Goal: Task Accomplishment & Management: Complete application form

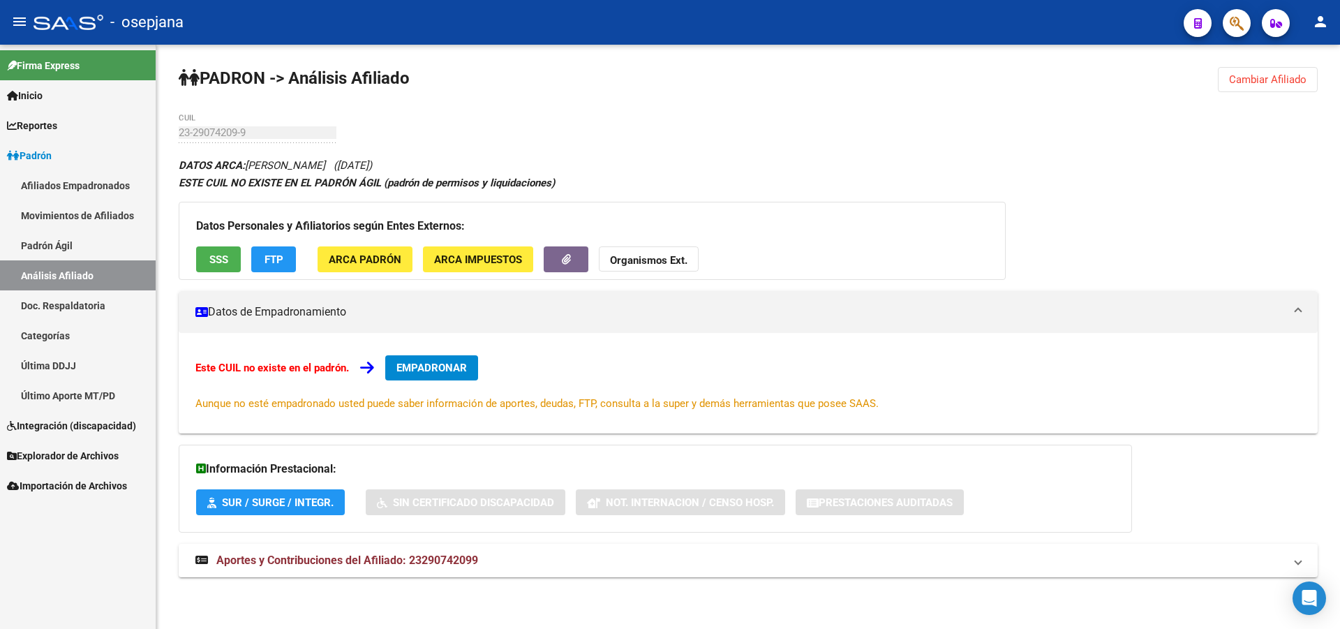
click at [1263, 78] on span "Cambiar Afiliado" at bounding box center [1267, 79] width 77 height 13
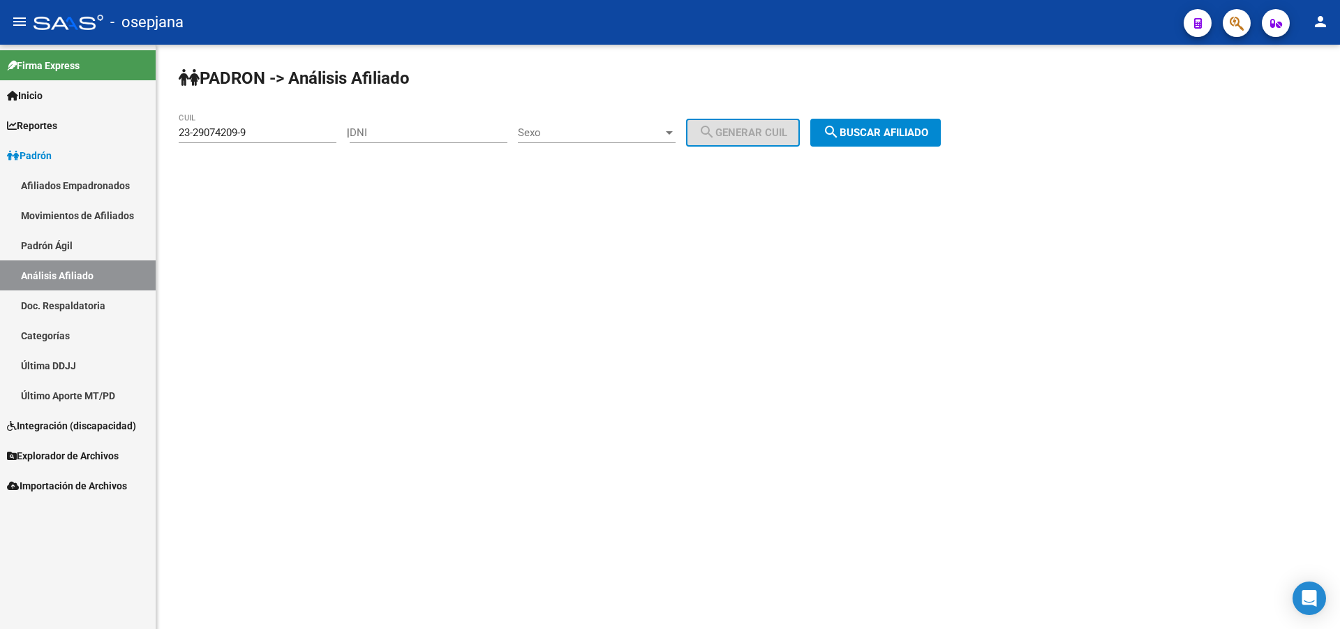
drag, startPoint x: 316, startPoint y: 120, endPoint x: 308, endPoint y: 124, distance: 9.1
click at [308, 124] on div "23-29074209-9 CUIL" at bounding box center [258, 128] width 158 height 30
click at [281, 139] on div "23-29074209-9 CUIL" at bounding box center [258, 128] width 158 height 30
paste input "17831185"
type input "23-17831185-9"
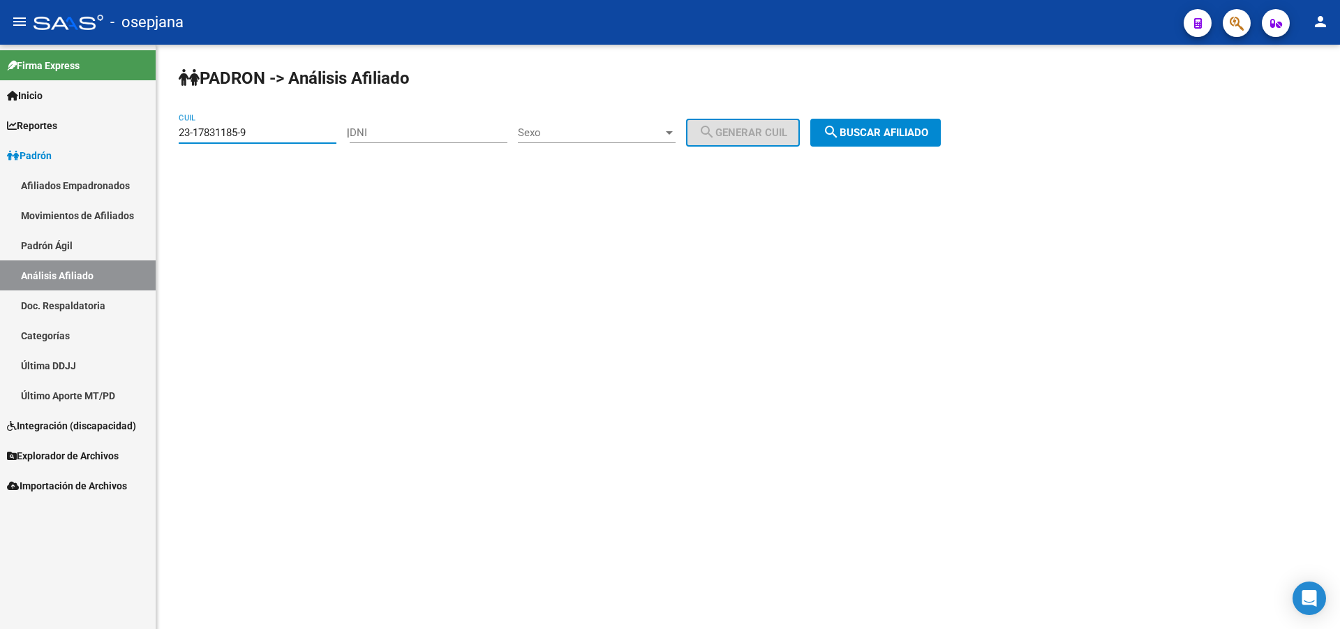
click at [938, 113] on div "PADRON -> Análisis Afiliado 23-17831185-9 CUIL | DNI Sexo Sexo search Generar C…" at bounding box center [748, 118] width 1184 height 147
click at [932, 142] on button "search Buscar afiliado" at bounding box center [875, 133] width 131 height 28
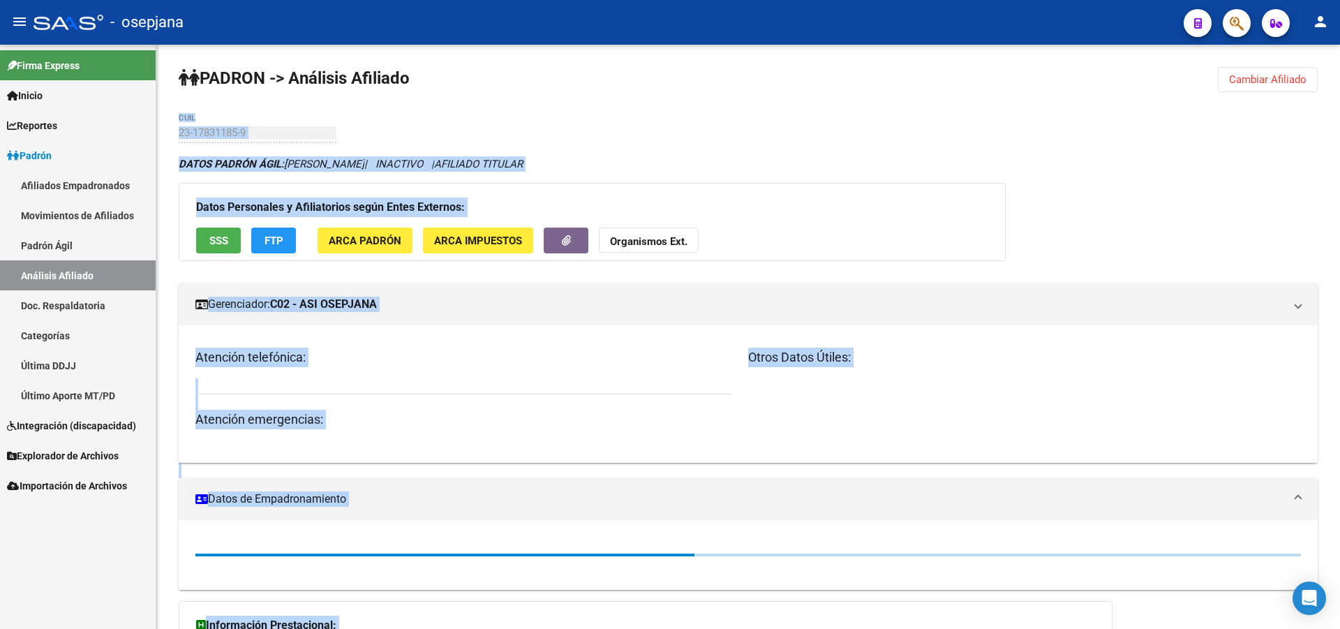
click at [565, 131] on div "PADRON -> Análisis Afiliado Cambiar Afiliado 23-17831185-9 CUIL DATOS PADRÓN ÁG…" at bounding box center [748, 547] width 1184 height 1004
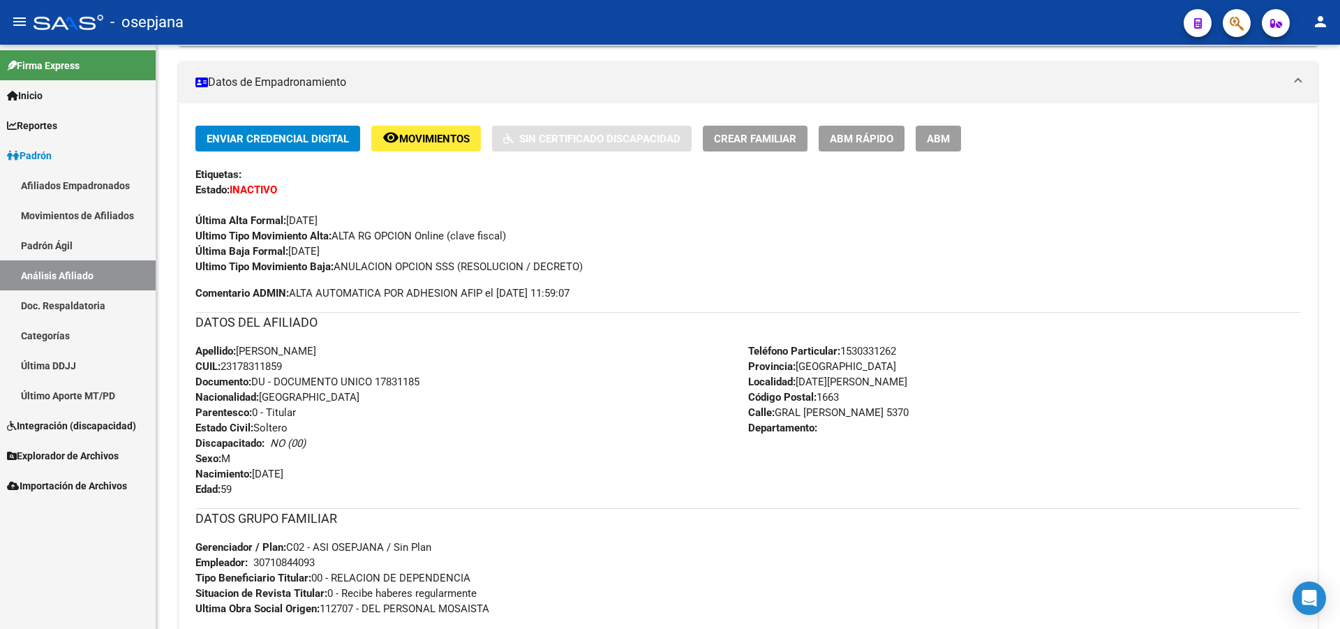
scroll to position [140, 0]
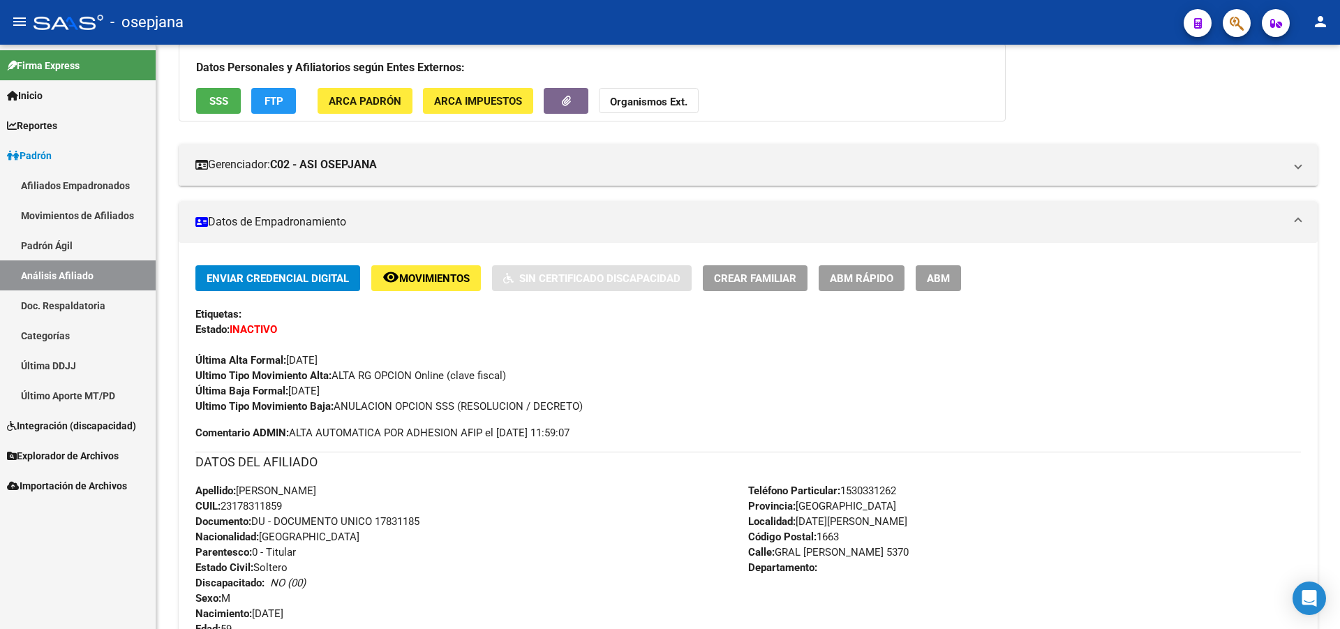
click at [216, 108] on button "SSS" at bounding box center [218, 101] width 45 height 26
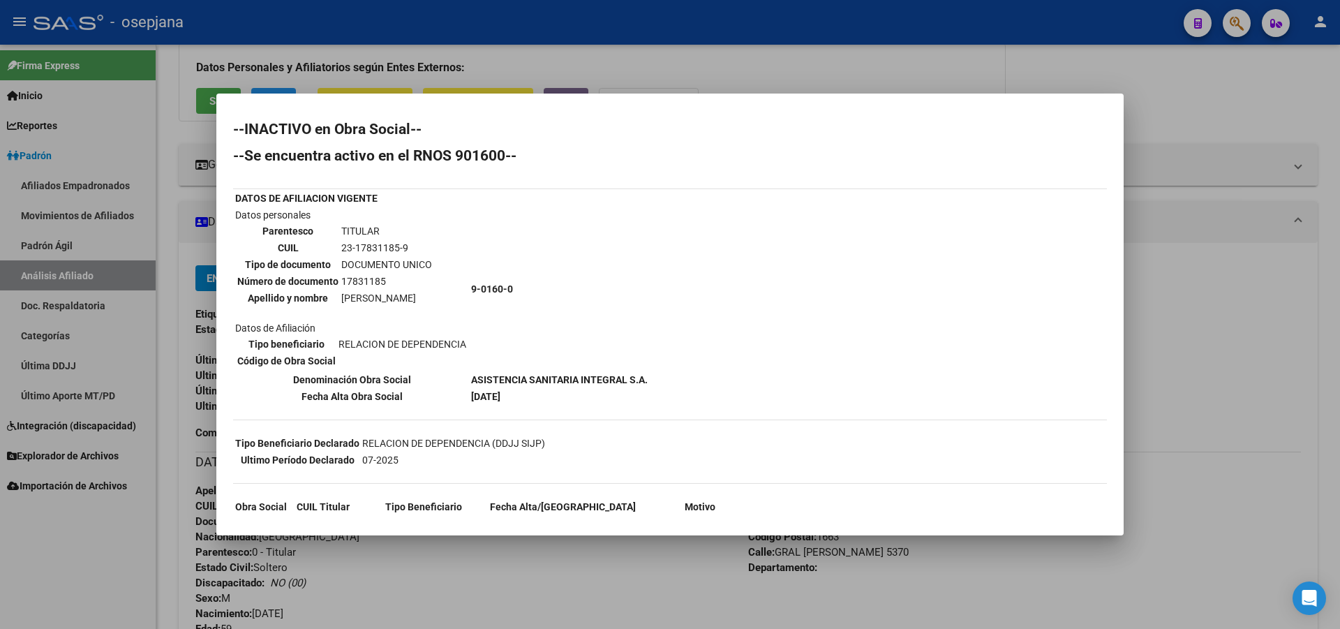
click at [1339, 330] on div at bounding box center [670, 314] width 1340 height 629
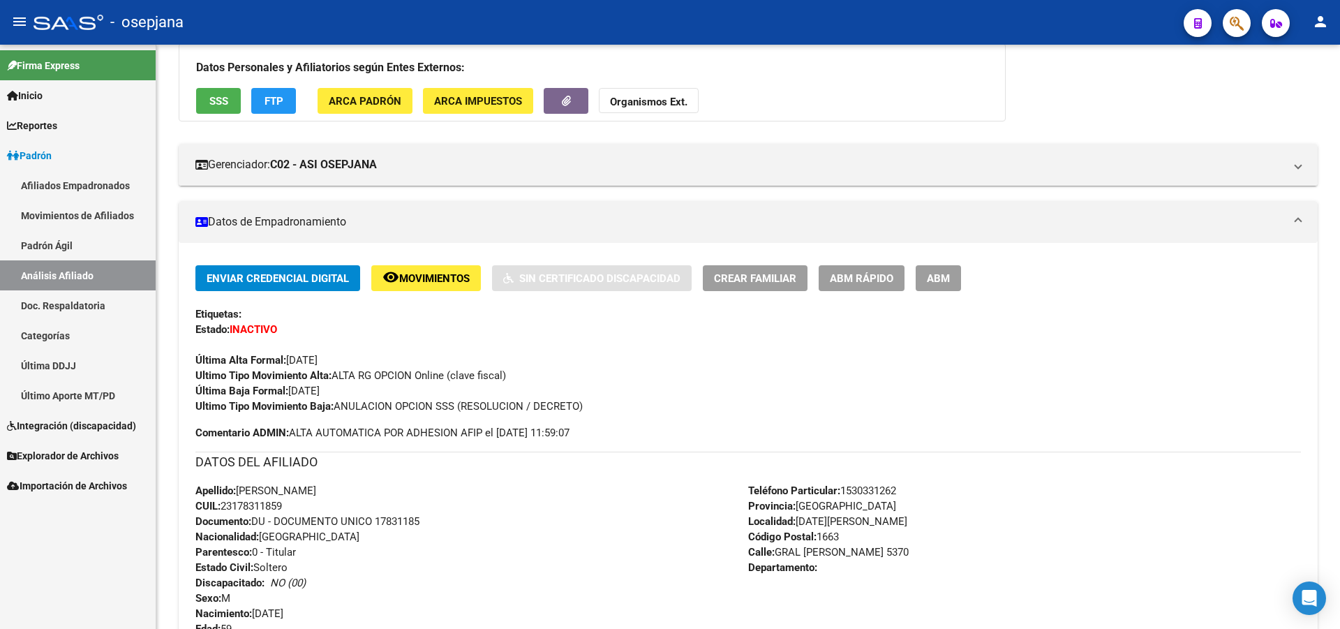
scroll to position [0, 0]
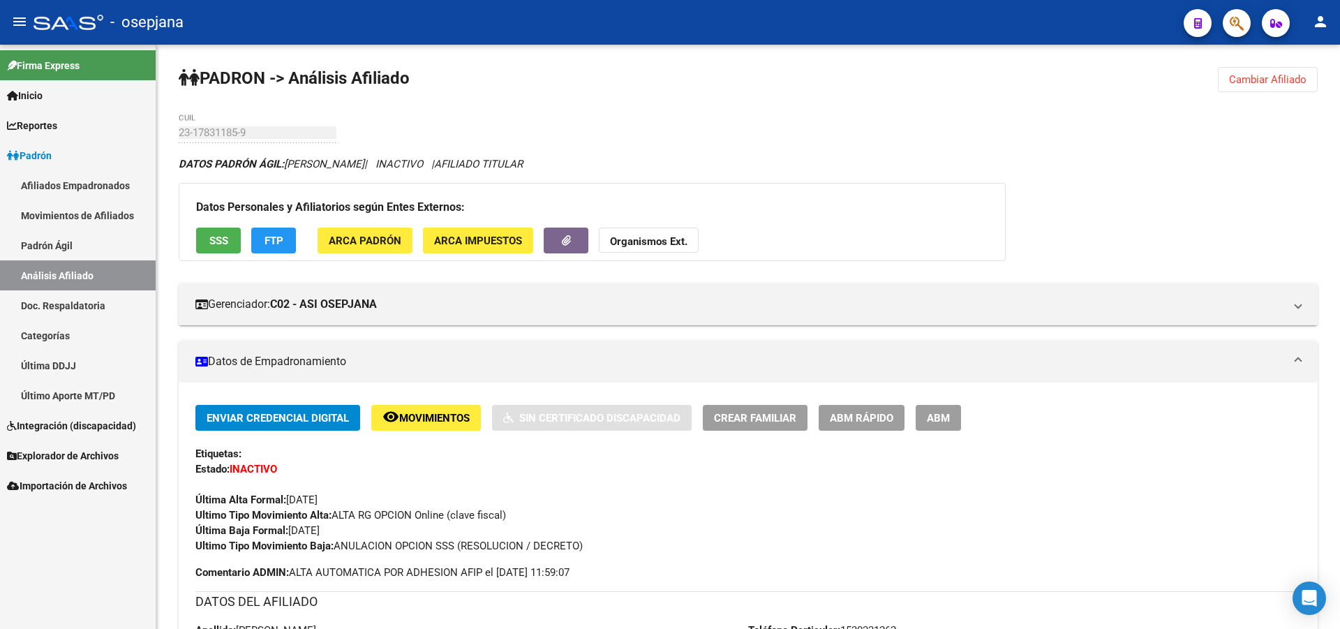
click at [68, 278] on link "Análisis Afiliado" at bounding box center [78, 275] width 156 height 30
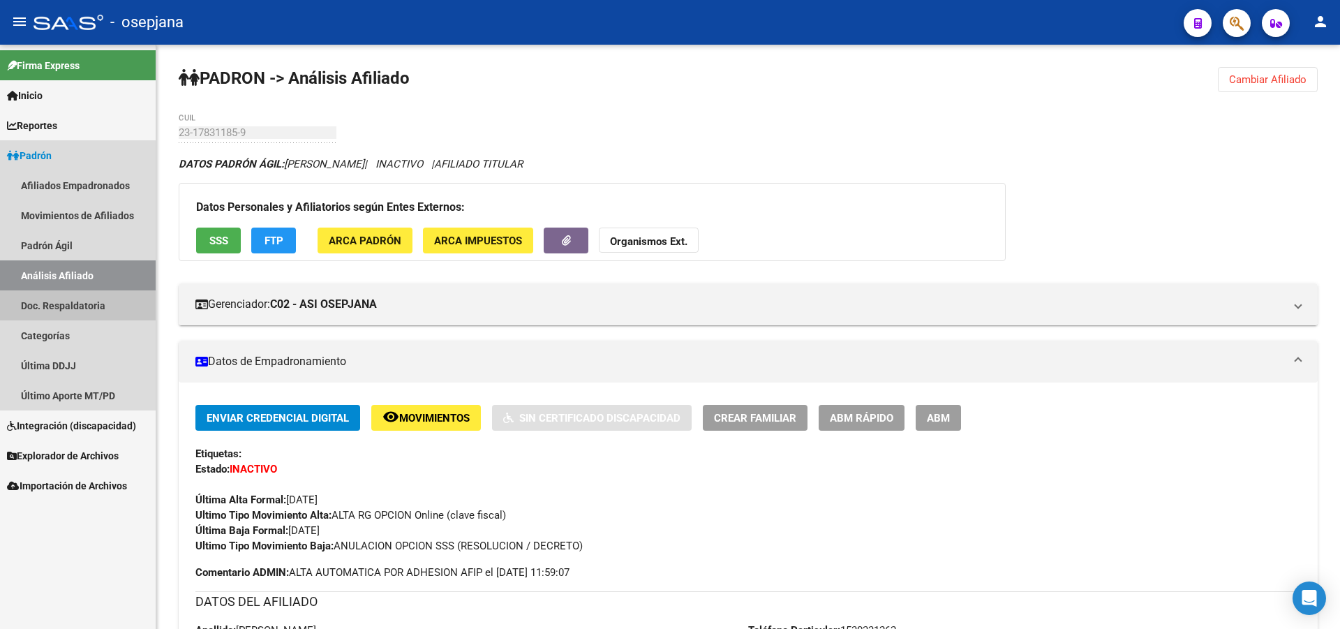
click at [68, 319] on link "Doc. Respaldatoria" at bounding box center [78, 305] width 156 height 30
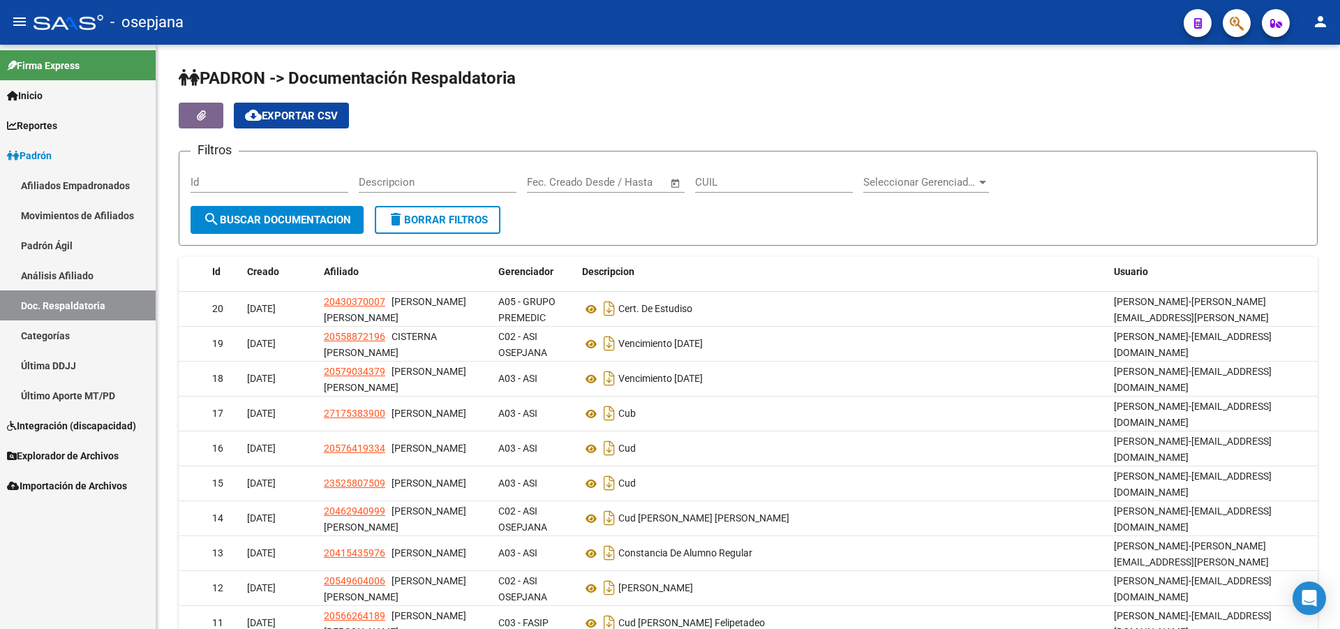
click at [71, 263] on link "Análisis Afiliado" at bounding box center [78, 275] width 156 height 30
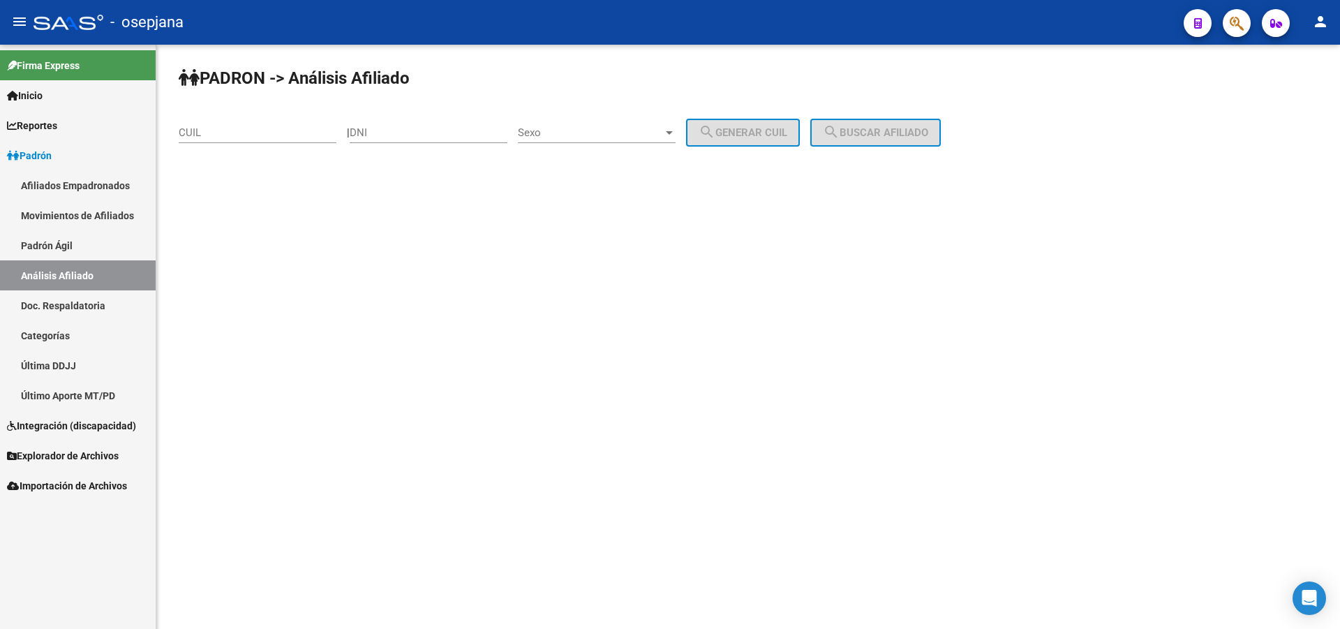
click at [288, 133] on input "CUIL" at bounding box center [258, 132] width 158 height 13
click at [444, 142] on div "DNI" at bounding box center [429, 128] width 158 height 30
click at [444, 132] on input "DNI" at bounding box center [429, 132] width 158 height 13
type input "96283348"
click at [591, 138] on span "Sexo" at bounding box center [590, 132] width 145 height 13
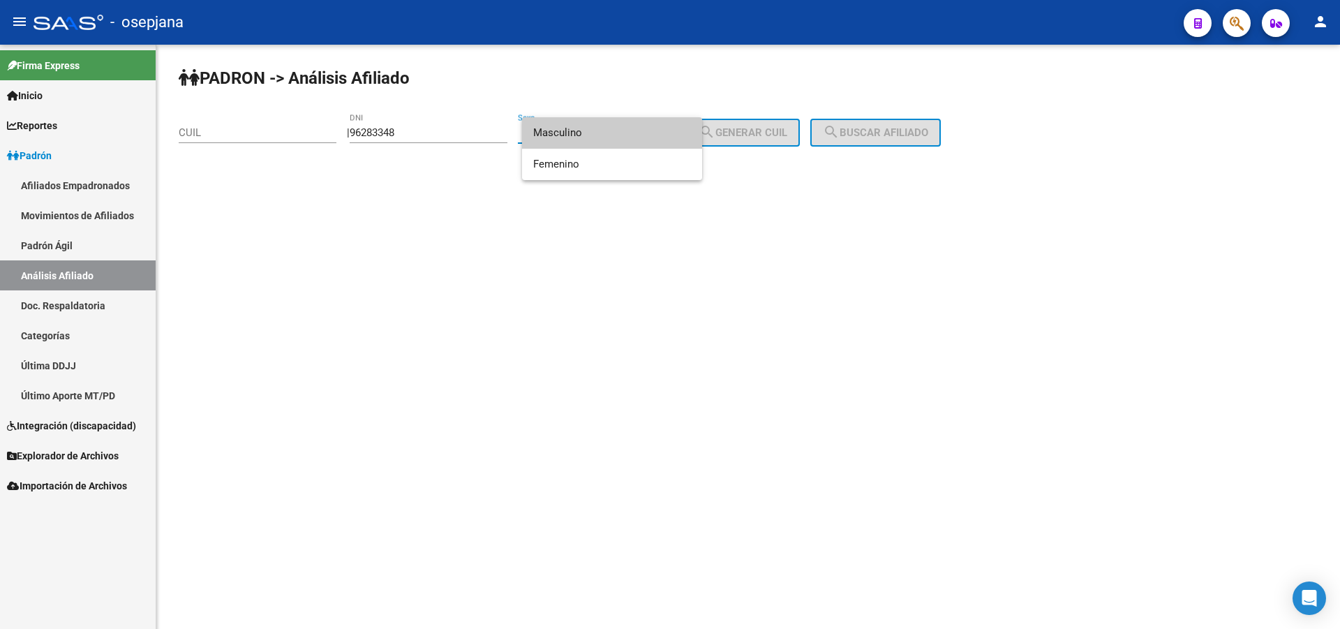
click at [598, 138] on span "Masculino" at bounding box center [612, 132] width 158 height 31
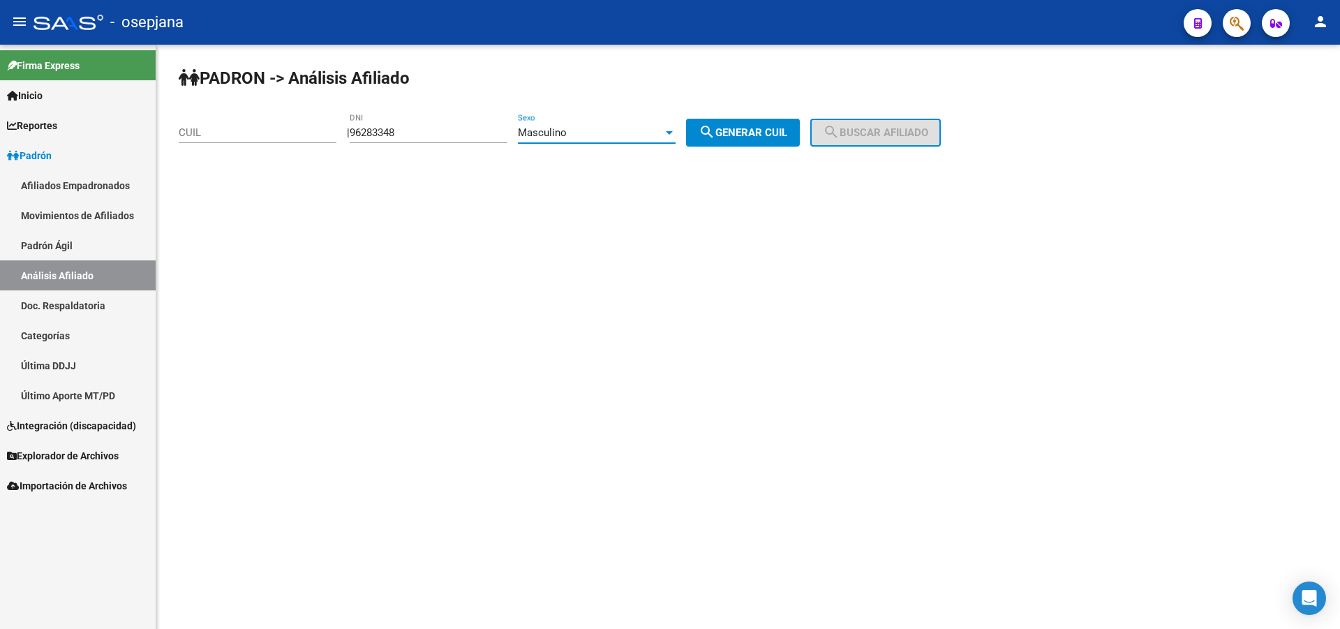
click at [748, 137] on span "search Generar CUIL" at bounding box center [743, 132] width 89 height 13
click at [873, 131] on span "search Buscar afiliado" at bounding box center [875, 132] width 105 height 13
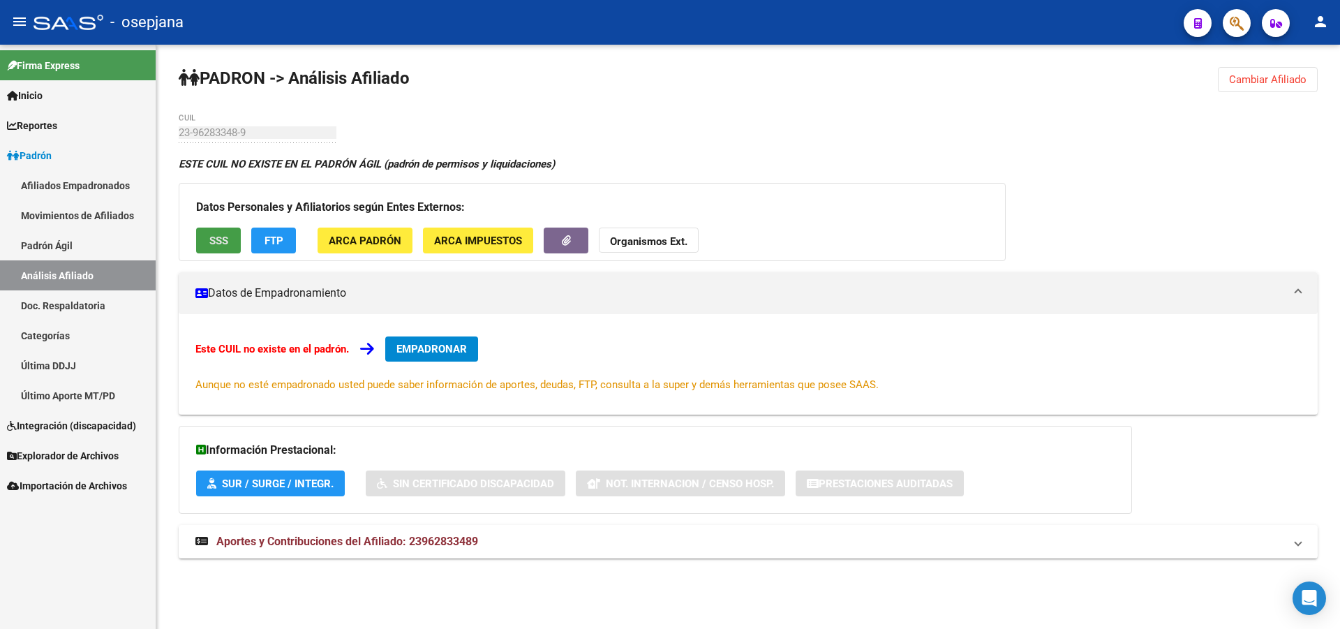
click at [224, 247] on button "SSS" at bounding box center [218, 241] width 45 height 26
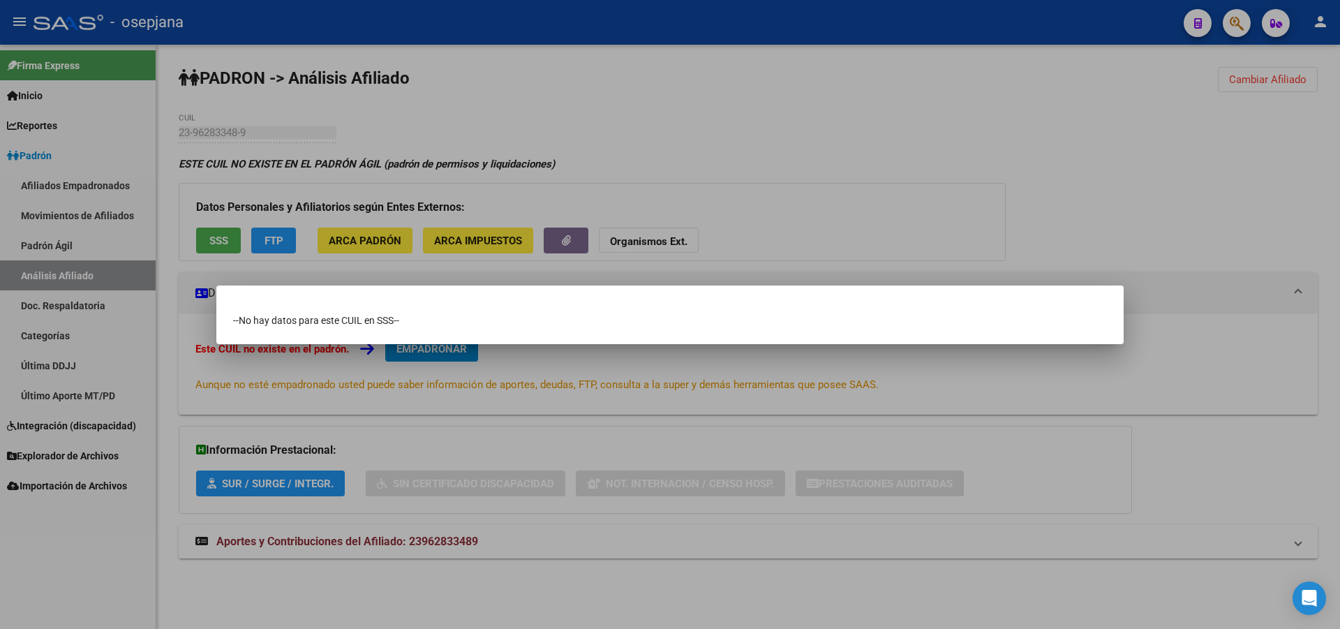
click at [861, 198] on div at bounding box center [670, 314] width 1340 height 629
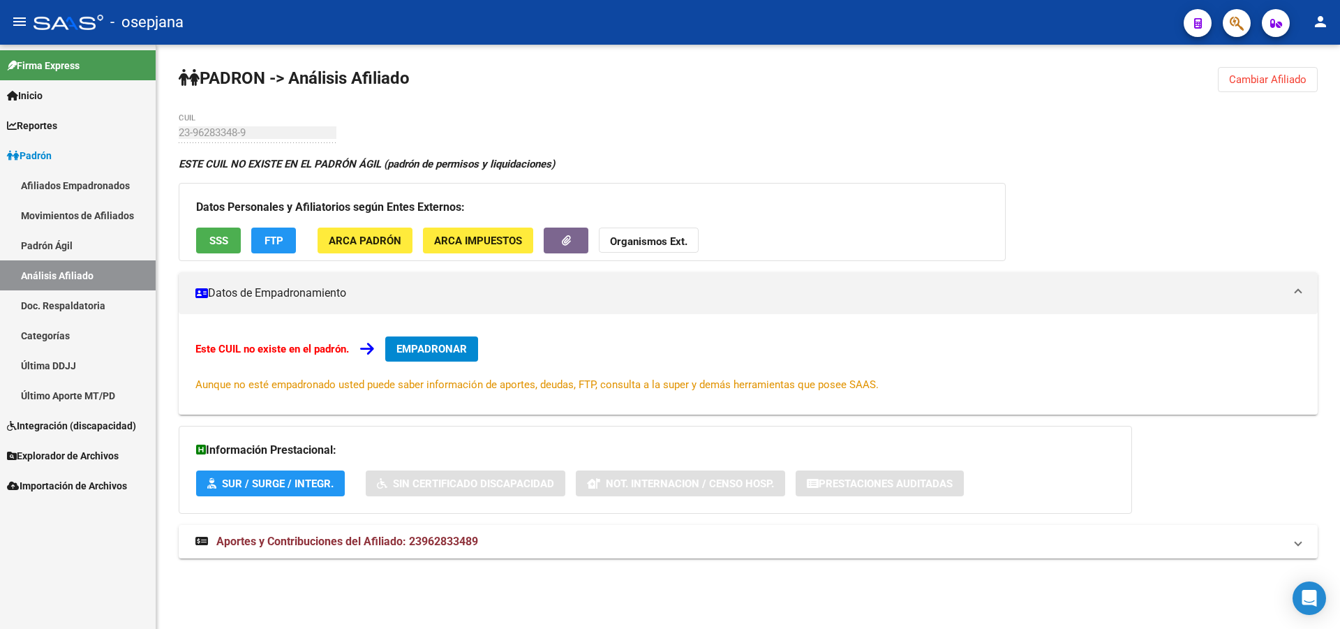
drag, startPoint x: 298, startPoint y: 232, endPoint x: 281, endPoint y: 237, distance: 18.3
click at [296, 235] on app-movimiento-sss "FTP" at bounding box center [279, 241] width 56 height 26
click at [281, 237] on span "FTP" at bounding box center [274, 241] width 19 height 13
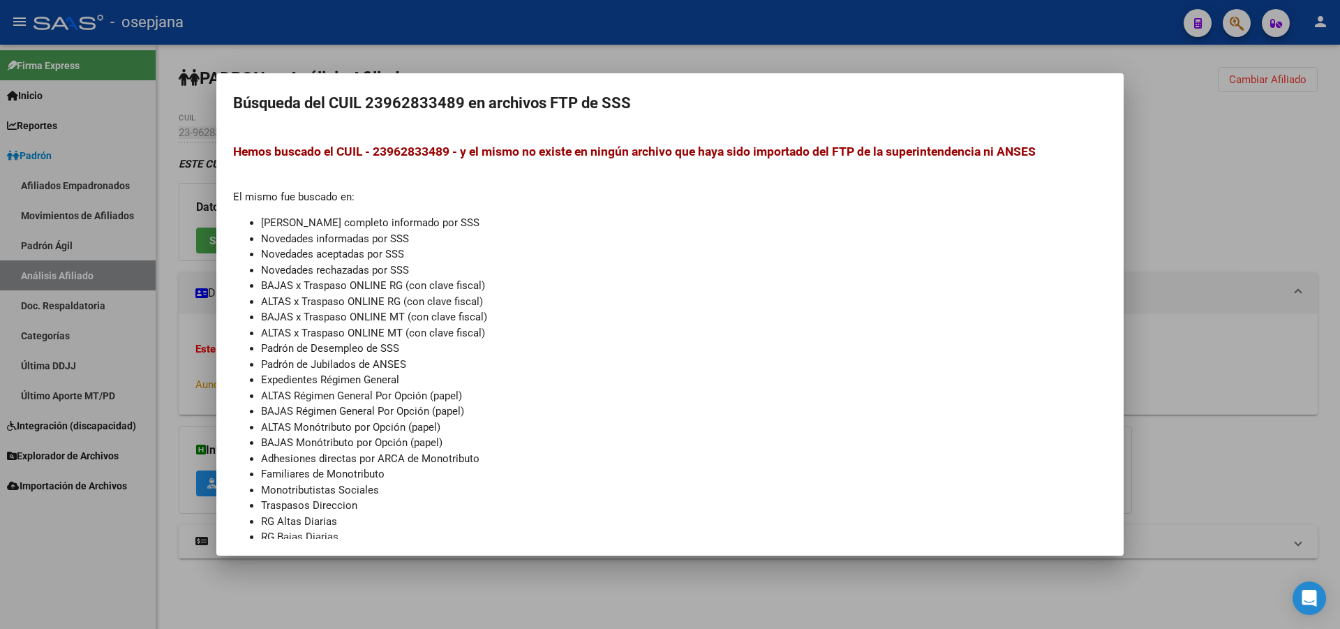
click at [1339, 172] on div at bounding box center [670, 314] width 1340 height 629
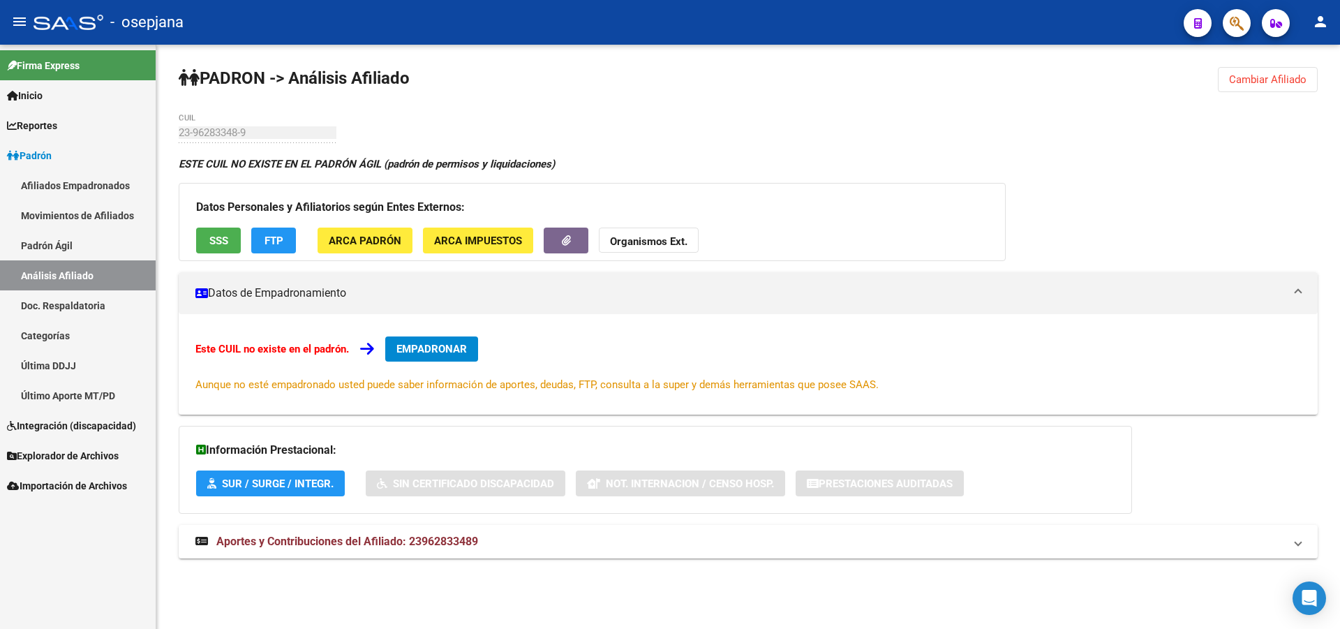
click at [202, 246] on button "SSS" at bounding box center [218, 241] width 45 height 26
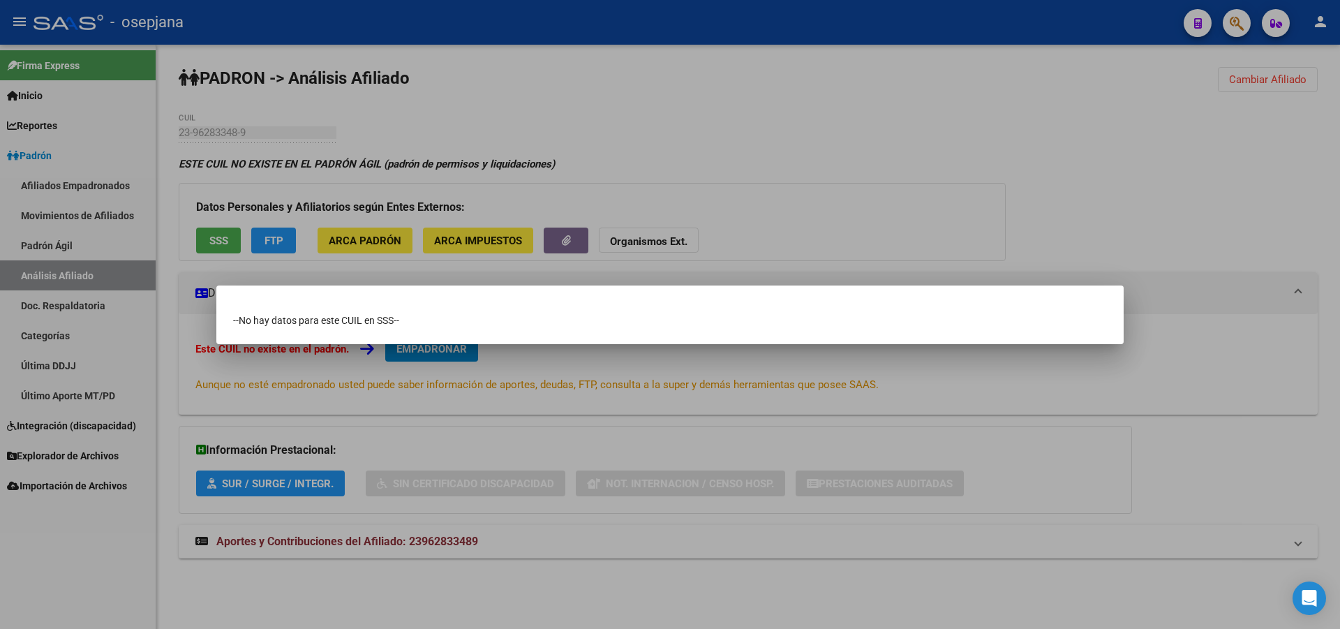
click at [762, 133] on div at bounding box center [670, 314] width 1340 height 629
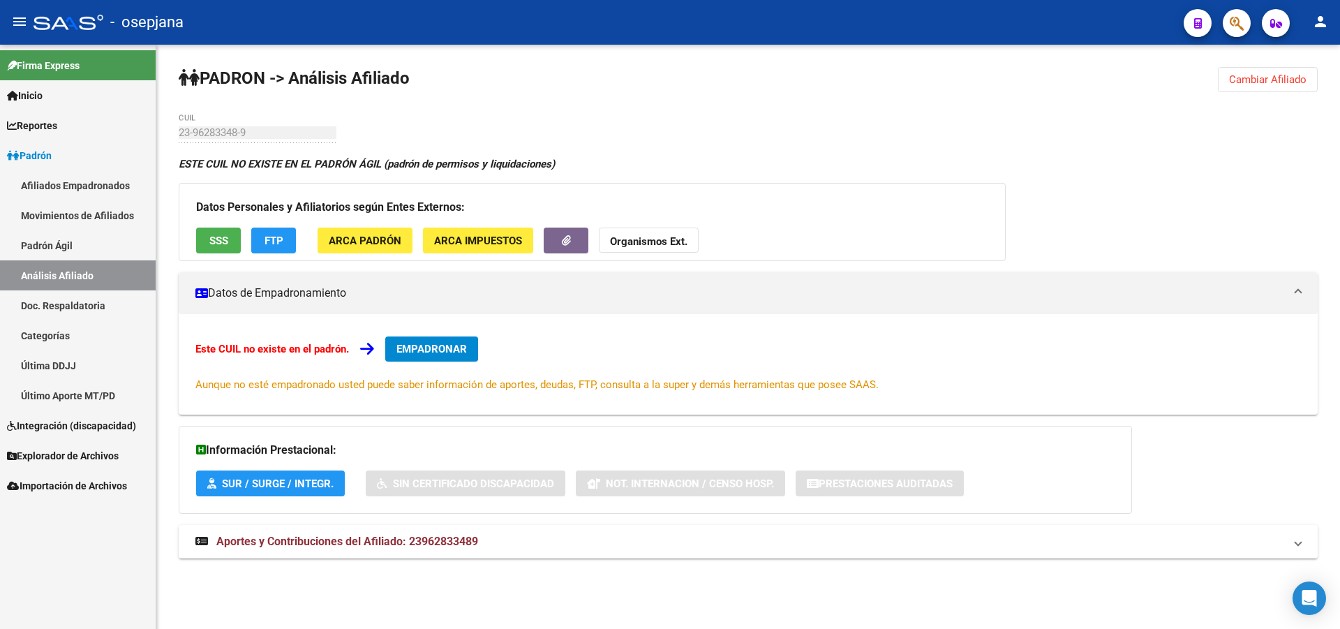
click at [1254, 87] on button "Cambiar Afiliado" at bounding box center [1268, 79] width 100 height 25
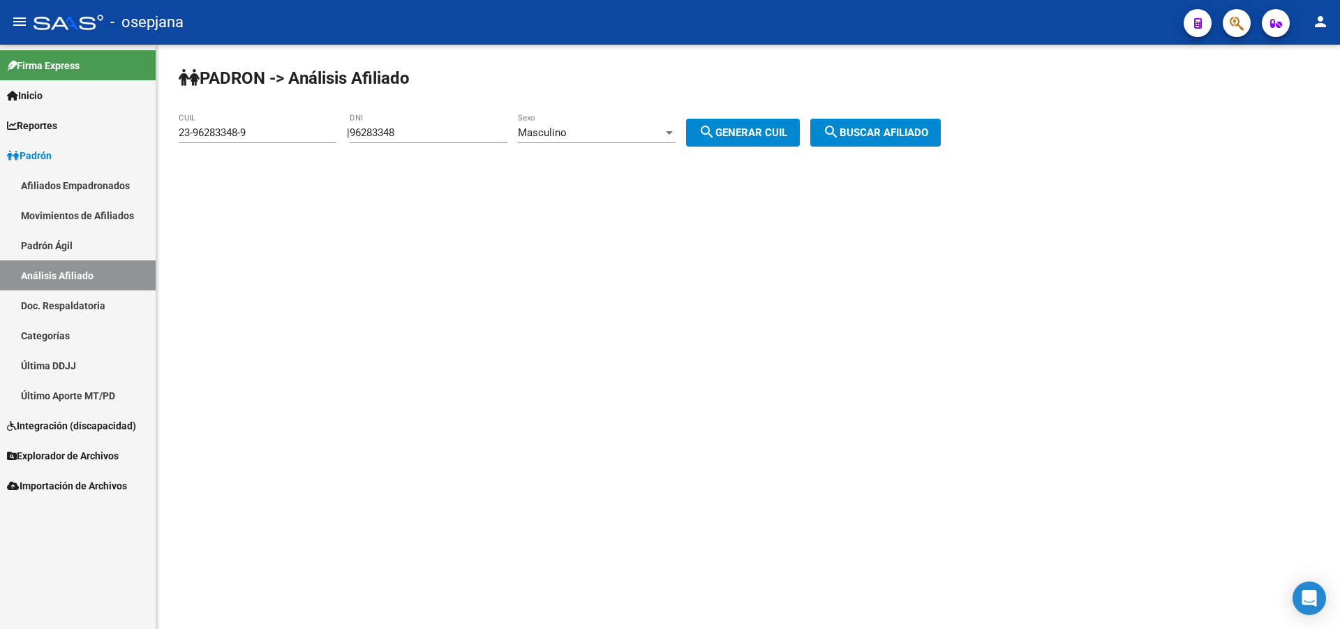
click at [186, 134] on input "23-96283348-9" at bounding box center [258, 132] width 158 height 13
drag, startPoint x: 192, startPoint y: 131, endPoint x: 205, endPoint y: 167, distance: 37.7
click at [191, 131] on input "23-96283348-9" at bounding box center [258, 132] width 158 height 13
click at [261, 134] on input "27-96283348-9" at bounding box center [258, 132] width 158 height 13
click at [757, 129] on span "search Generar CUIL" at bounding box center [743, 132] width 89 height 13
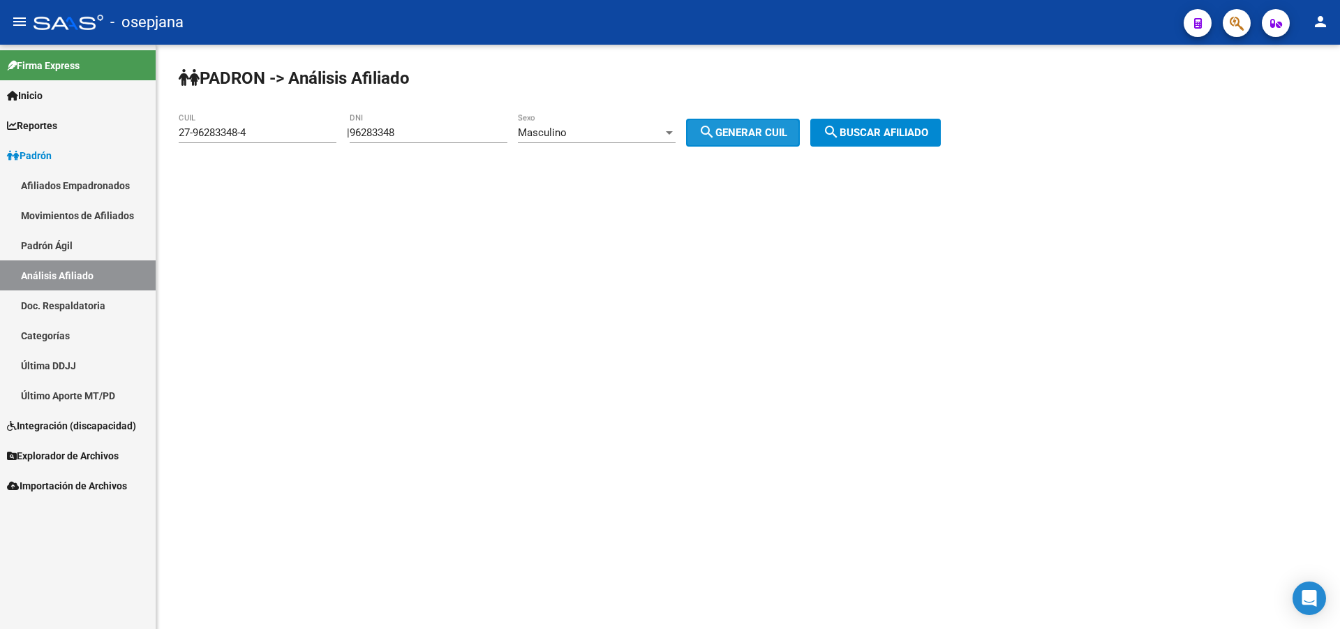
type input "23-96283348-9"
click at [911, 135] on span "search Buscar afiliado" at bounding box center [875, 132] width 105 height 13
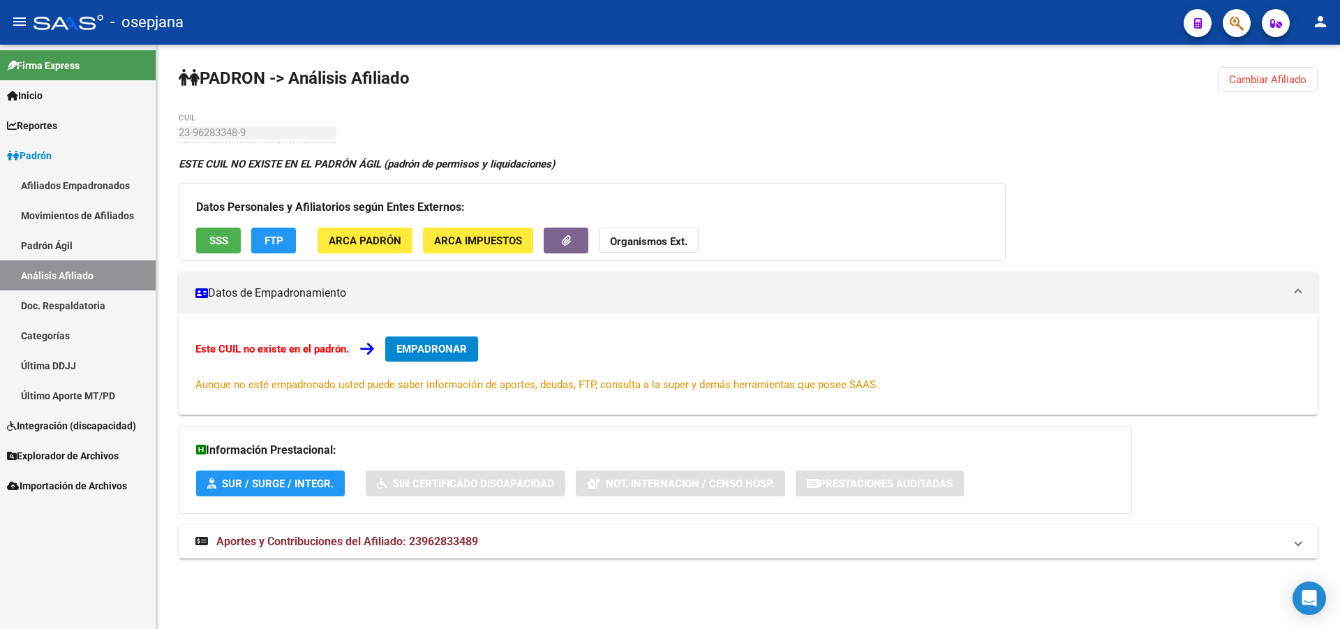
click at [90, 255] on link "Padrón Ágil" at bounding box center [78, 245] width 156 height 30
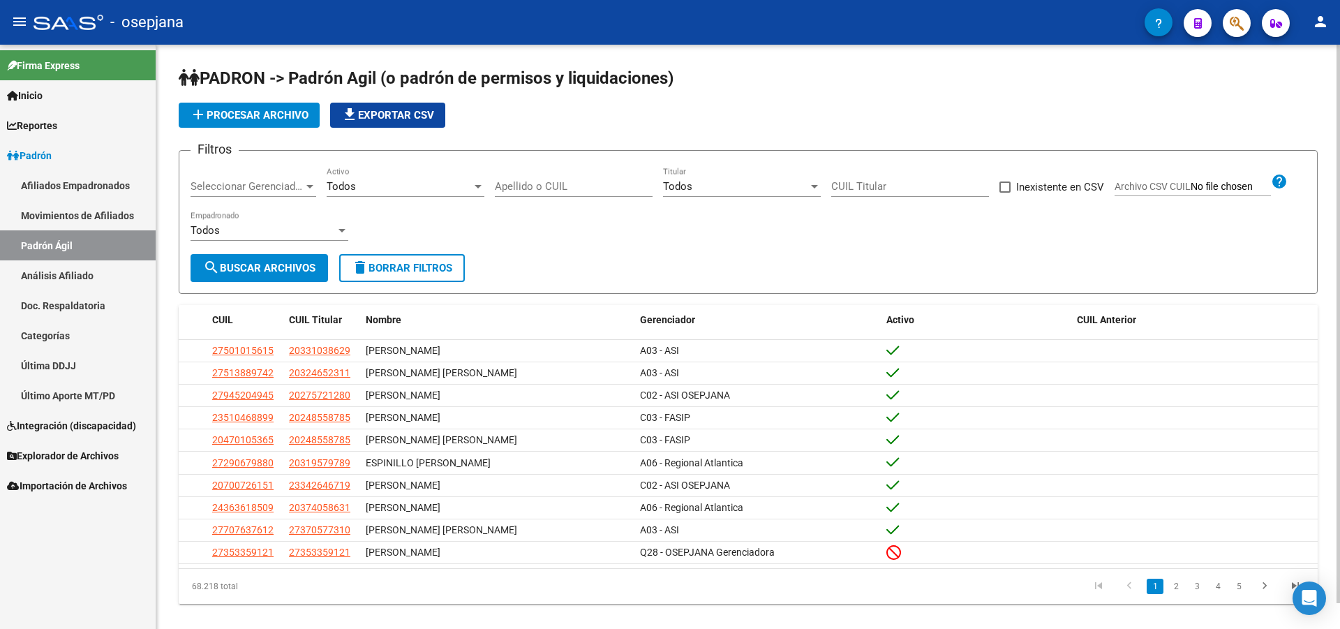
click at [65, 273] on link "Análisis Afiliado" at bounding box center [78, 275] width 156 height 30
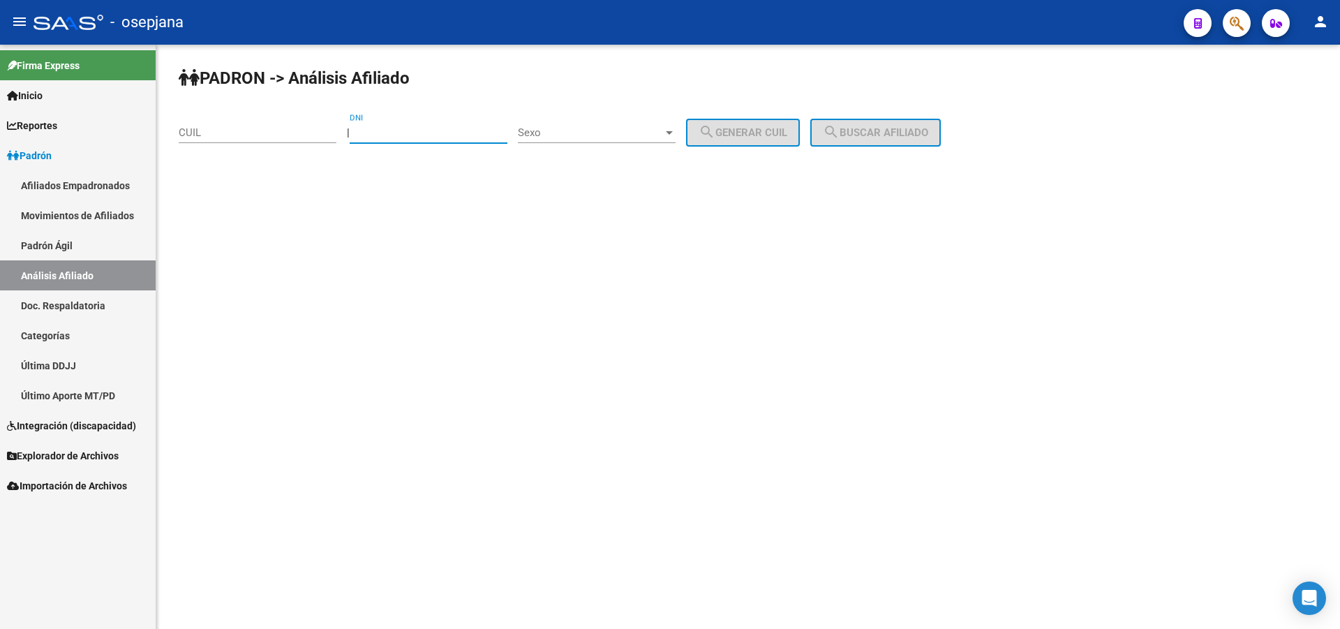
click at [409, 130] on input "DNI" at bounding box center [429, 132] width 158 height 13
click at [276, 133] on input "CUIL" at bounding box center [258, 132] width 158 height 13
click at [907, 131] on span "search Buscar afiliado" at bounding box center [875, 132] width 105 height 13
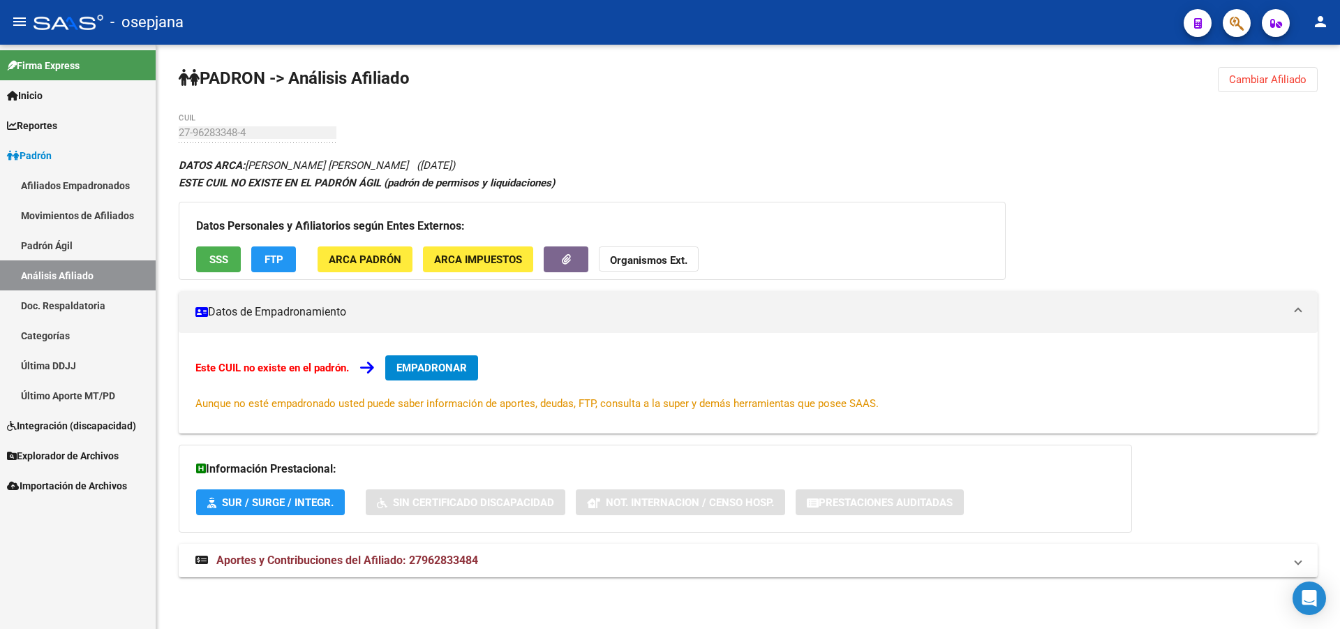
click at [205, 257] on button "SSS" at bounding box center [218, 259] width 45 height 26
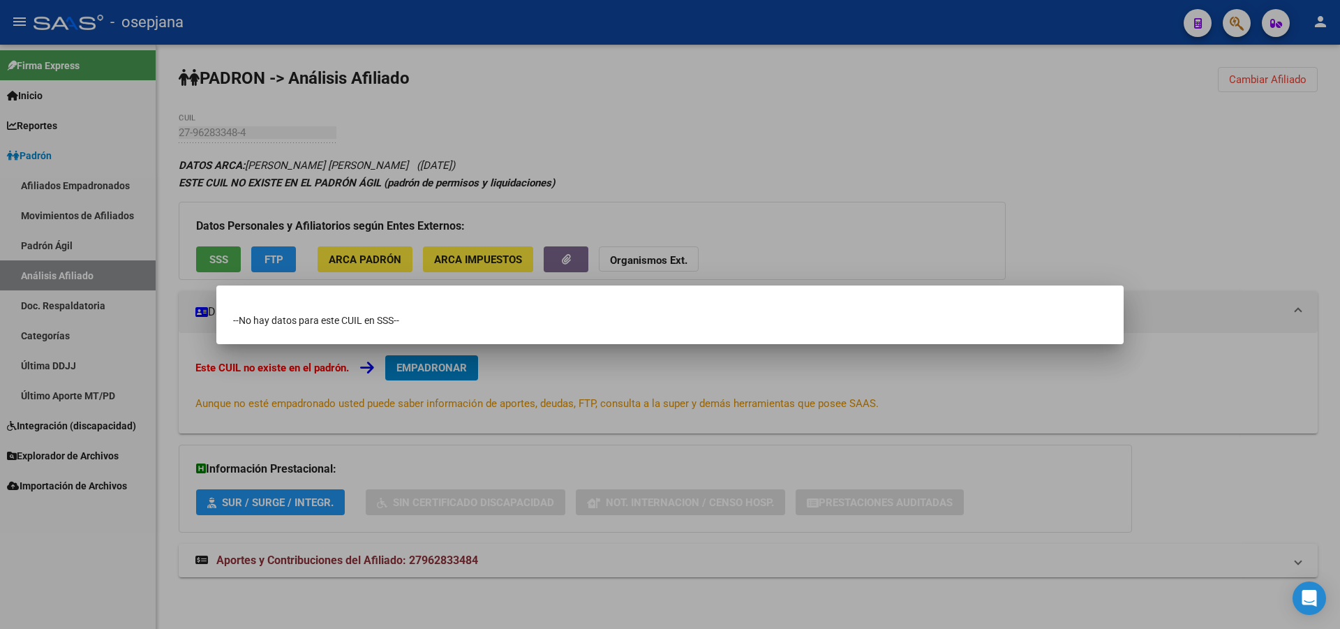
click at [858, 143] on div at bounding box center [670, 314] width 1340 height 629
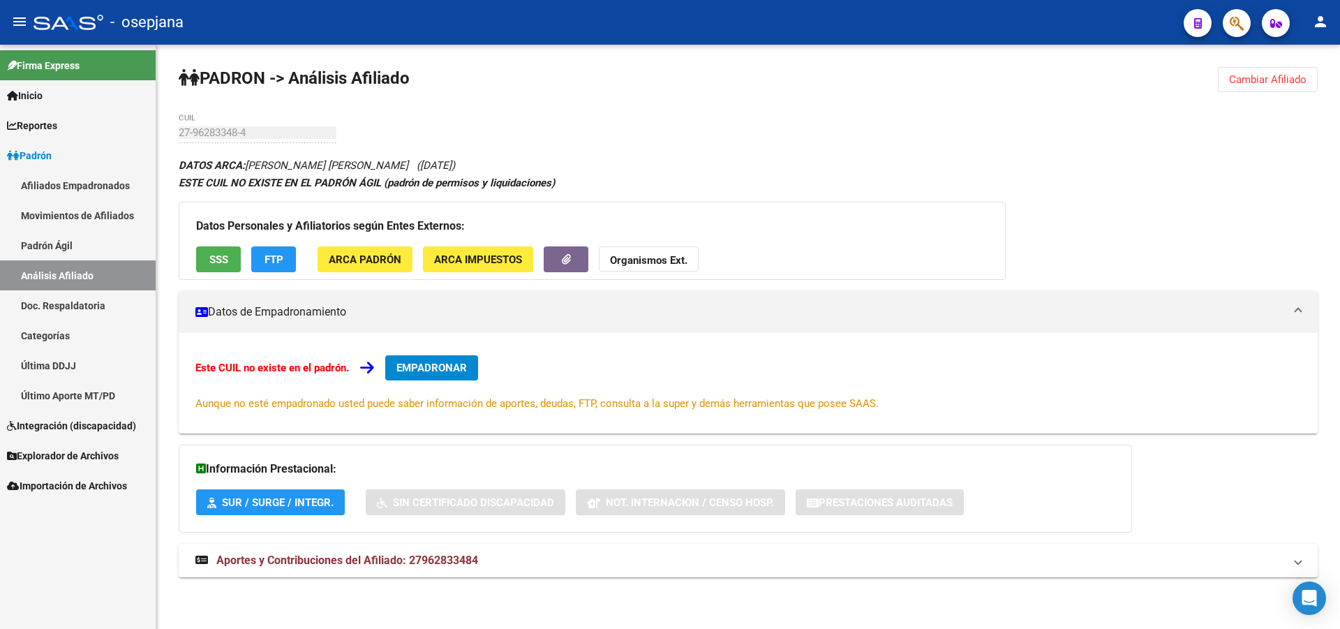
click at [286, 255] on button "FTP" at bounding box center [273, 259] width 45 height 26
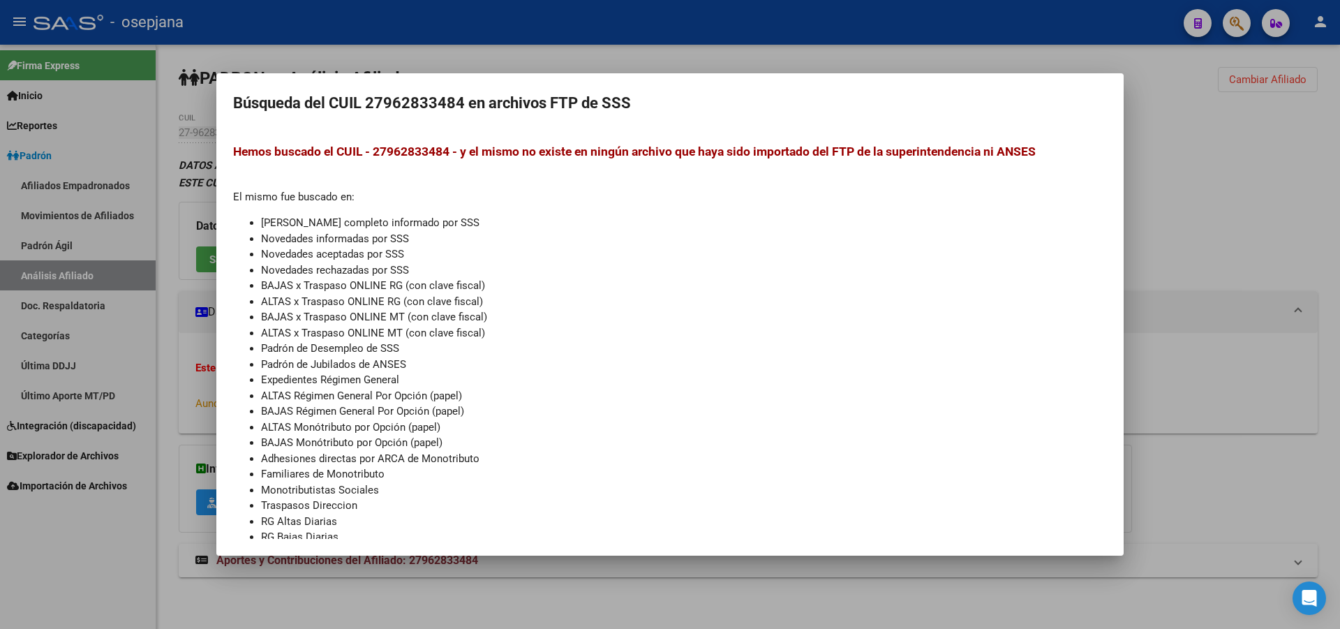
click at [1339, 118] on div at bounding box center [670, 314] width 1340 height 629
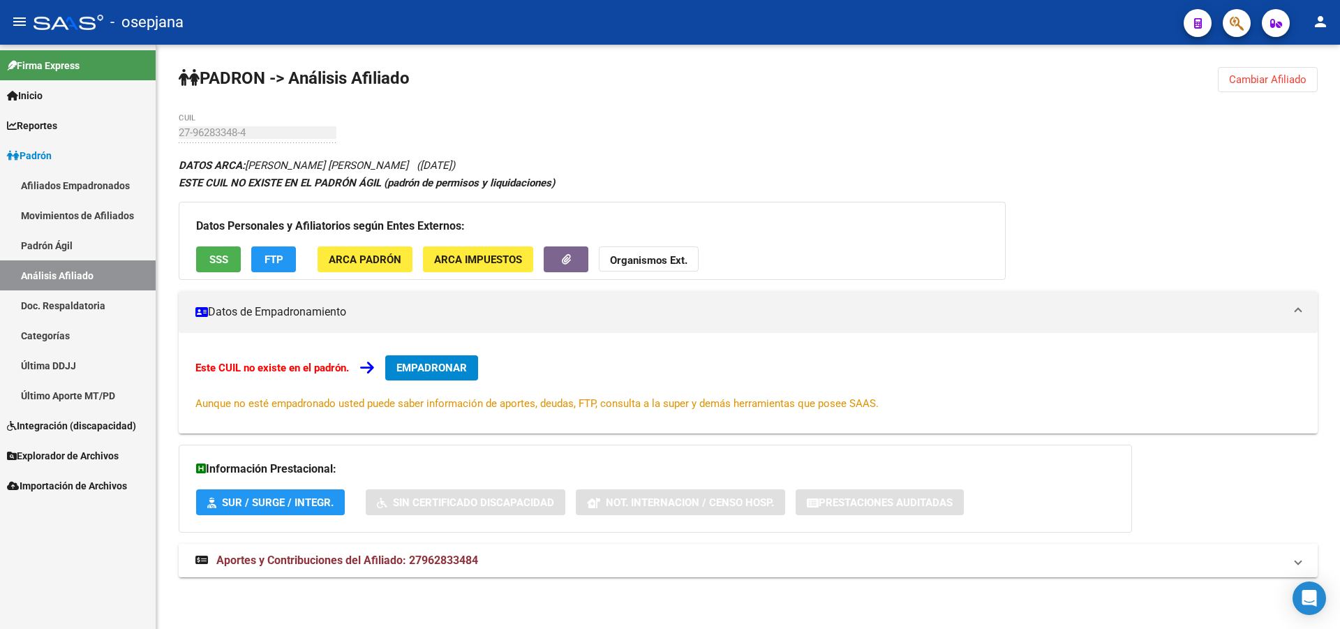
click at [454, 557] on span "Aportes y Contribuciones del Afiliado: 27962833484" at bounding box center [347, 559] width 262 height 13
click at [237, 124] on div "27-96283348-4 CUIL" at bounding box center [258, 128] width 158 height 30
click at [223, 269] on button "SSS" at bounding box center [218, 259] width 45 height 26
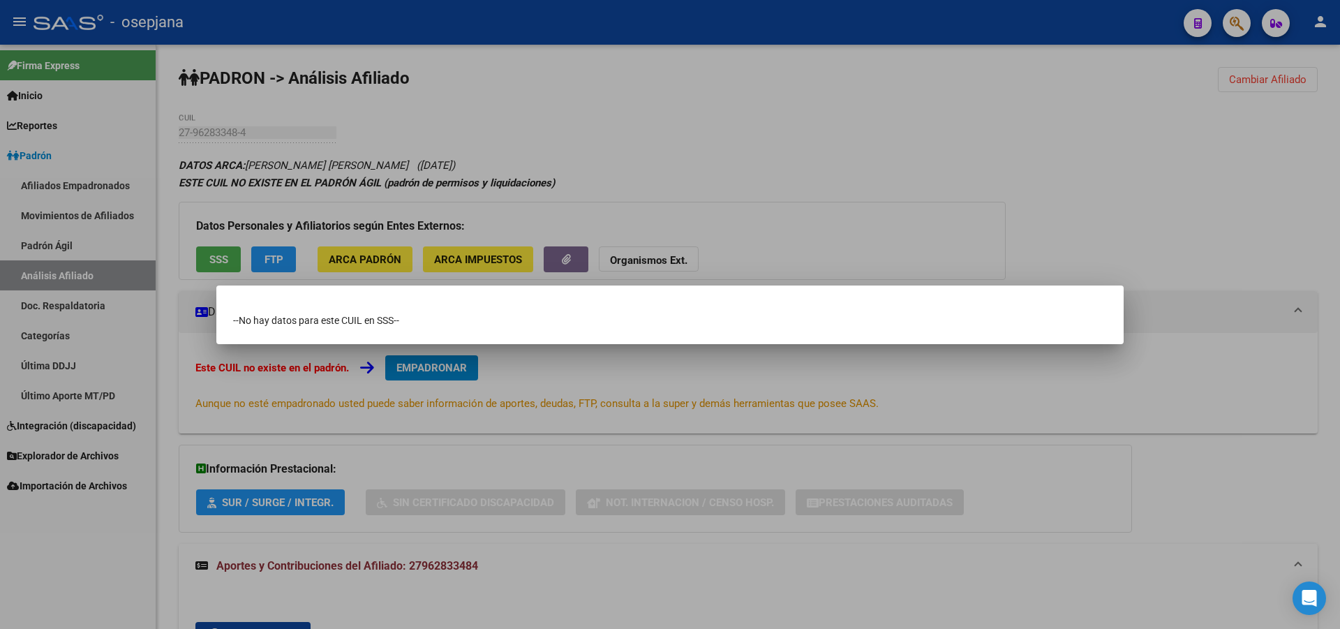
click at [918, 98] on div at bounding box center [670, 314] width 1340 height 629
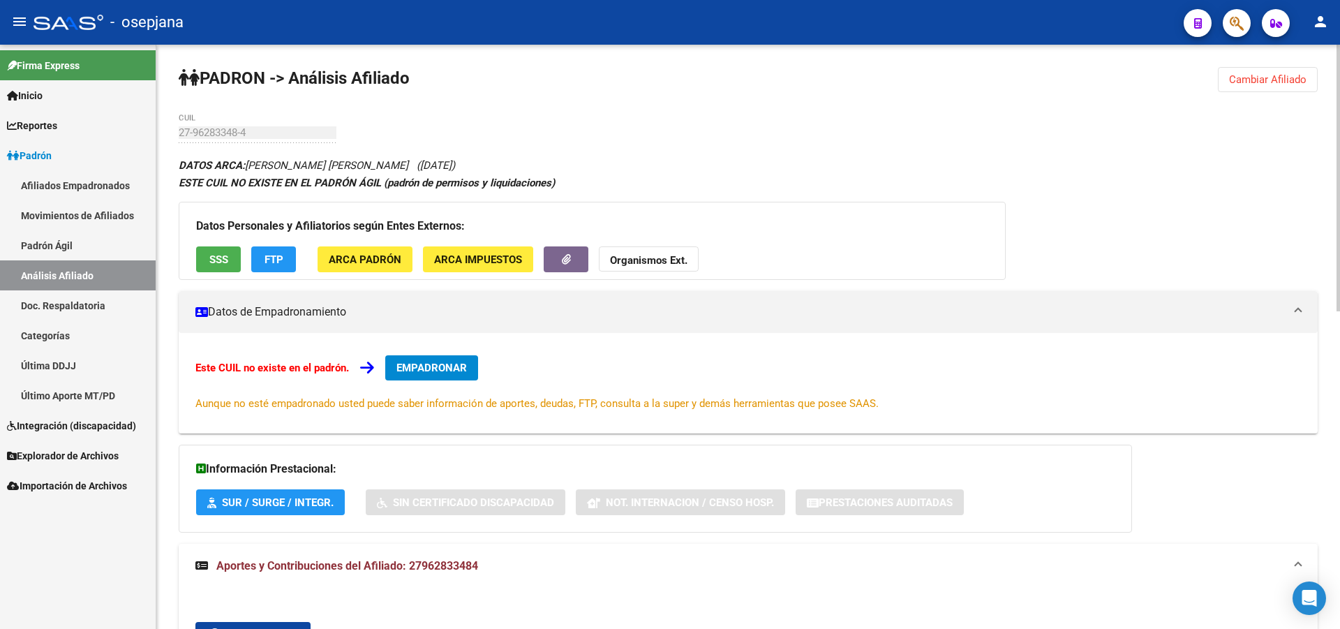
click at [341, 273] on div "Datos Personales y Afiliatorios según Entes Externos: SSS FTP ARCA Padrón ARCA …" at bounding box center [592, 241] width 827 height 78
click at [367, 254] on span "ARCA Padrón" at bounding box center [365, 259] width 73 height 13
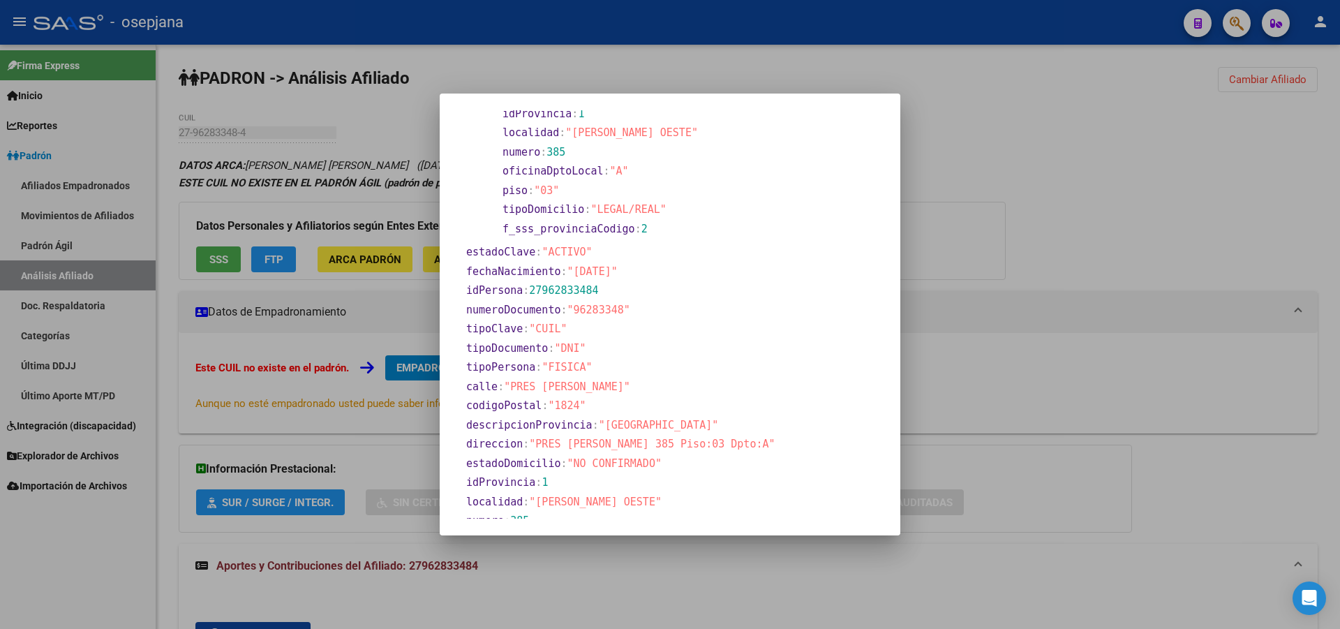
scroll to position [209, 0]
drag, startPoint x: 595, startPoint y: 288, endPoint x: 528, endPoint y: 292, distance: 66.5
click at [528, 292] on section "idPersona : 27962833484" at bounding box center [641, 289] width 350 height 16
copy span "27962833484"
click at [600, 28] on div at bounding box center [670, 314] width 1340 height 629
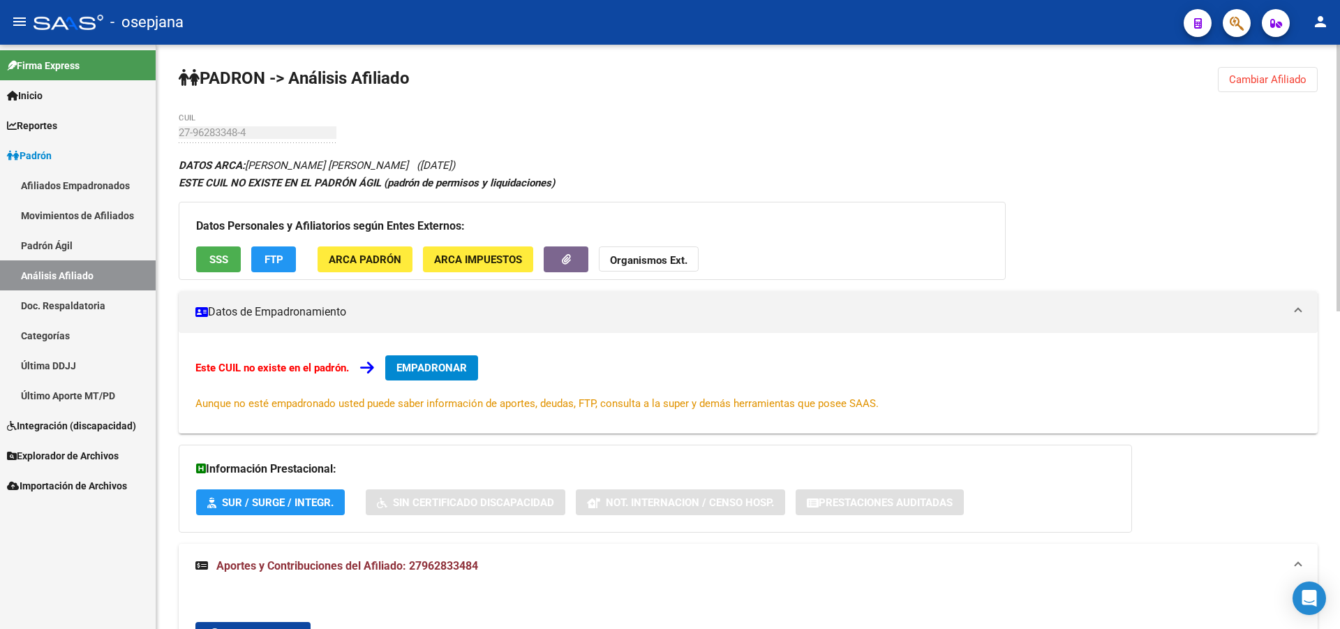
click at [1267, 88] on button "Cambiar Afiliado" at bounding box center [1268, 79] width 100 height 25
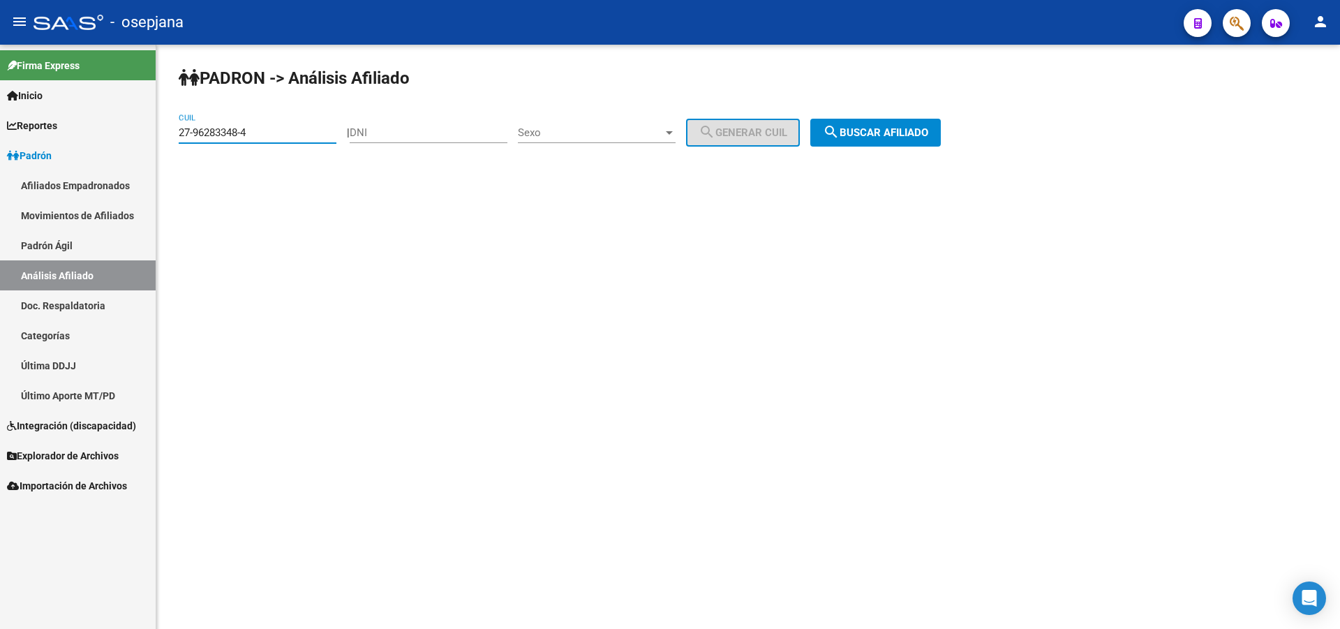
drag, startPoint x: 260, startPoint y: 130, endPoint x: 66, endPoint y: 158, distance: 196.0
click at [66, 158] on mat-sidenav-container "Firma Express Inicio Calendario SSS Instructivos Contacto OS Reportes Padrón Tr…" at bounding box center [670, 337] width 1340 height 584
paste input "0-41330614-1"
click at [928, 126] on span "search Buscar afiliado" at bounding box center [875, 132] width 105 height 13
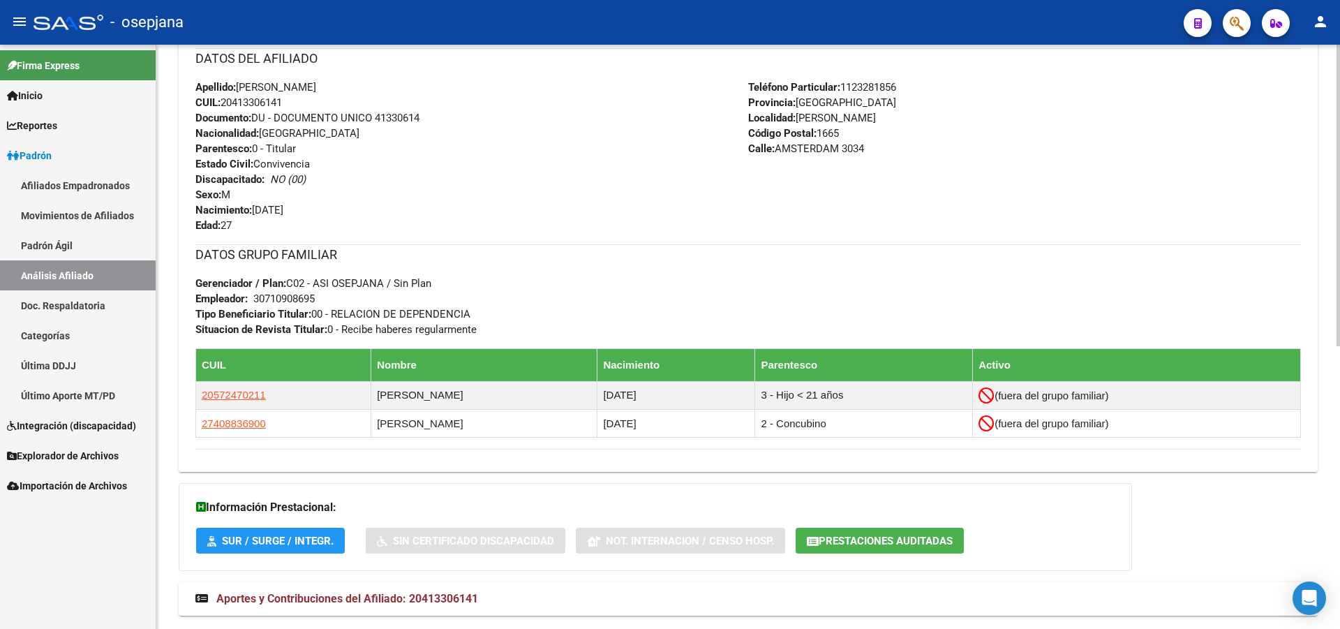
scroll to position [548, 0]
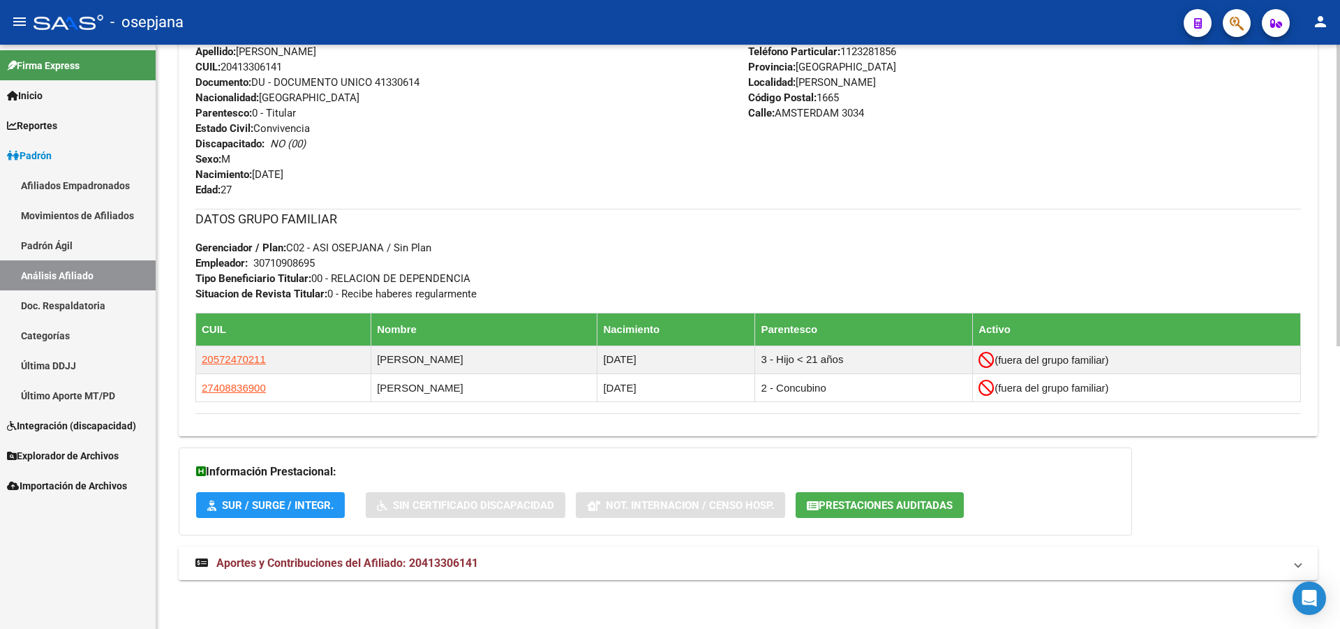
click at [638, 579] on mat-expansion-panel-header "Aportes y Contribuciones del Afiliado: 20413306141" at bounding box center [748, 564] width 1139 height 34
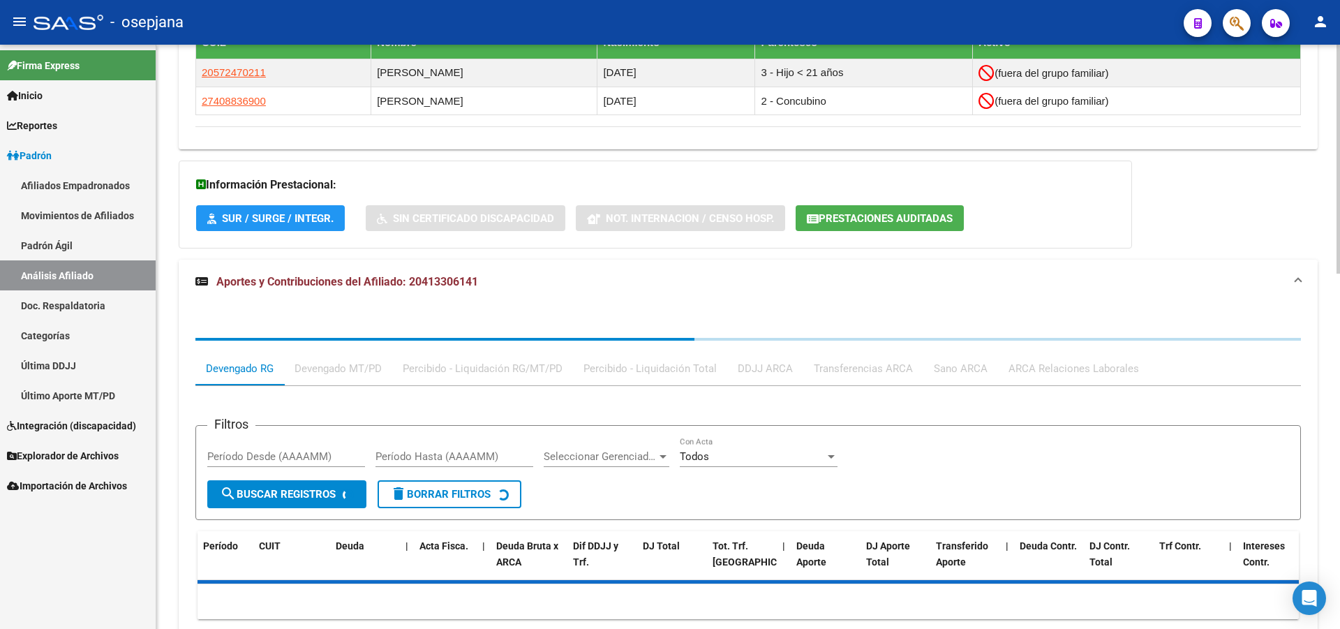
scroll to position [839, 0]
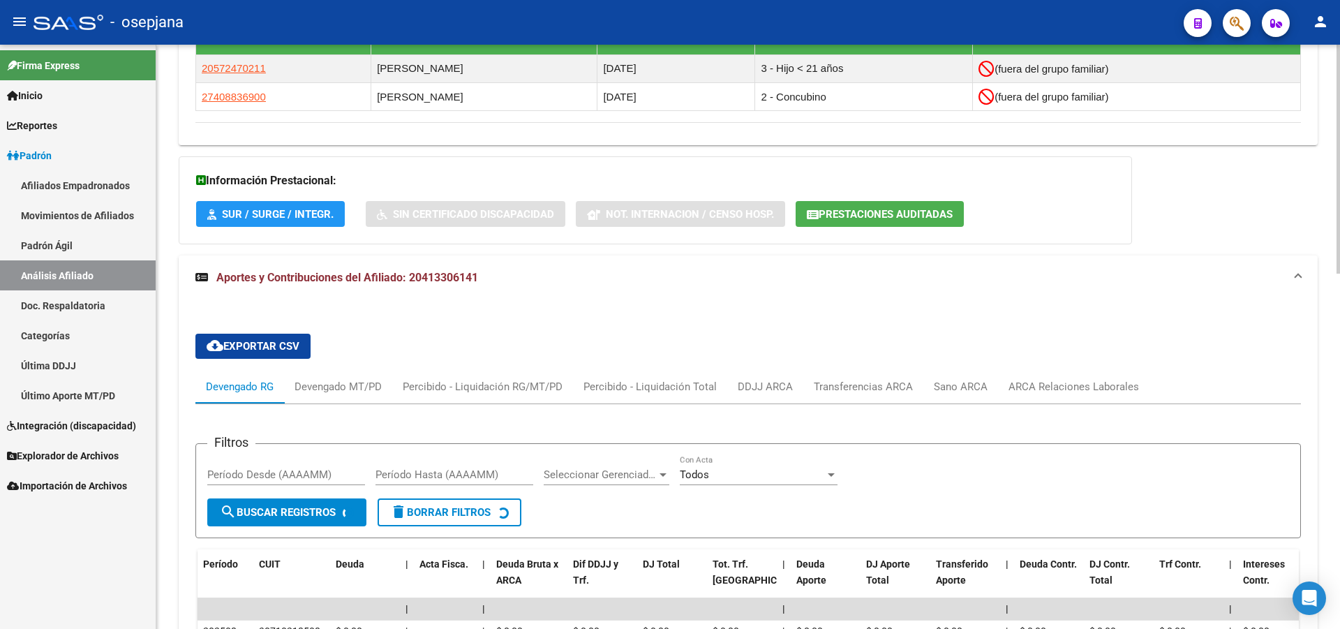
click at [1094, 348] on div "cloud_download Exportar CSV Devengado RG Devengado MT/PD Percibido - Liquidació…" at bounding box center [748, 624] width 1106 height 605
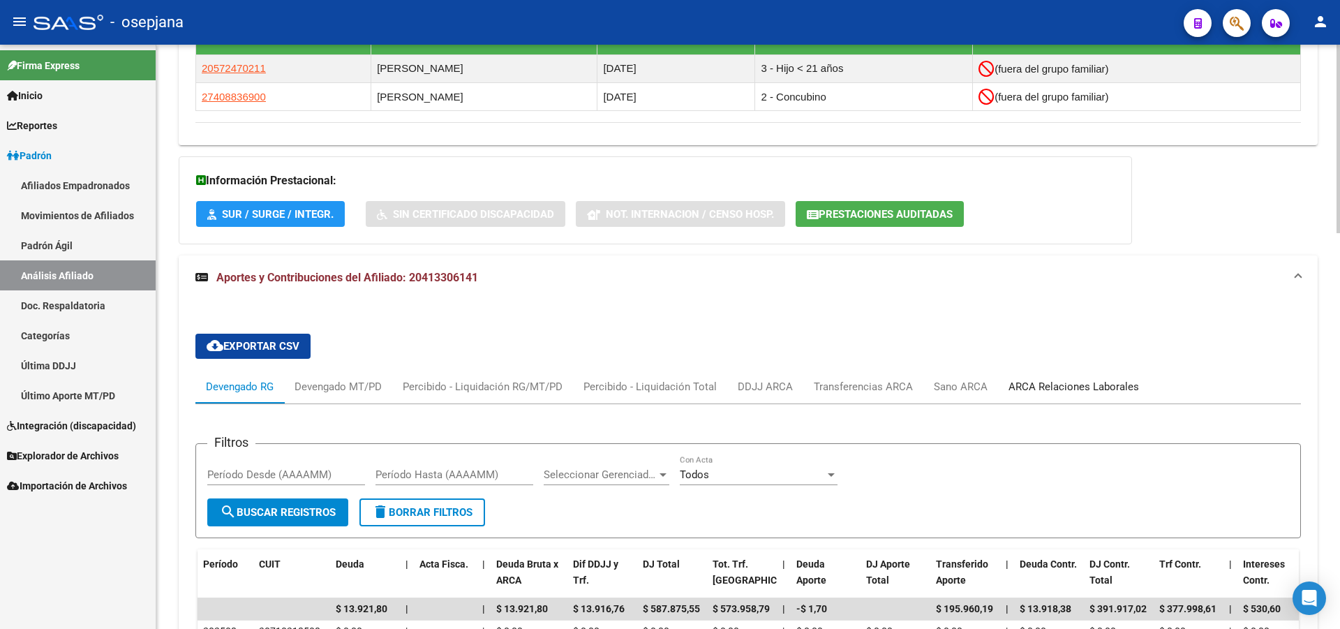
click at [1079, 374] on div "ARCA Relaciones Laborales" at bounding box center [1073, 387] width 151 height 34
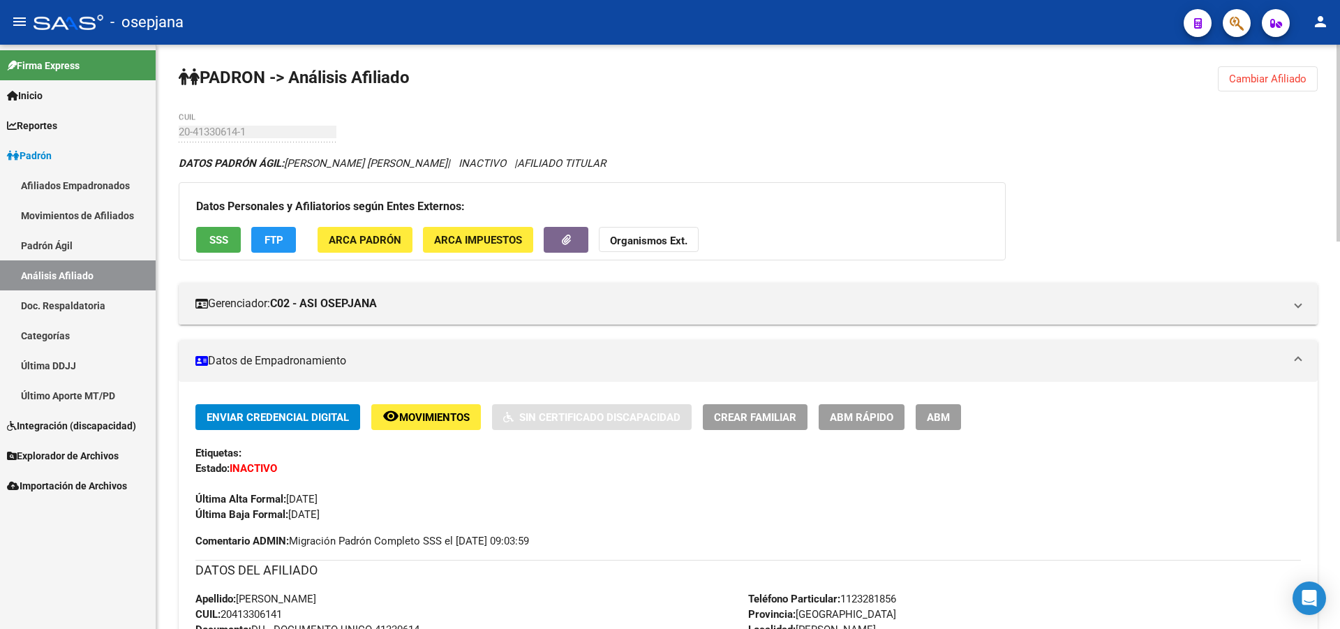
scroll to position [0, 0]
click at [1247, 83] on span "Cambiar Afiliado" at bounding box center [1267, 79] width 77 height 13
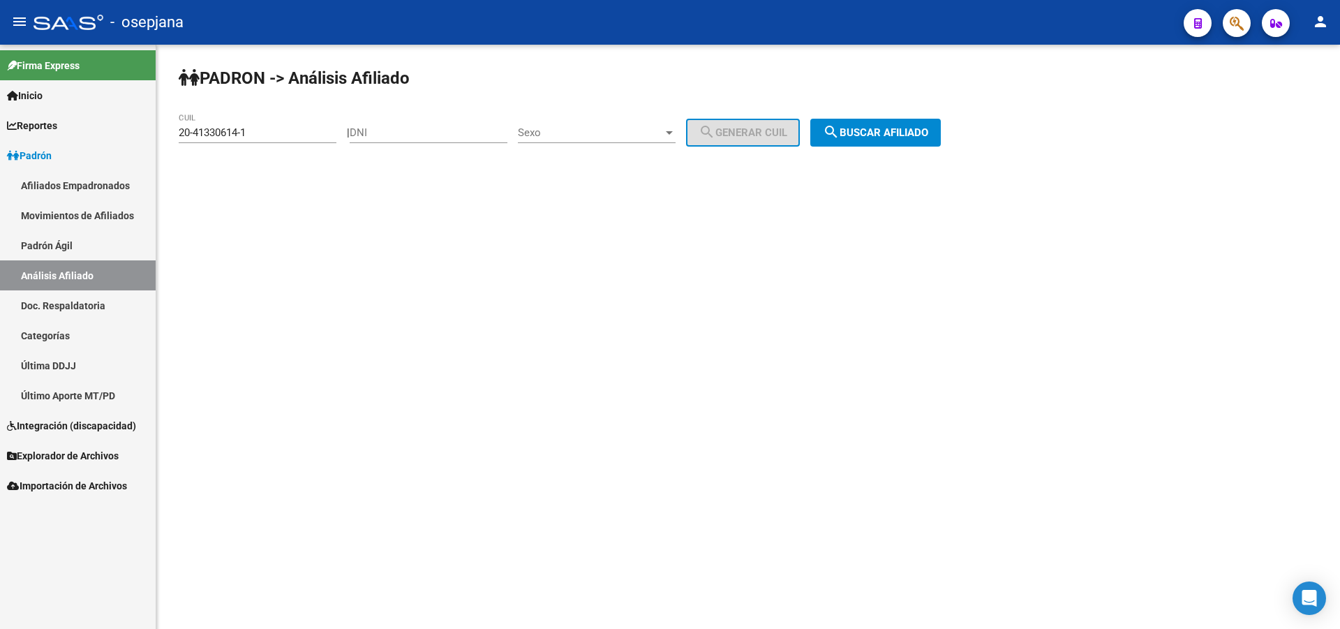
drag, startPoint x: 260, startPoint y: 126, endPoint x: 243, endPoint y: 135, distance: 19.7
click at [243, 135] on div "20-41330614-1 CUIL" at bounding box center [258, 128] width 158 height 30
drag, startPoint x: 267, startPoint y: 135, endPoint x: 0, endPoint y: 179, distance: 271.0
click at [0, 165] on mat-sidenav-container "Firma Express Inicio Calendario SSS Instructivos Contacto OS Reportes Padrón Tr…" at bounding box center [670, 337] width 1340 height 584
paste input "18341575-2"
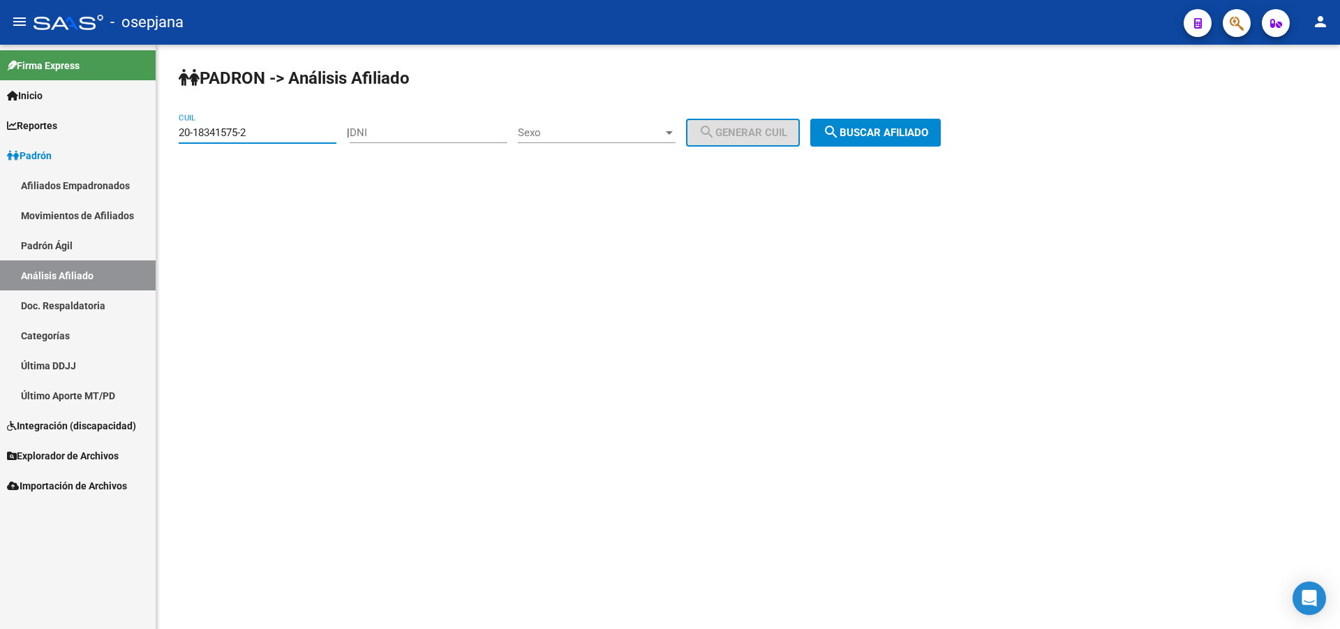
click at [893, 138] on span "search Buscar afiliado" at bounding box center [875, 132] width 105 height 13
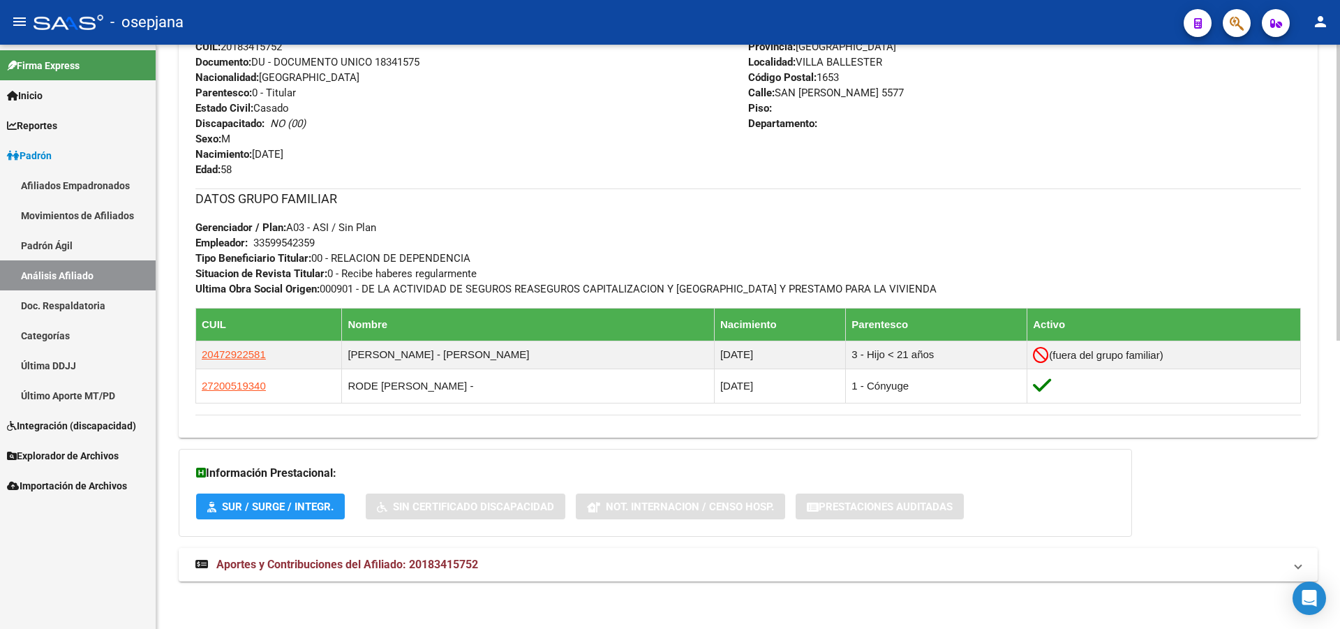
scroll to position [570, 0]
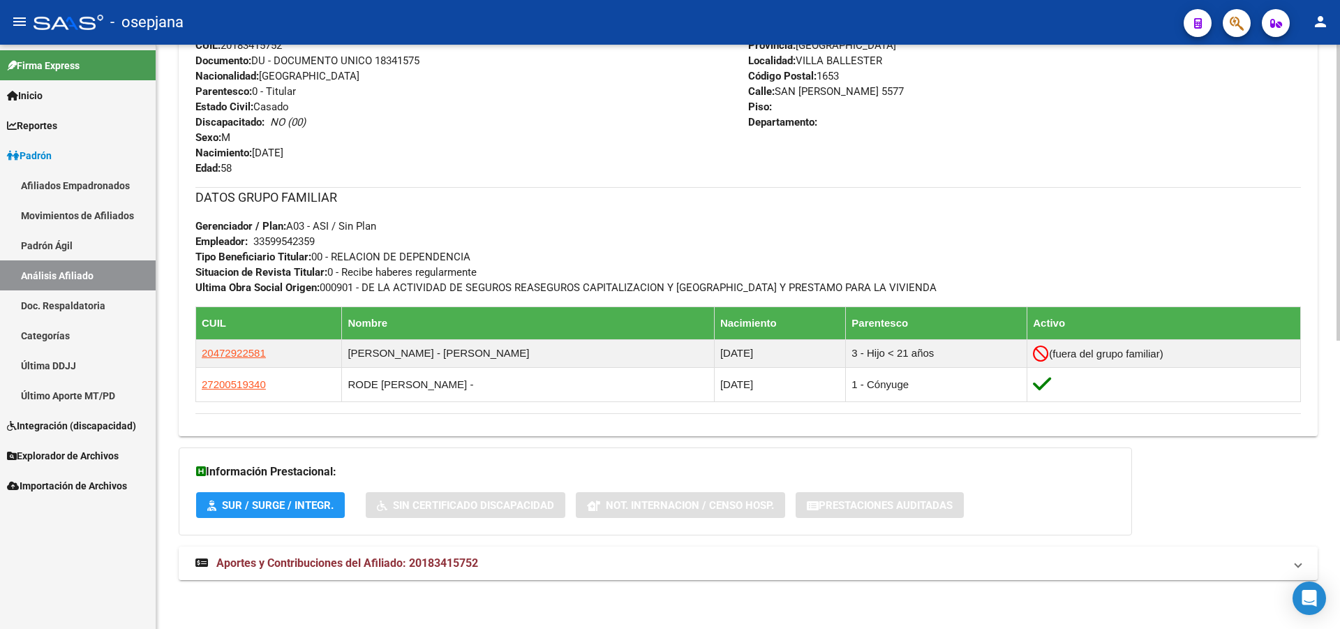
click at [444, 570] on span "Aportes y Contribuciones del Afiliado: 20183415752" at bounding box center [347, 562] width 262 height 13
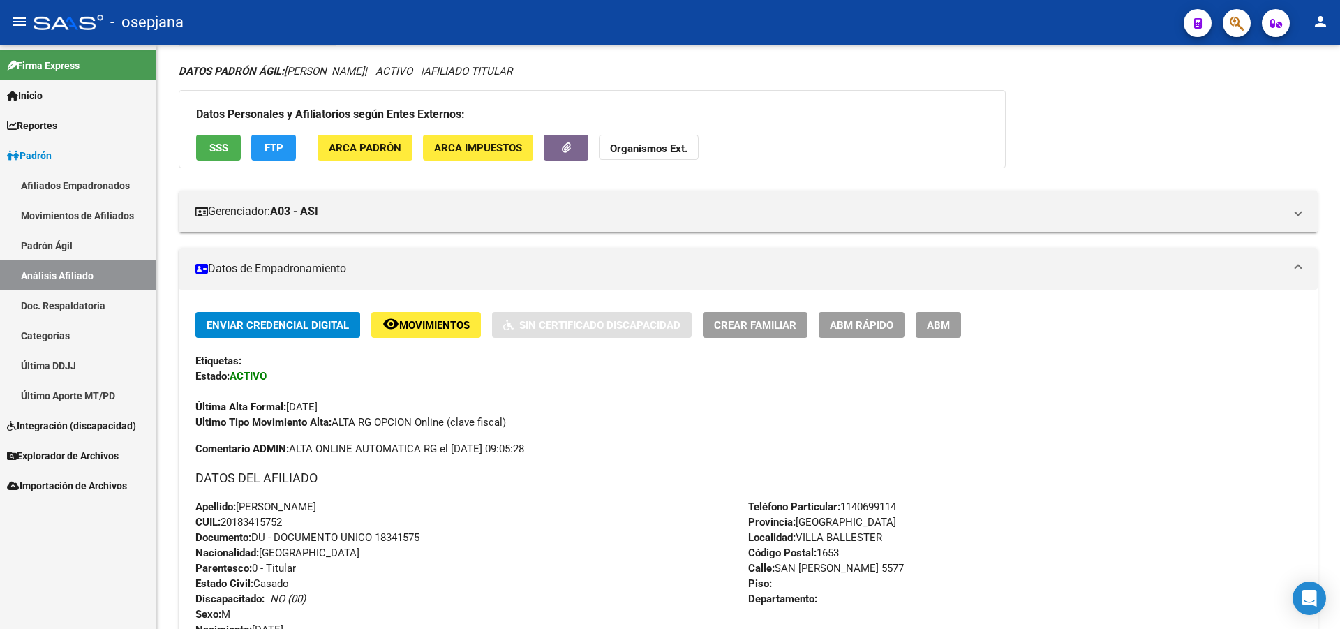
scroll to position [82, 0]
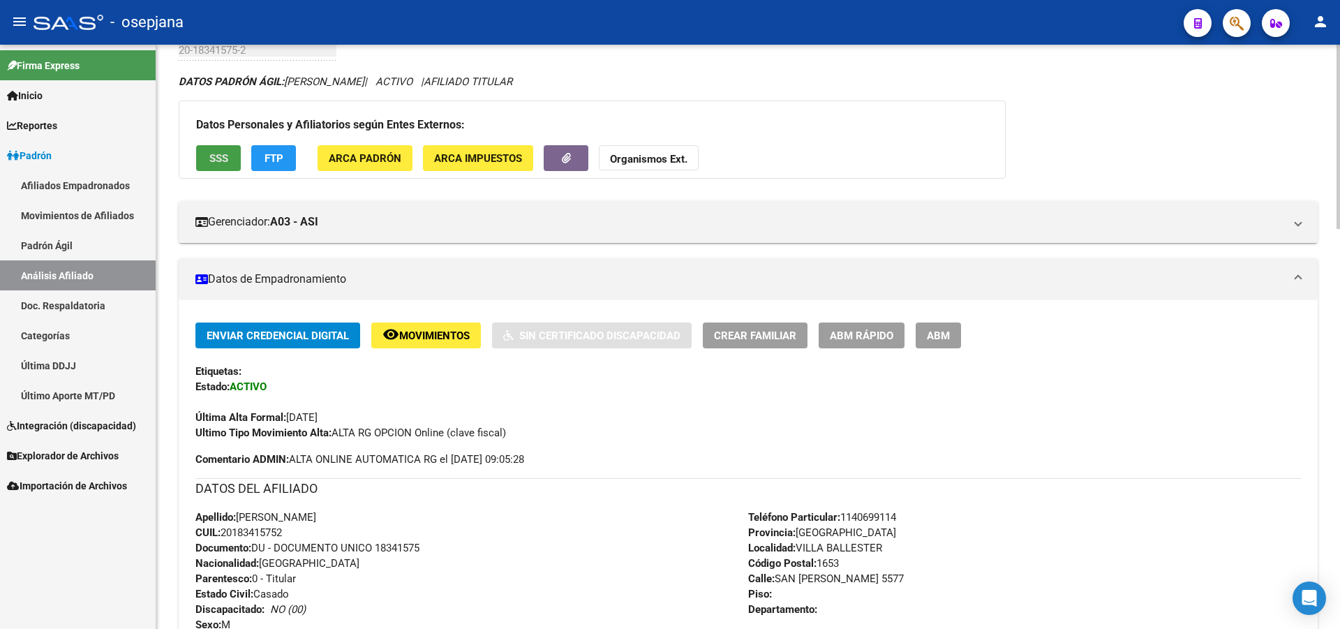
click at [214, 163] on span "SSS" at bounding box center [218, 158] width 19 height 13
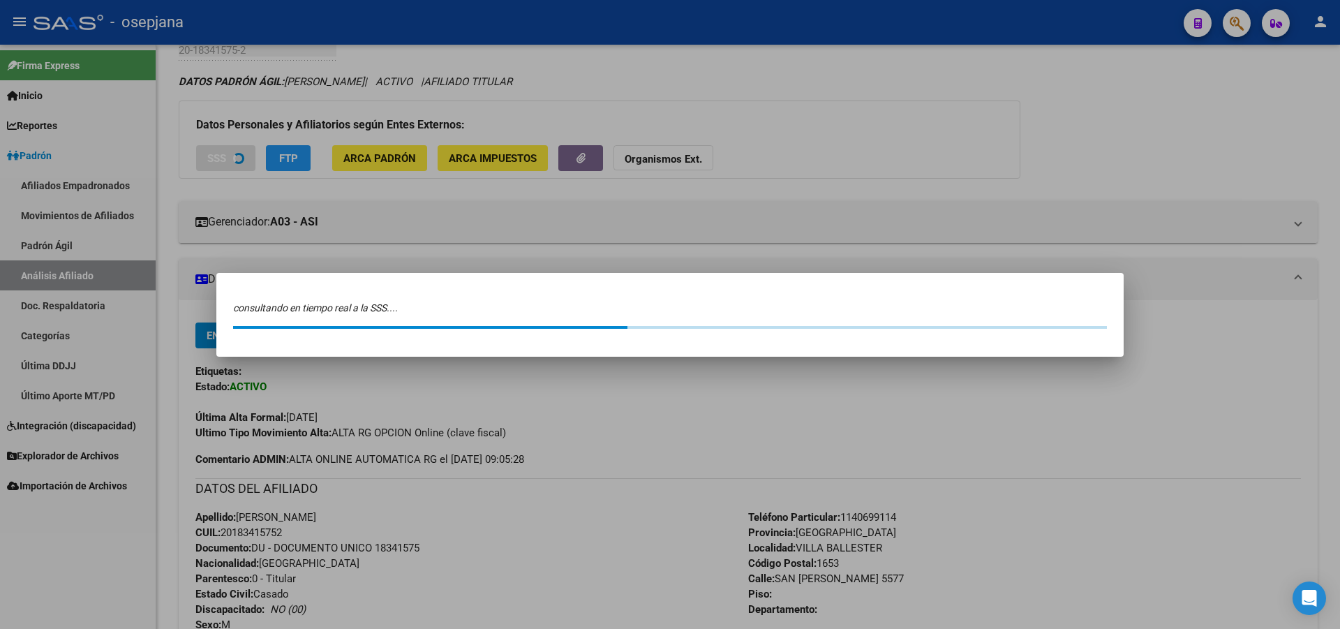
click at [1010, 160] on div at bounding box center [670, 314] width 1340 height 629
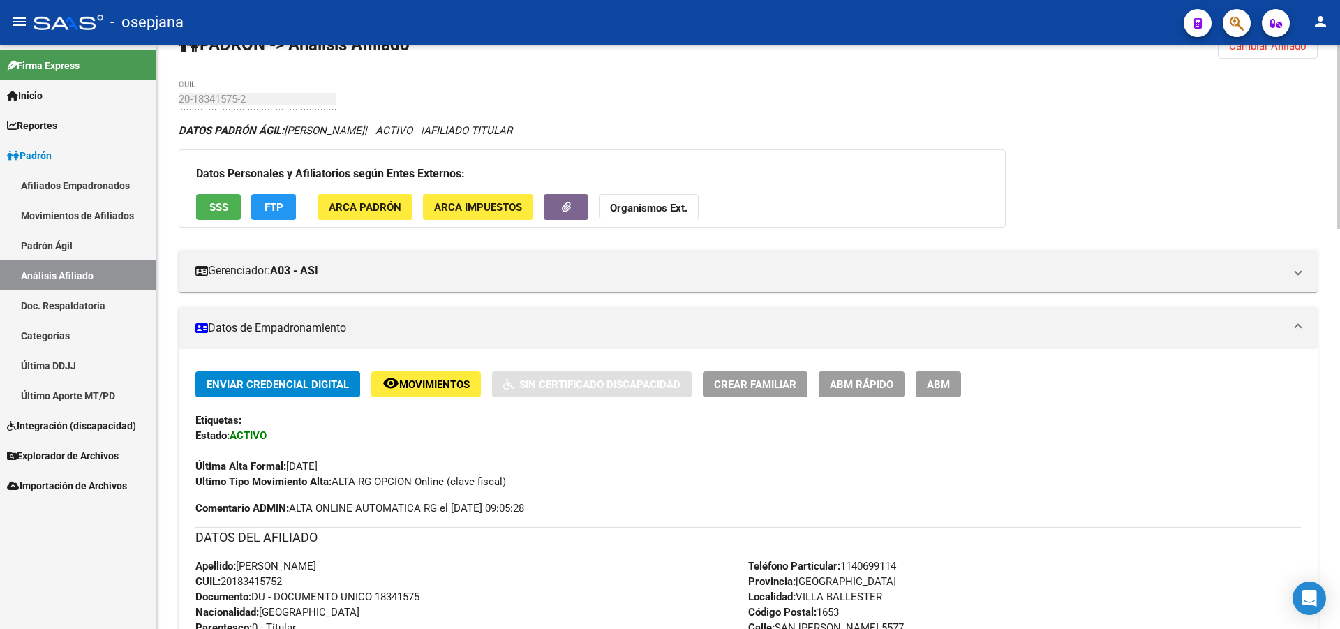
scroll to position [0, 0]
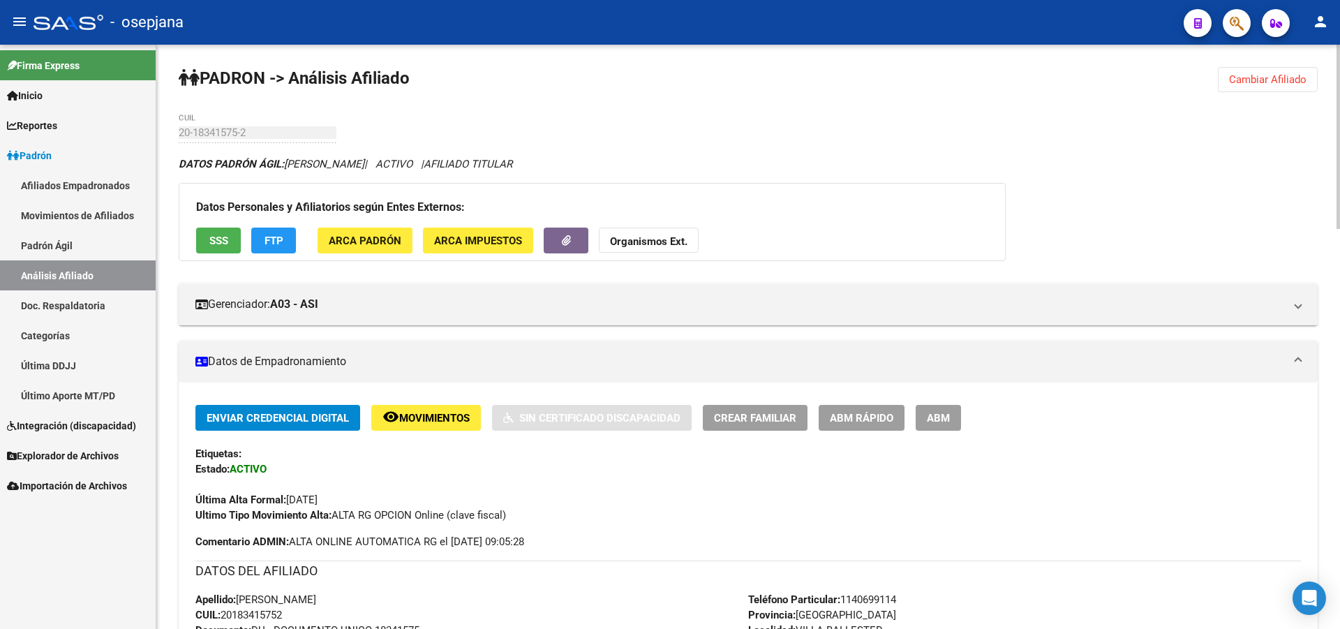
click at [1260, 78] on span "Cambiar Afiliado" at bounding box center [1267, 79] width 77 height 13
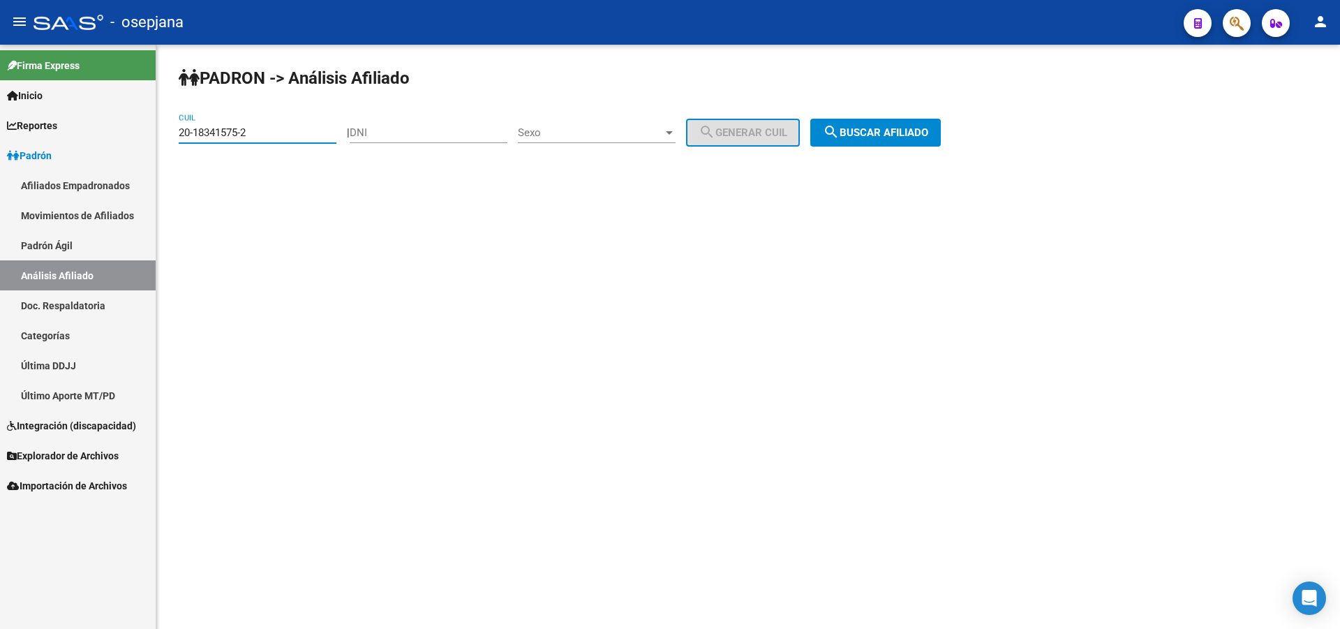
drag, startPoint x: 313, startPoint y: 133, endPoint x: 91, endPoint y: 166, distance: 224.5
click at [91, 165] on mat-sidenav-container "Firma Express Inicio Calendario SSS Instructivos Contacto OS Reportes Padrón Tr…" at bounding box center [670, 337] width 1340 height 584
click at [914, 135] on span "search Buscar afiliado" at bounding box center [875, 132] width 105 height 13
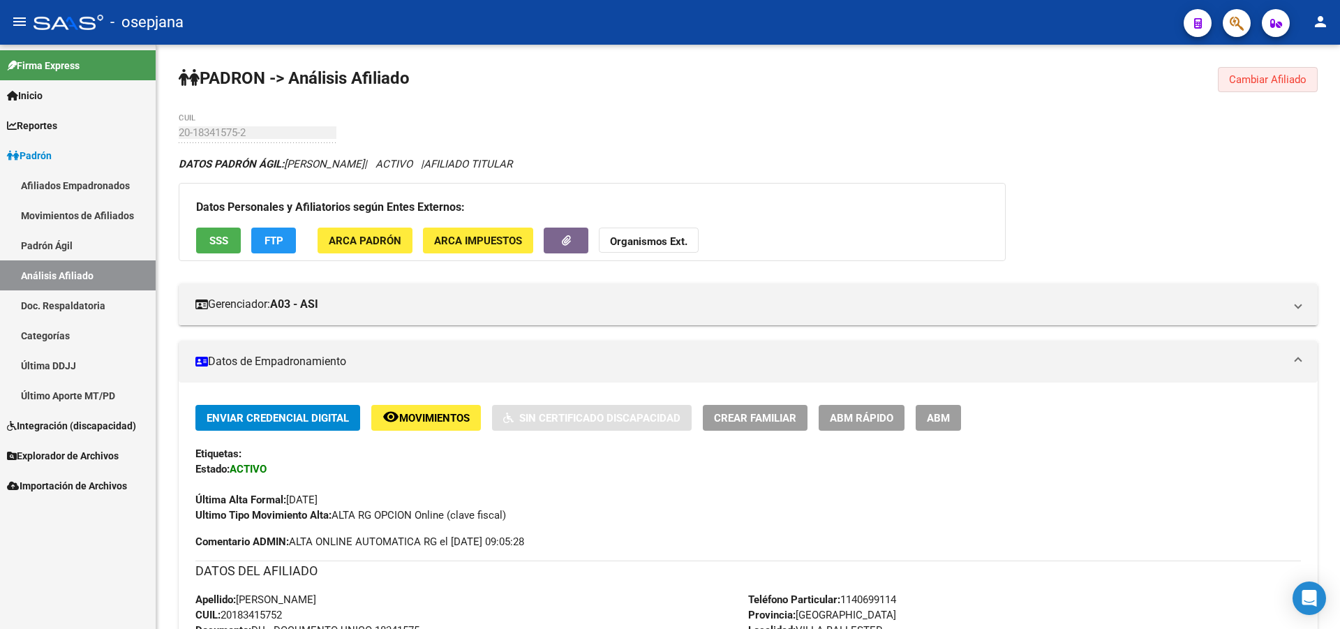
click at [1290, 73] on span "Cambiar Afiliado" at bounding box center [1267, 79] width 77 height 13
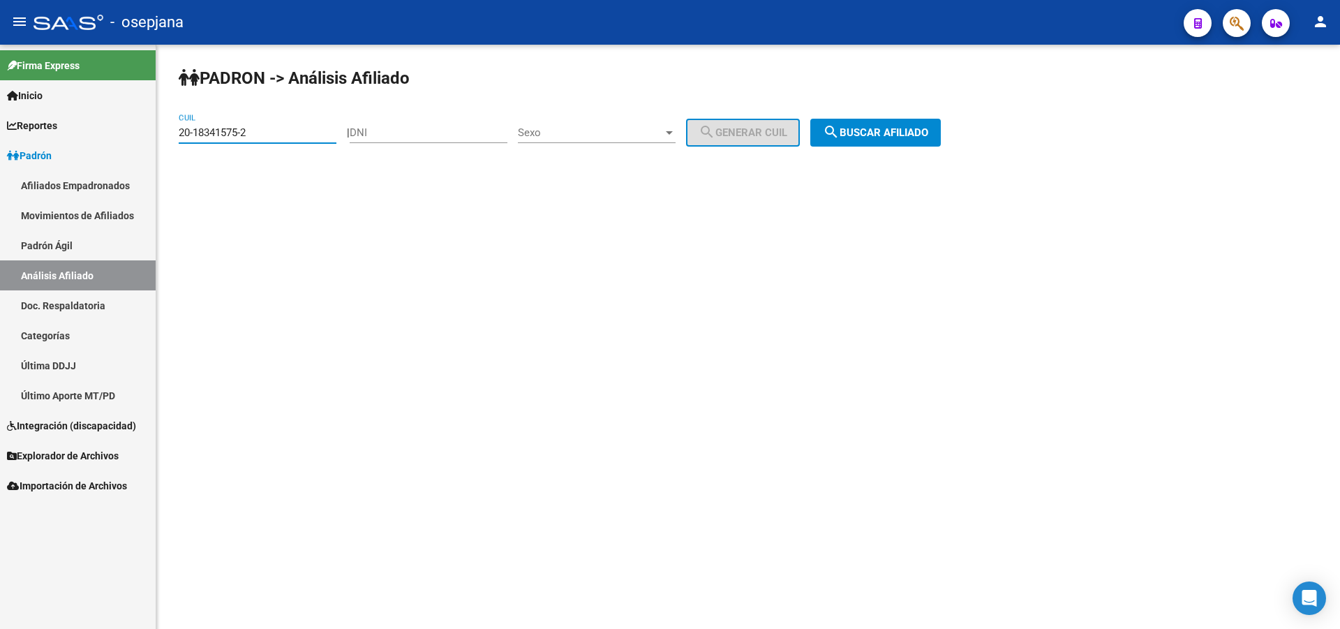
paste input "42663354-0"
click at [924, 143] on button "search Buscar afiliado" at bounding box center [875, 133] width 131 height 28
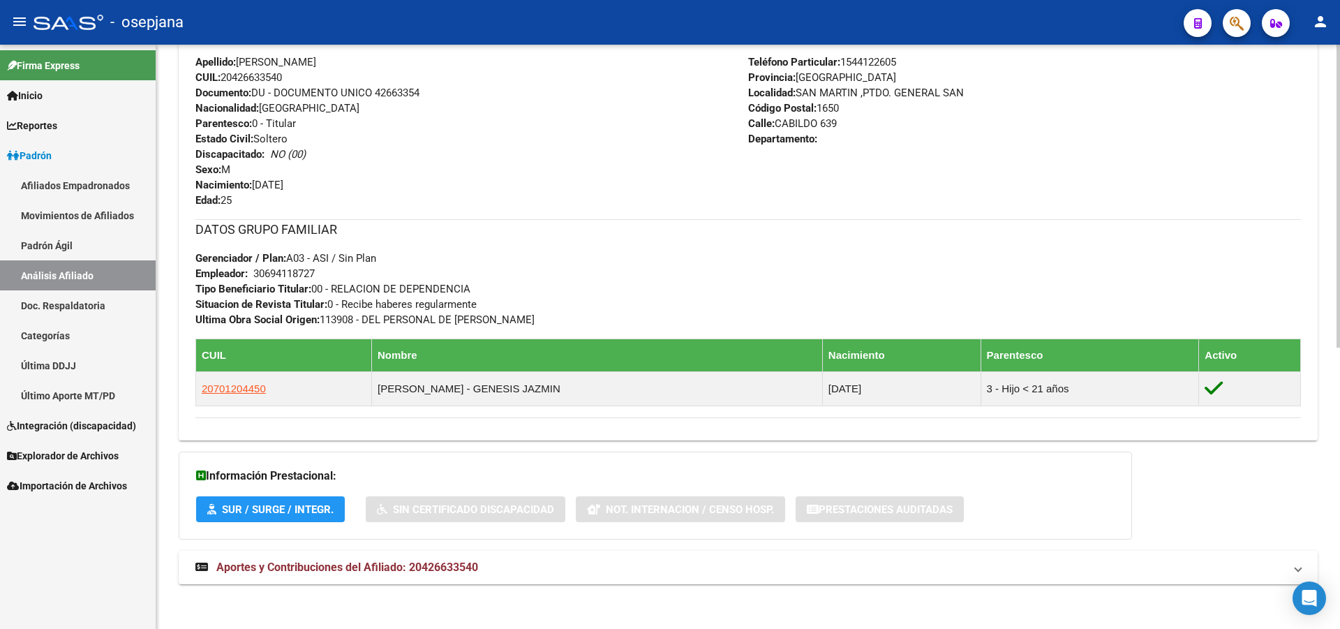
scroll to position [542, 0]
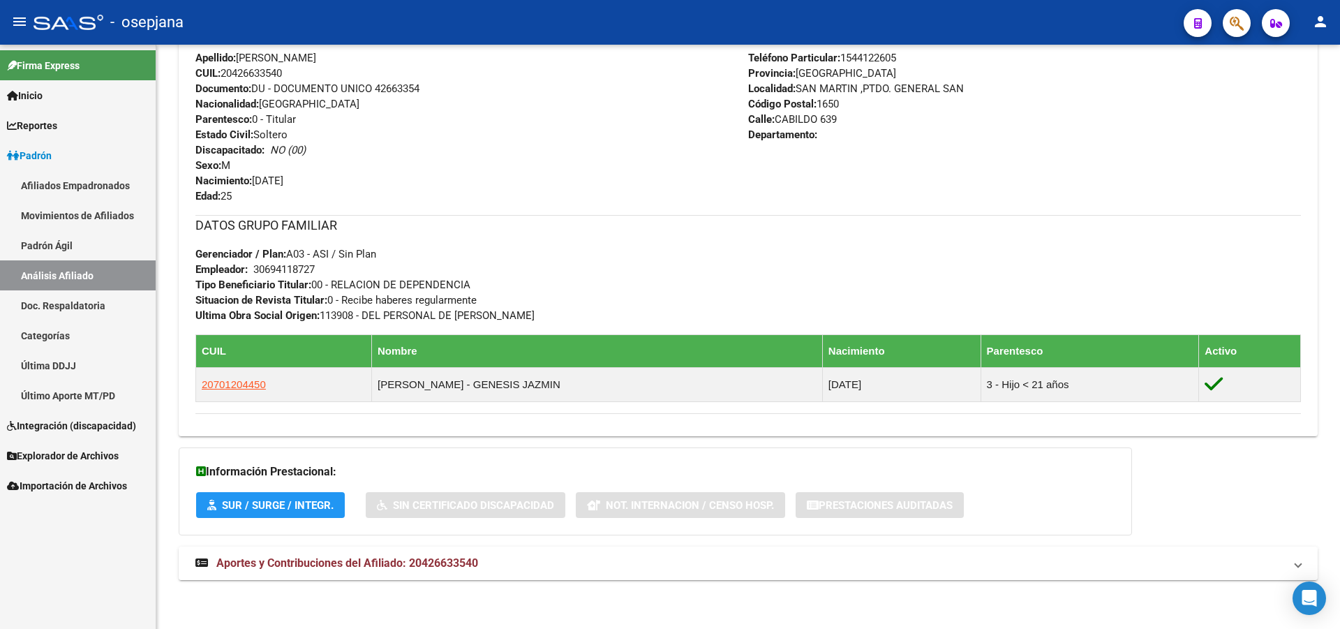
drag, startPoint x: 581, startPoint y: 567, endPoint x: 596, endPoint y: 564, distance: 15.1
click at [581, 570] on mat-panel-title "Aportes y Contribuciones del Afiliado: 20426633540" at bounding box center [739, 563] width 1089 height 15
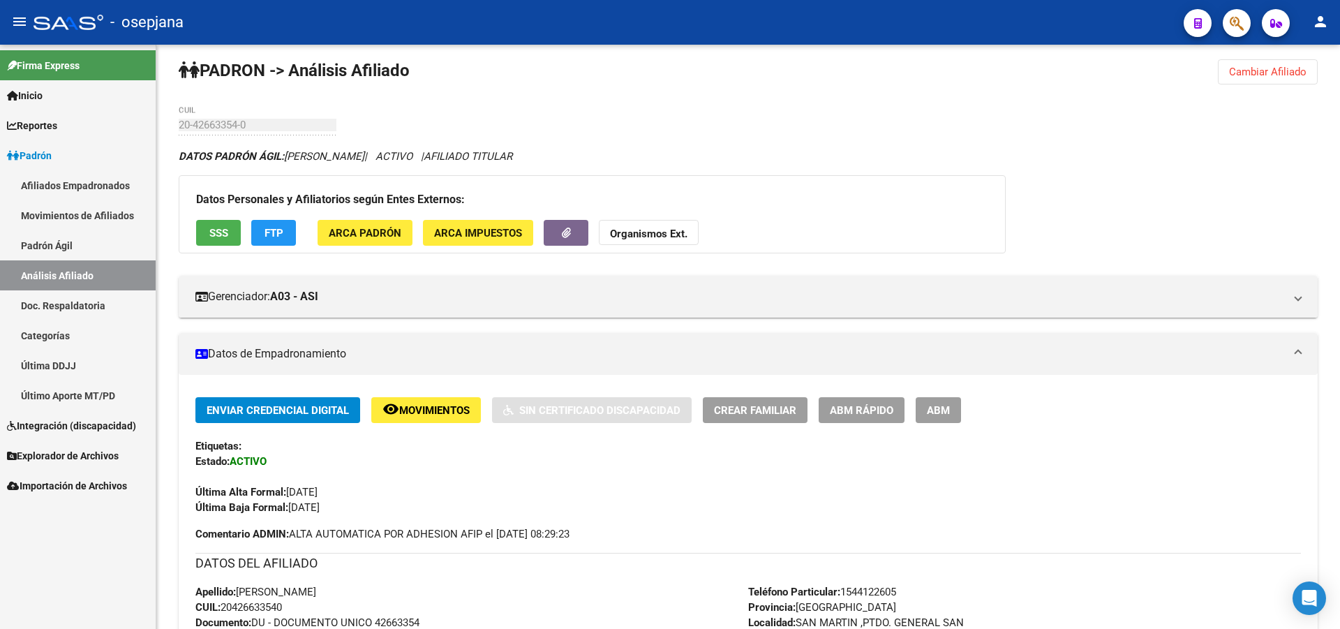
scroll to position [0, 0]
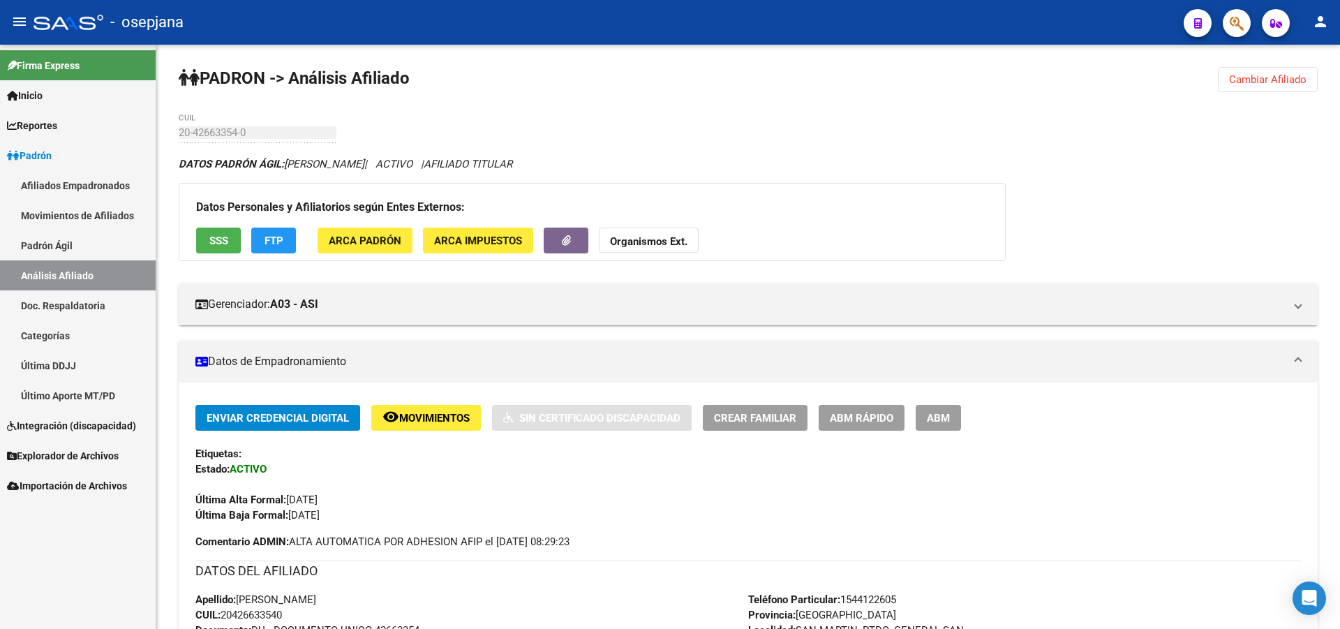
click at [207, 235] on button "SSS" at bounding box center [218, 241] width 45 height 26
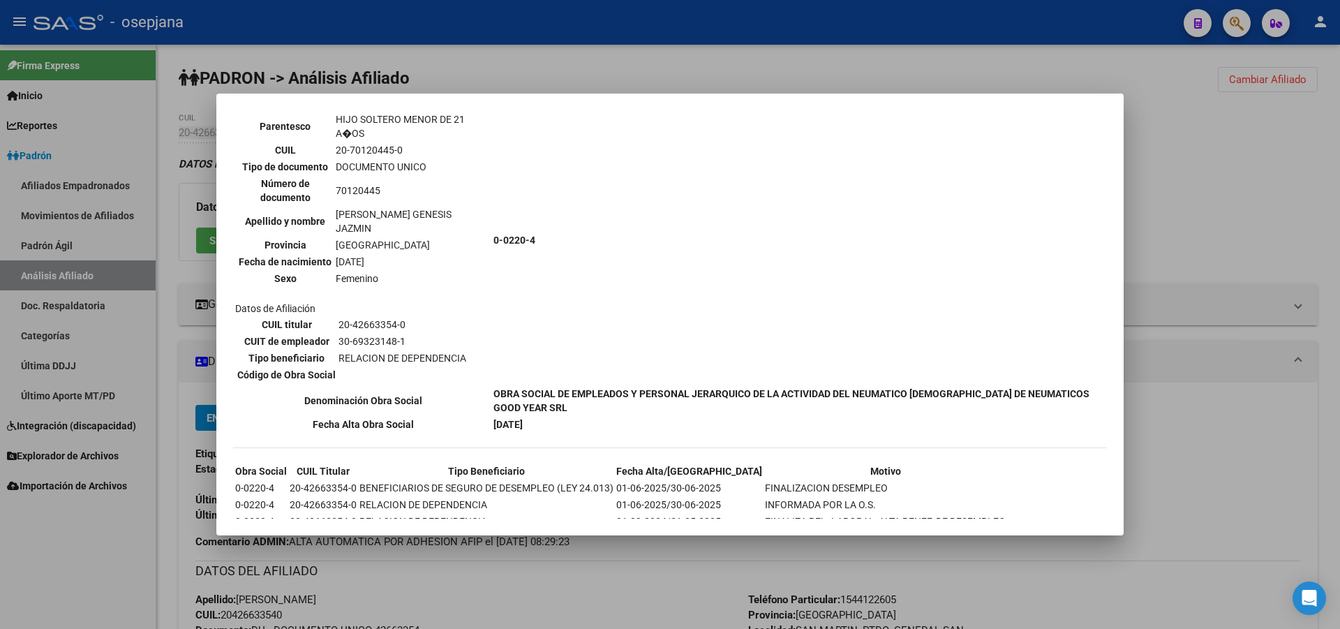
scroll to position [663, 0]
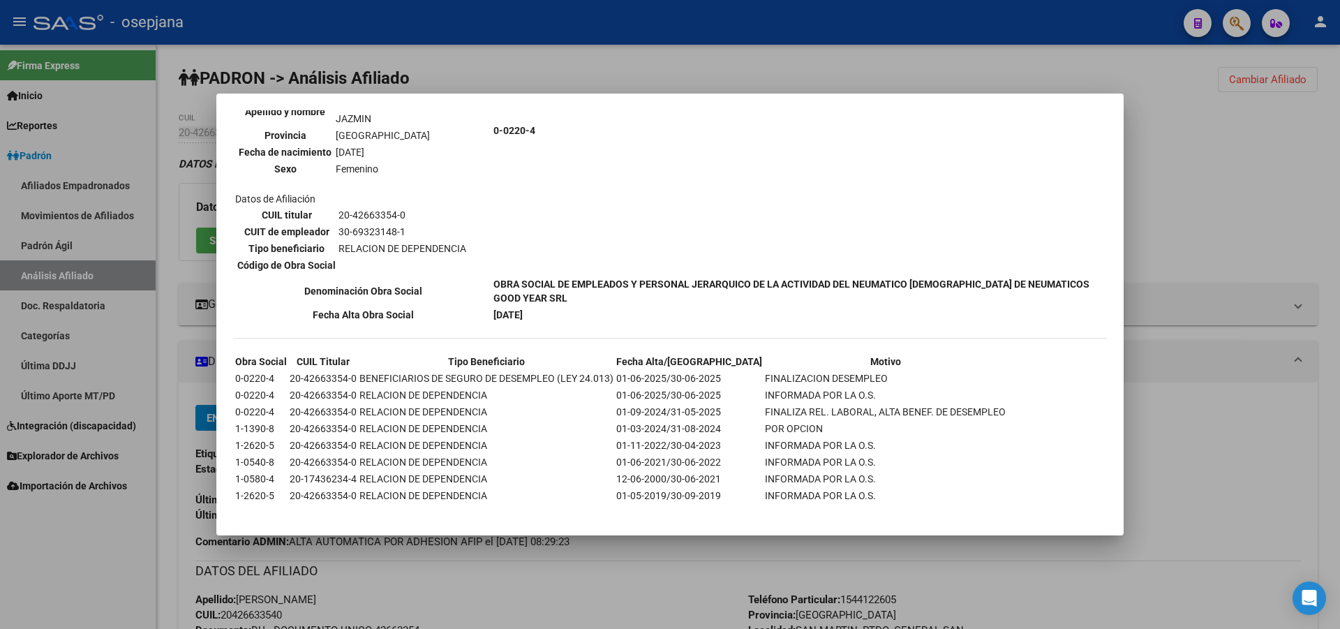
click at [1339, 128] on div at bounding box center [670, 314] width 1340 height 629
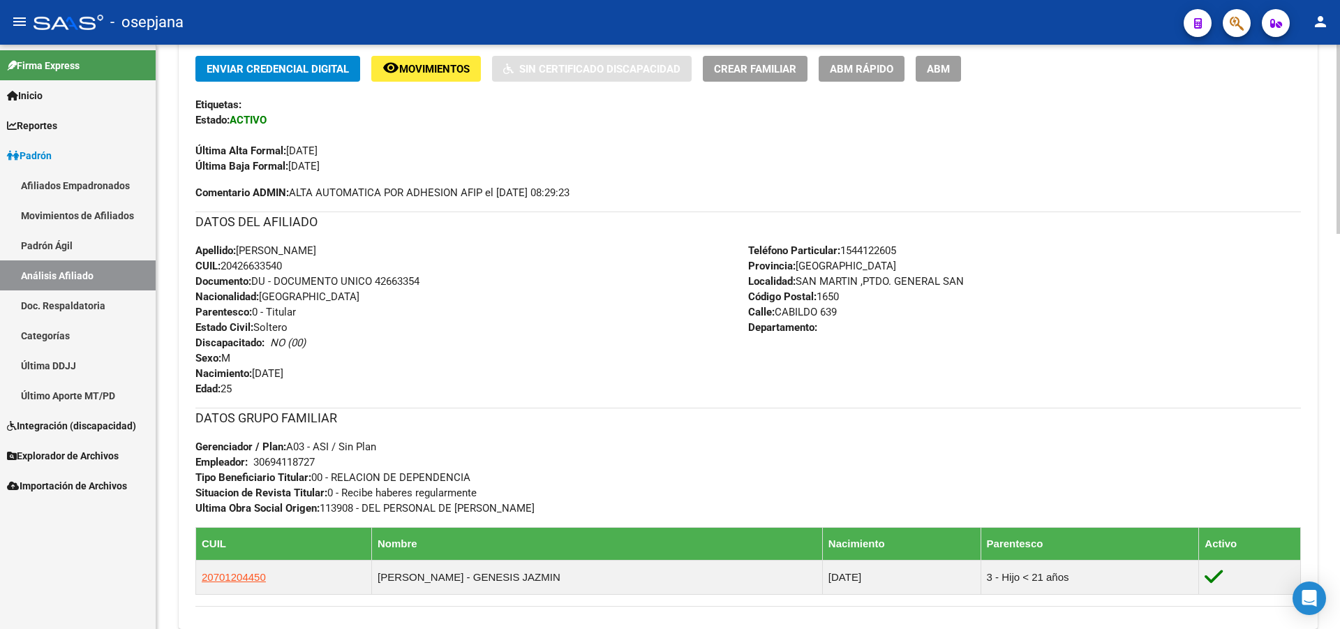
scroll to position [0, 0]
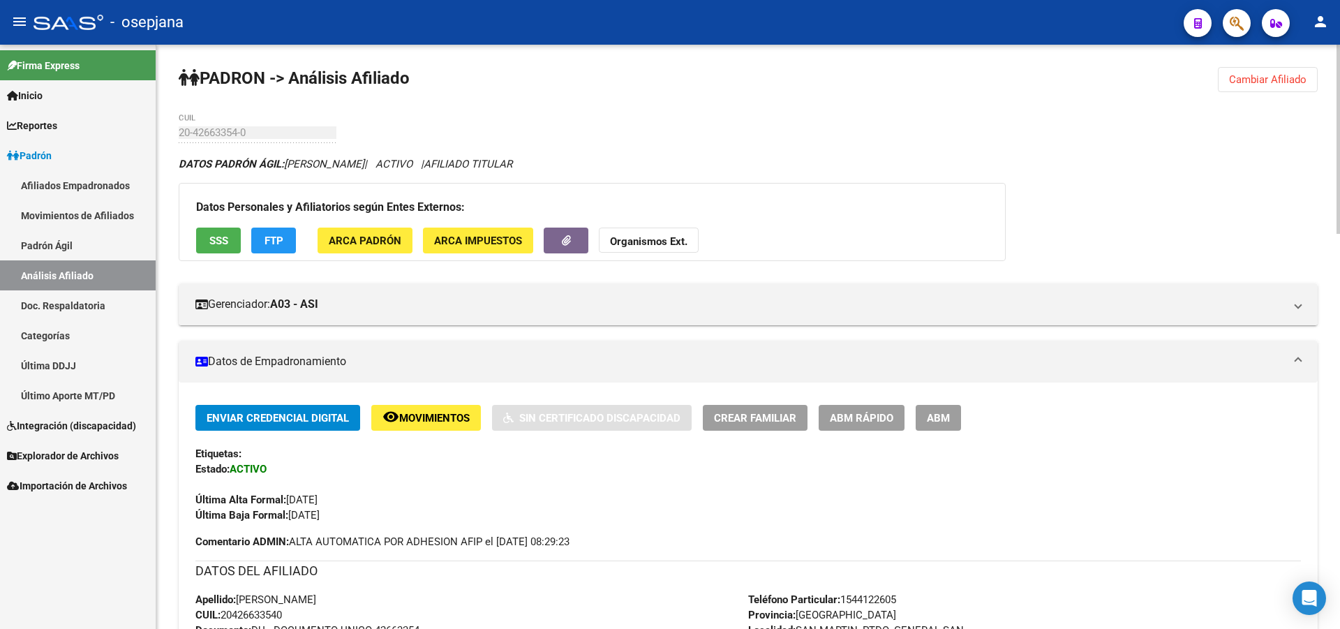
click at [1235, 81] on span "Cambiar Afiliado" at bounding box center [1267, 79] width 77 height 13
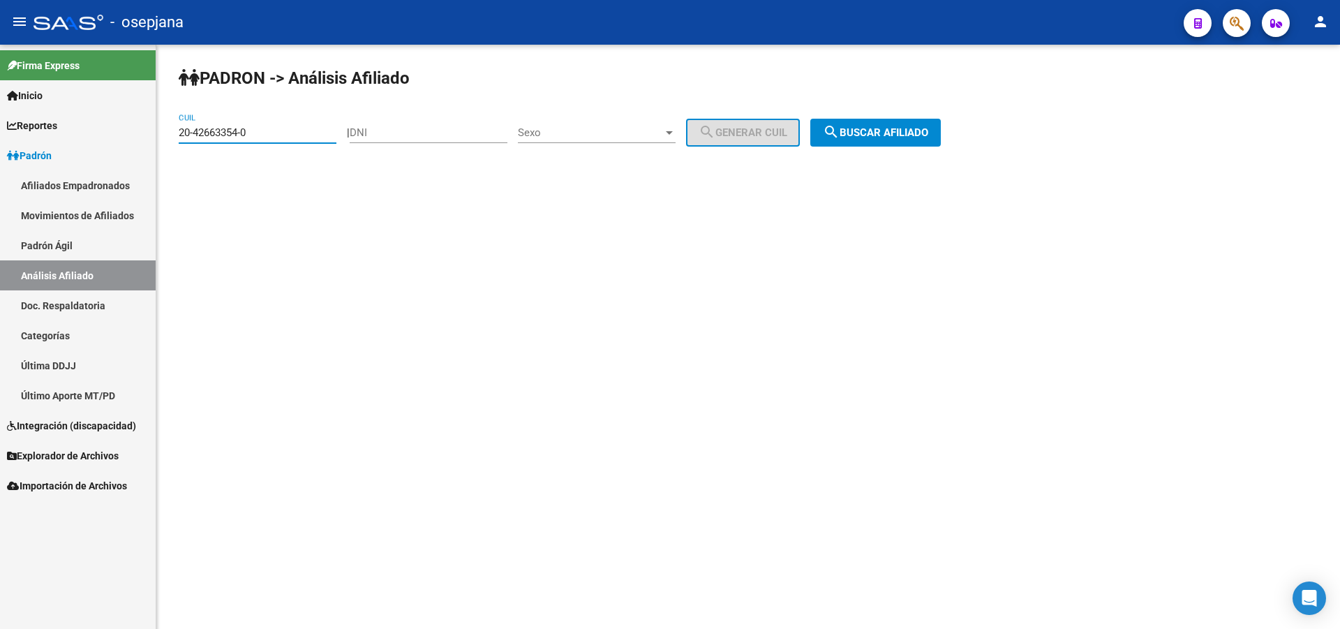
drag, startPoint x: 309, startPoint y: 131, endPoint x: 1, endPoint y: 308, distance: 355.8
click at [0, 282] on mat-sidenav-container "Firma Express Inicio Calendario SSS Instructivos Contacto OS Reportes Padrón Tr…" at bounding box center [670, 337] width 1340 height 584
paste input "7-01278659-5"
click at [941, 140] on button "search Buscar afiliado" at bounding box center [875, 133] width 131 height 28
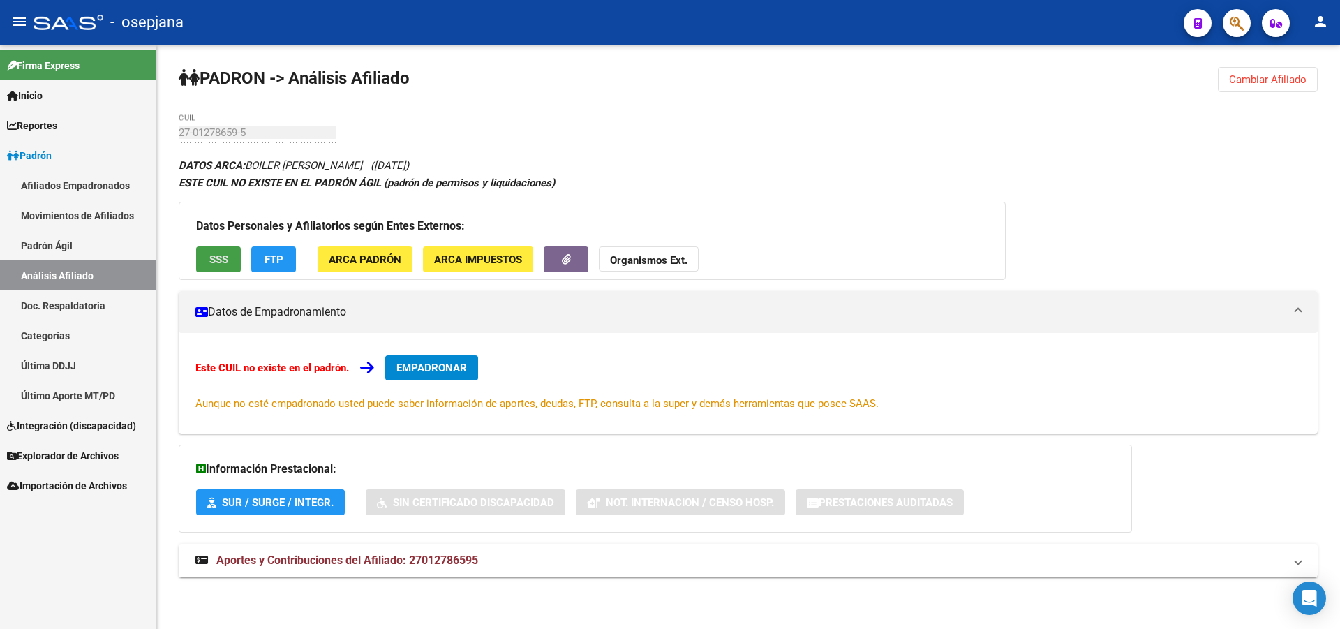
click at [213, 255] on span "SSS" at bounding box center [218, 259] width 19 height 13
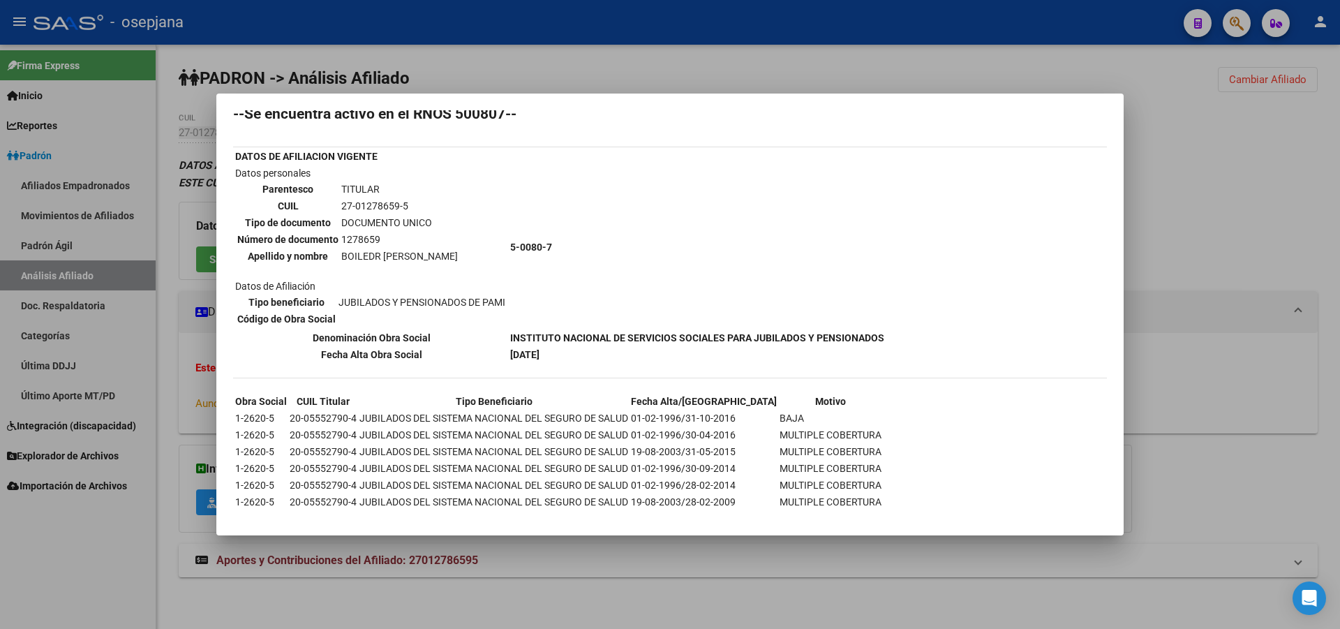
scroll to position [62, 0]
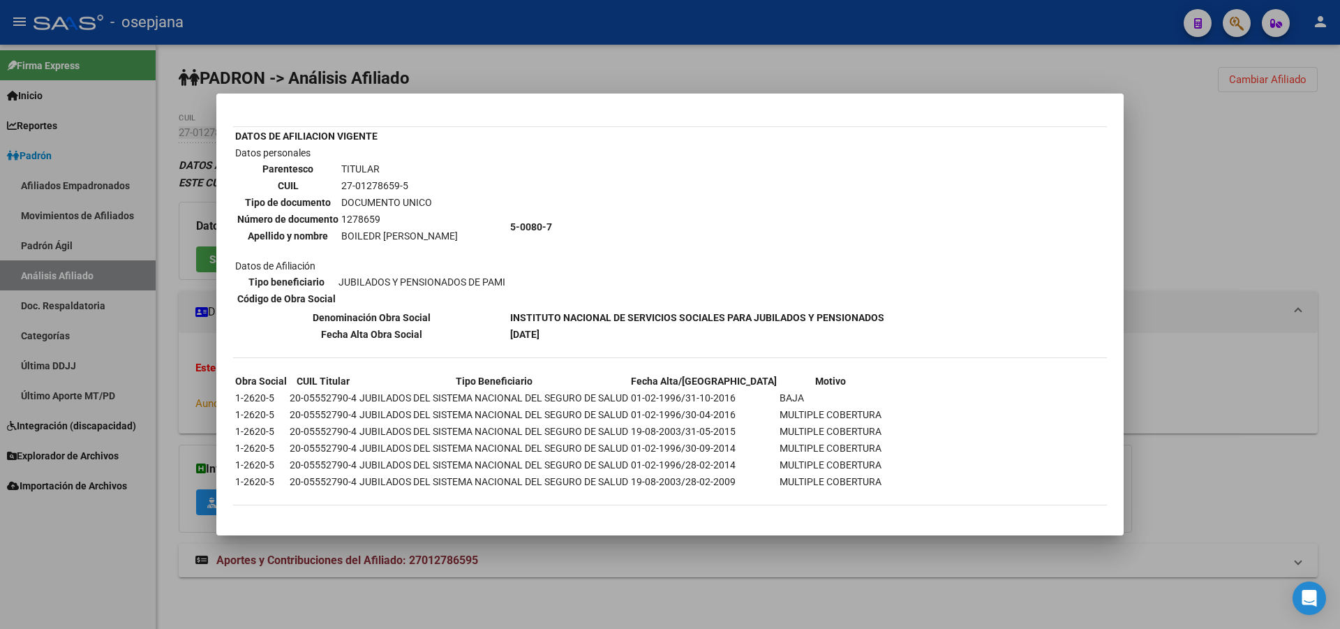
click at [1279, 221] on div at bounding box center [670, 314] width 1340 height 629
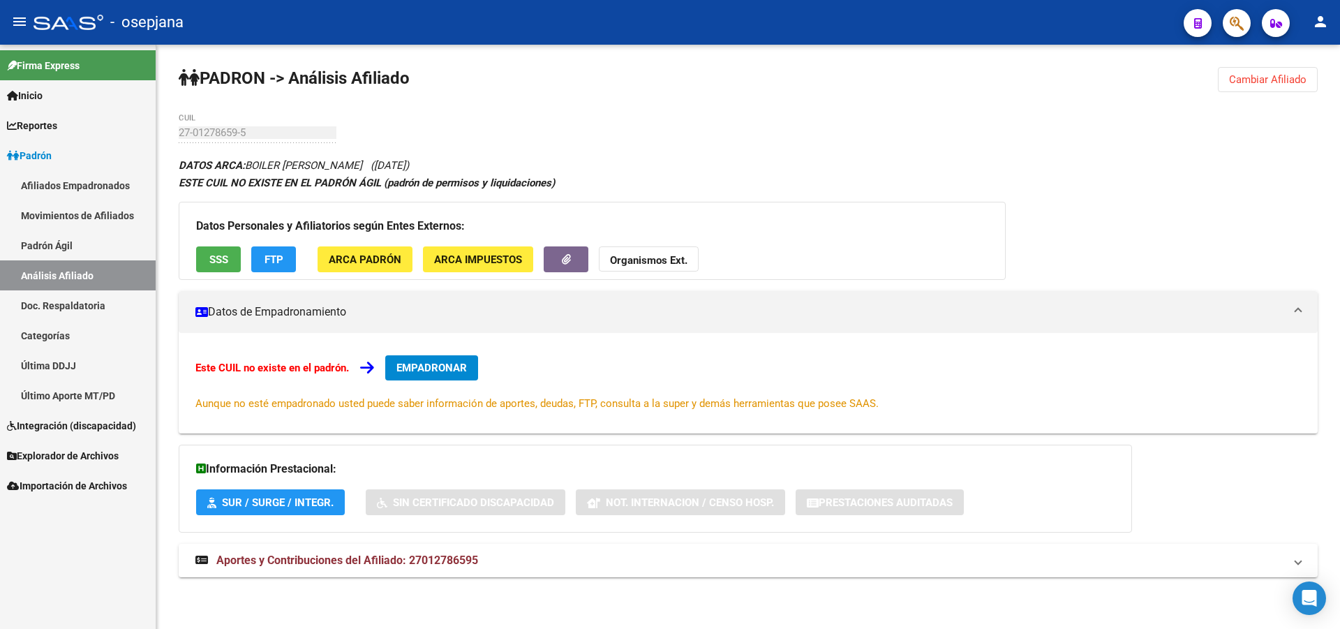
click at [1245, 72] on button "Cambiar Afiliado" at bounding box center [1268, 79] width 100 height 25
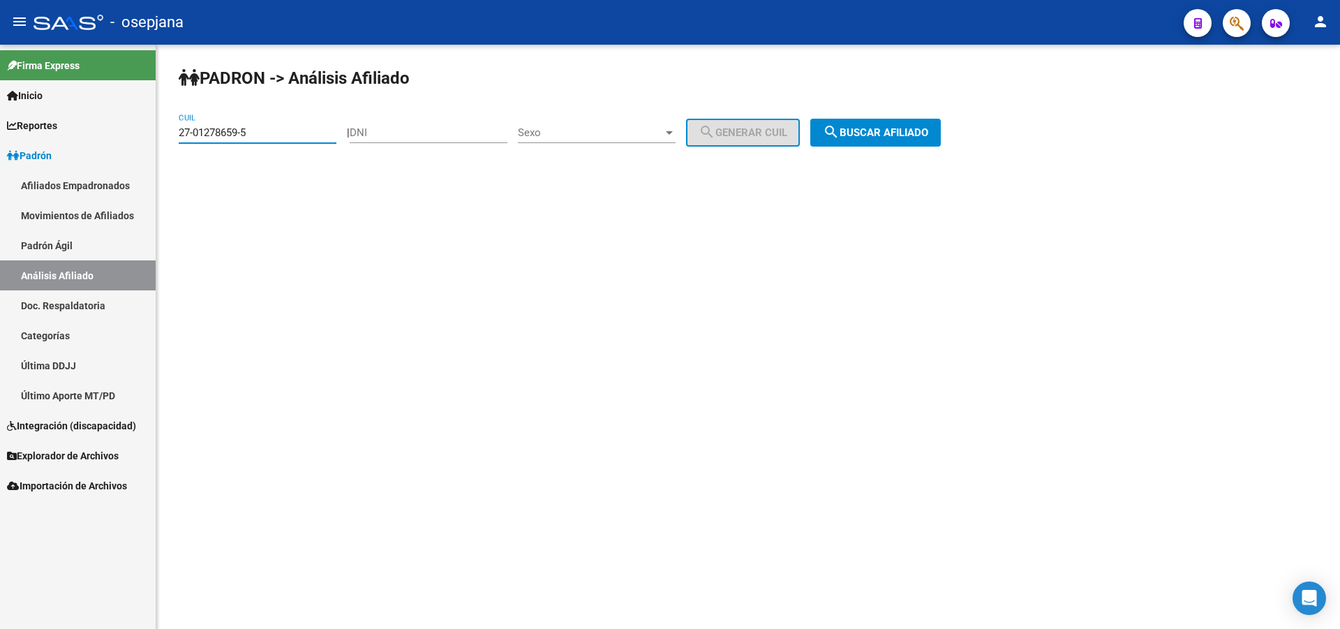
drag, startPoint x: 278, startPoint y: 126, endPoint x: 0, endPoint y: 267, distance: 311.2
click at [0, 201] on mat-sidenav-container "Firma Express Inicio Calendario SSS Instructivos Contacto OS Reportes Padrón Tr…" at bounding box center [670, 337] width 1340 height 584
paste input "0-17434565-2"
type input "20-17434565-2"
click at [884, 131] on span "search Buscar afiliado" at bounding box center [875, 132] width 105 height 13
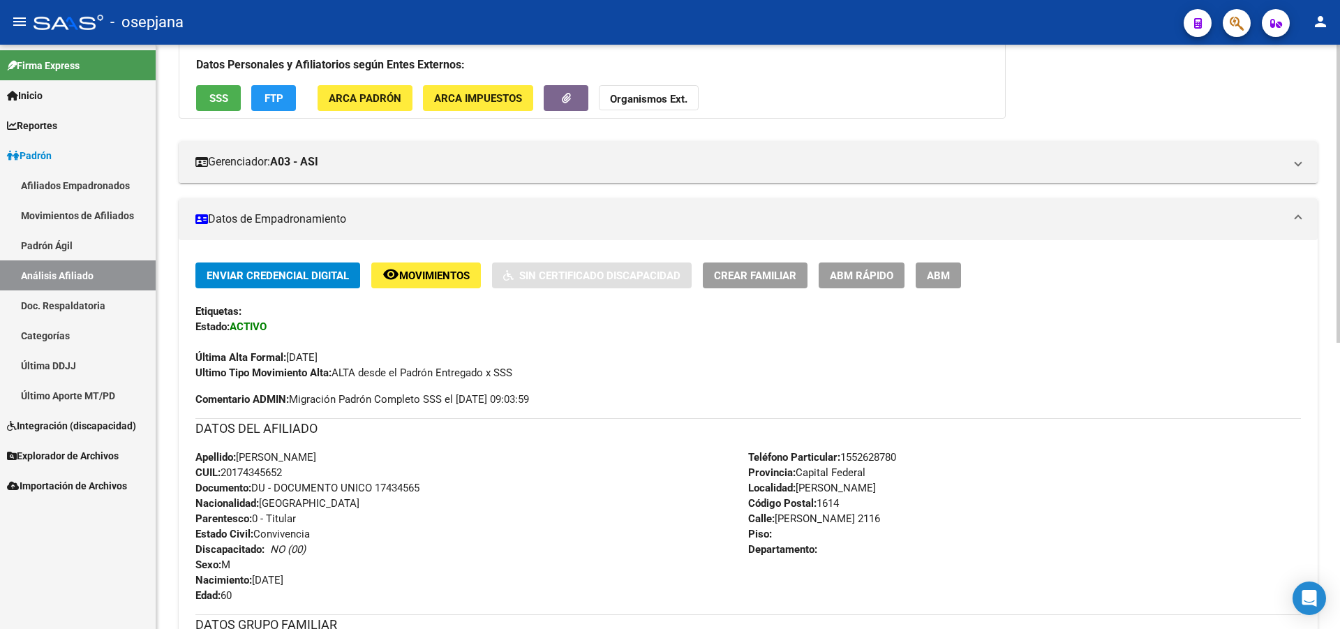
scroll to position [140, 0]
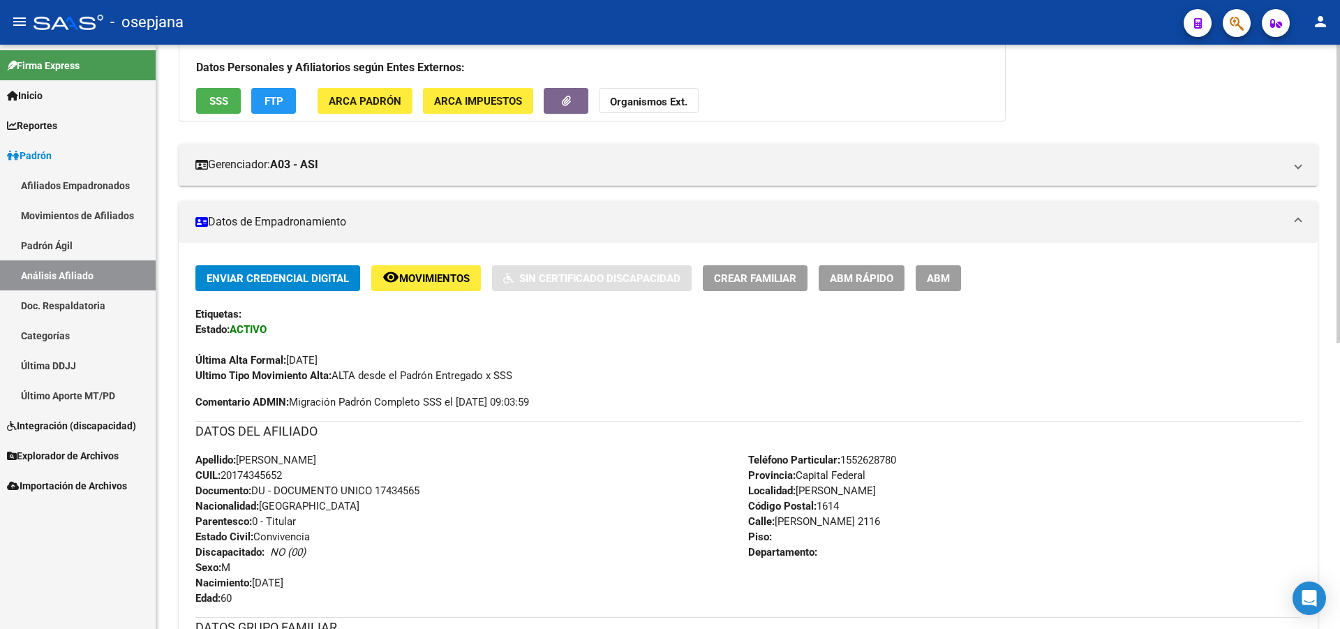
click at [866, 268] on button "ABM Rápido" at bounding box center [862, 278] width 86 height 26
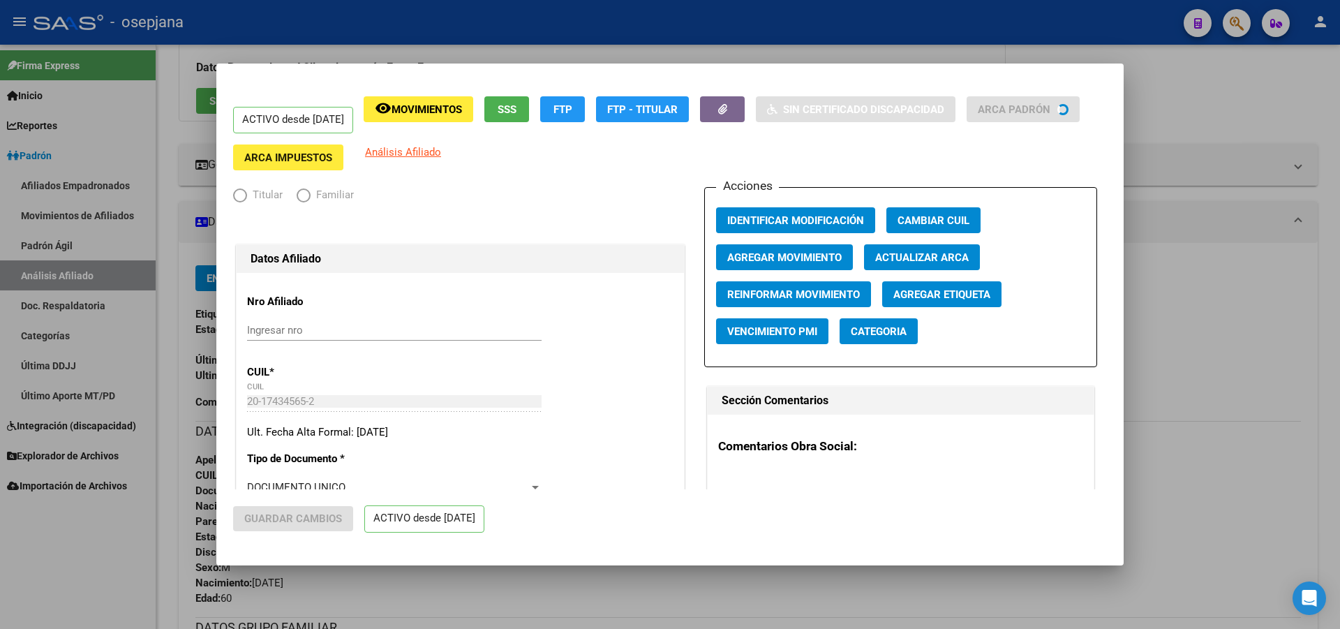
radio input "true"
type input "30-54008029-8"
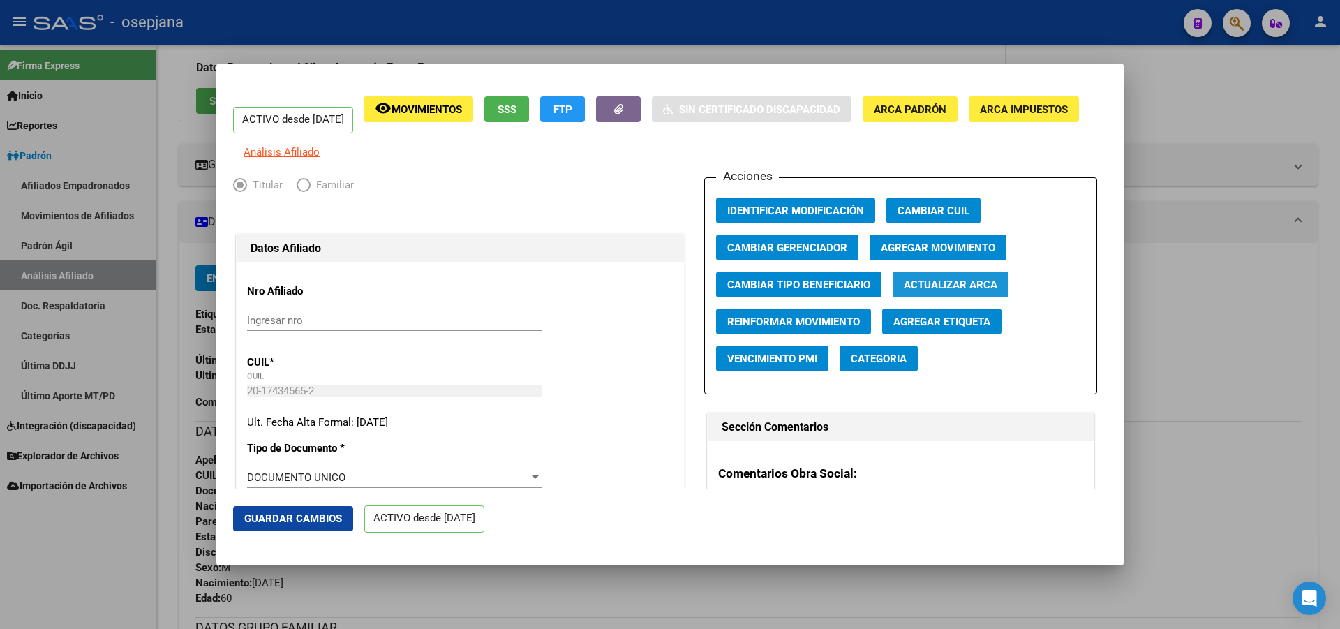
click at [966, 291] on span "Actualizar ARCA" at bounding box center [951, 284] width 94 height 13
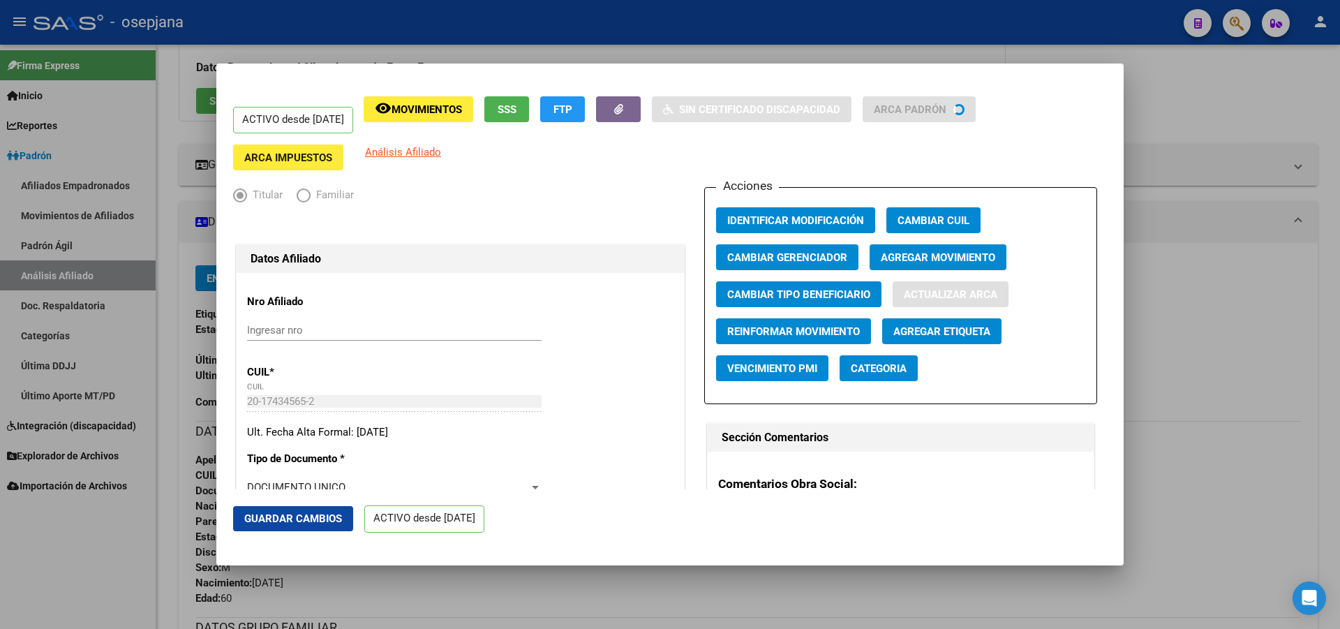
type input "TERRERO"
type input "PASCUAL SANTO"
type input "VILLA DE MAYO"
type input "MAR­A GUERRERO"
type input "2116"
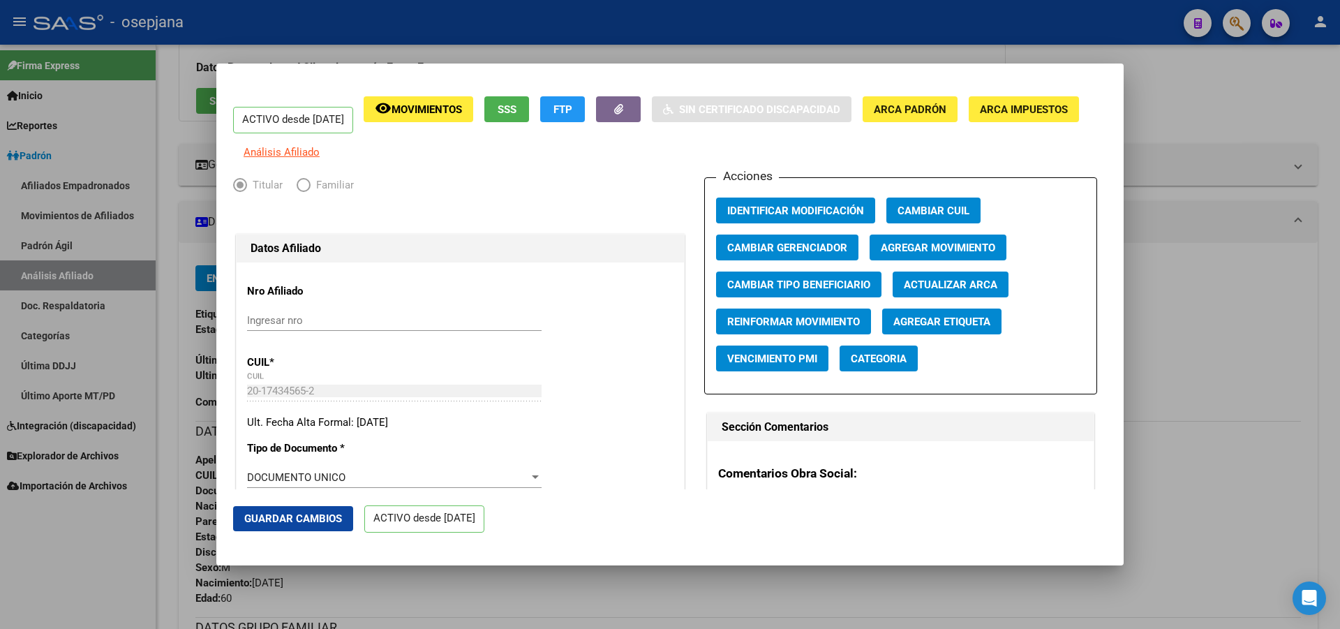
click at [260, 519] on span "Guardar Cambios" at bounding box center [293, 518] width 98 height 13
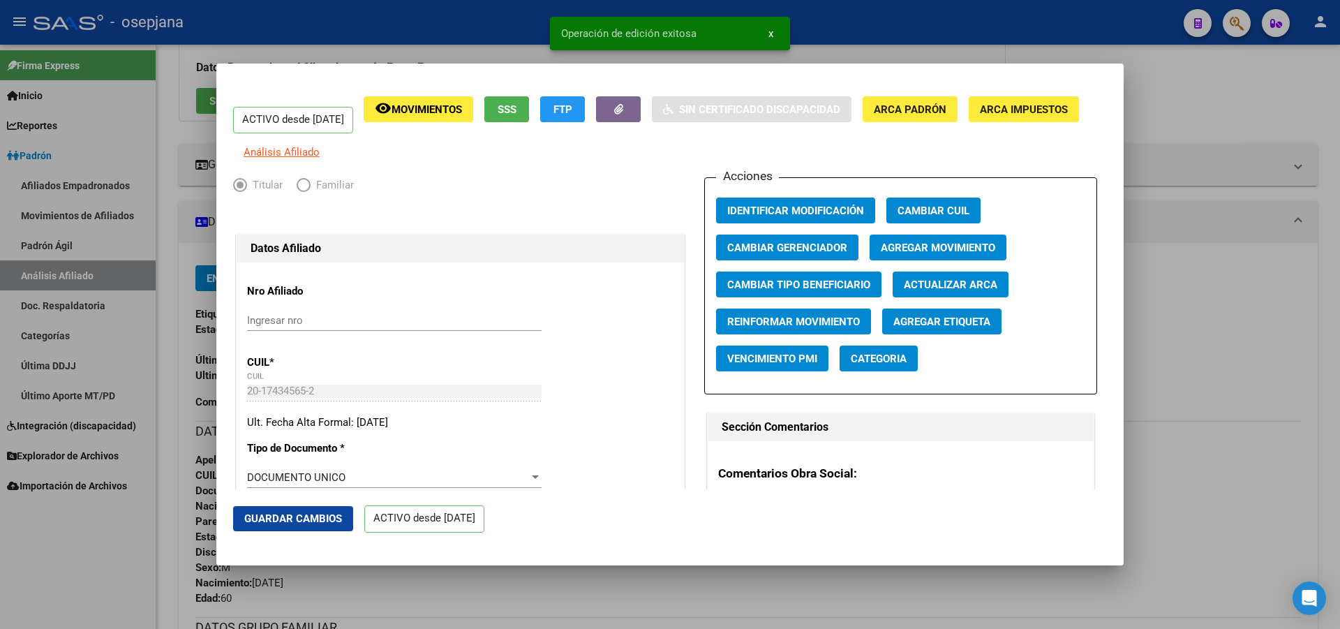
click at [1339, 288] on div at bounding box center [670, 314] width 1340 height 629
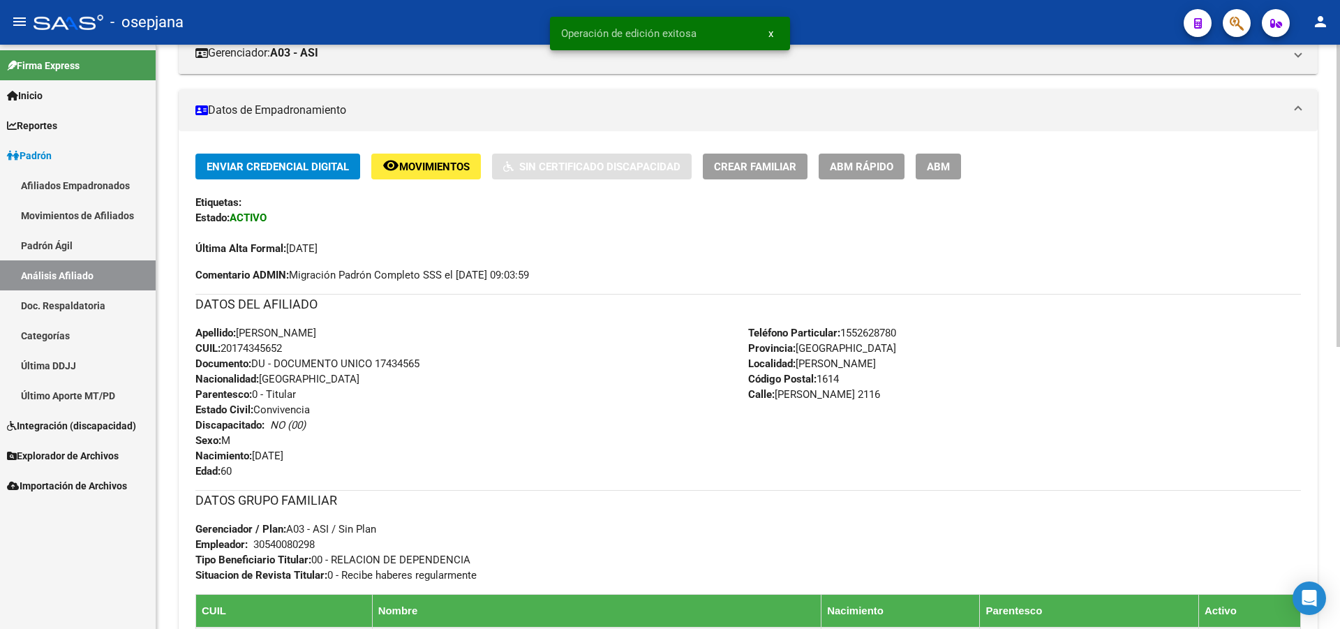
scroll to position [545, 0]
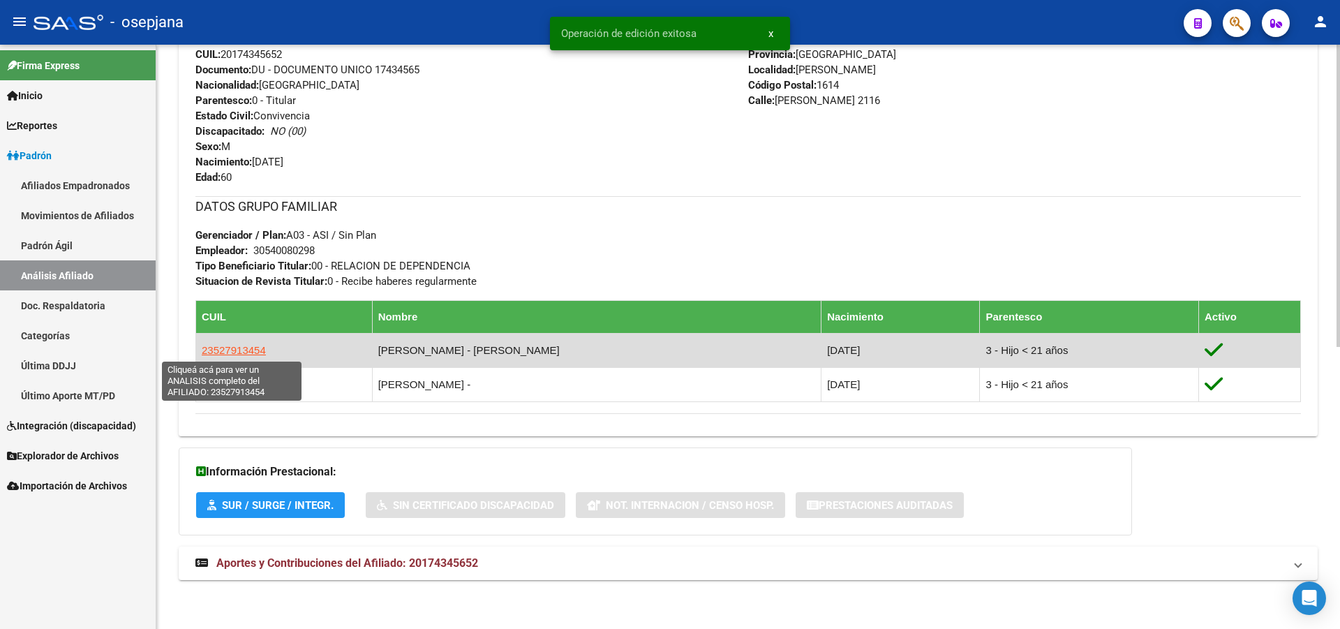
click at [221, 352] on span "23527913454" at bounding box center [234, 350] width 64 height 12
type textarea "23527913454"
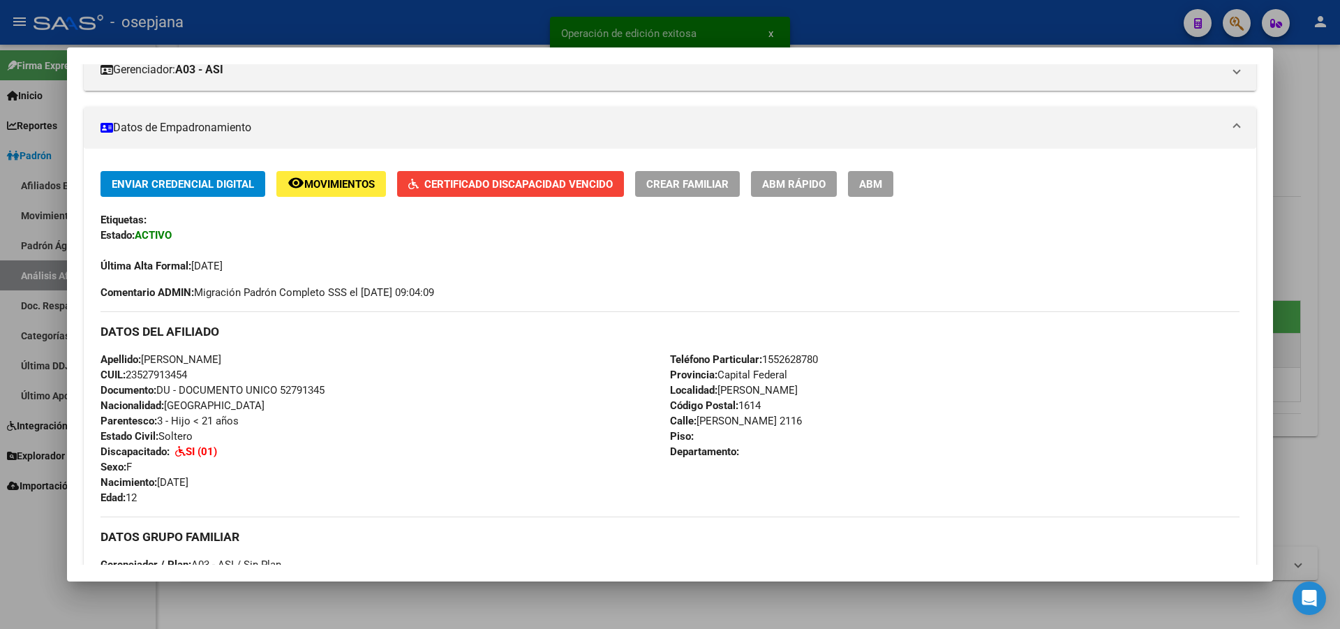
scroll to position [279, 0]
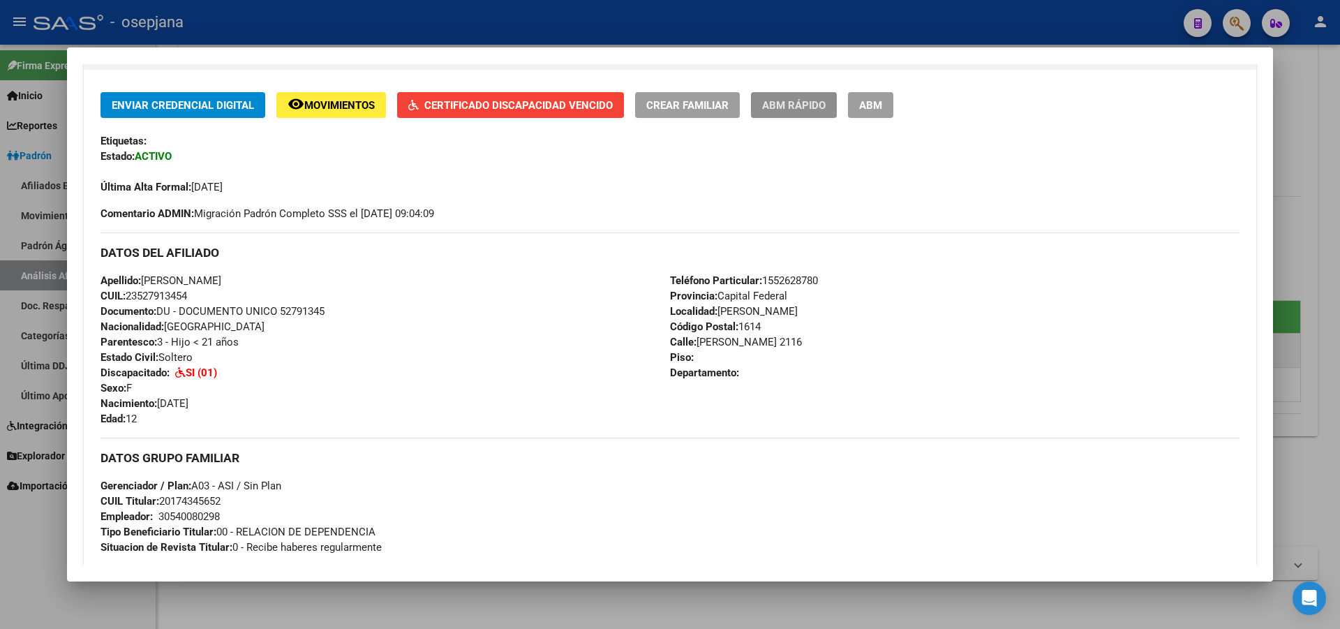
click at [812, 105] on span "ABM Rápido" at bounding box center [794, 105] width 64 height 13
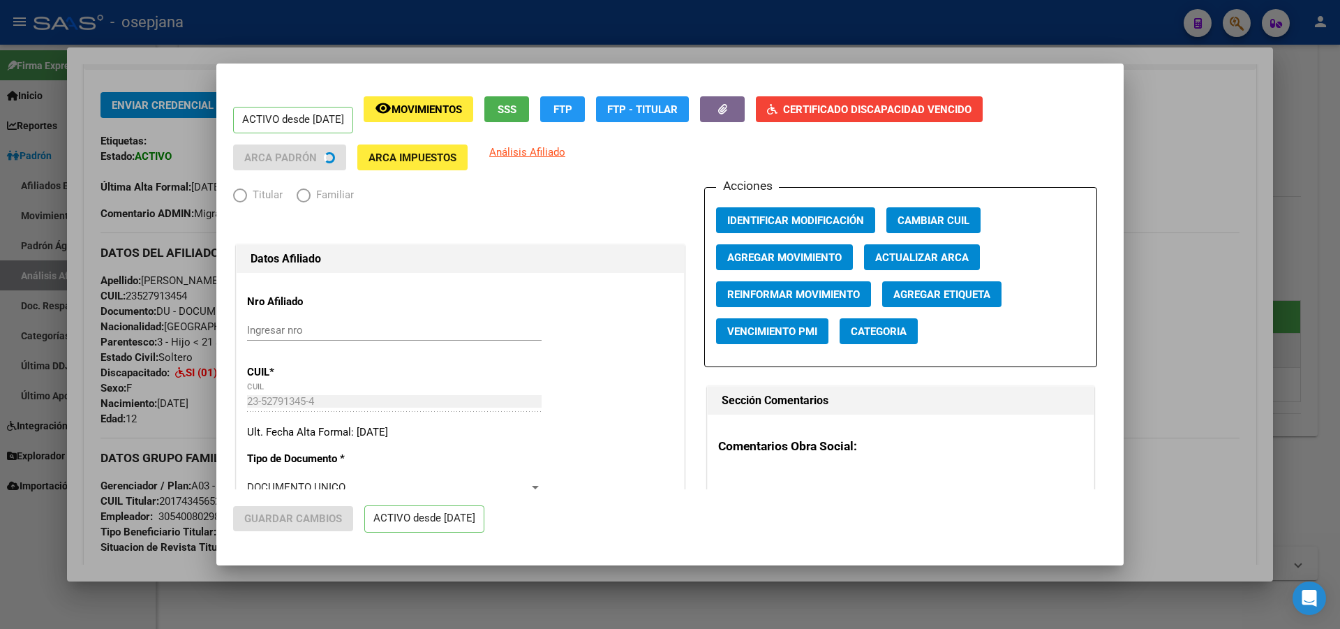
radio input "true"
type input "30-54008029-8"
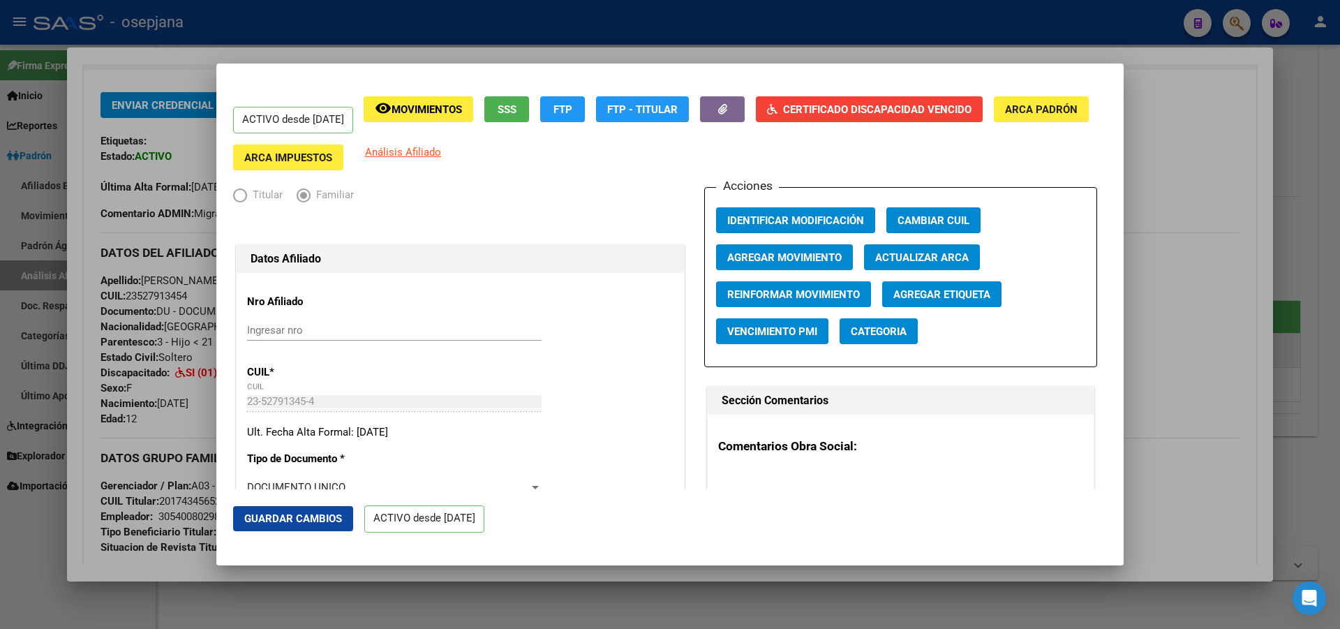
click at [949, 264] on span "Actualizar ARCA" at bounding box center [922, 257] width 94 height 13
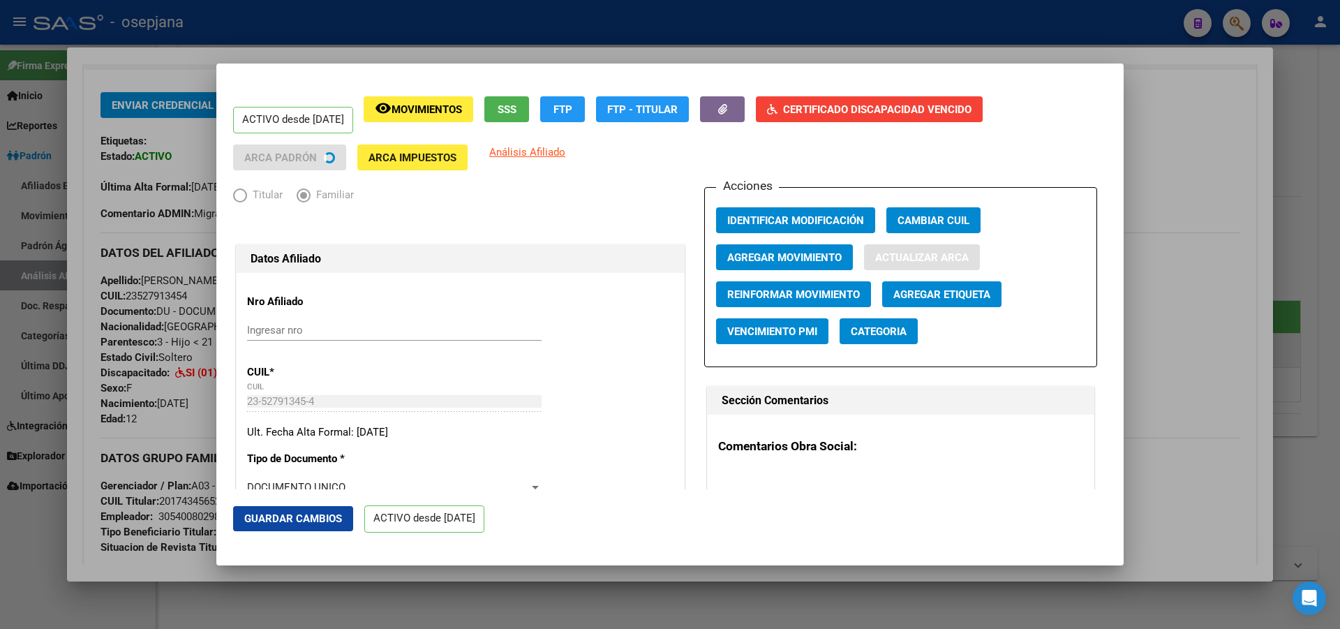
type input "TERRERO LARA MARAVELA"
type input "VILLA DE MAYO"
type input "MARIA GUERRERO"
type input "2116"
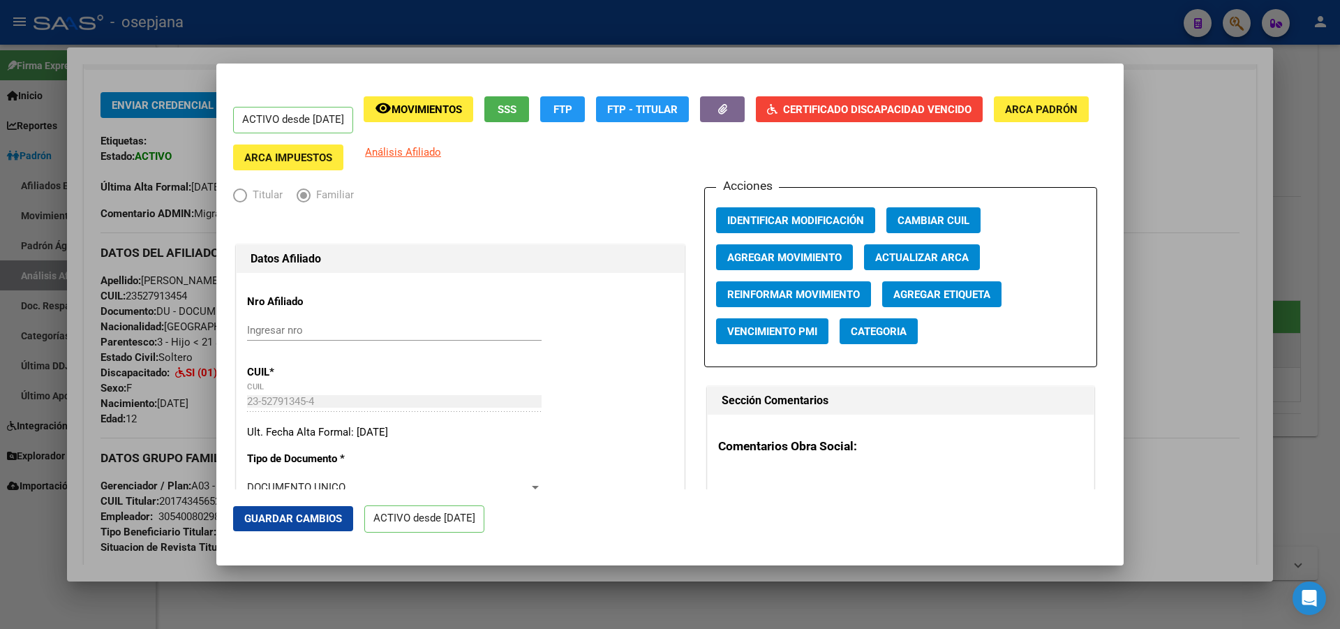
click at [297, 521] on span "Guardar Cambios" at bounding box center [293, 518] width 98 height 13
click at [1338, 452] on div at bounding box center [670, 314] width 1340 height 629
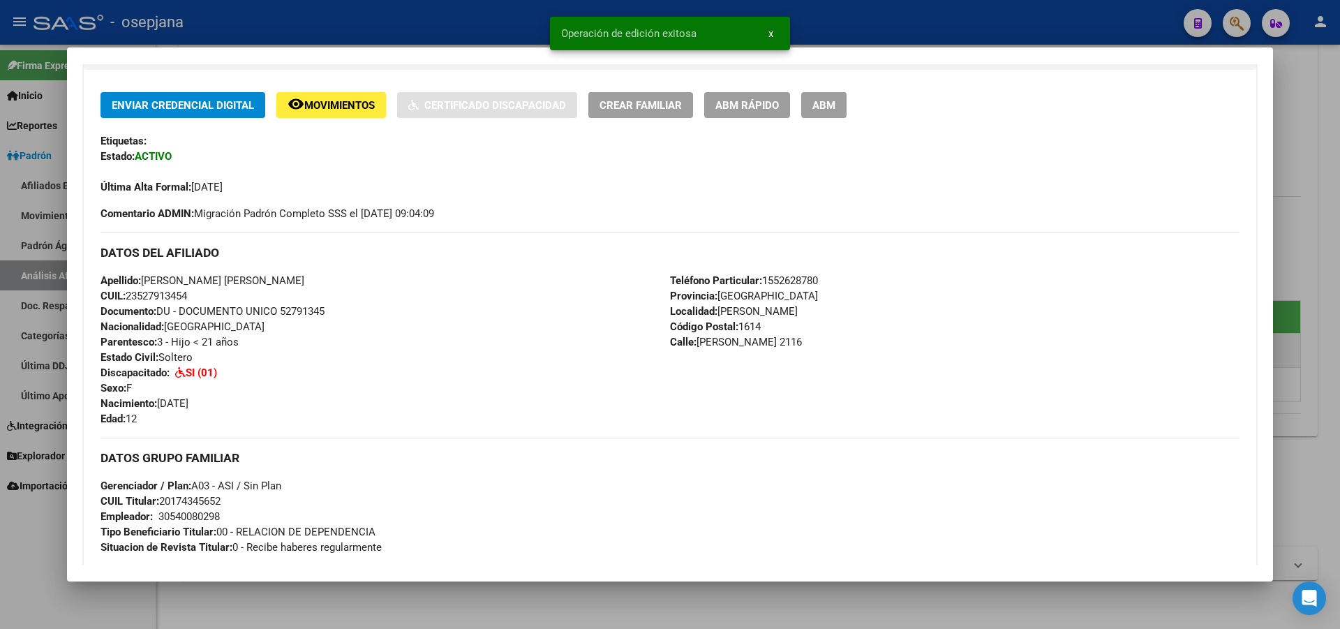
click at [1338, 452] on div at bounding box center [670, 314] width 1340 height 629
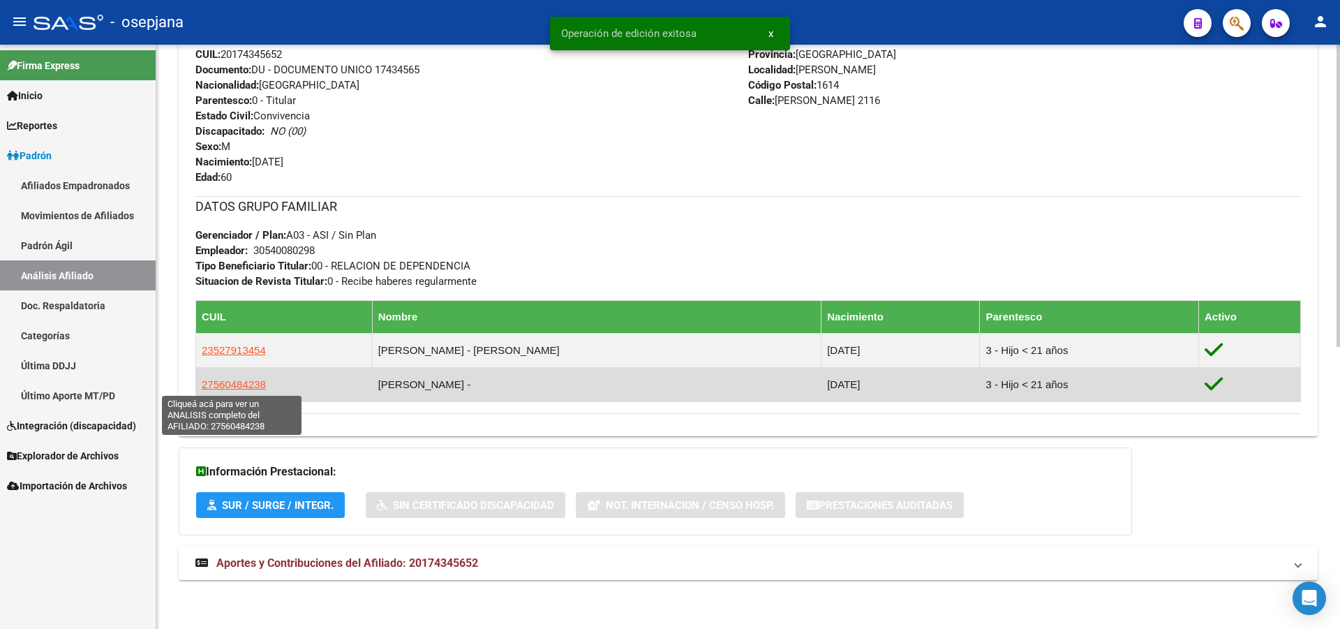
click at [221, 381] on span "27560484238" at bounding box center [234, 384] width 64 height 12
type textarea "27560484238"
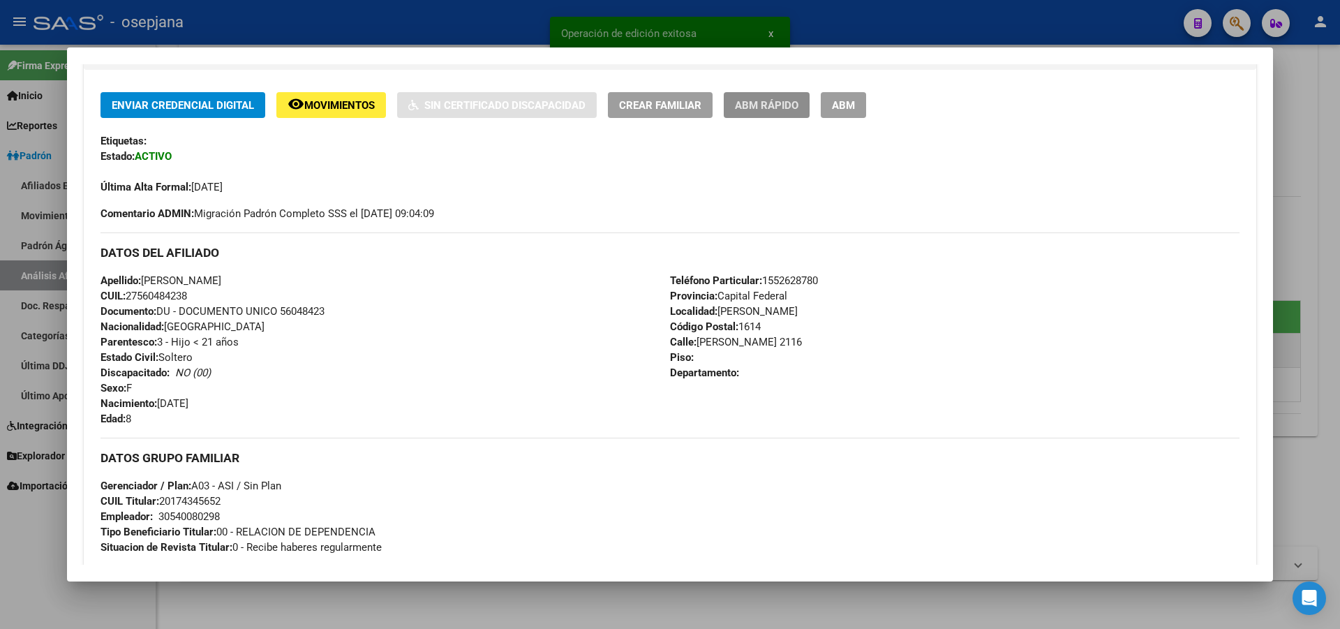
click at [789, 104] on span "ABM Rápido" at bounding box center [767, 105] width 64 height 13
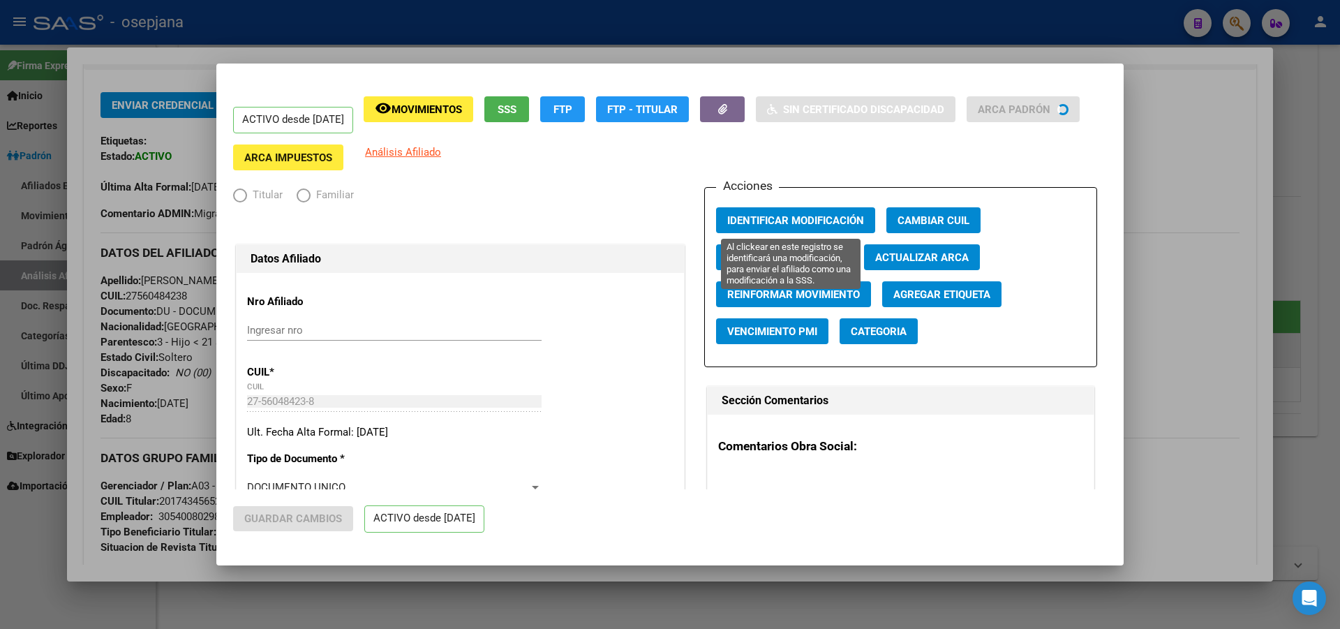
radio input "true"
type input "30-54008029-8"
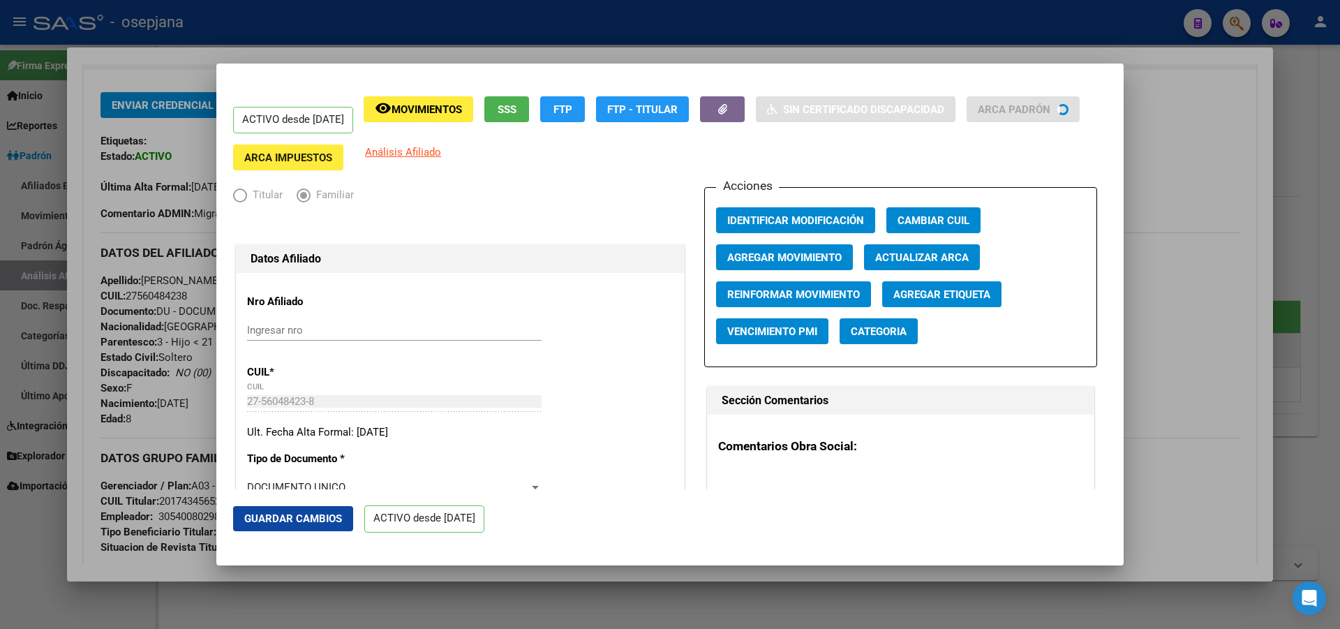
click at [916, 252] on span "Actualizar ARCA" at bounding box center [922, 257] width 94 height 13
type input "TERRERO"
type input "MELISA ELIZABETH"
type input "VILLA DE MAYO"
type input "MARIA GUERRERO"
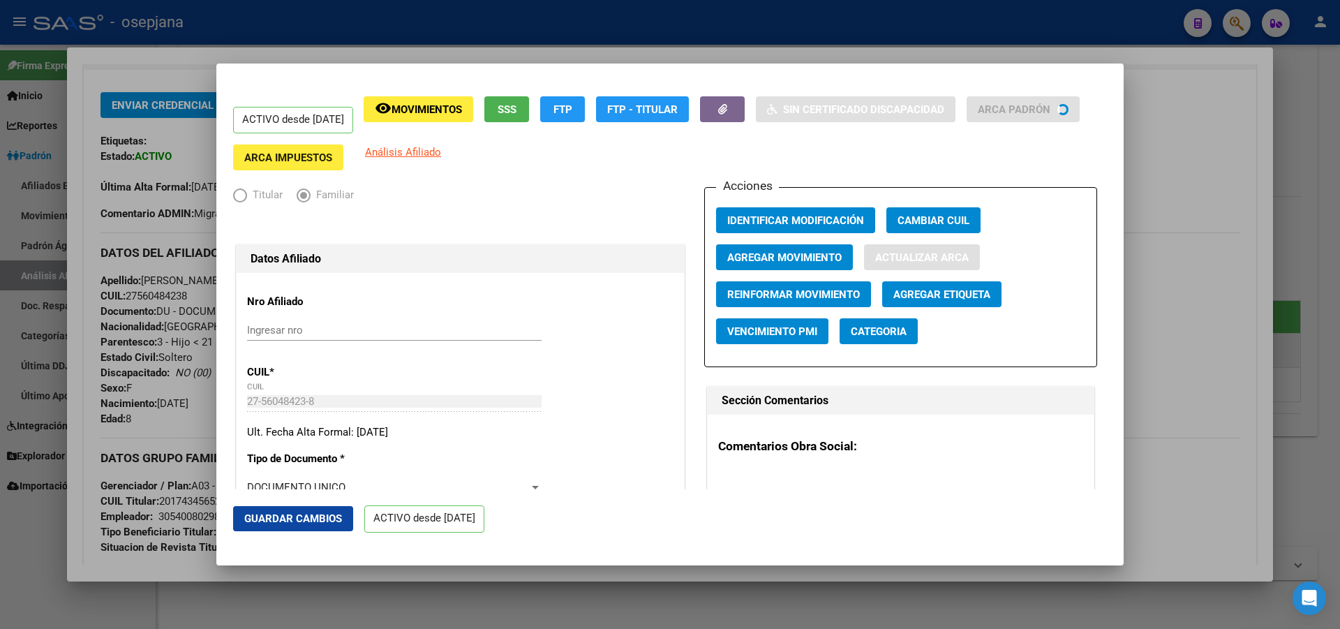
type input "2116"
click at [320, 516] on span "Guardar Cambios" at bounding box center [293, 518] width 98 height 13
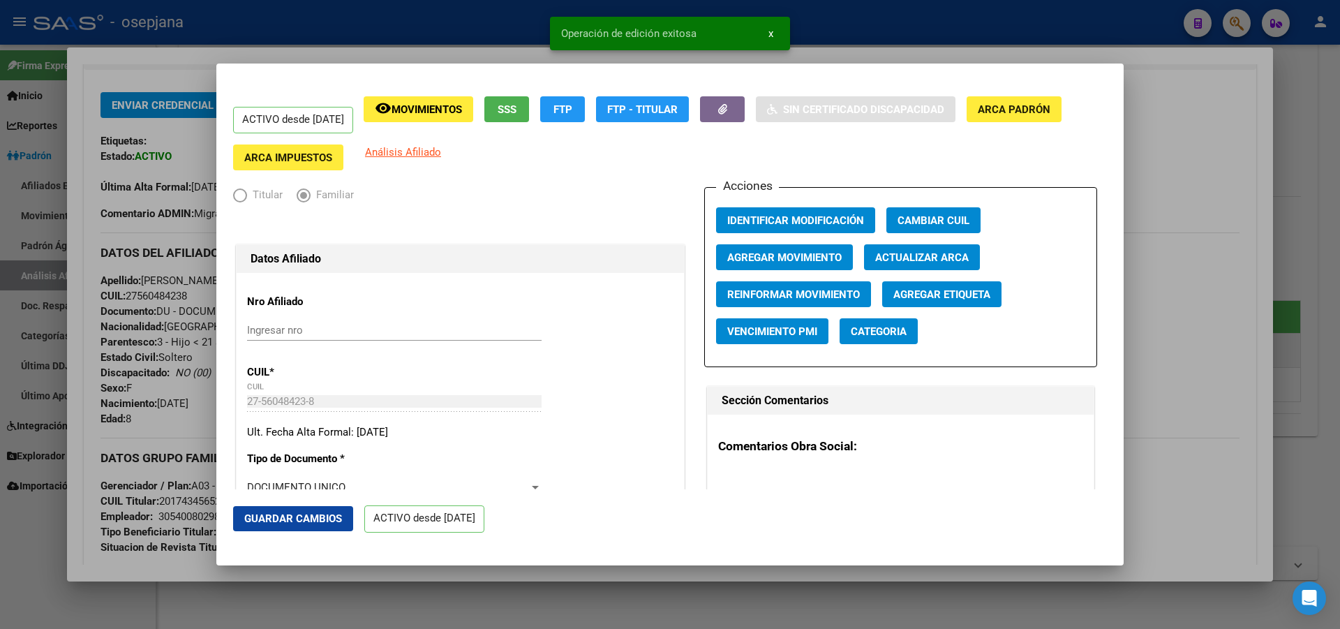
click at [1339, 337] on div at bounding box center [670, 314] width 1340 height 629
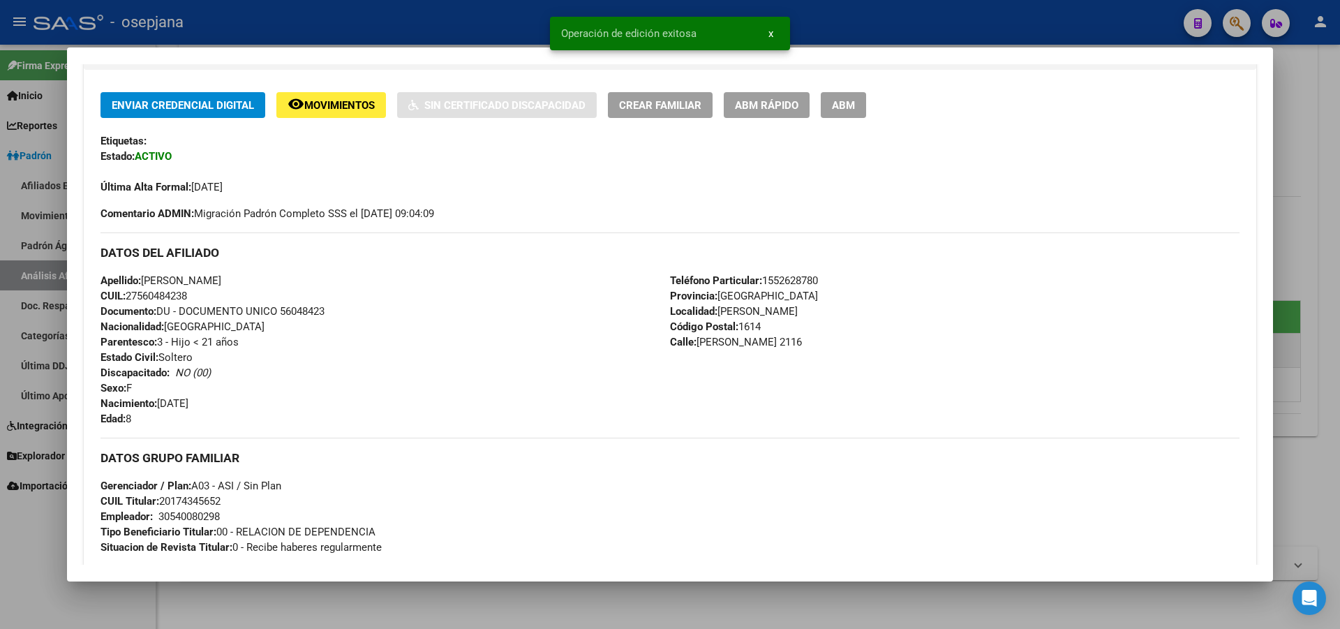
click at [1339, 337] on div at bounding box center [670, 314] width 1340 height 629
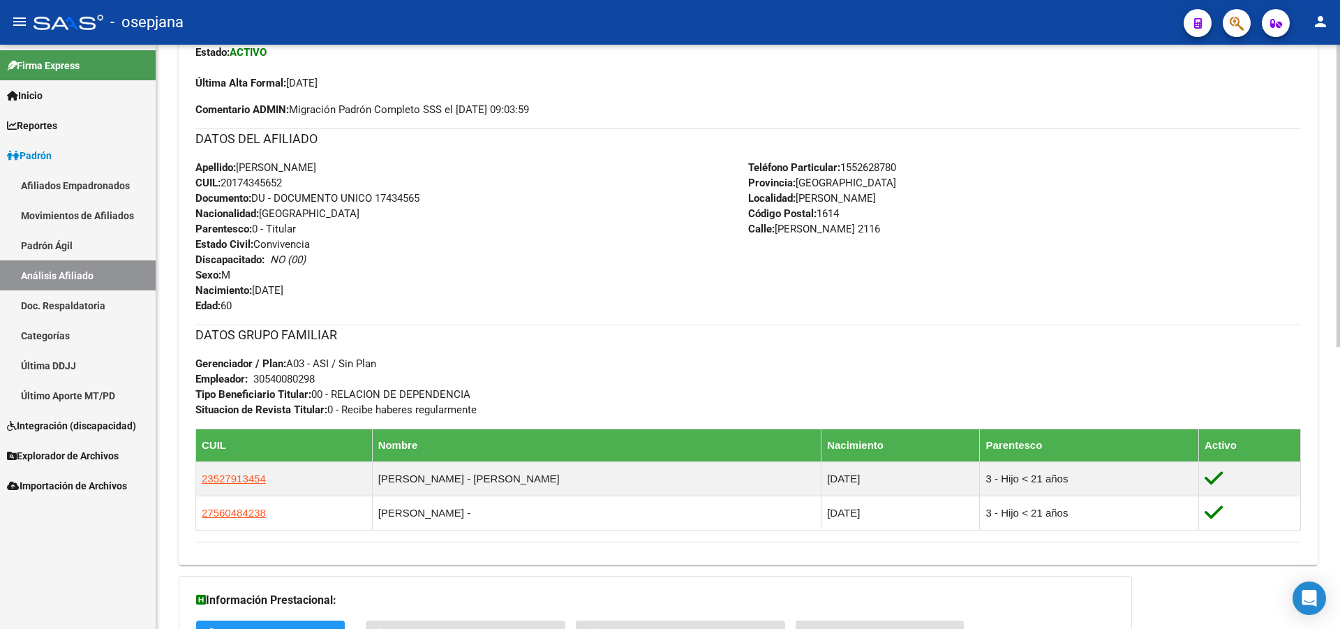
scroll to position [475, 0]
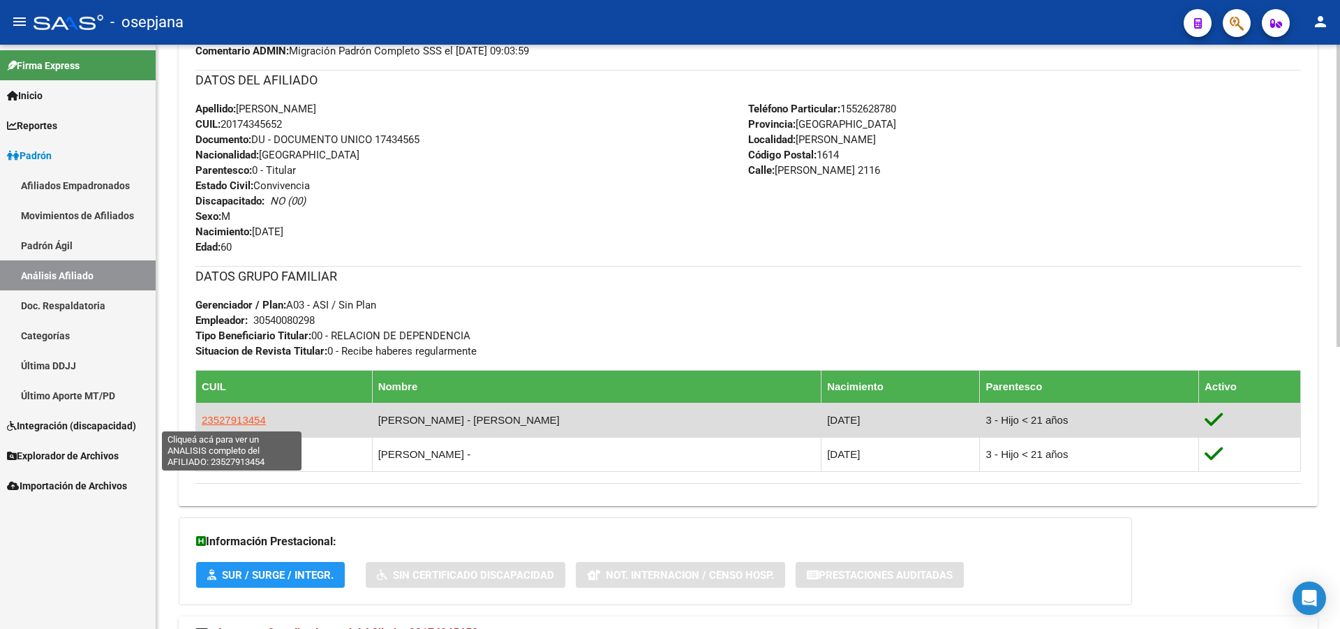
click at [231, 425] on span "23527913454" at bounding box center [234, 420] width 64 height 12
type textarea "23527913454"
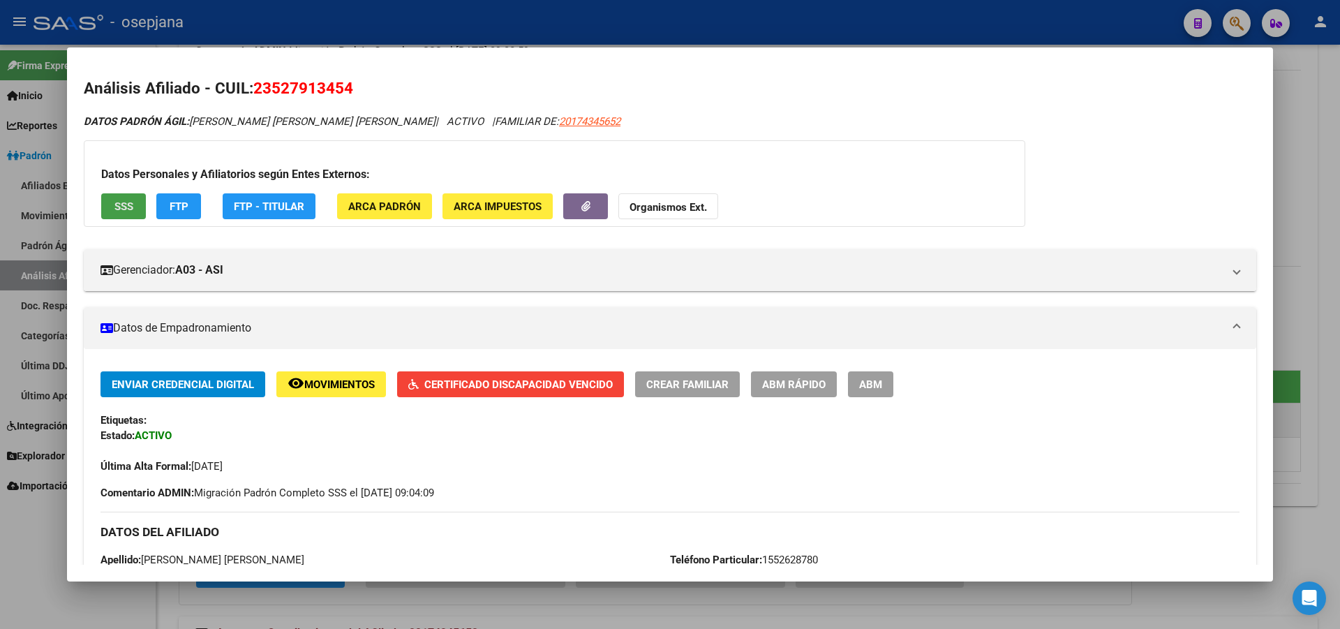
click at [104, 196] on button "SSS" at bounding box center [123, 206] width 45 height 26
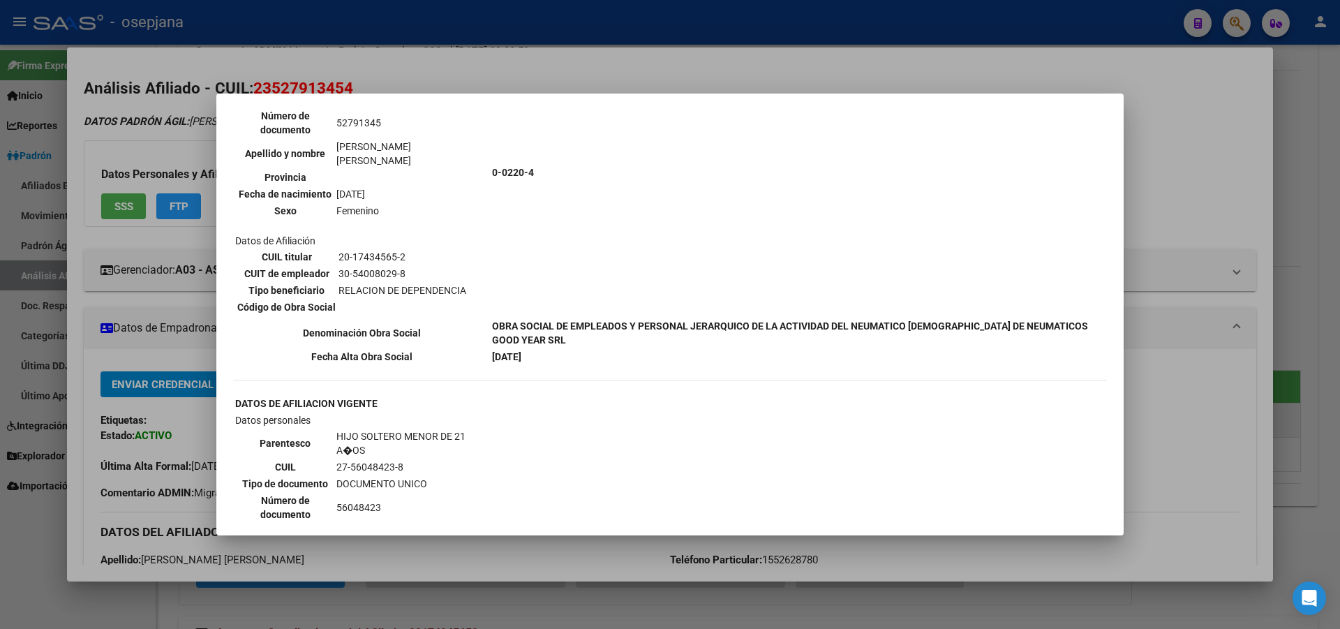
scroll to position [838, 0]
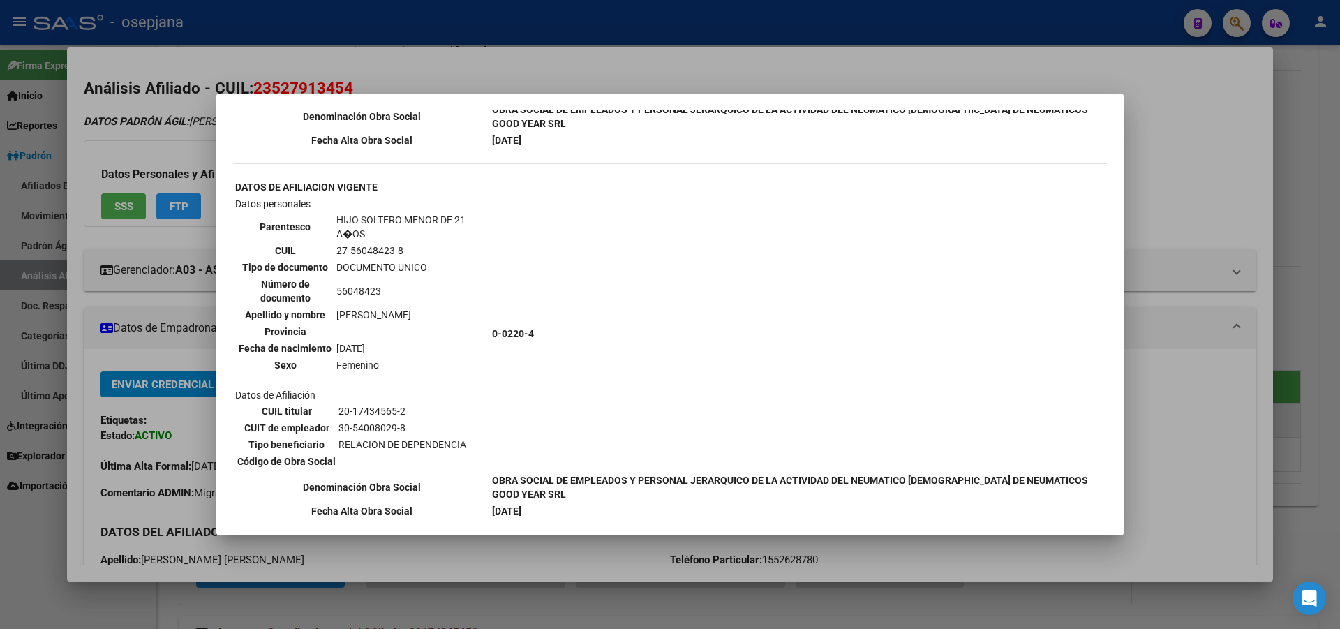
click at [1339, 117] on div at bounding box center [670, 314] width 1340 height 629
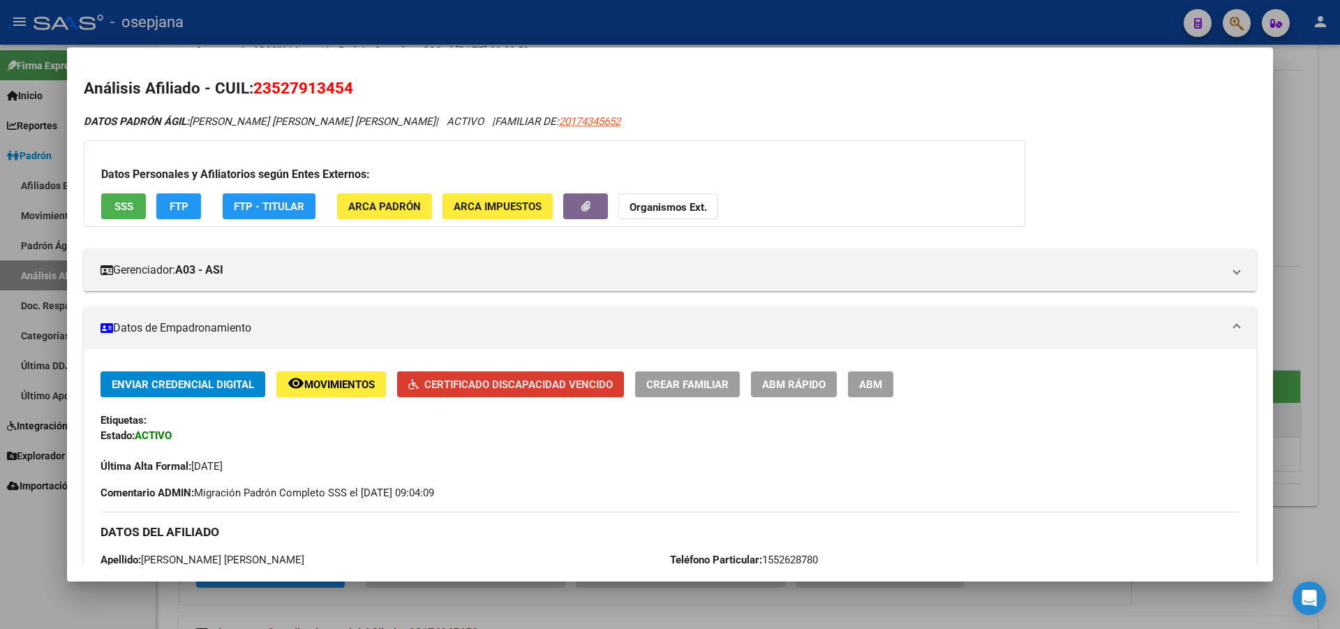
click at [521, 388] on span "Certificado Discapacidad Vencido" at bounding box center [518, 384] width 188 height 13
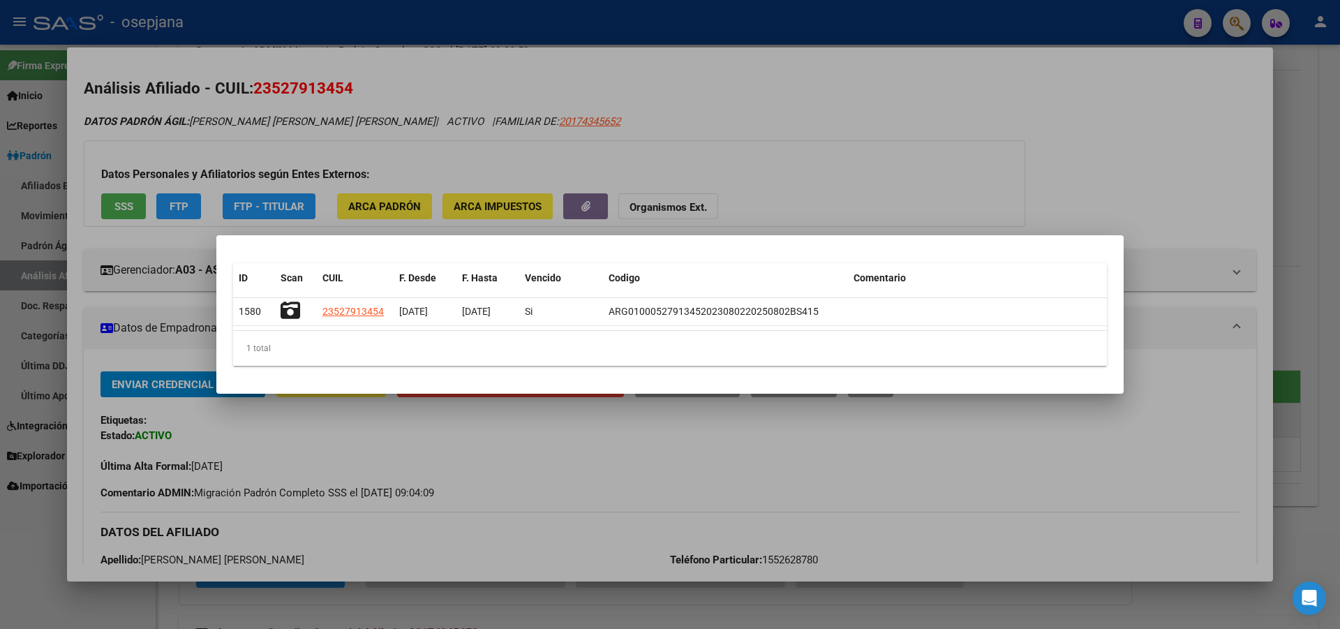
click at [891, 124] on div at bounding box center [670, 314] width 1340 height 629
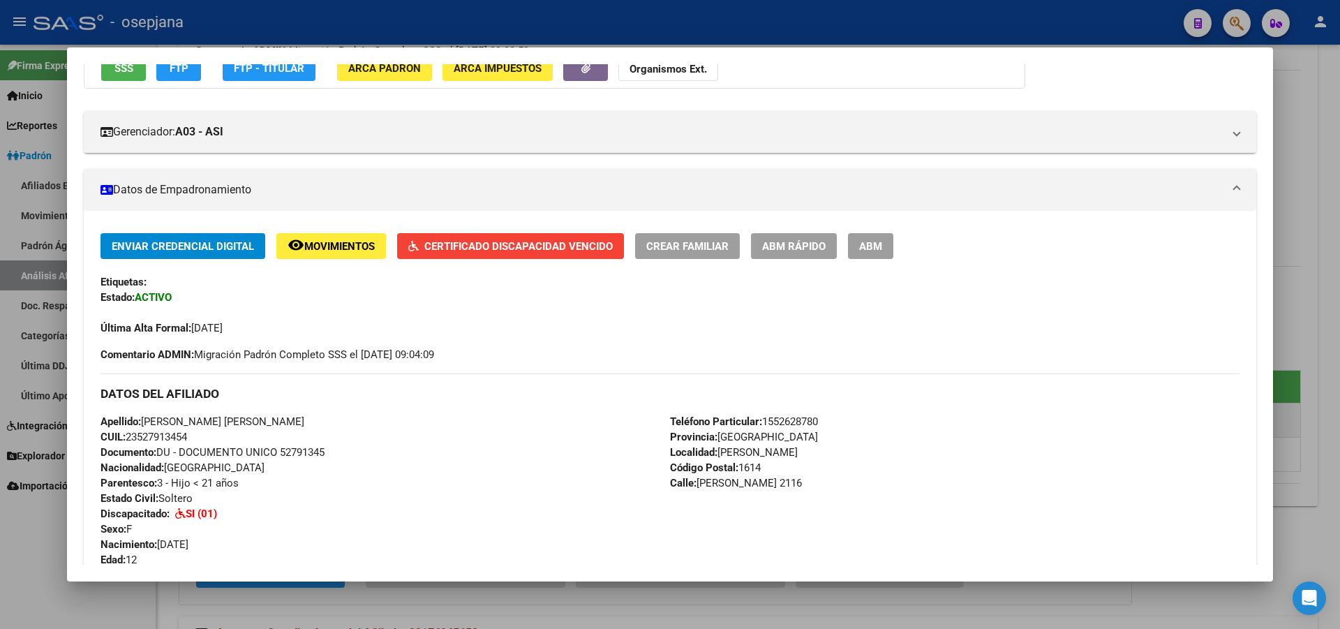
scroll to position [140, 0]
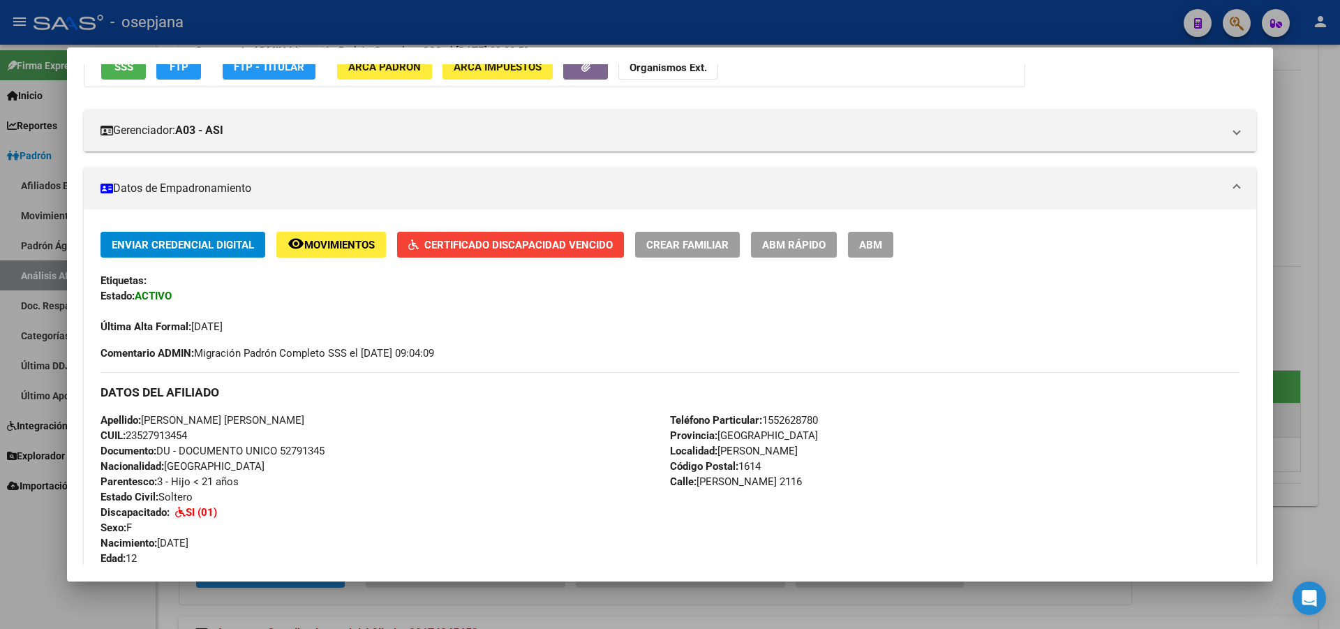
click at [809, 247] on span "ABM Rápido" at bounding box center [794, 245] width 64 height 13
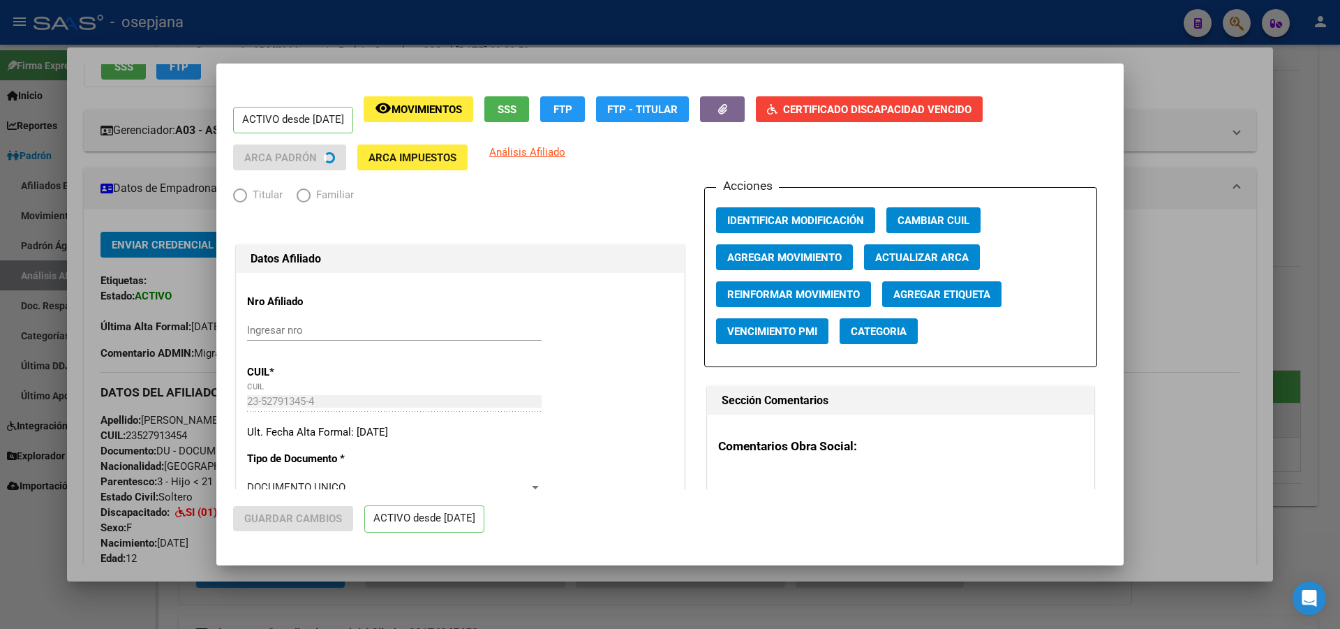
radio input "true"
type input "30-54008029-8"
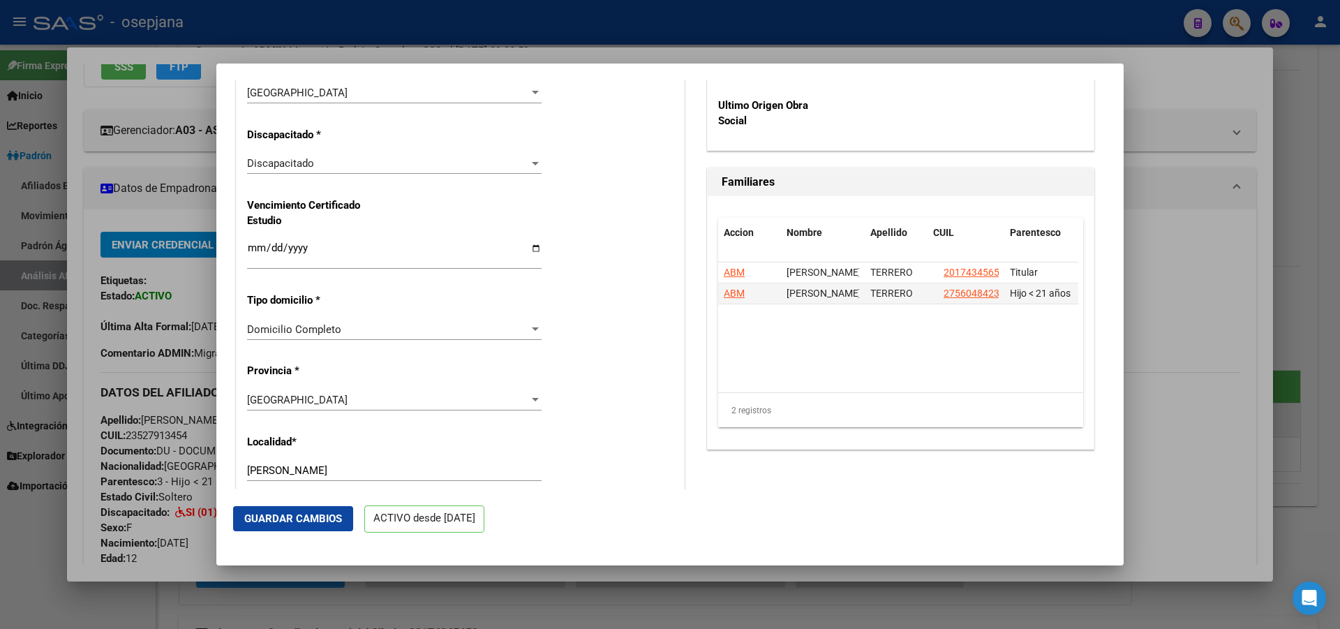
scroll to position [977, 0]
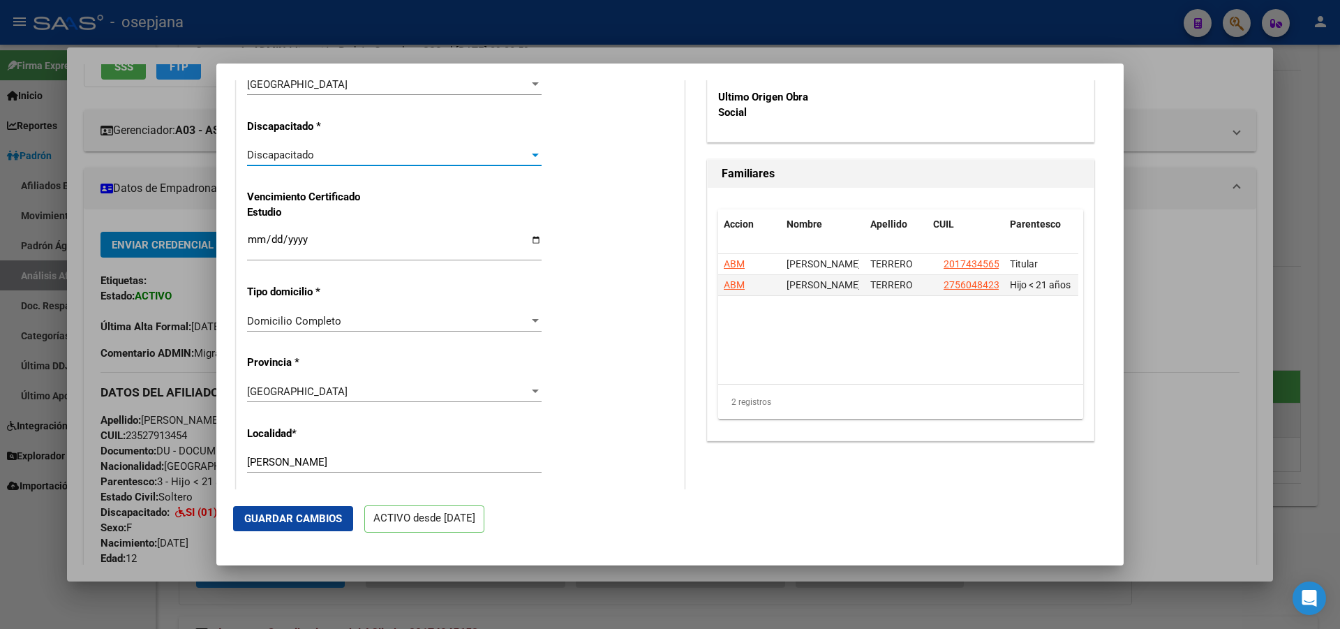
click at [375, 152] on div "Discapacitado" at bounding box center [388, 155] width 282 height 13
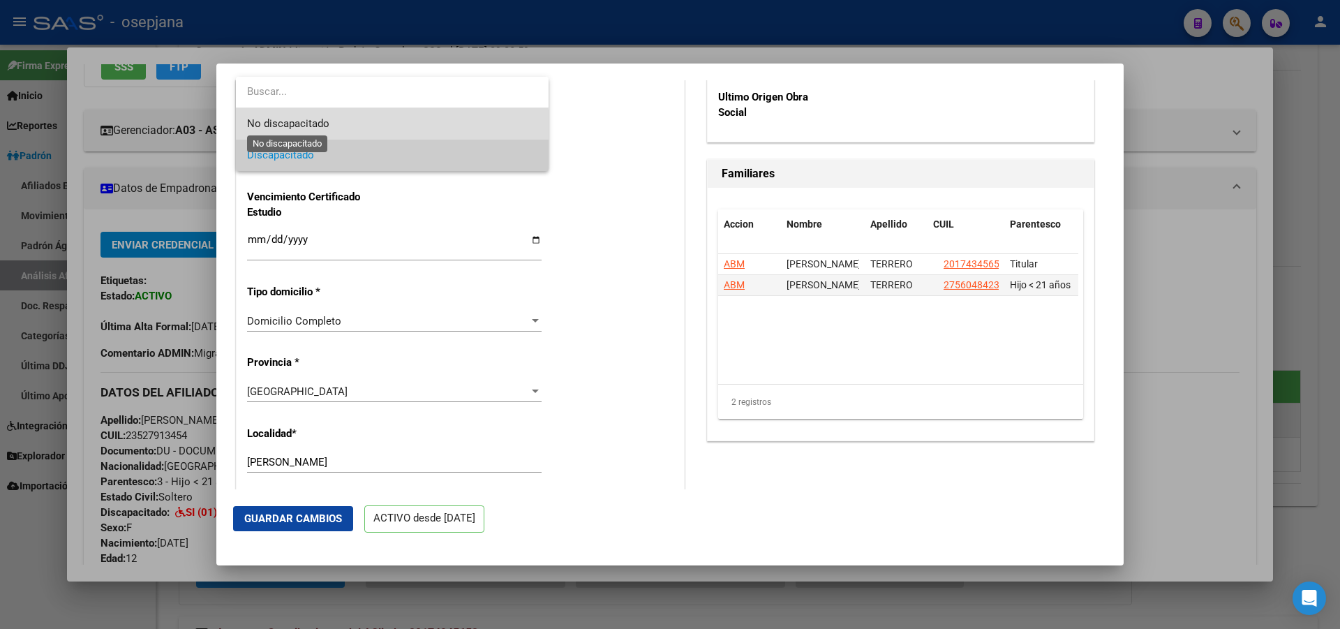
click at [327, 128] on span "No discapacitado" at bounding box center [288, 123] width 82 height 13
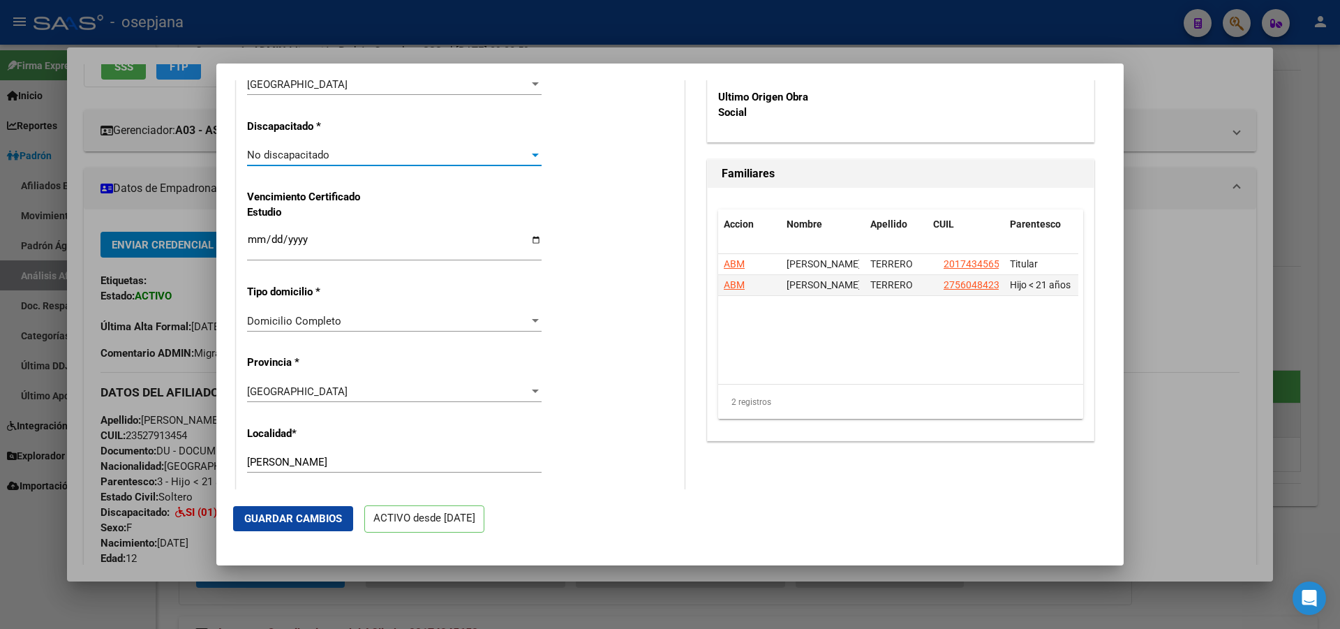
click at [331, 153] on div "No discapacitado" at bounding box center [388, 155] width 282 height 13
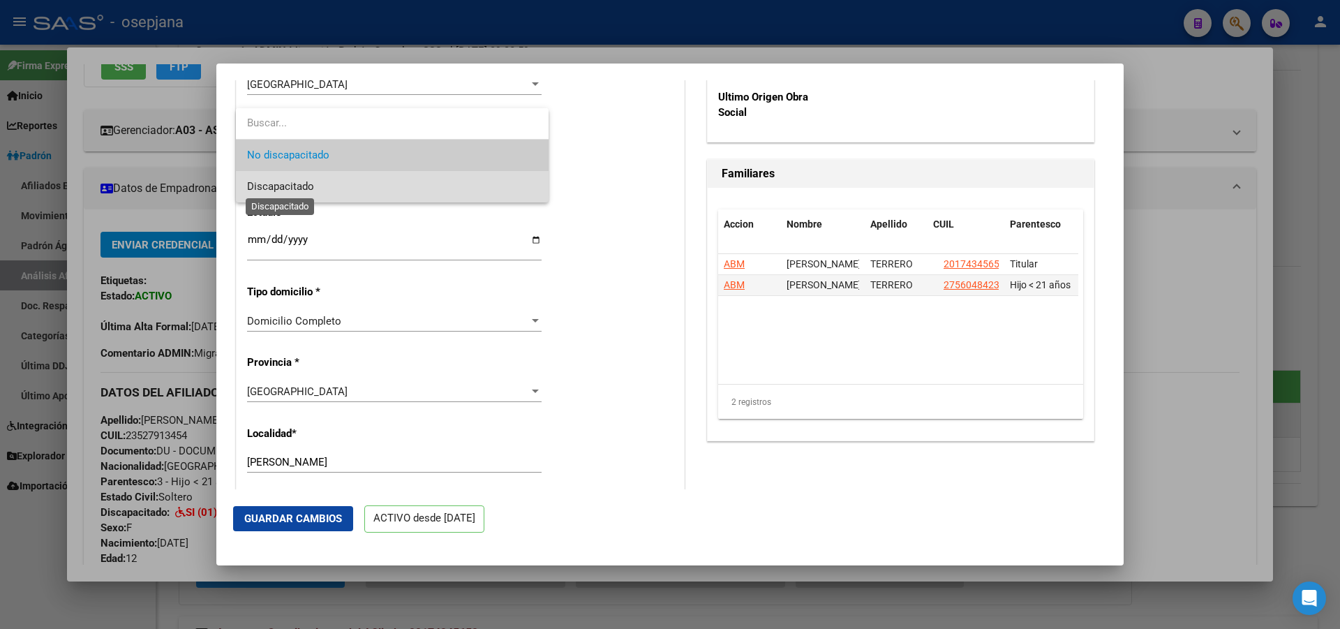
click at [312, 188] on span "Discapacitado" at bounding box center [280, 186] width 67 height 13
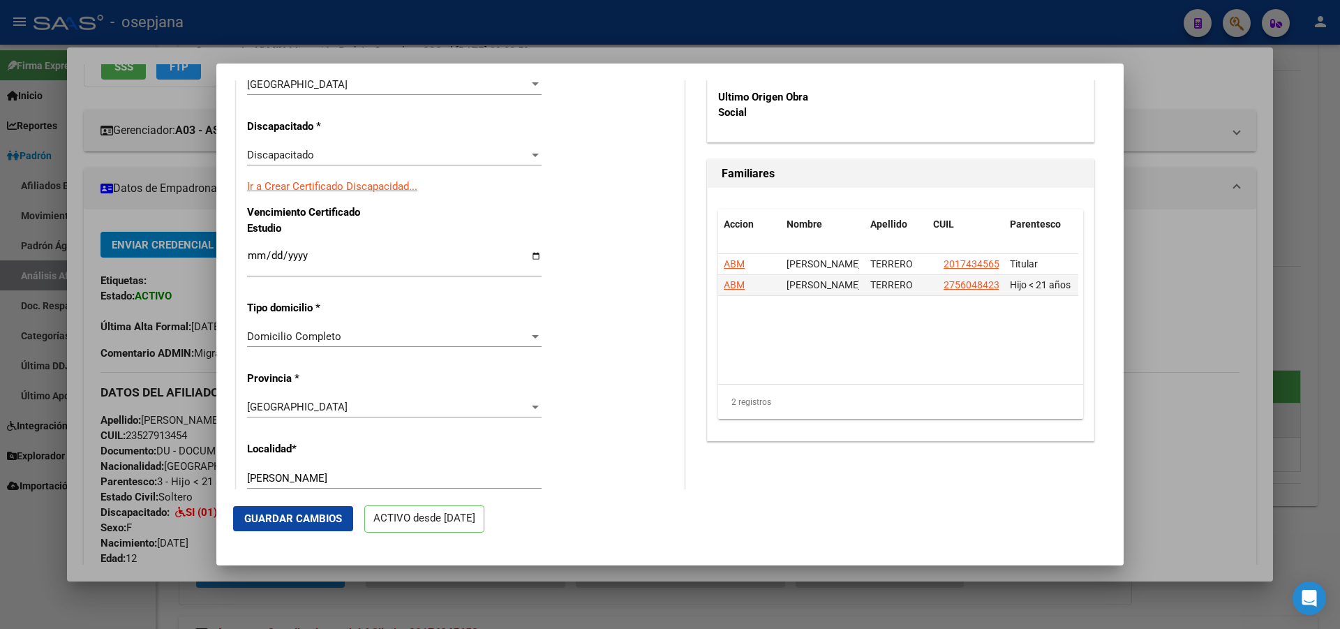
click at [312, 188] on link "Ir a Crear Certificado Discapacidad..." at bounding box center [332, 186] width 170 height 13
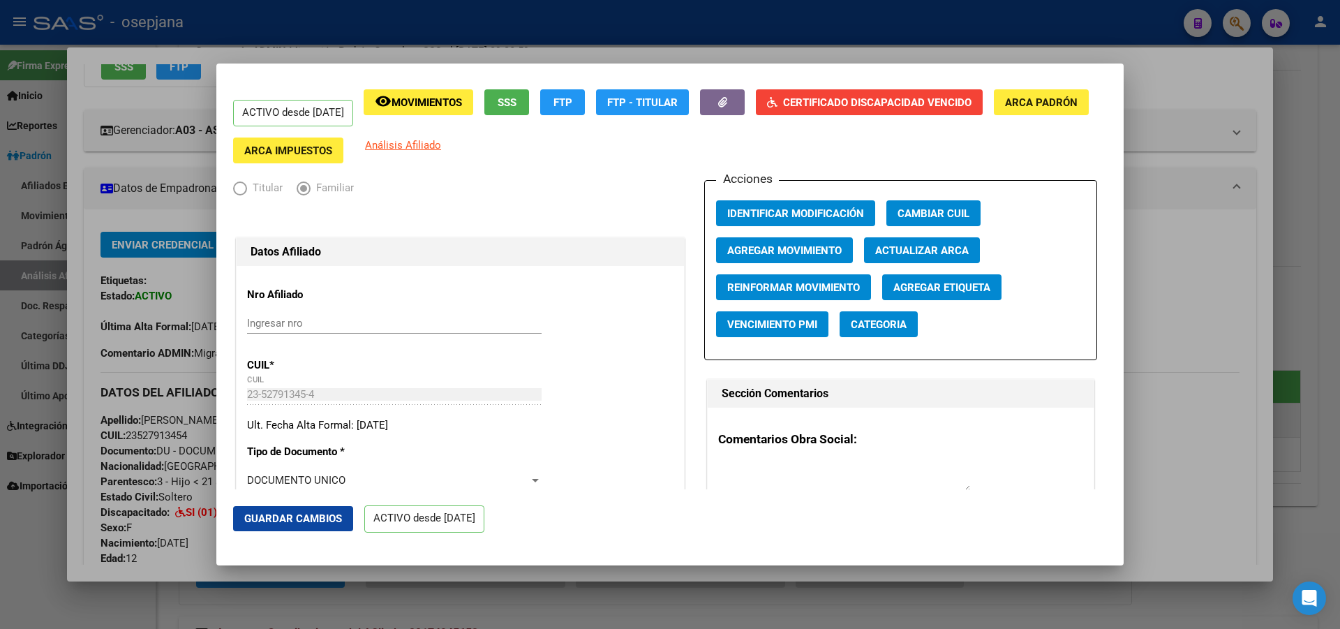
scroll to position [0, 0]
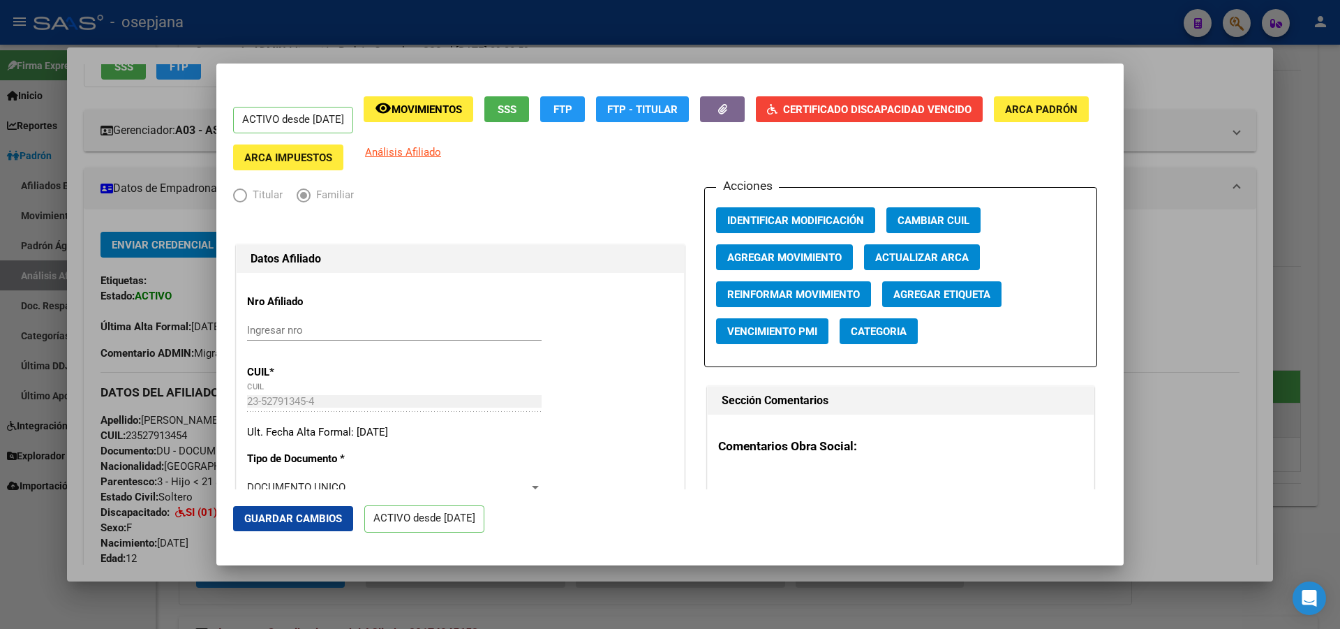
click at [285, 522] on span "Guardar Cambios" at bounding box center [293, 518] width 98 height 13
click at [1339, 225] on div at bounding box center [670, 314] width 1340 height 629
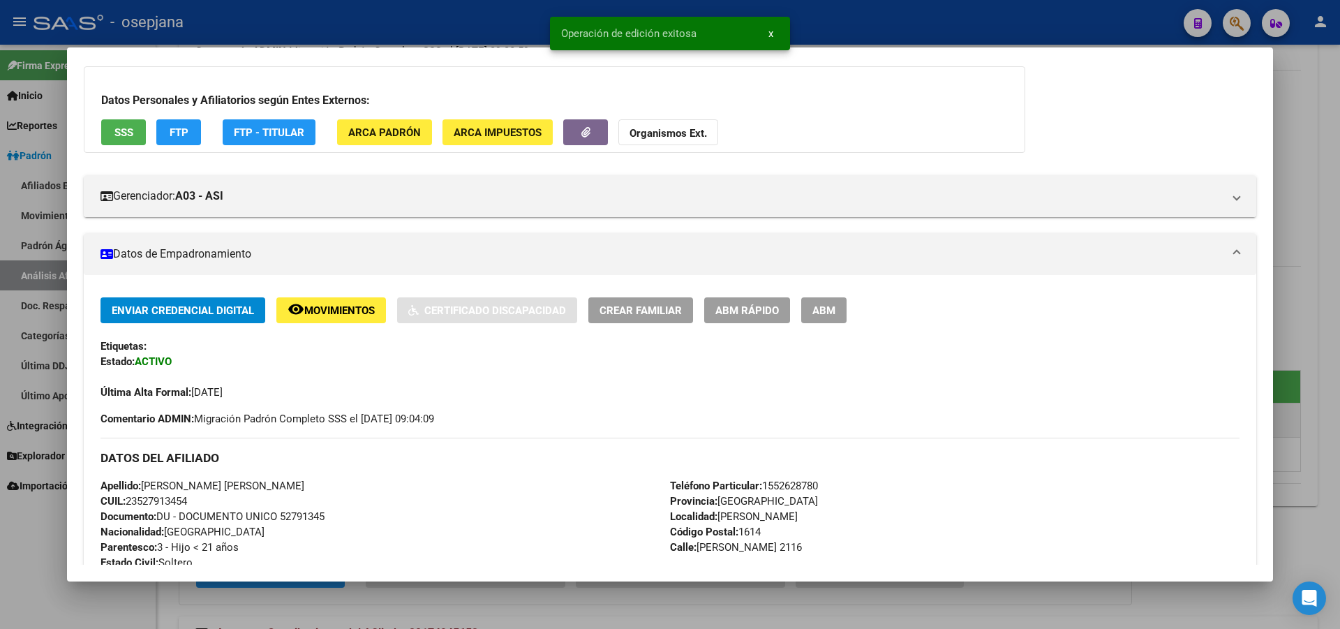
scroll to position [140, 0]
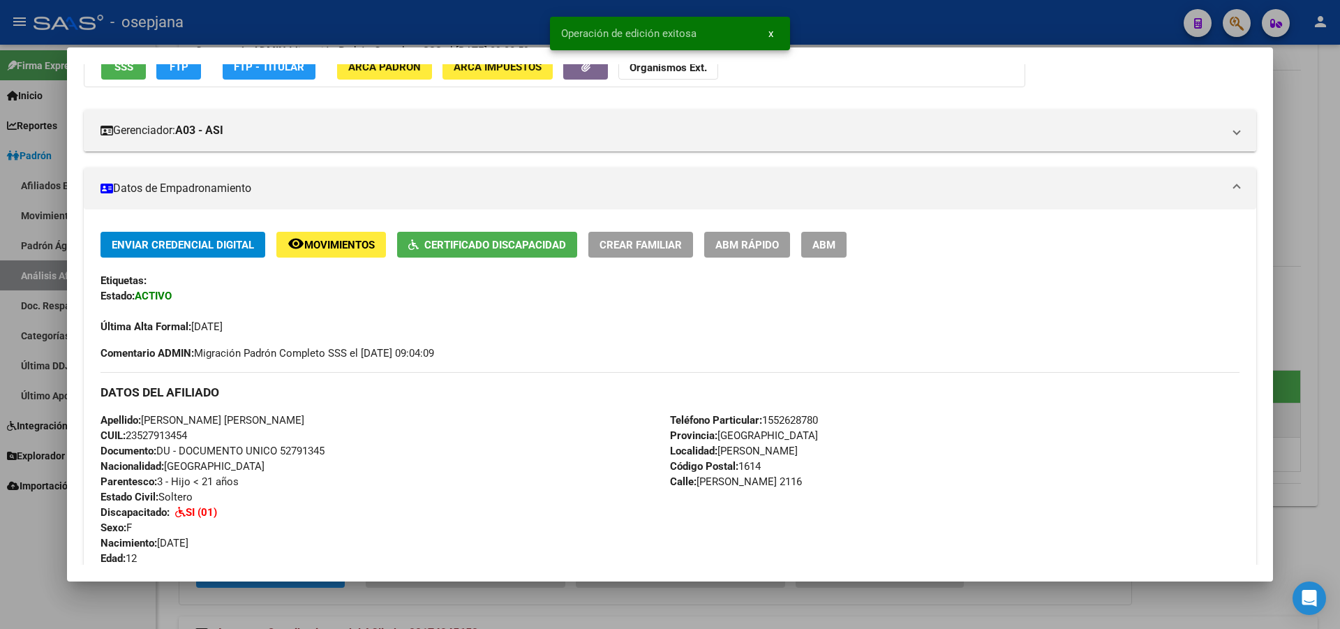
click at [1339, 225] on div at bounding box center [670, 314] width 1340 height 629
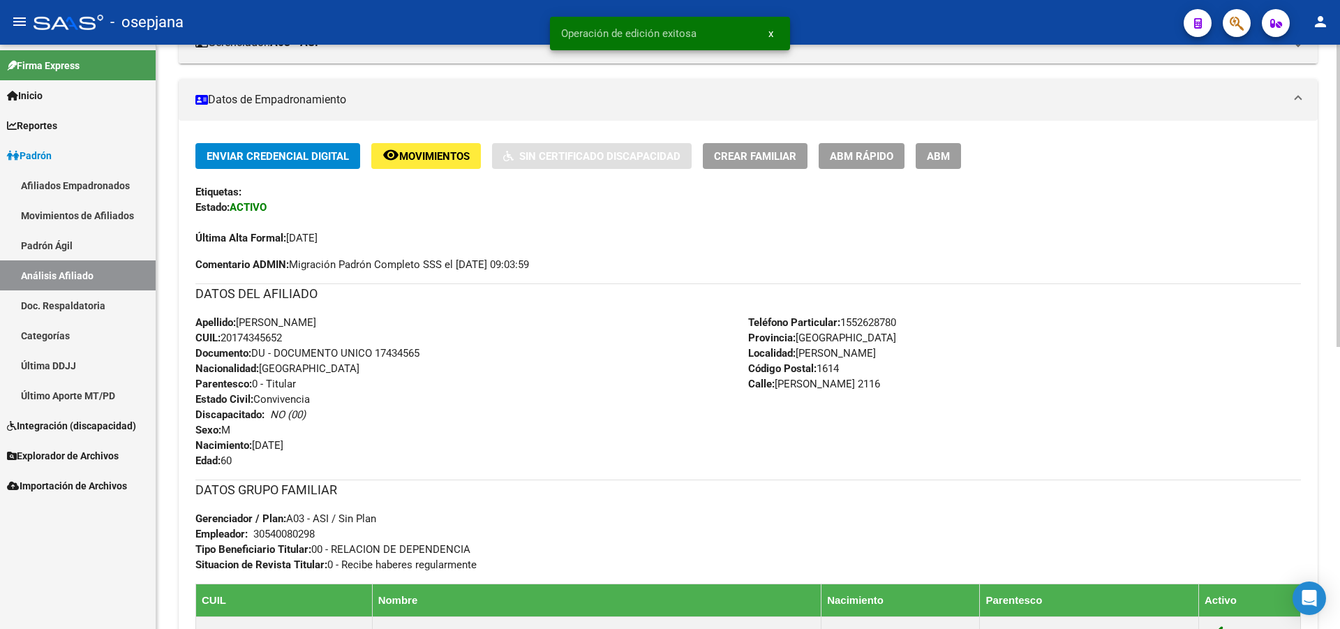
scroll to position [0, 0]
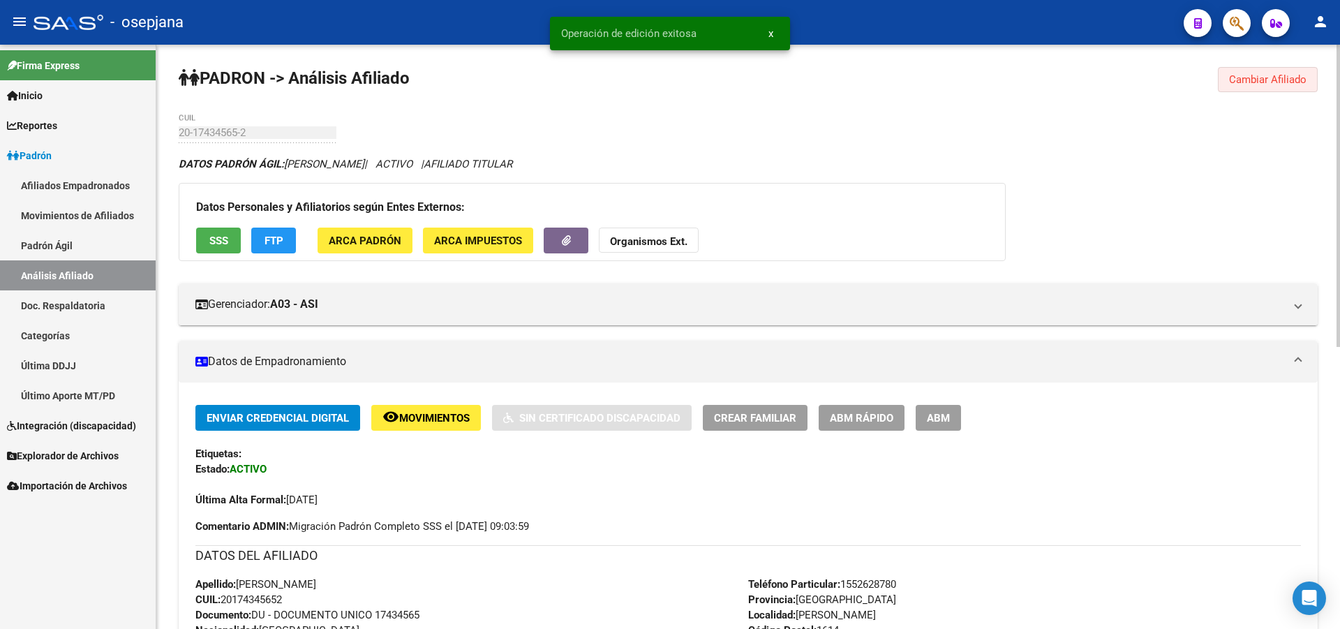
click at [1282, 88] on button "Cambiar Afiliado" at bounding box center [1268, 79] width 100 height 25
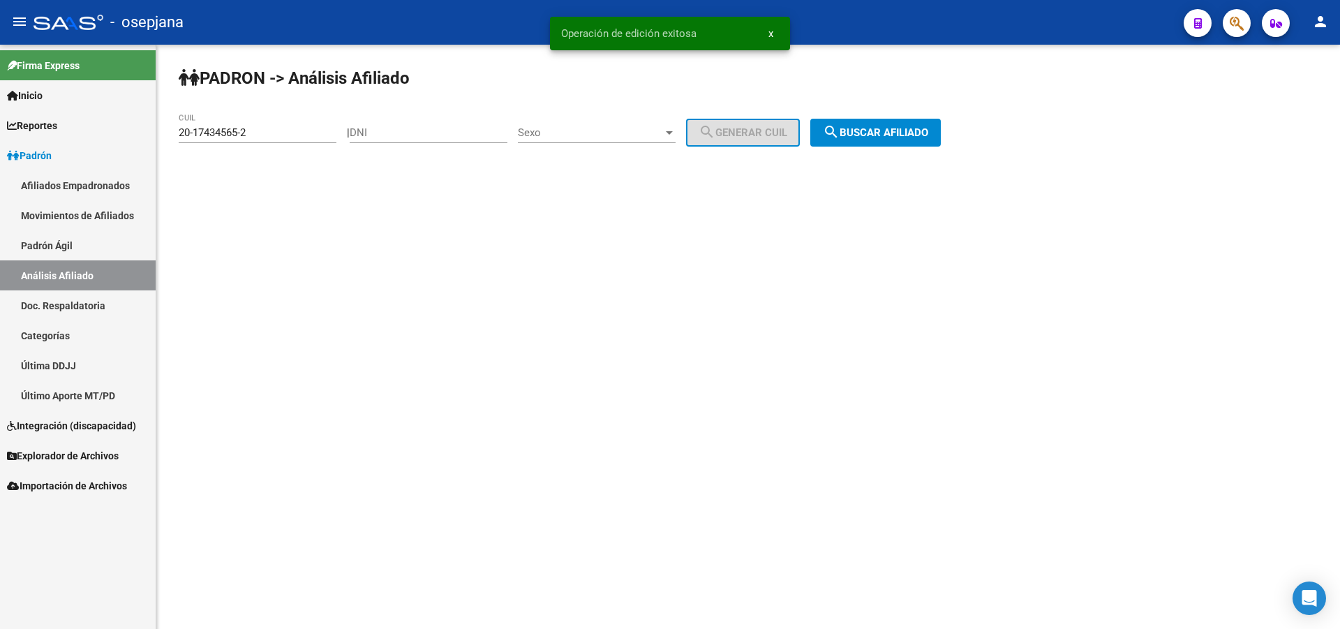
click at [905, 124] on button "search Buscar afiliado" at bounding box center [875, 133] width 131 height 28
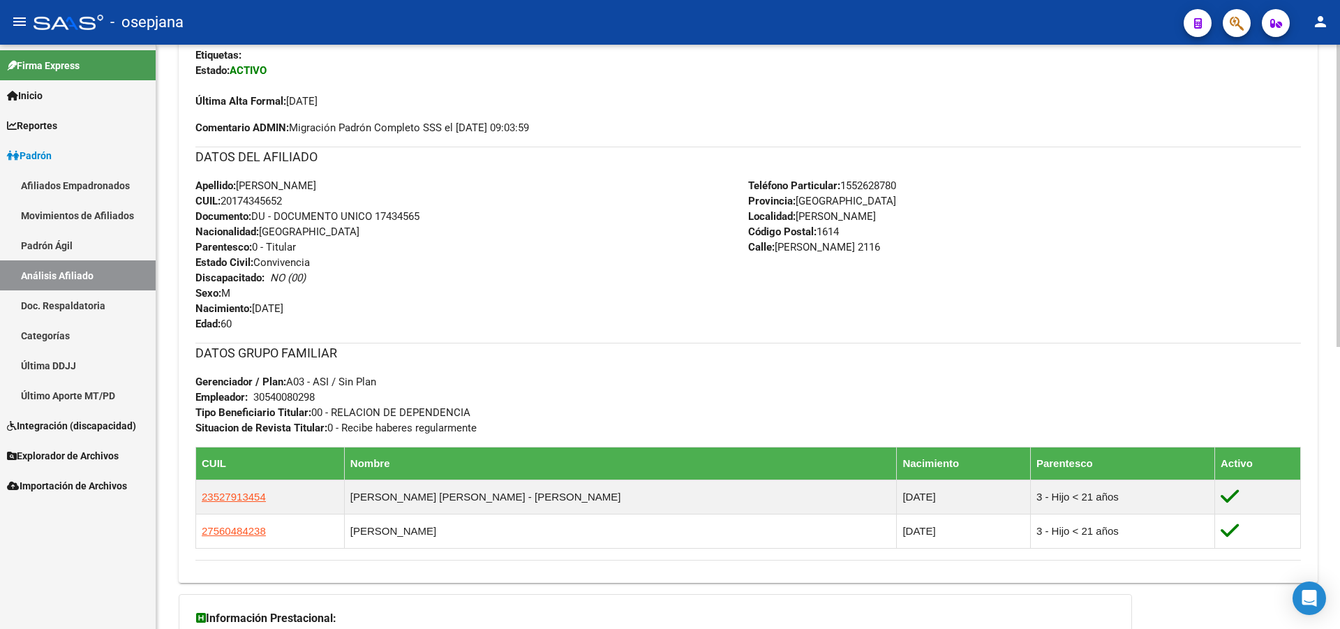
scroll to position [419, 0]
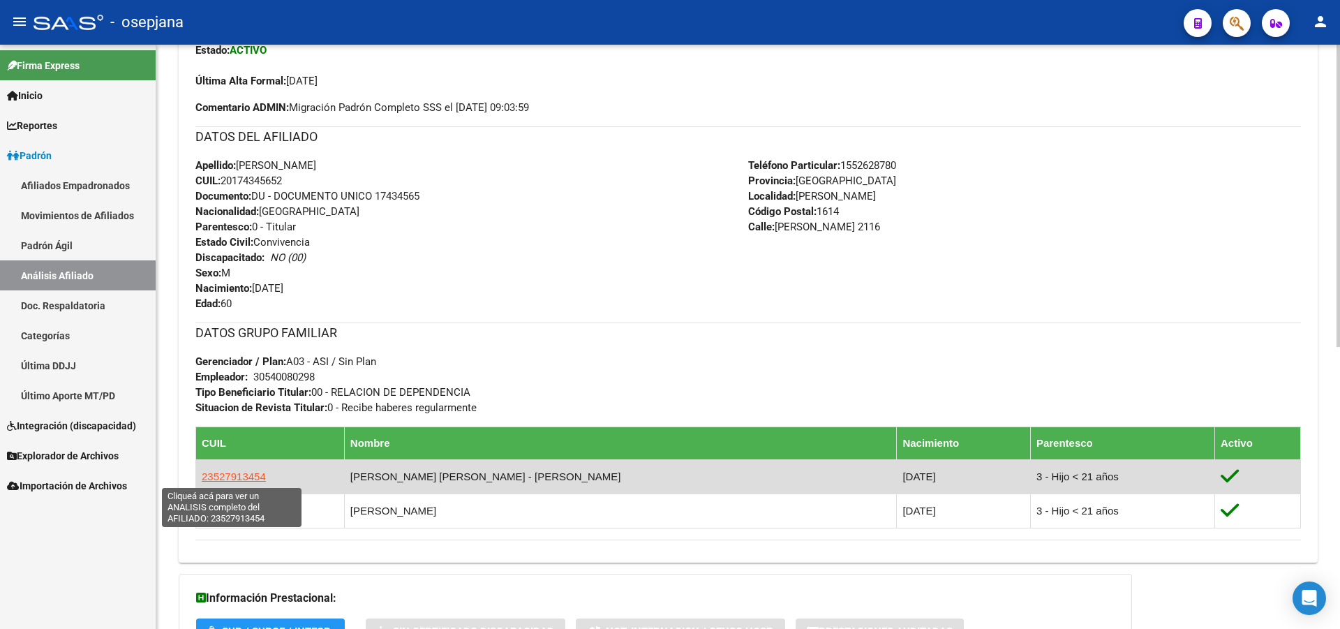
click at [230, 479] on span "23527913454" at bounding box center [234, 476] width 64 height 12
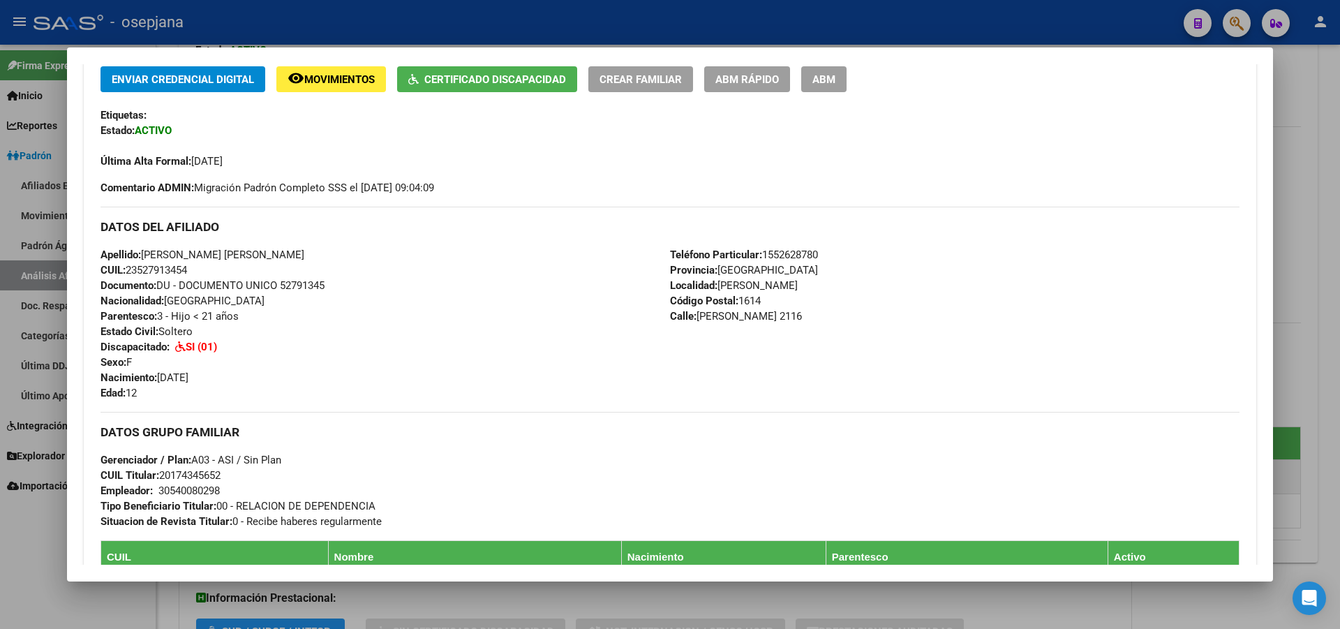
scroll to position [279, 0]
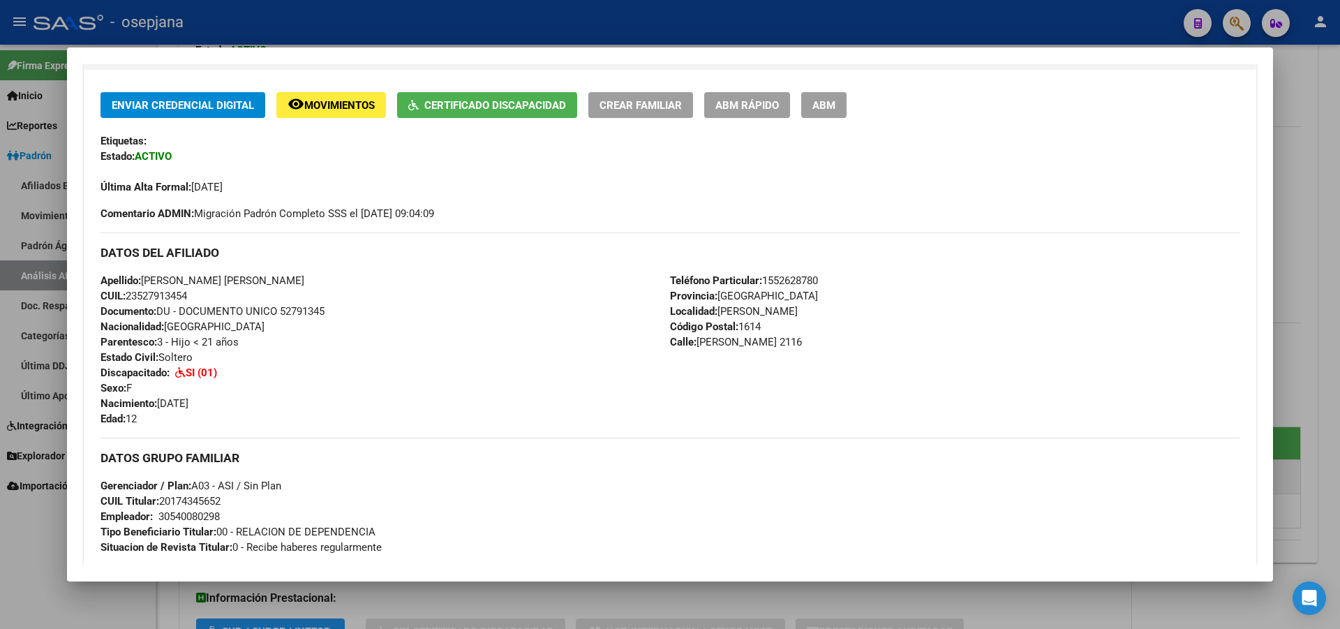
click at [754, 103] on span "ABM Rápido" at bounding box center [747, 105] width 64 height 13
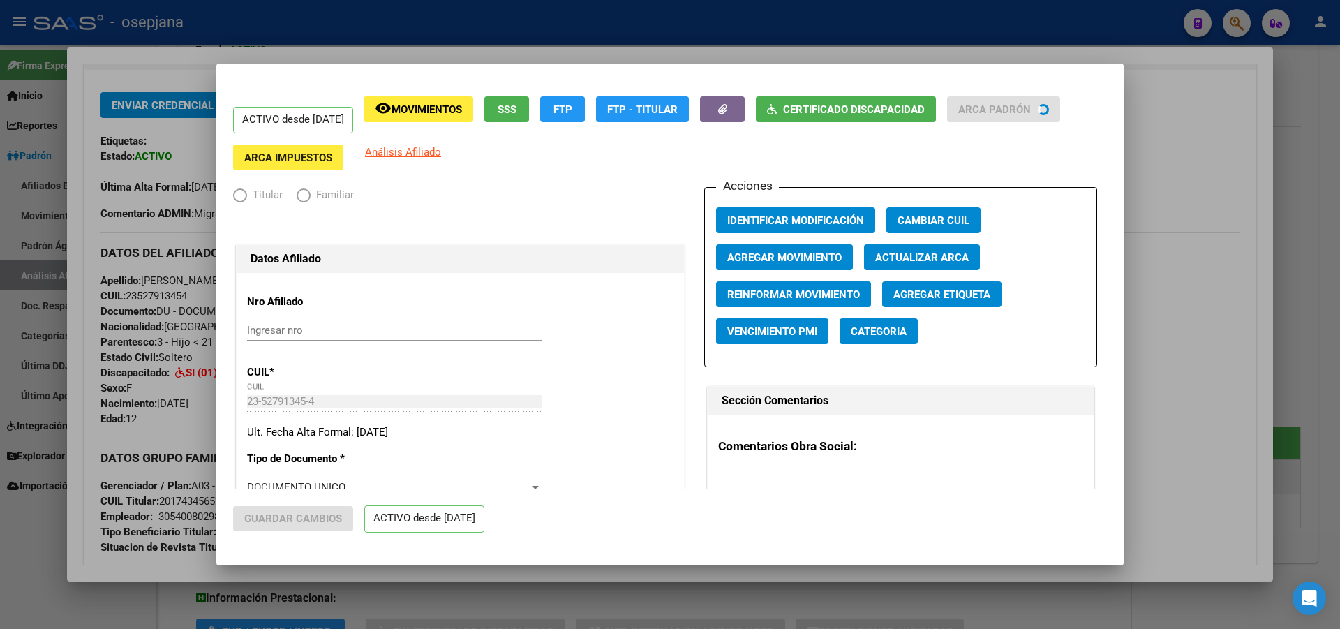
radio input "true"
type input "30-54008029-8"
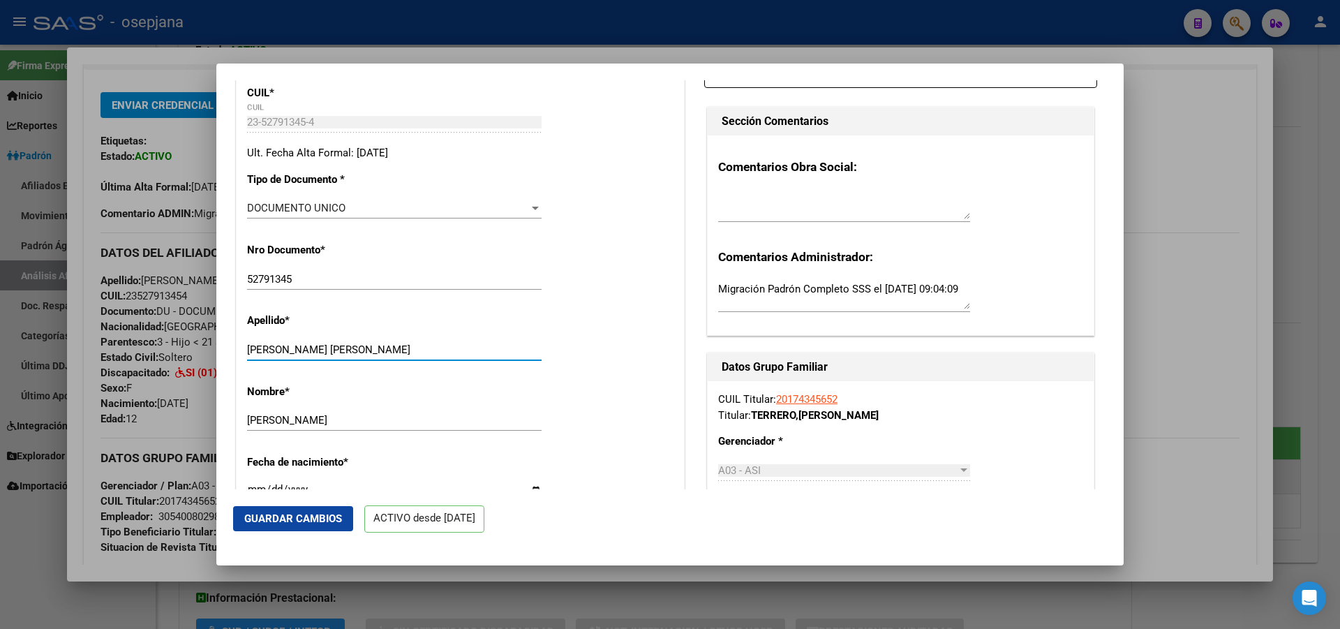
drag, startPoint x: 294, startPoint y: 349, endPoint x: 525, endPoint y: 349, distance: 231.0
click at [525, 349] on input "TERRERO LARA MARAVELA" at bounding box center [394, 349] width 295 height 13
type input "TERRERO"
click at [272, 529] on button "Guardar Cambios" at bounding box center [293, 518] width 120 height 25
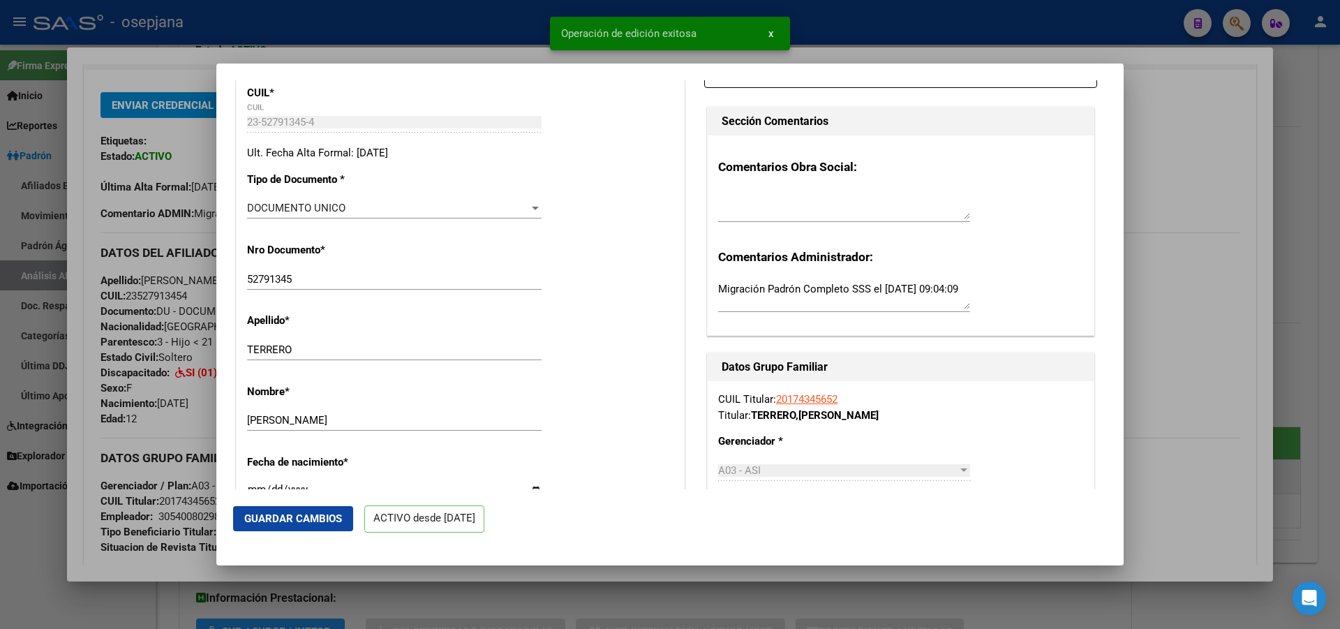
click at [1339, 473] on div at bounding box center [670, 314] width 1340 height 629
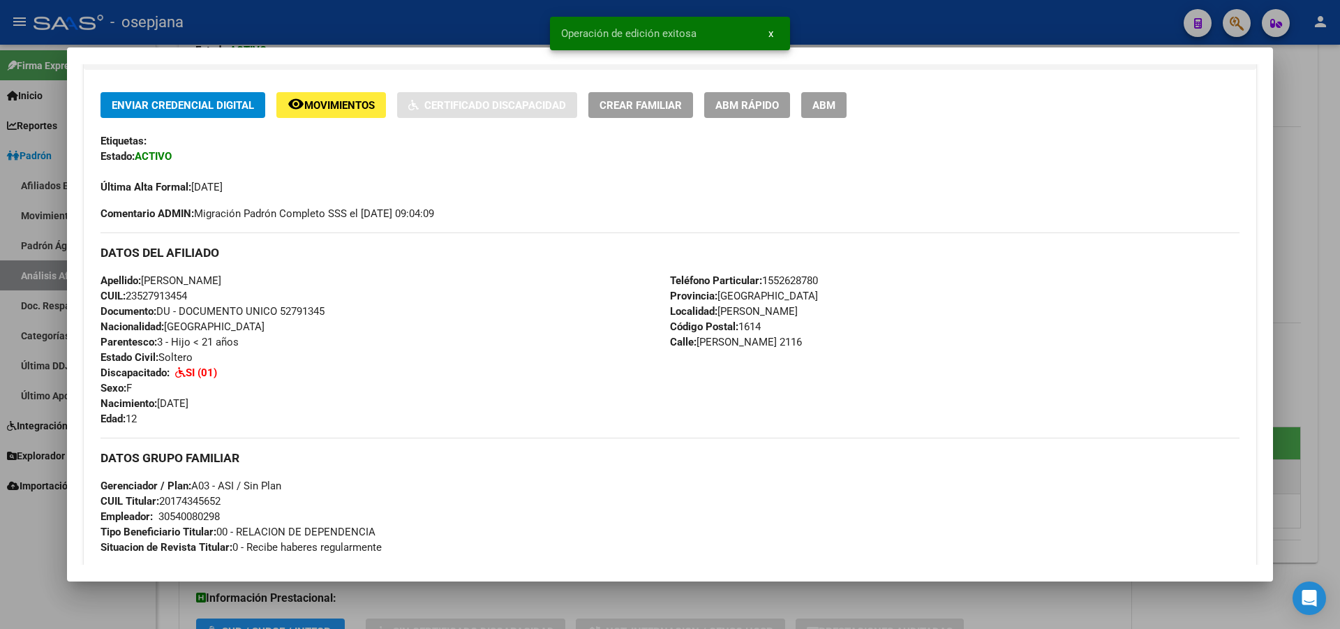
click at [1339, 473] on div at bounding box center [670, 314] width 1340 height 629
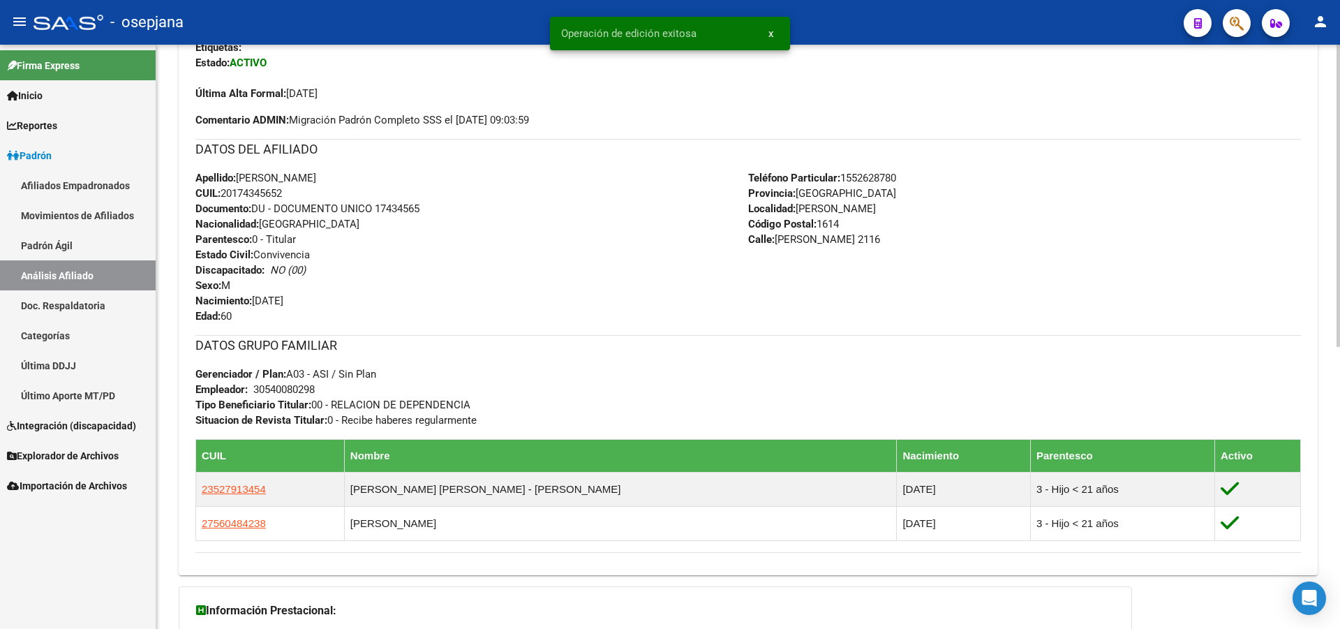
scroll to position [419, 0]
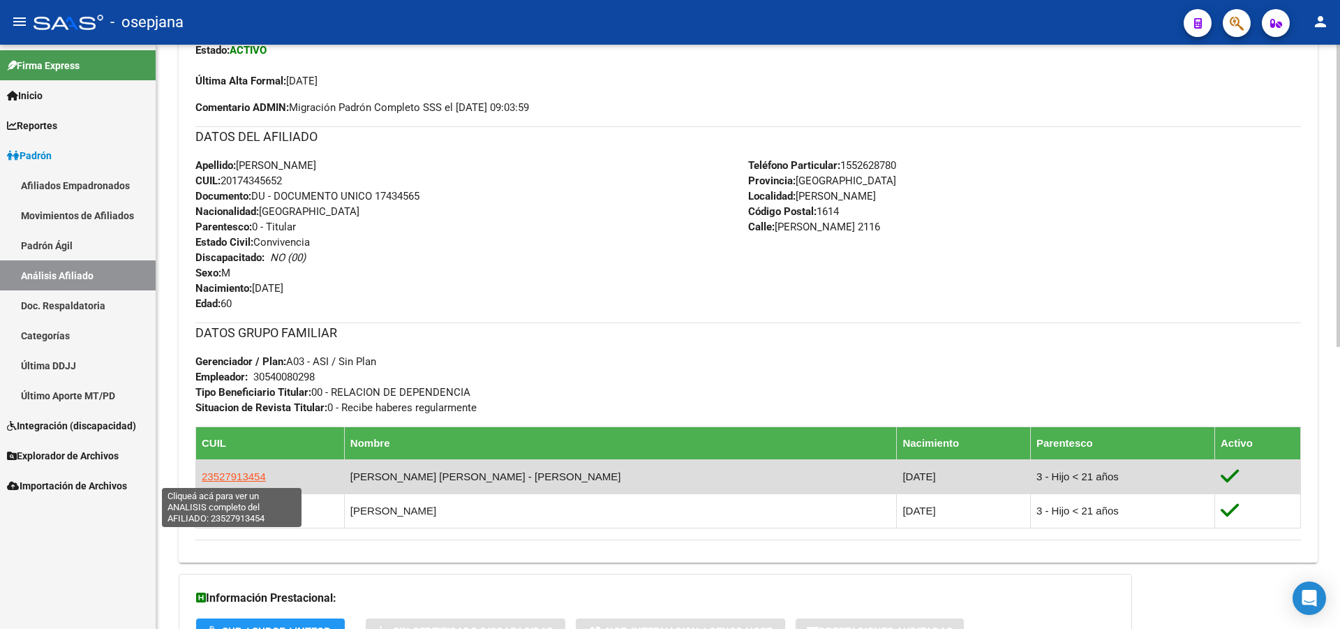
click at [222, 478] on span "23527913454" at bounding box center [234, 476] width 64 height 12
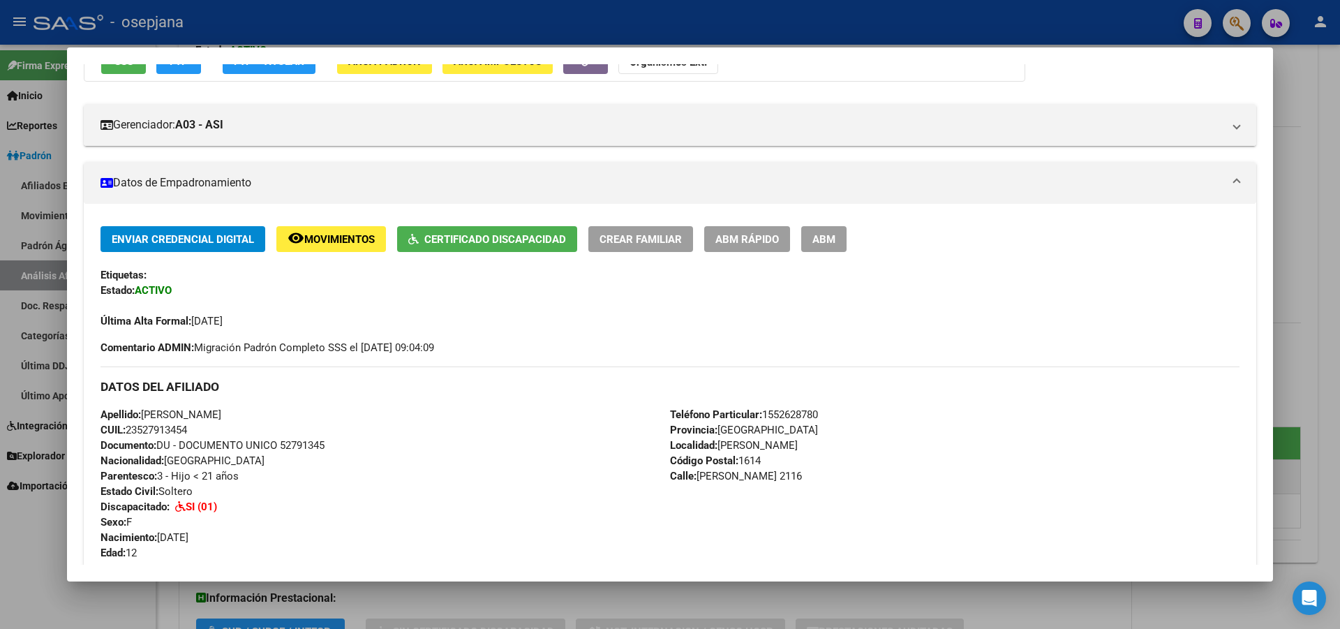
scroll to position [140, 0]
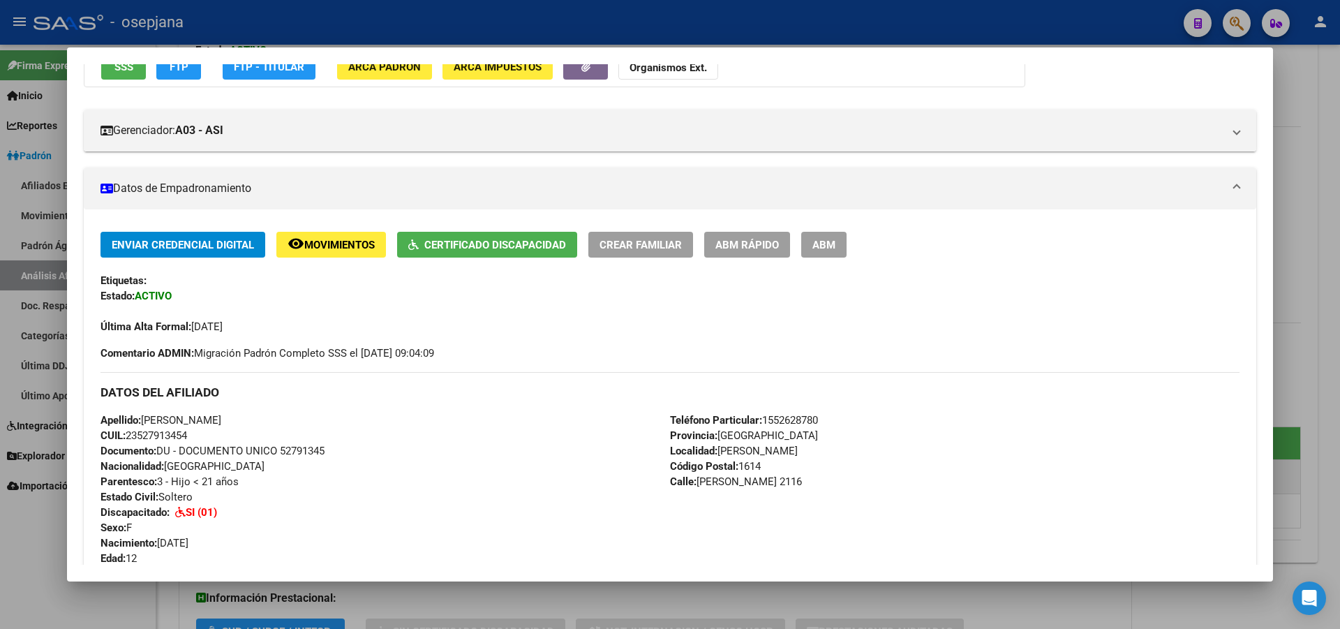
click at [1339, 279] on div at bounding box center [670, 314] width 1340 height 629
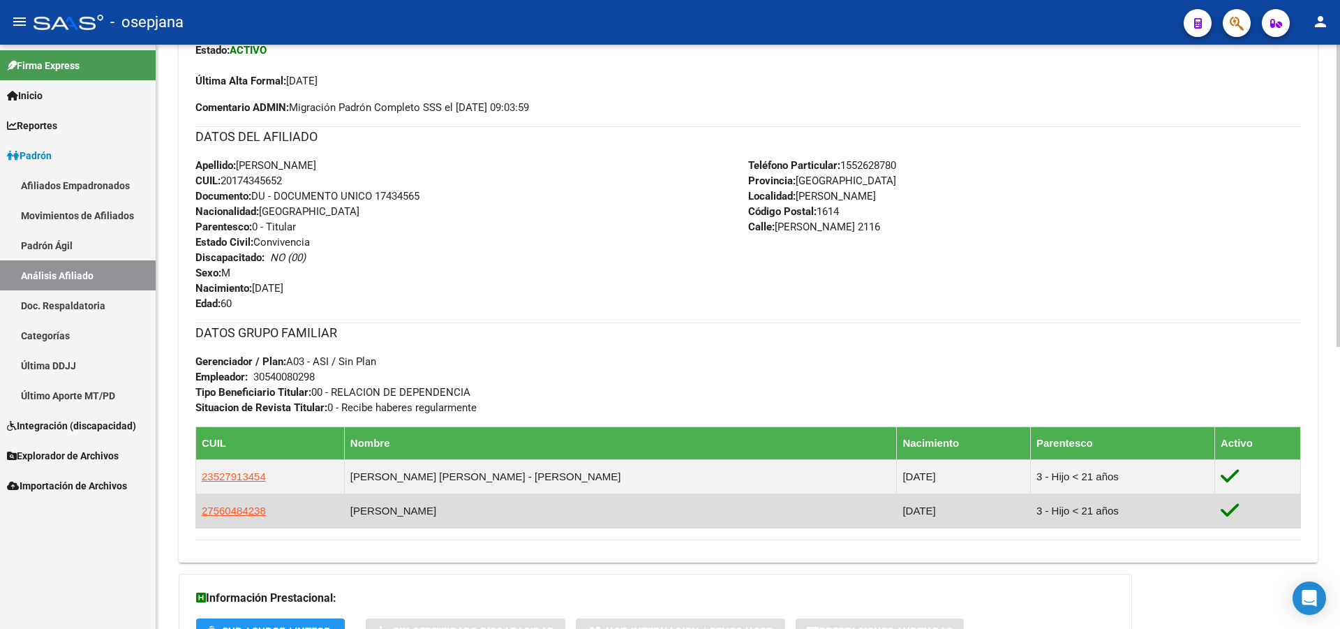
click at [217, 516] on app-link-go-to "27560484238" at bounding box center [234, 510] width 64 height 15
click at [231, 507] on span "27560484238" at bounding box center [234, 511] width 64 height 12
type textarea "27560484238"
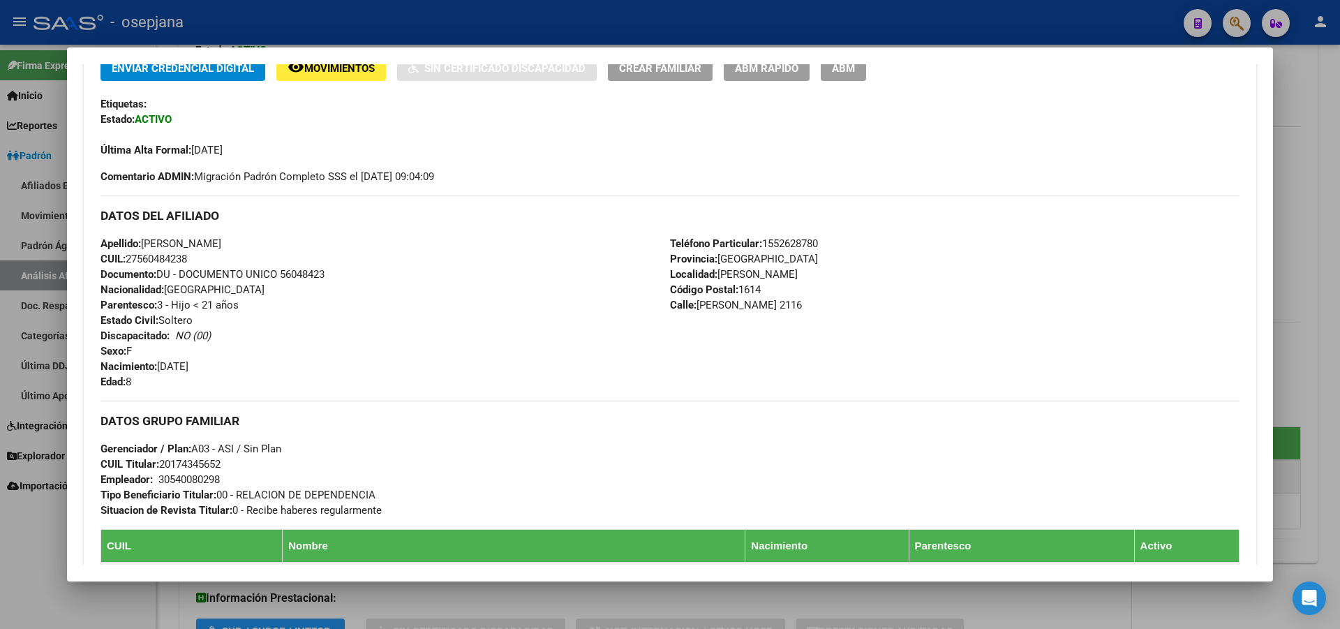
scroll to position [349, 0]
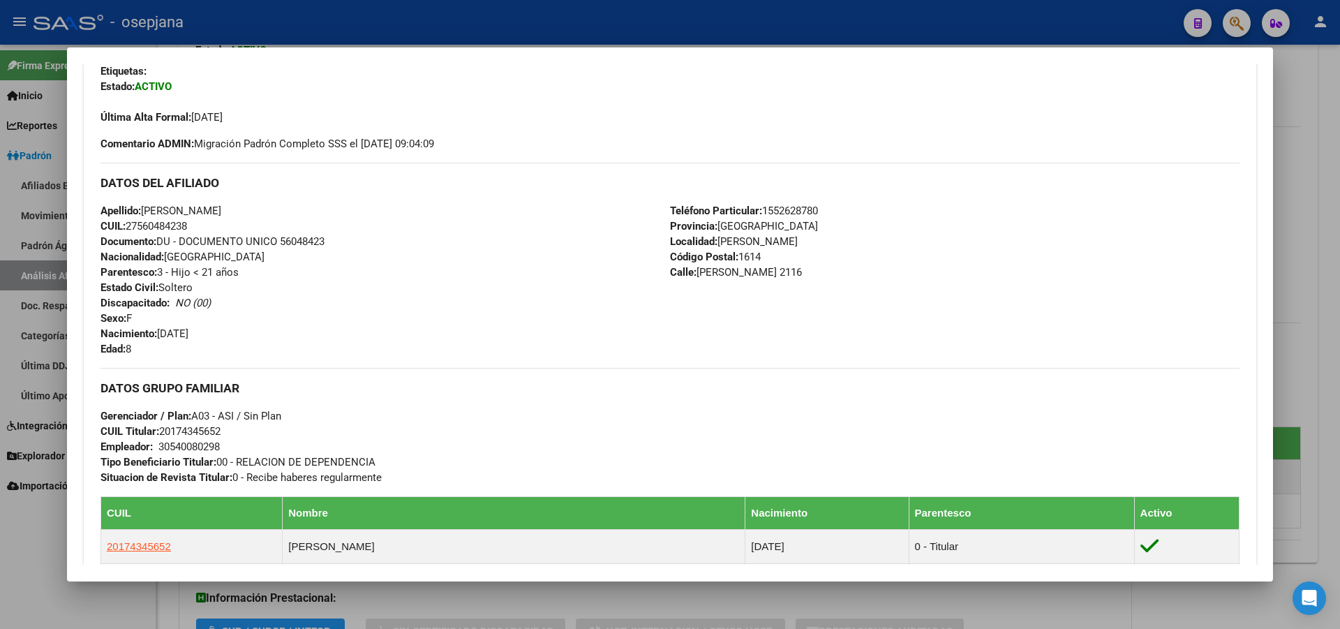
click at [1339, 235] on div at bounding box center [670, 314] width 1340 height 629
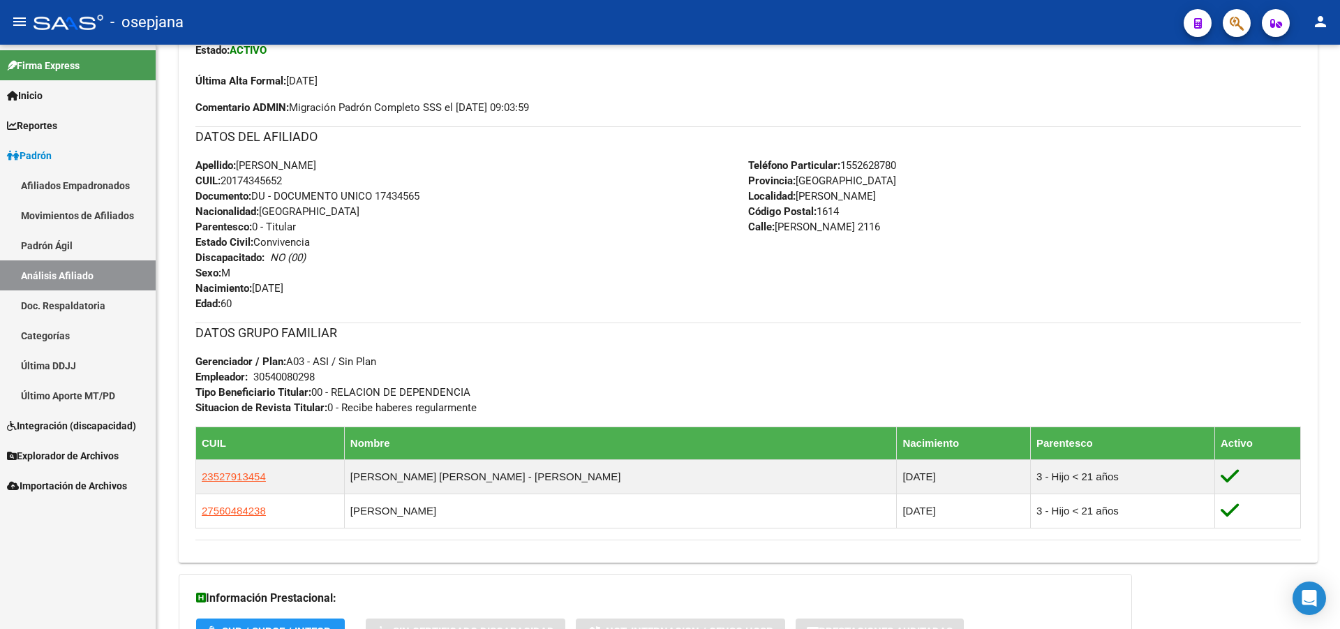
scroll to position [0, 0]
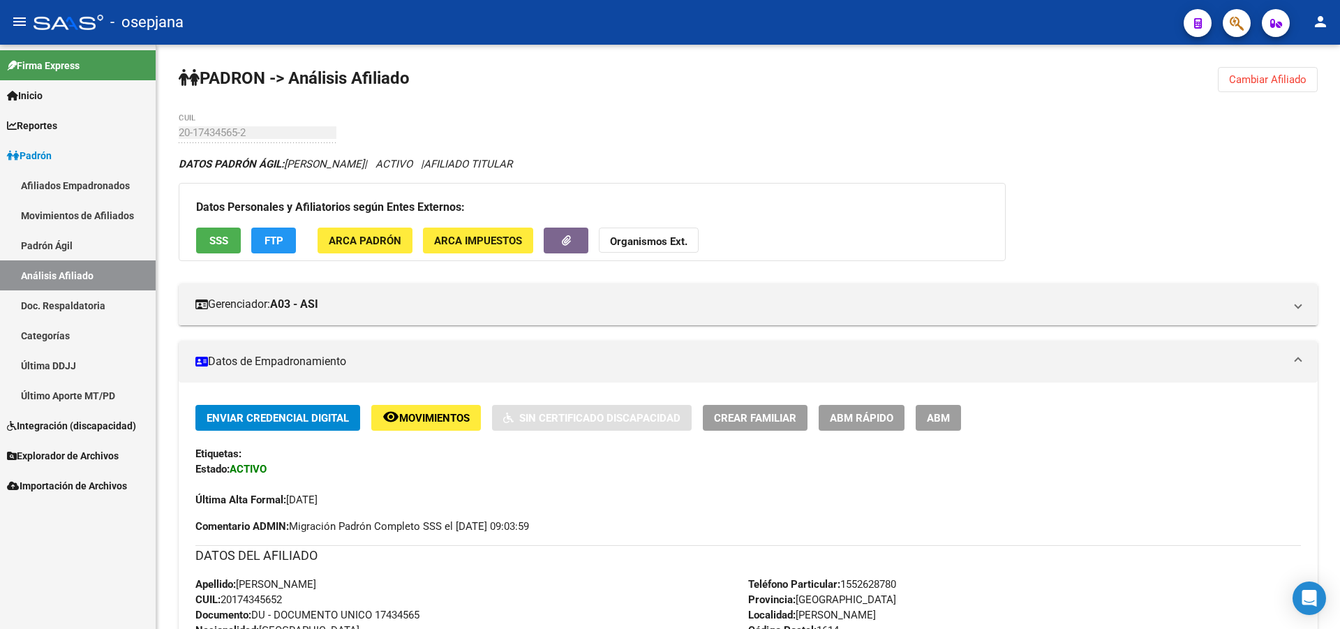
click at [1339, 235] on div at bounding box center [1338, 337] width 3 height 584
click at [1265, 64] on div "PADRON -> Análisis Afiliado Cambiar Afiliado 20-17434565-2 CUIL DATOS PADRÓN ÁG…" at bounding box center [748, 609] width 1184 height 1129
click at [1263, 85] on span "Cambiar Afiliado" at bounding box center [1267, 79] width 77 height 13
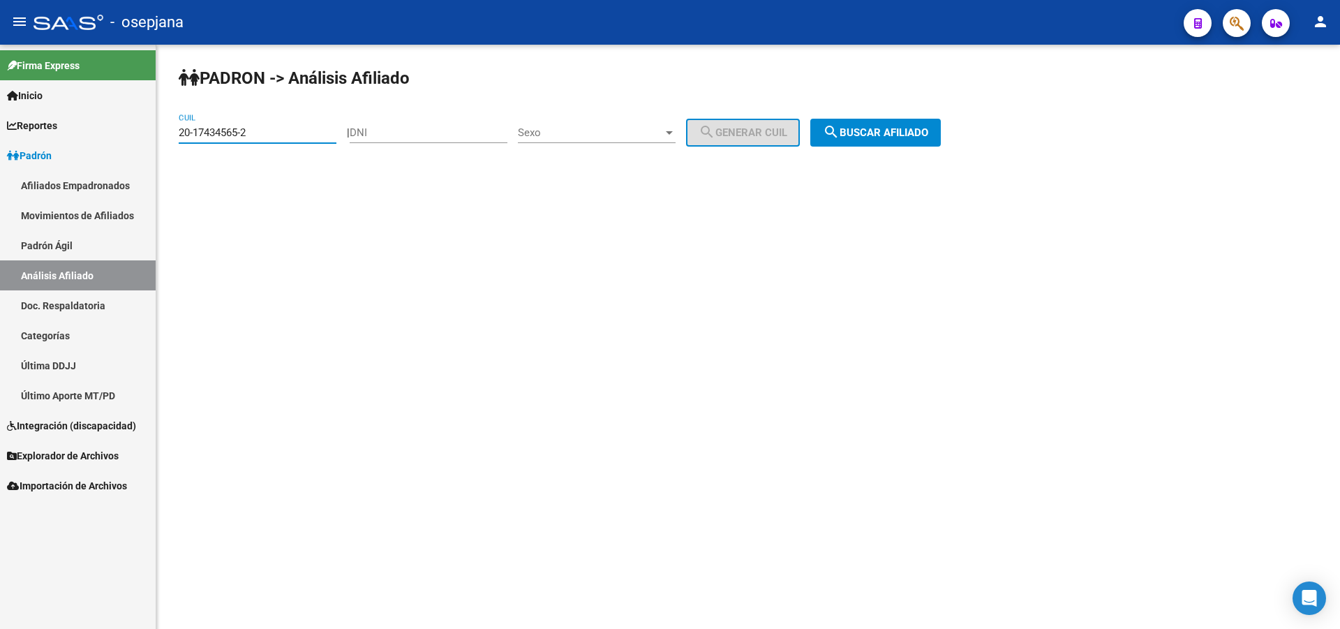
drag, startPoint x: 274, startPoint y: 130, endPoint x: 164, endPoint y: 136, distance: 110.5
click at [164, 136] on div "PADRON -> Análisis Afiliado 20-17434565-2 CUIL | DNI Sexo Sexo search Generar C…" at bounding box center [748, 118] width 1184 height 147
paste input "40256404-1"
type input "20-40256404-1"
click at [921, 154] on div "PADRON -> Análisis Afiliado 20-40256404-1 CUIL | DNI Sexo Sexo search Generar C…" at bounding box center [748, 118] width 1184 height 147
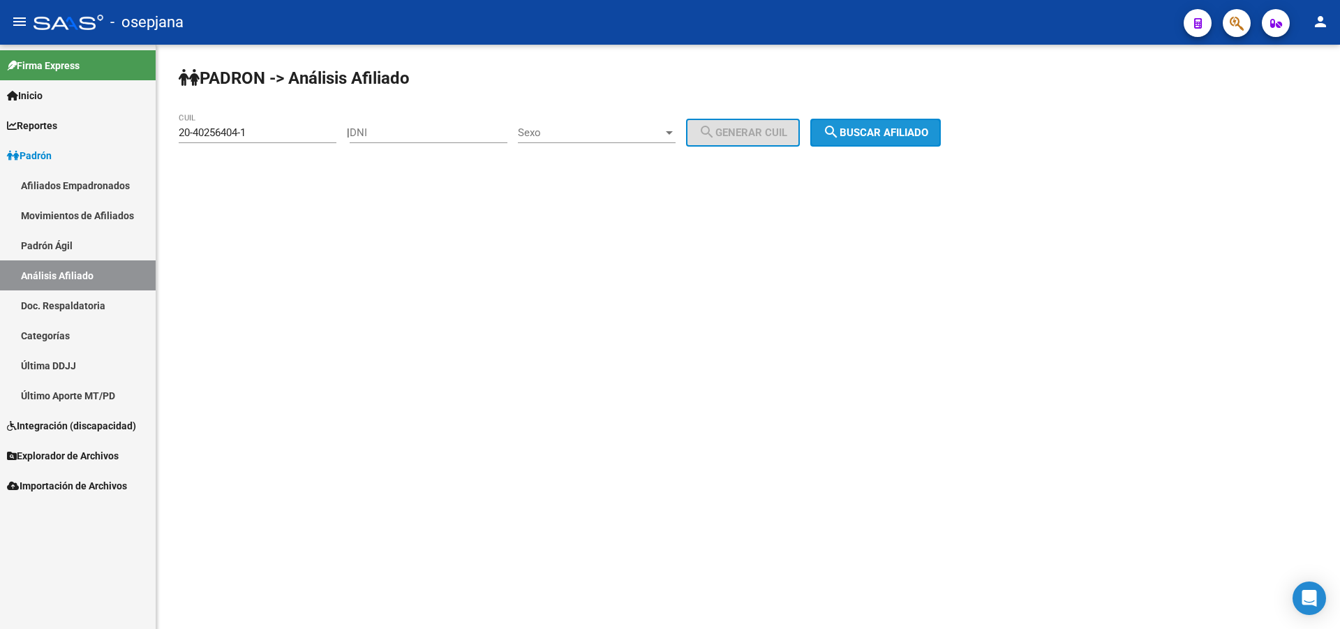
click at [925, 138] on span "search Buscar afiliado" at bounding box center [875, 132] width 105 height 13
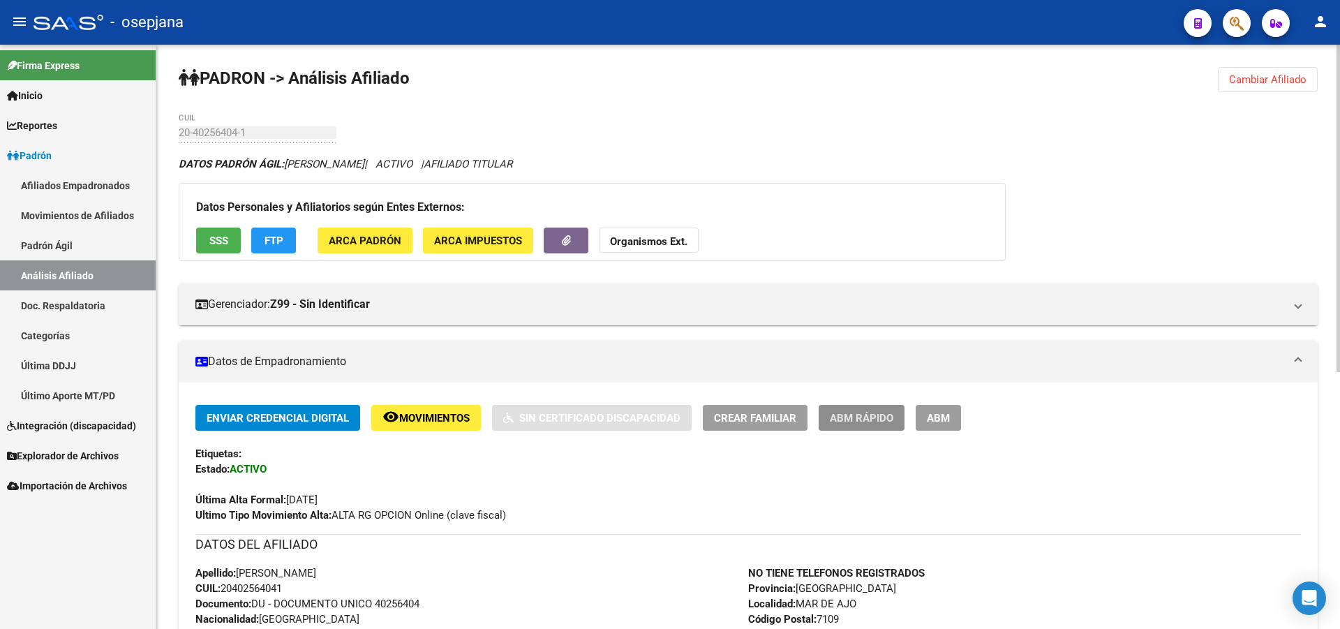
click at [873, 412] on span "ABM Rápido" at bounding box center [862, 418] width 64 height 13
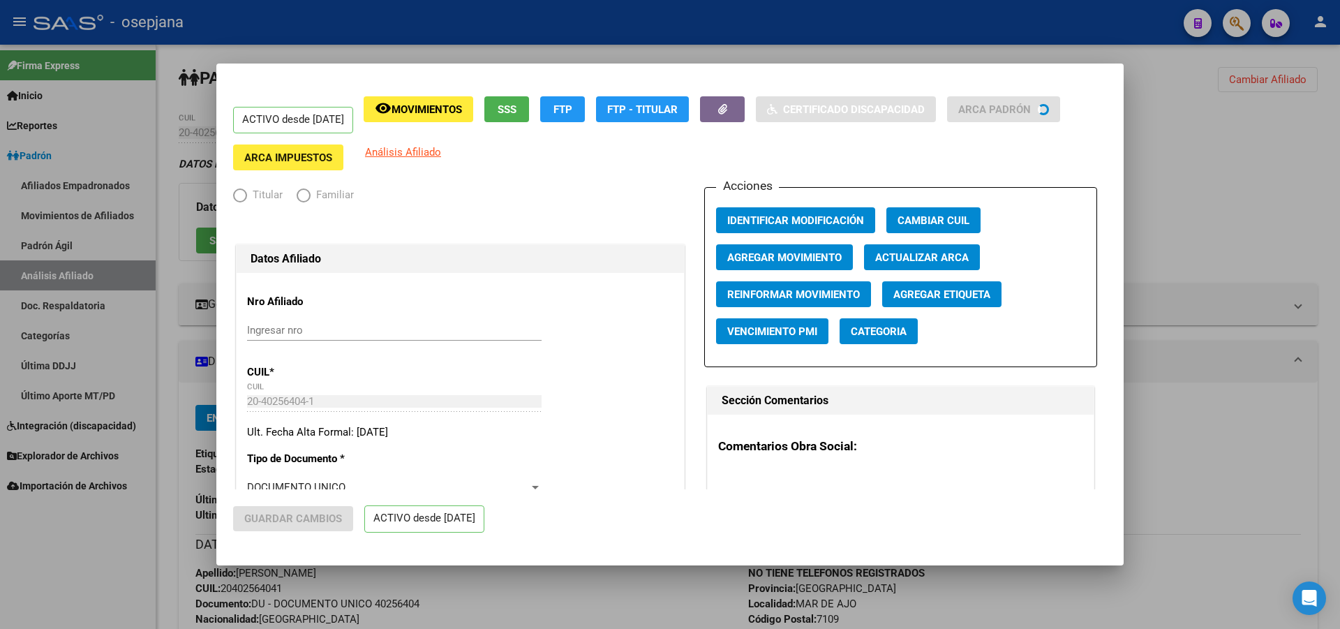
radio input "true"
type input "33-54573668-9"
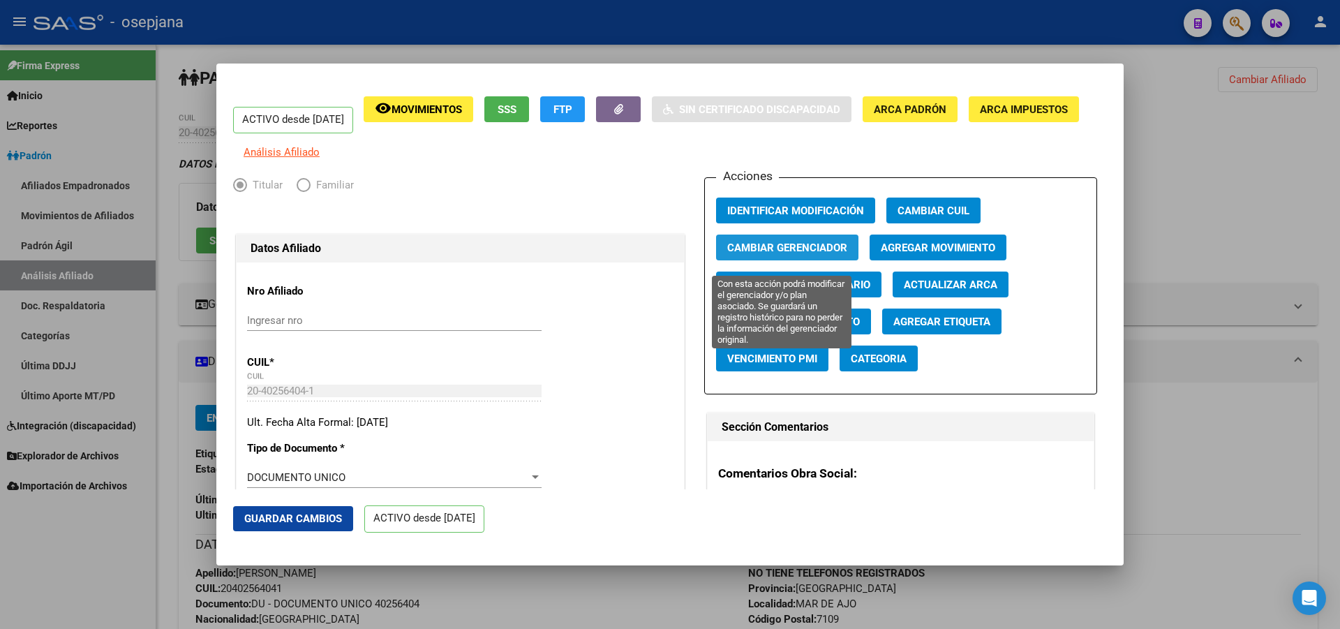
click at [801, 251] on span "Cambiar Gerenciador" at bounding box center [787, 247] width 120 height 13
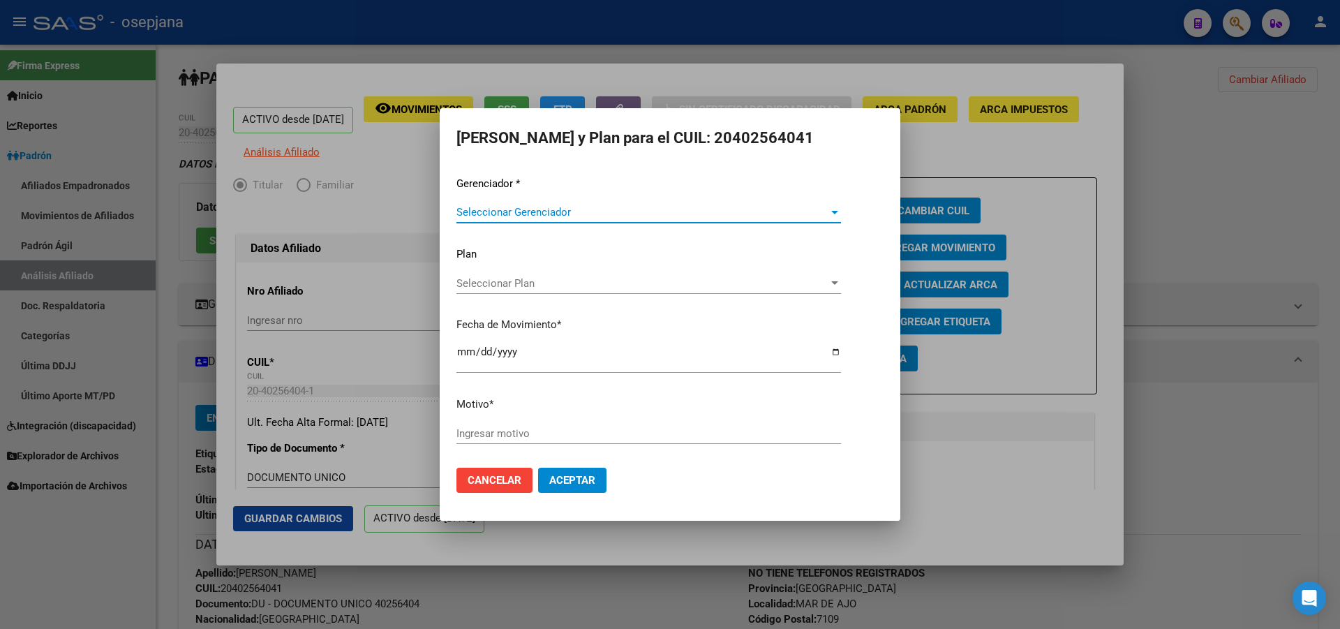
click at [563, 213] on span "Seleccionar Gerenciador" at bounding box center [642, 212] width 372 height 13
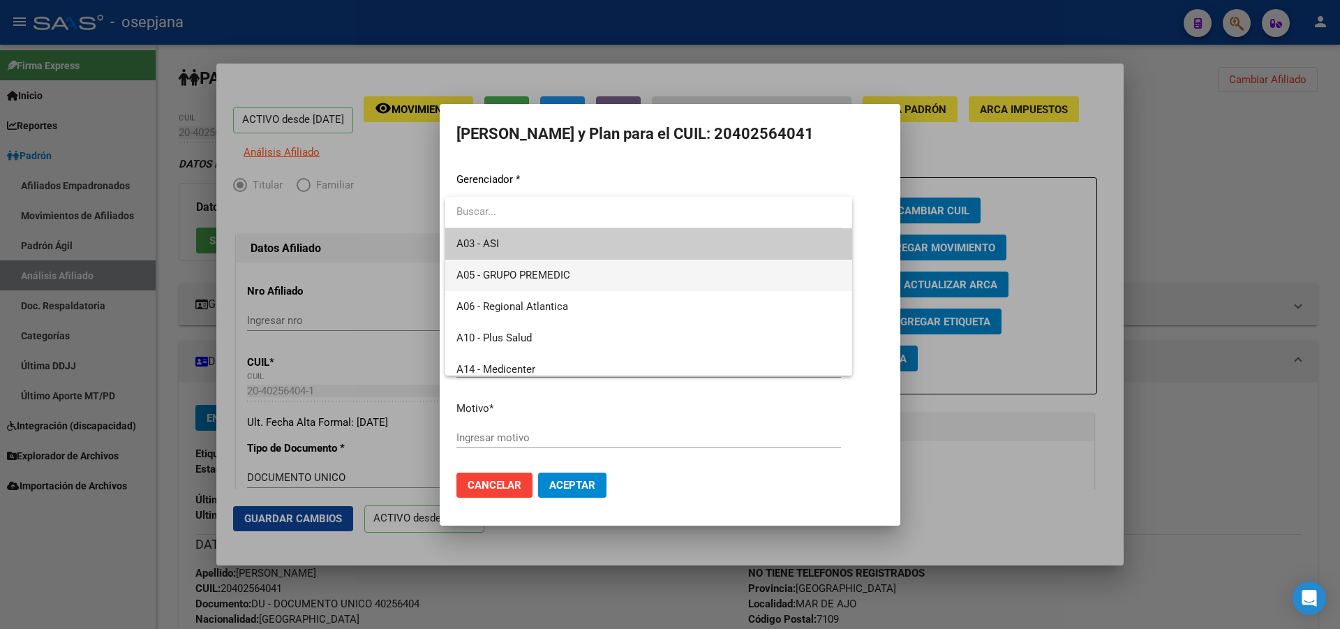
scroll to position [70, 0]
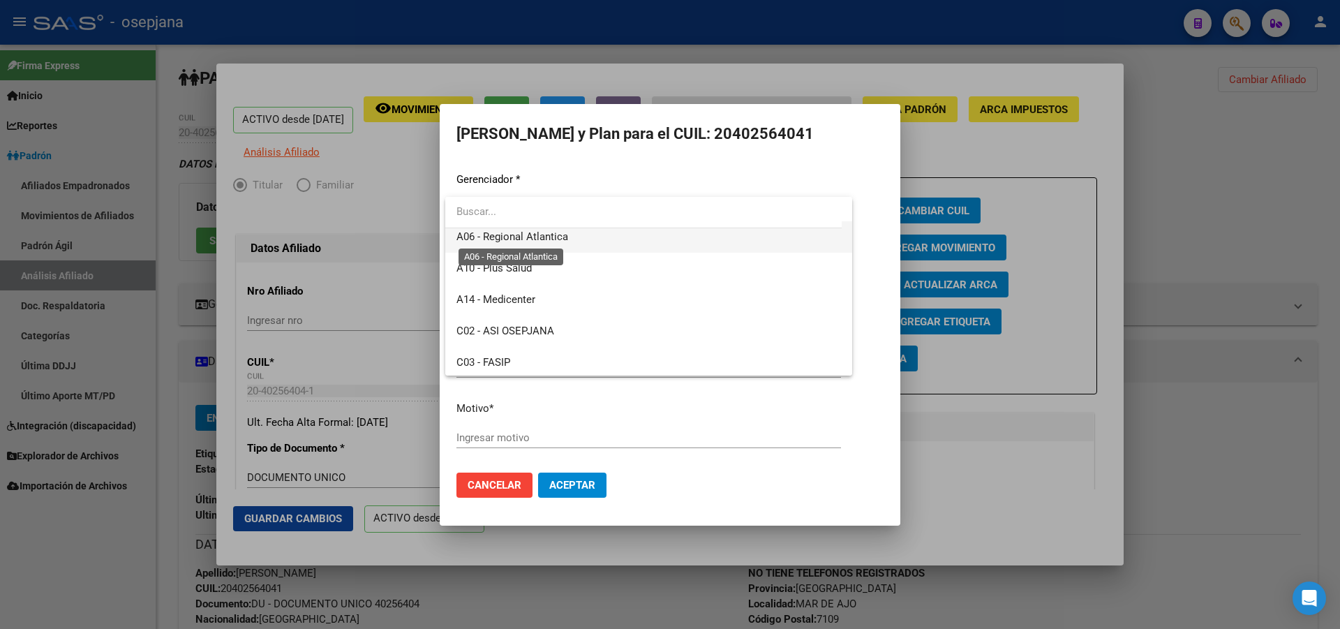
click at [561, 241] on span "A06 - Regional Atlantica" at bounding box center [512, 236] width 112 height 13
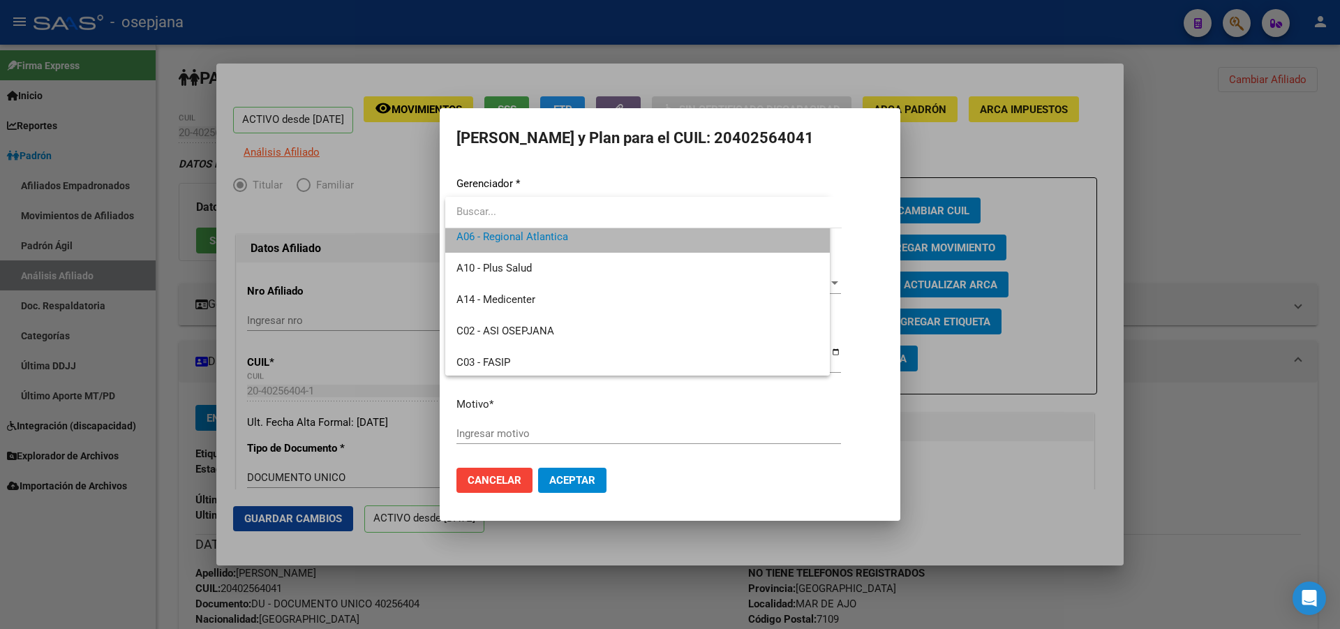
scroll to position [63, 0]
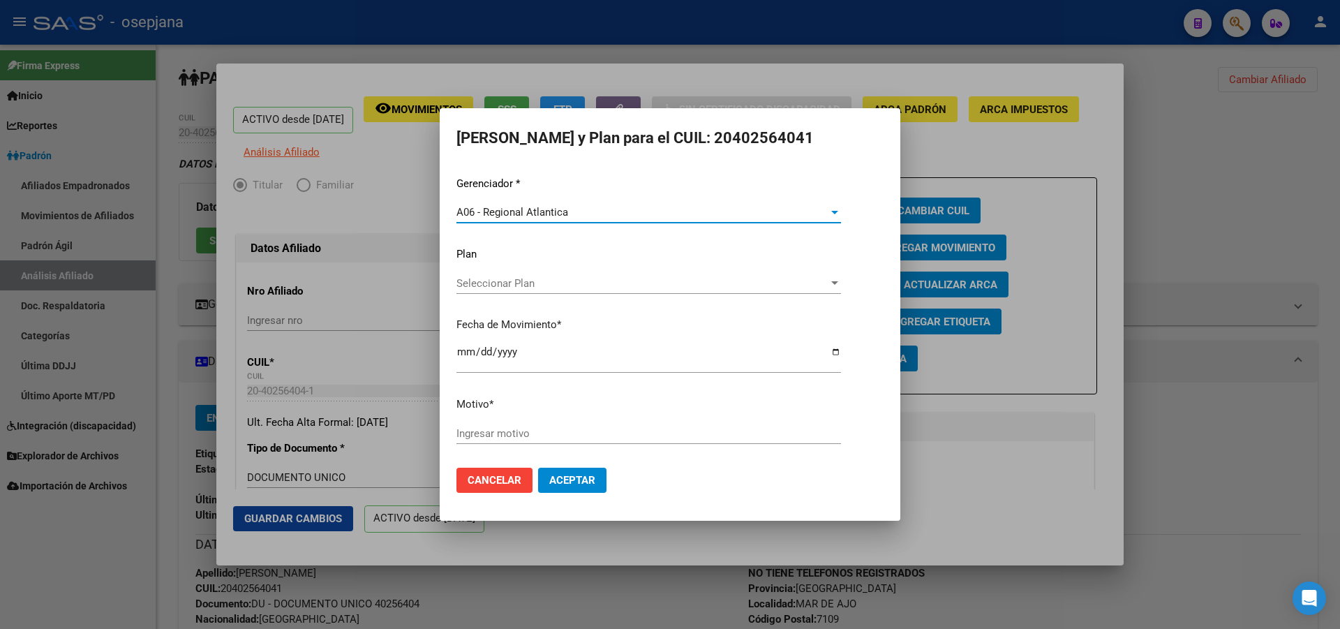
click at [517, 440] on div "Ingresar motivo" at bounding box center [648, 433] width 385 height 21
type input "***"
click at [599, 482] on button "Aceptar" at bounding box center [572, 480] width 68 height 25
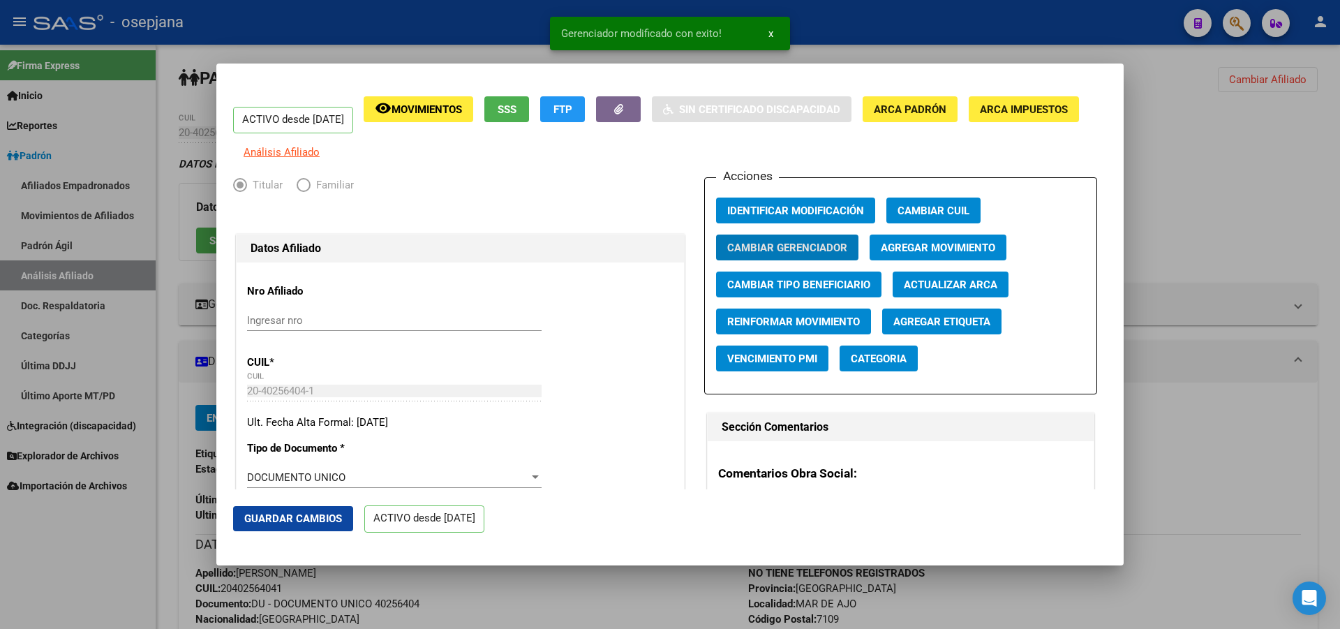
click at [320, 521] on span "Guardar Cambios" at bounding box center [293, 518] width 98 height 13
click at [1339, 349] on div at bounding box center [670, 314] width 1340 height 629
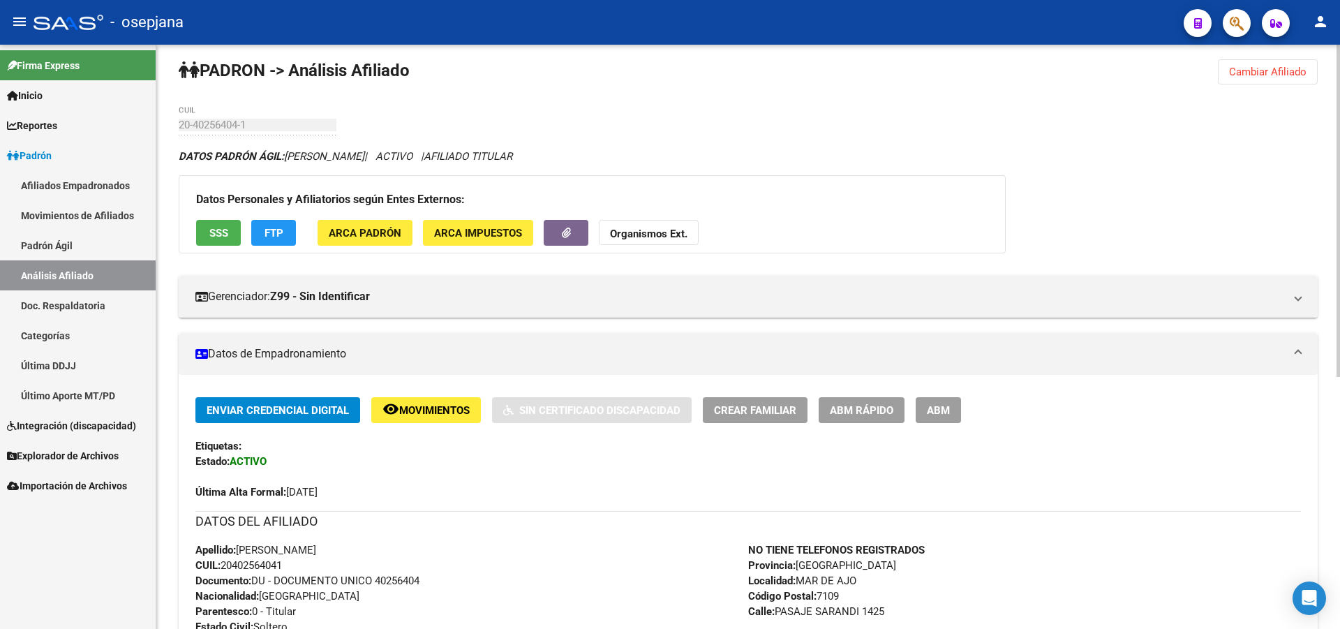
scroll to position [0, 0]
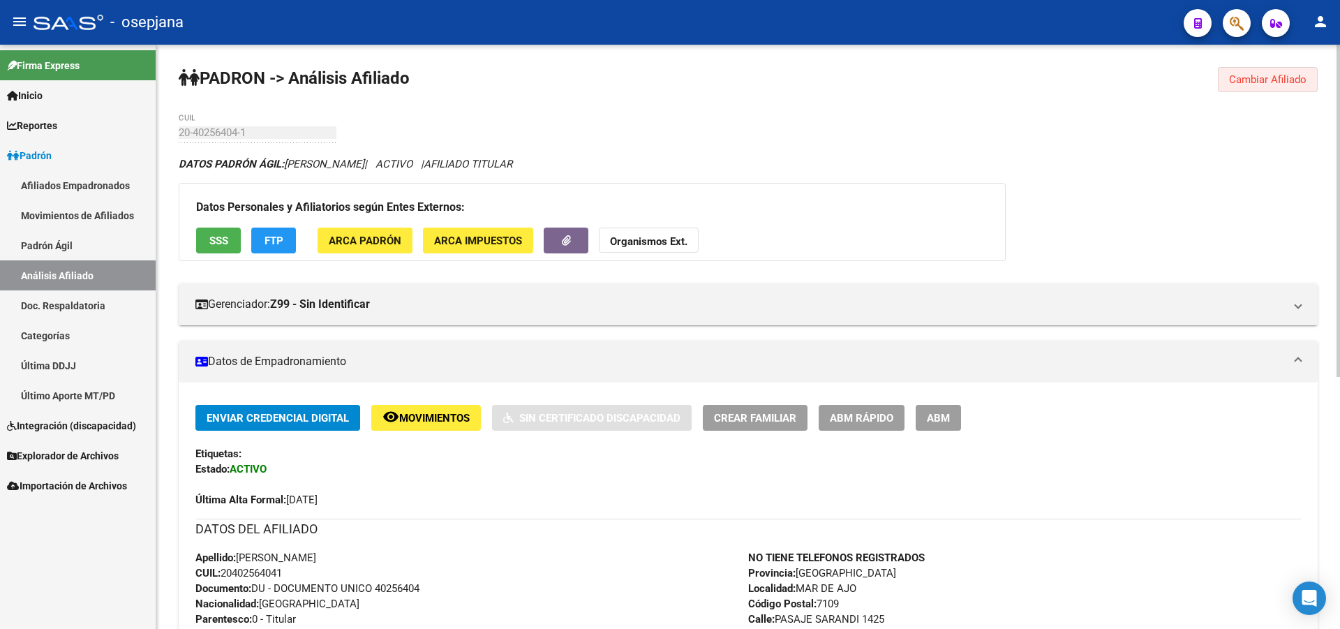
click at [1286, 68] on button "Cambiar Afiliado" at bounding box center [1268, 79] width 100 height 25
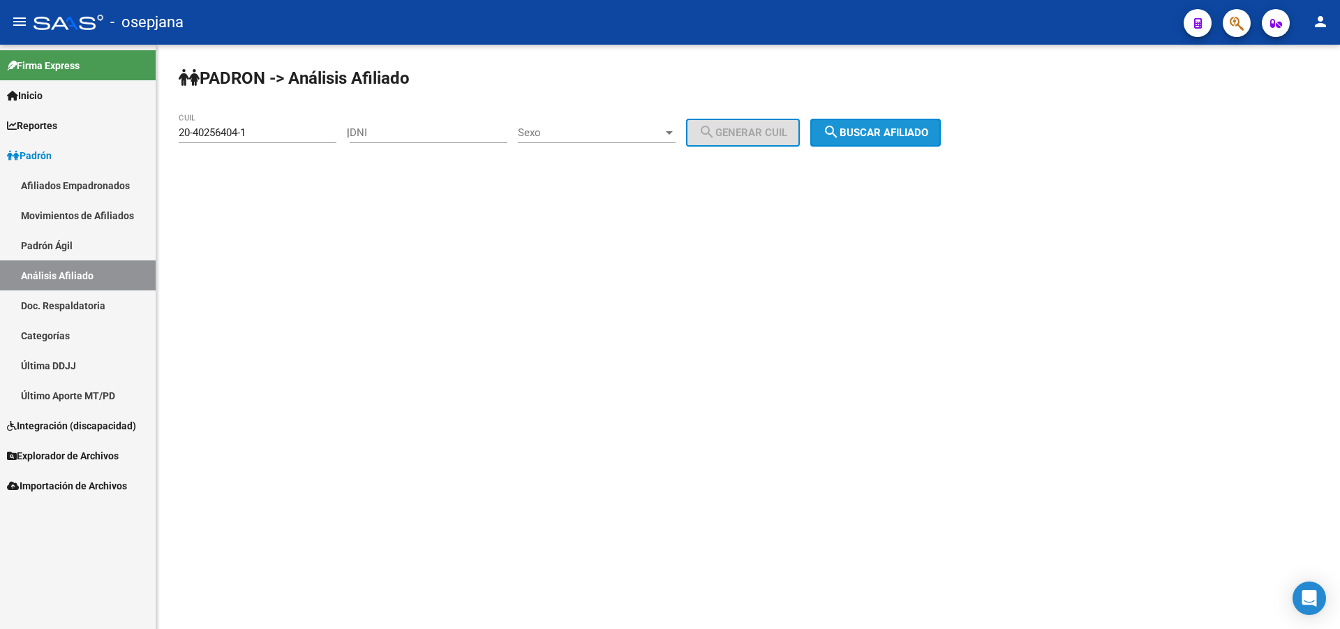
click at [898, 139] on button "search Buscar afiliado" at bounding box center [875, 133] width 131 height 28
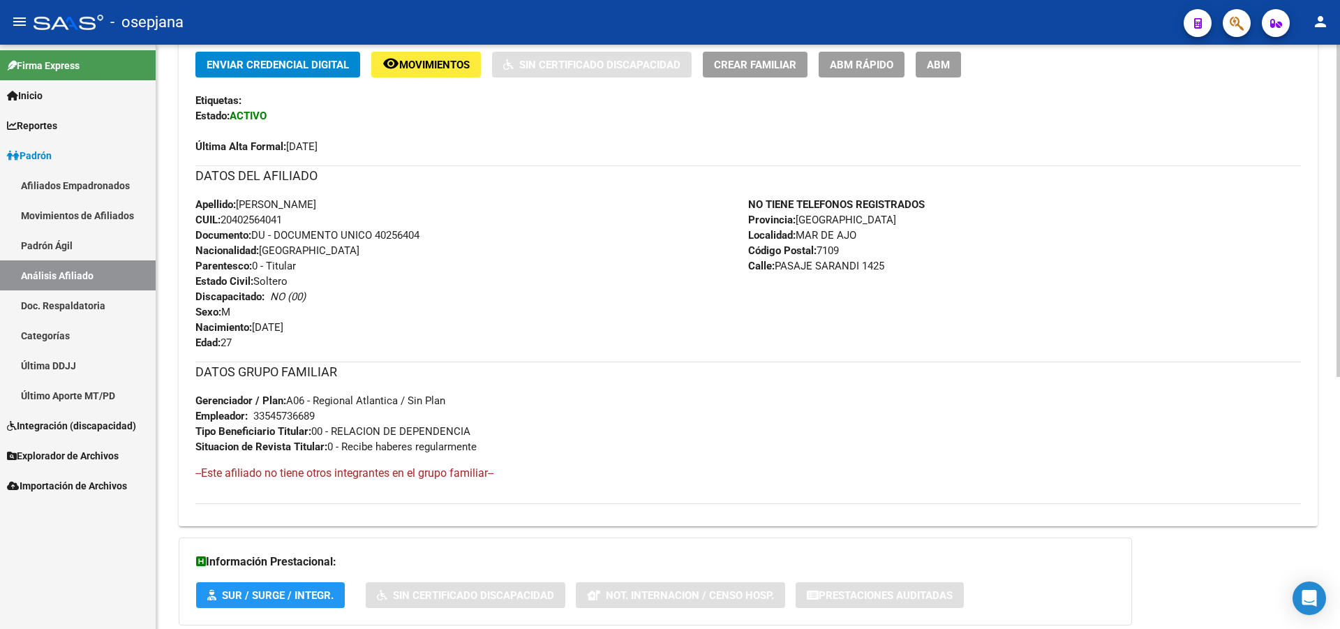
scroll to position [419, 0]
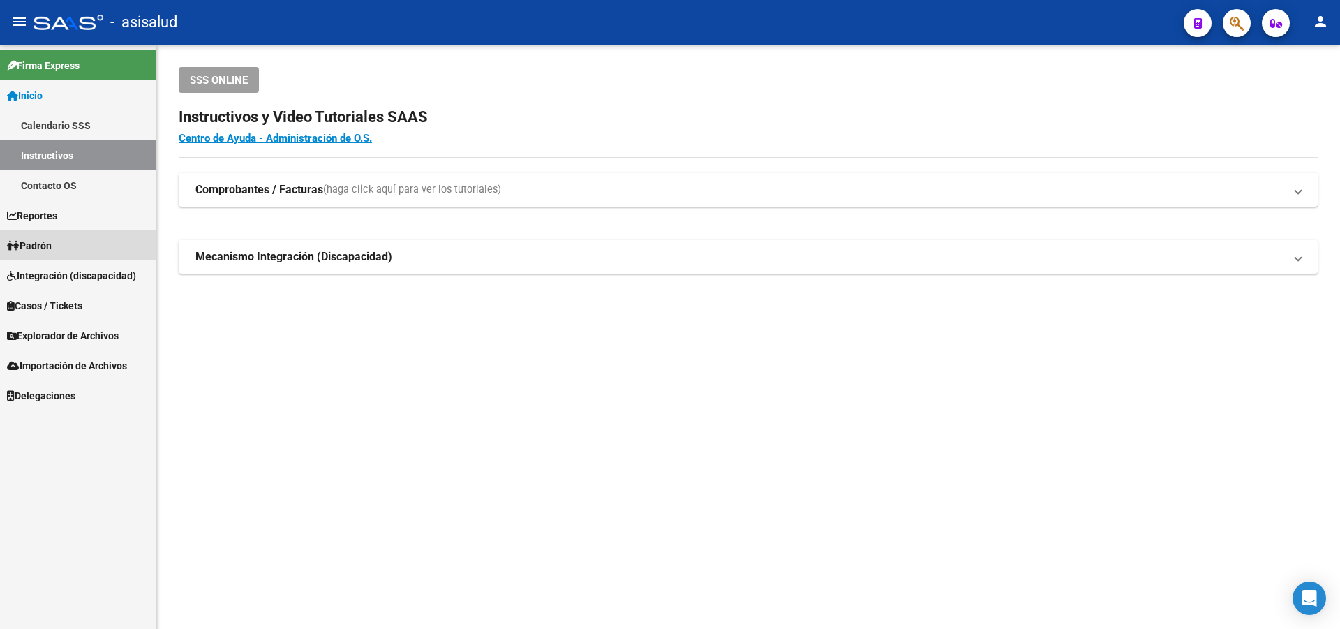
click at [36, 246] on span "Padrón" at bounding box center [29, 245] width 45 height 15
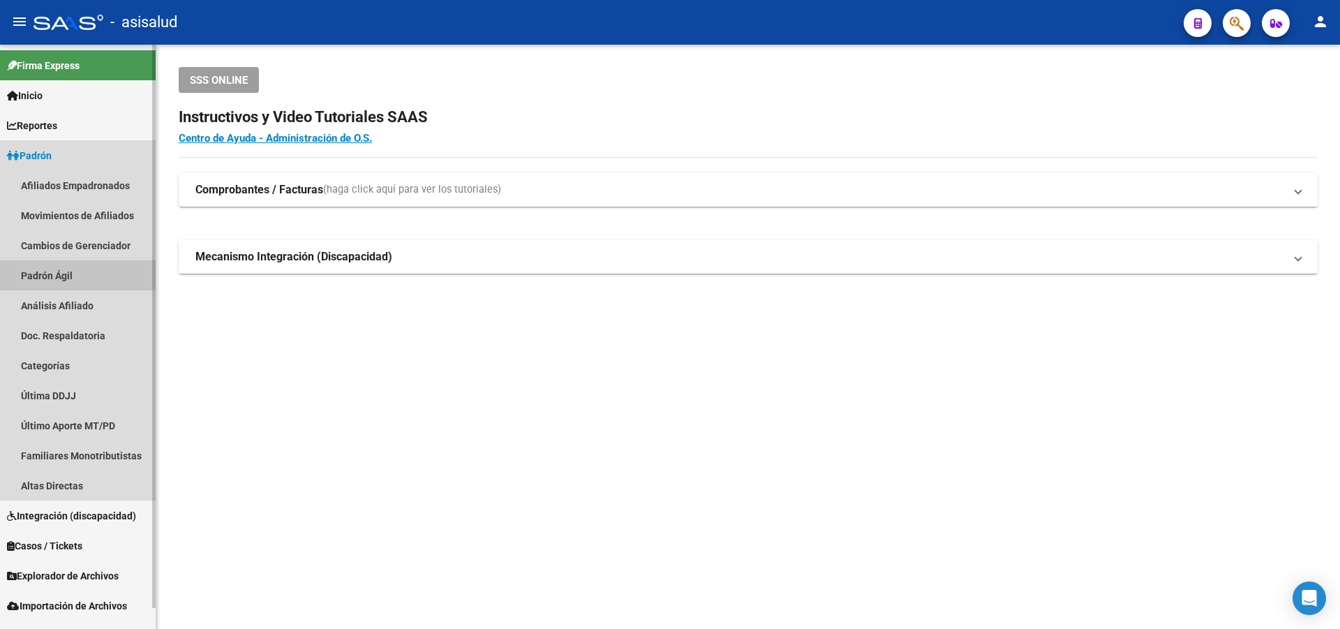
click at [51, 265] on link "Padrón Ágil" at bounding box center [78, 275] width 156 height 30
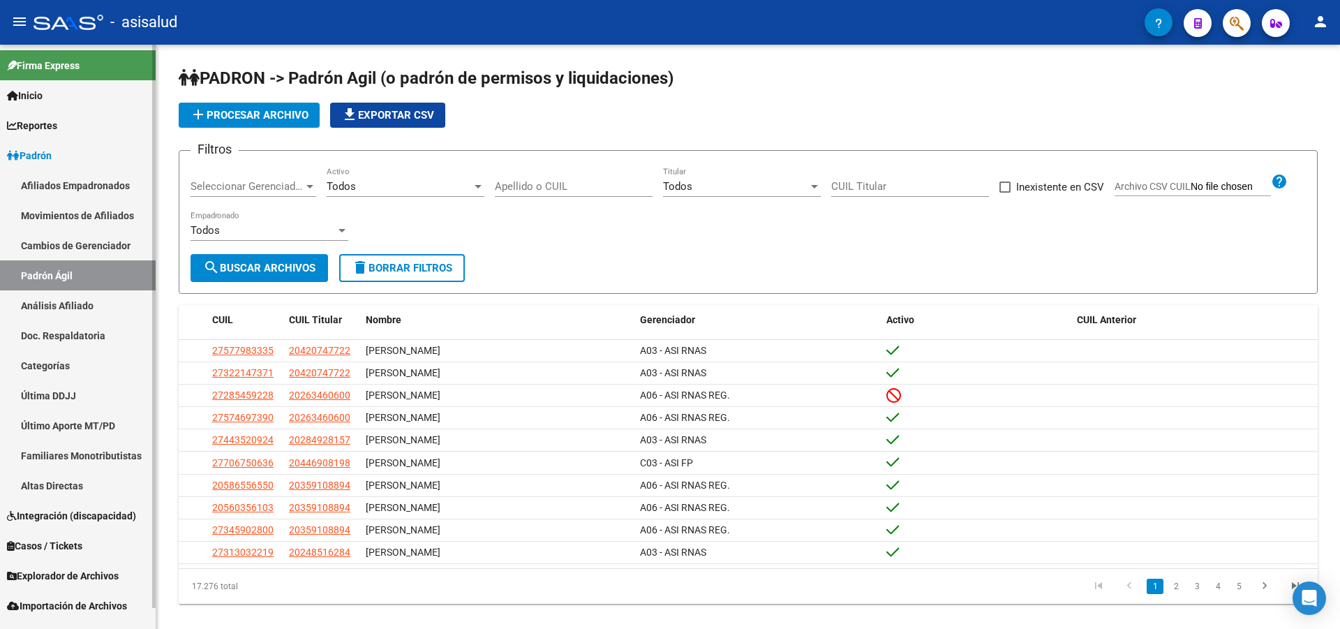
click at [47, 298] on link "Análisis Afiliado" at bounding box center [78, 305] width 156 height 30
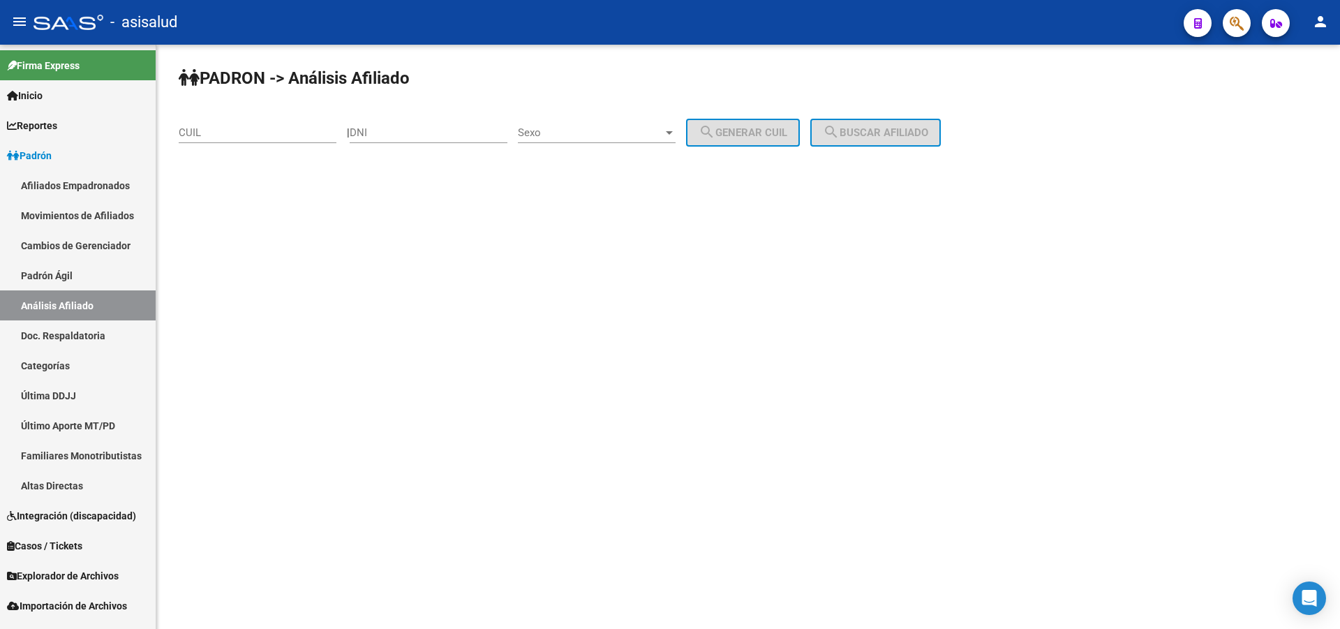
click at [262, 147] on div "CUIL" at bounding box center [258, 134] width 158 height 43
click at [271, 133] on input "CUIL" at bounding box center [258, 132] width 158 height 13
paste input "20-34530860-2"
type input "20-34530860-2"
click at [907, 138] on span "search Buscar afiliado" at bounding box center [875, 132] width 105 height 13
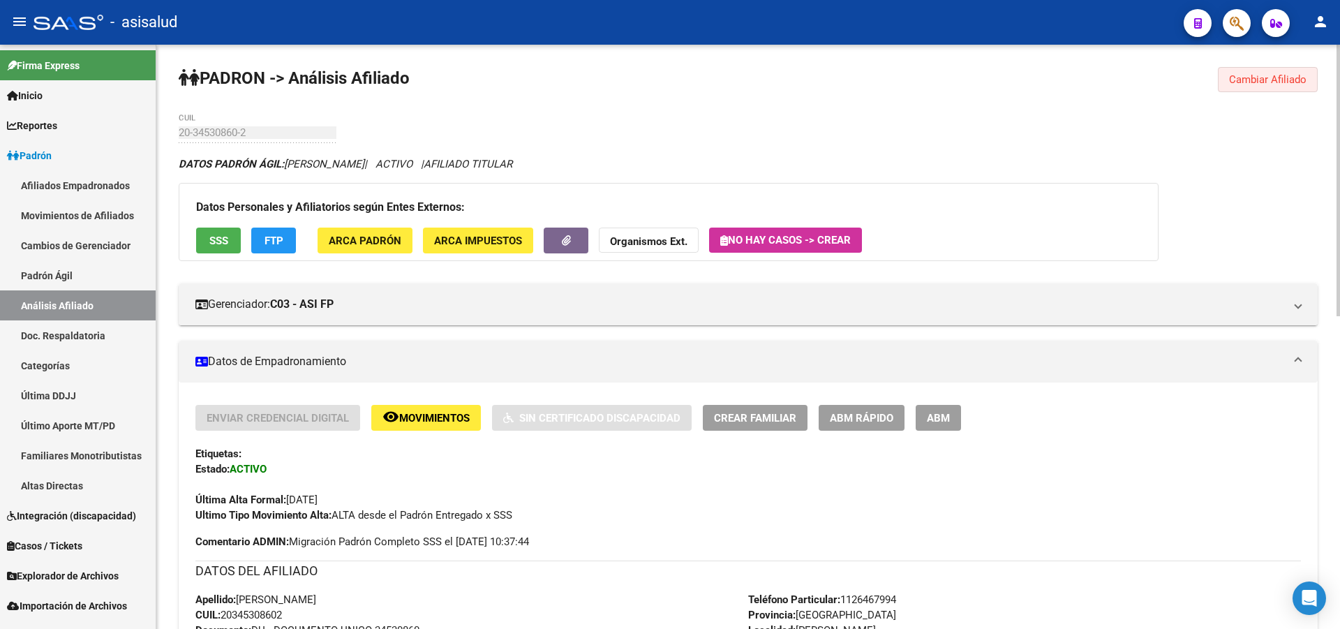
click at [1256, 88] on button "Cambiar Afiliado" at bounding box center [1268, 79] width 100 height 25
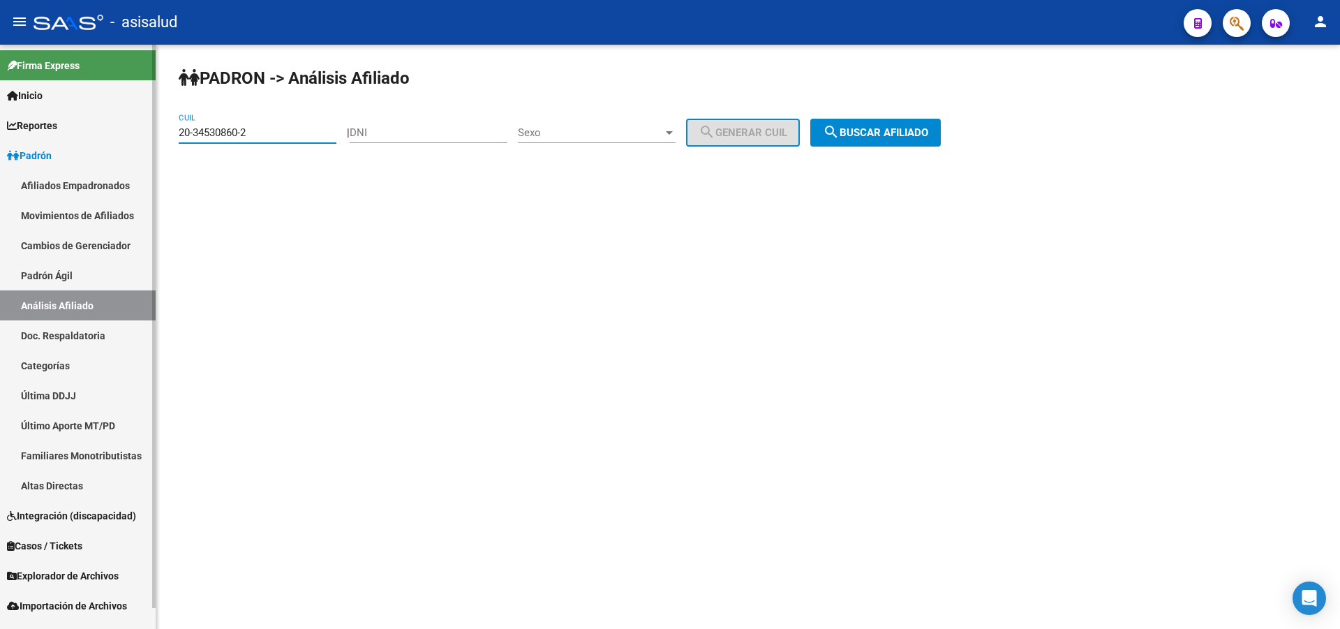
drag, startPoint x: 292, startPoint y: 134, endPoint x: 3, endPoint y: 276, distance: 322.1
click at [0, 274] on mat-sidenav-container "Firma Express Inicio Calendario SSS Instructivos Contacto OS Reportes Padrón Tr…" at bounding box center [670, 337] width 1340 height 584
paste input "20-32482508-9"
type input "20-32482508-9"
click at [929, 113] on div "PADRON -> Análisis Afiliado 20-32482508-9 CUIL | DNI Sexo Sexo search Generar C…" at bounding box center [748, 118] width 1184 height 147
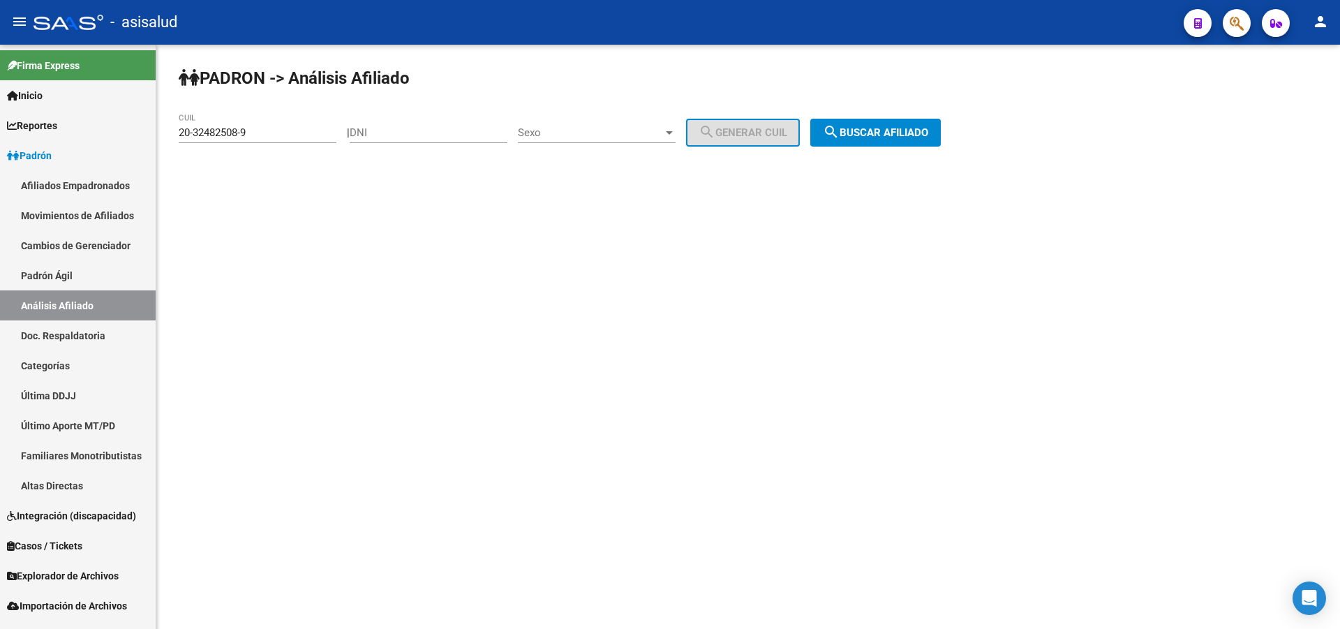
click at [917, 136] on span "search Buscar afiliado" at bounding box center [875, 132] width 105 height 13
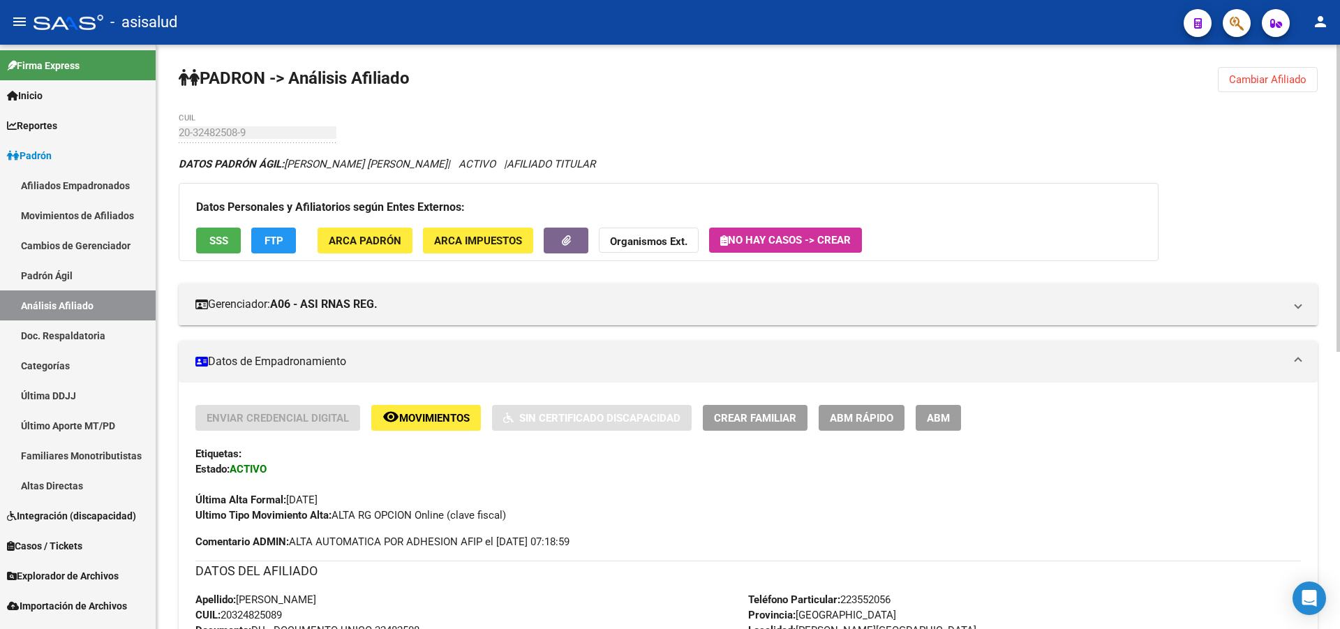
click at [229, 242] on button "SSS" at bounding box center [218, 241] width 45 height 26
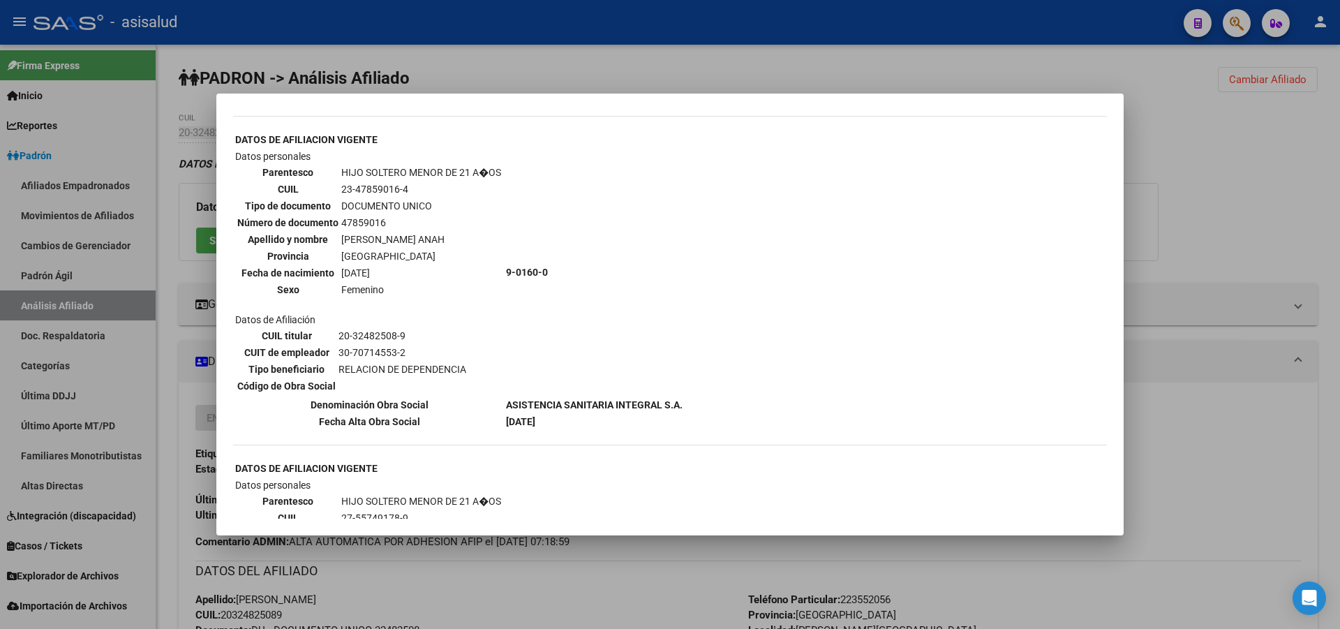
scroll to position [768, 0]
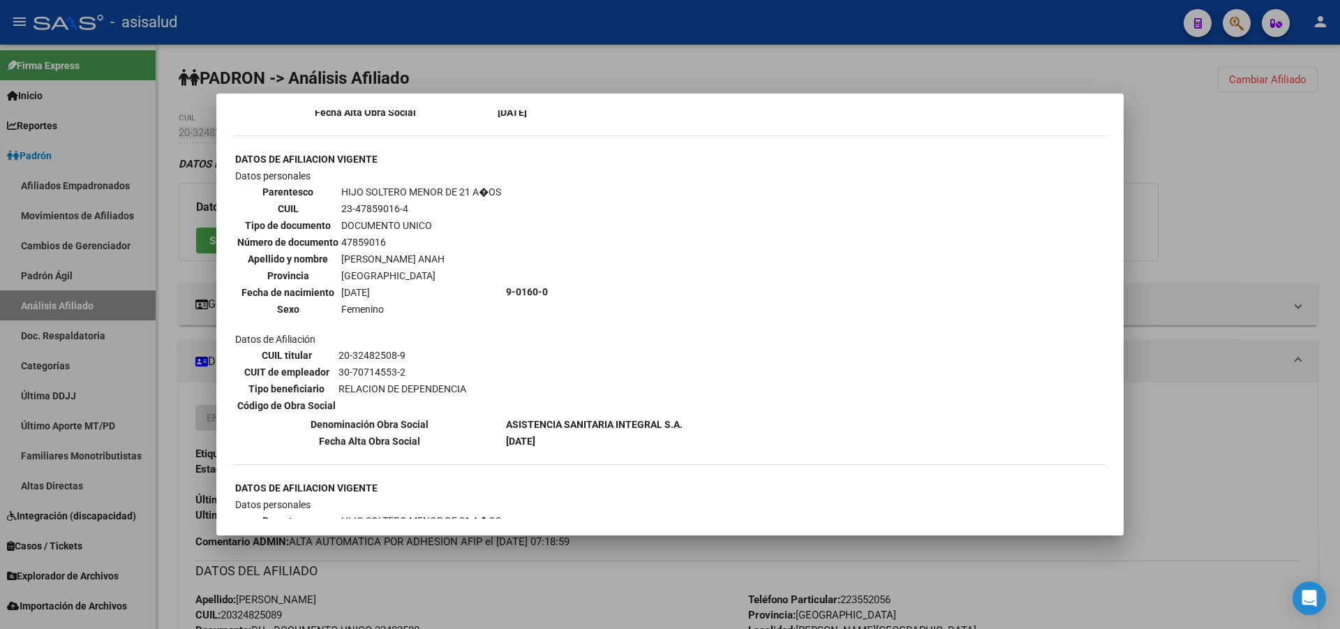
click at [1318, 176] on div at bounding box center [670, 314] width 1340 height 629
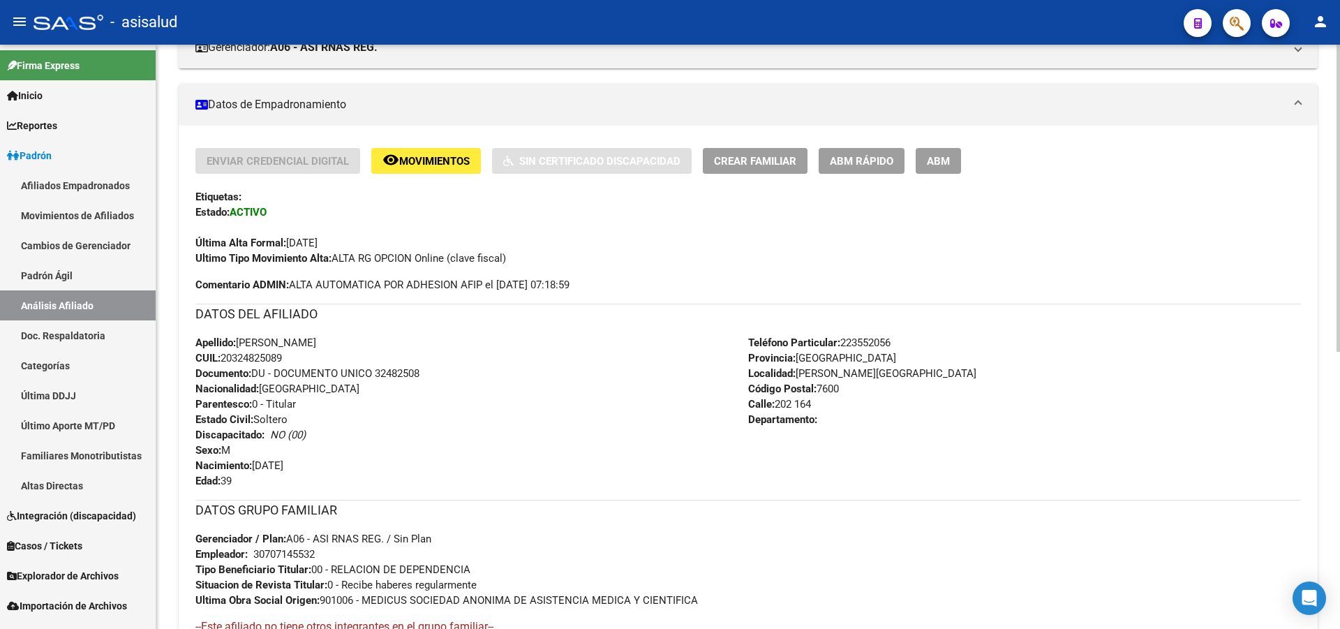
scroll to position [209, 0]
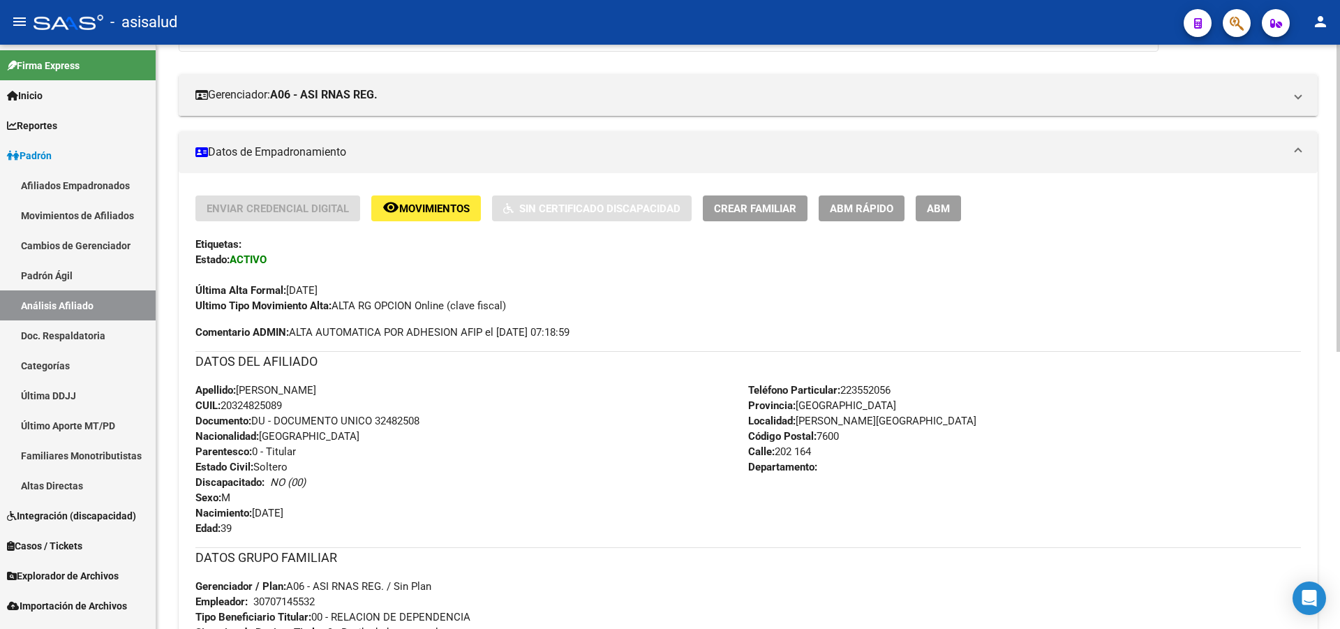
click at [767, 204] on span "Crear Familiar" at bounding box center [755, 208] width 82 height 13
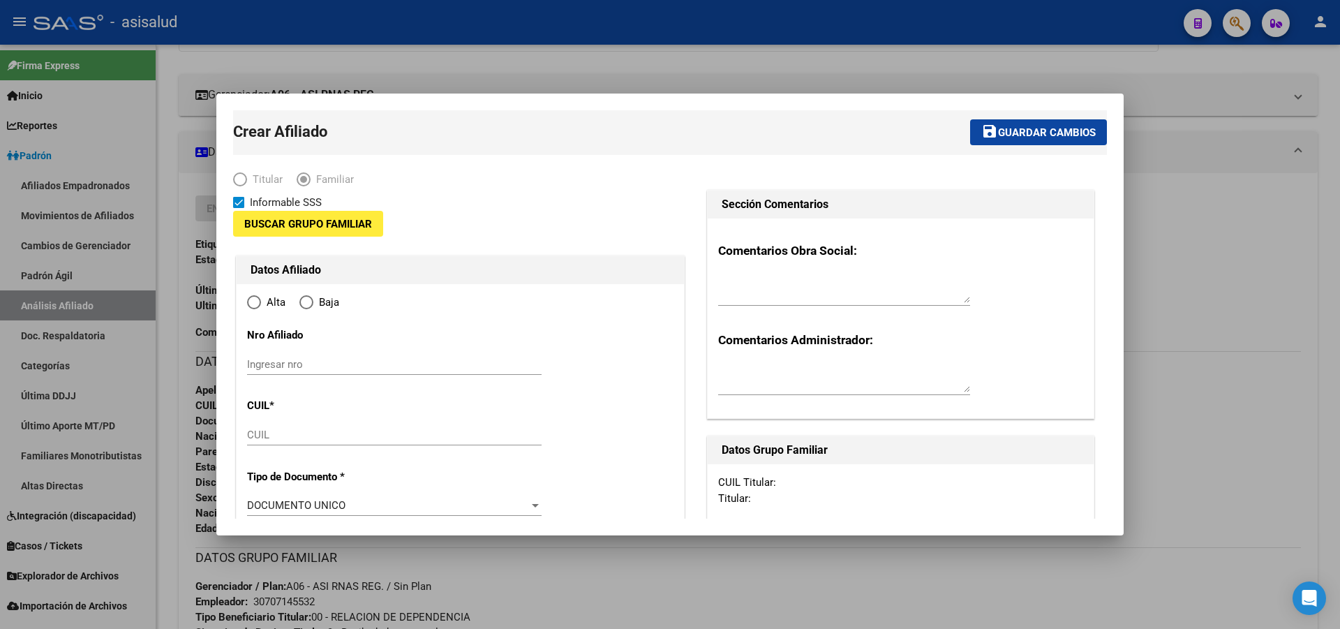
type input "30-70714553-2"
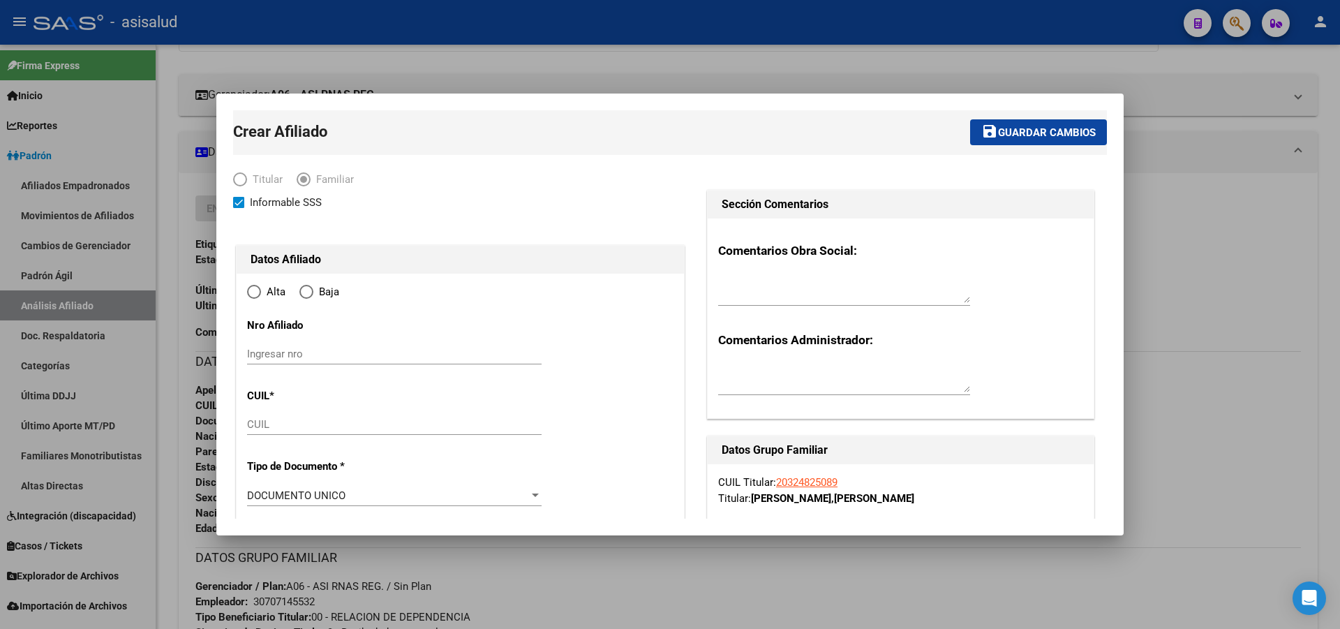
type input "MAR DEL PLATA NORTE"
type input "7600"
type input "202"
type input "164"
radio input "true"
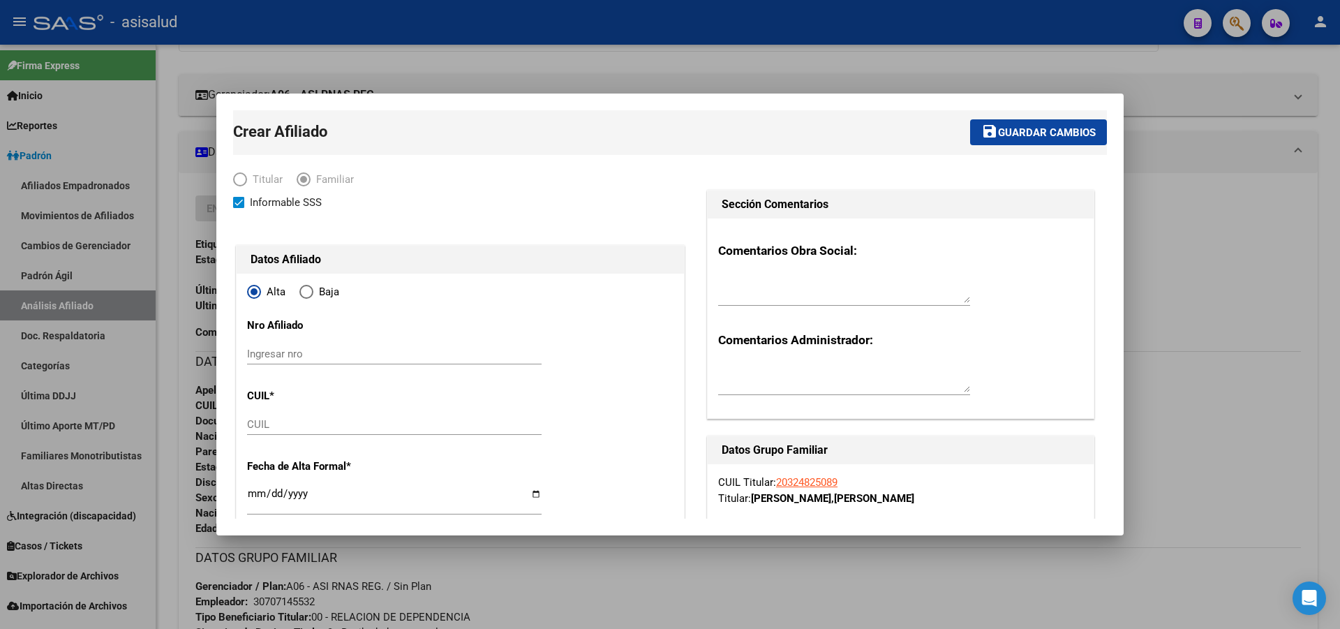
type input "30-70714553-2"
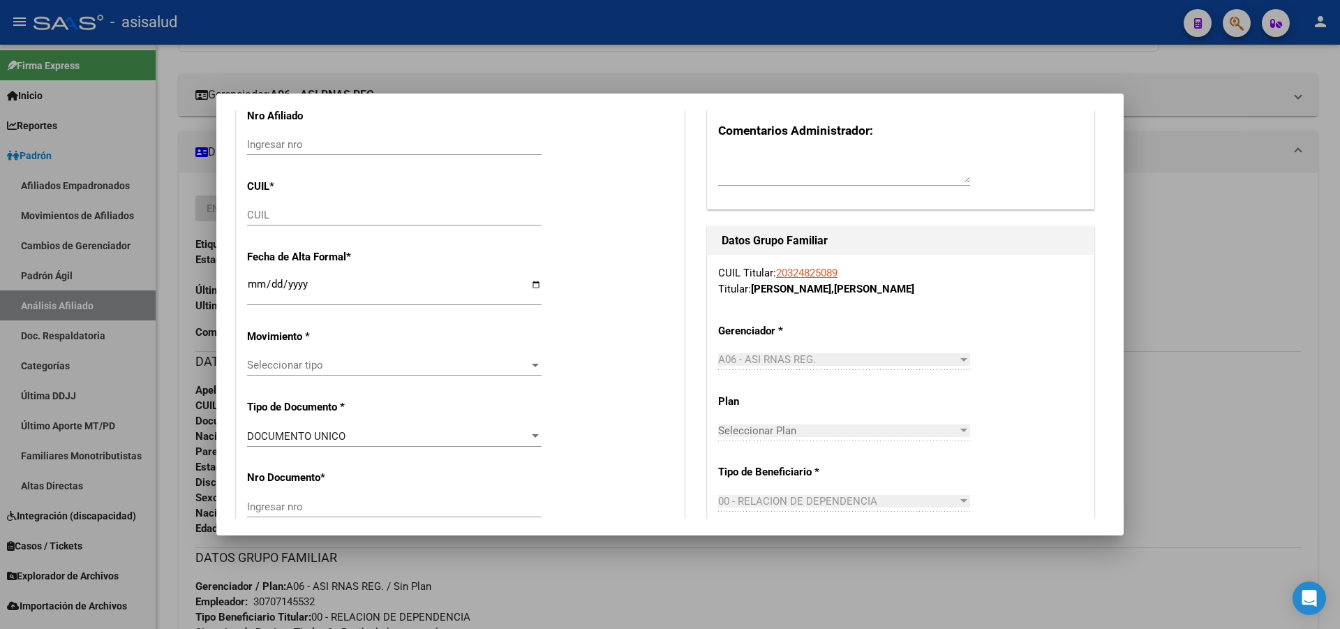
click at [297, 218] on input "CUIL" at bounding box center [394, 215] width 295 height 13
paste input "23-47859016-4"
type input "23-47859016-4"
type input "47859016"
type input "BARRIENTOS LENCINA"
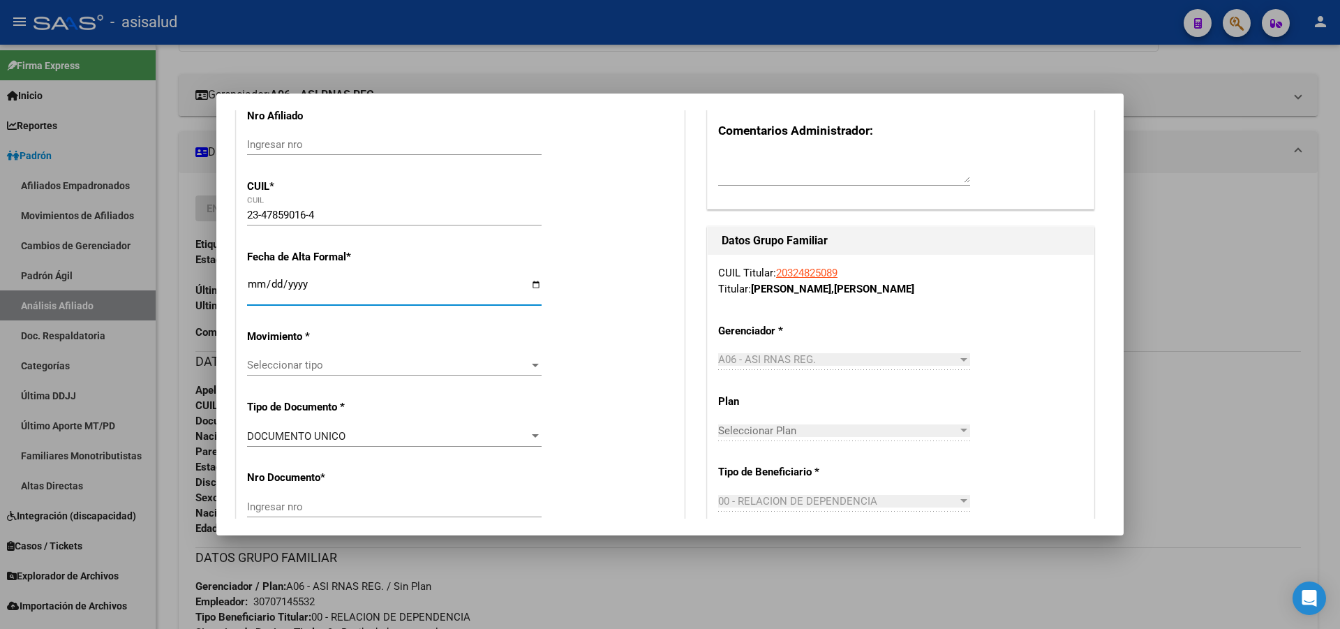
type input "CAMILA ANAHI"
type input "2007-01-14"
type input "MAR DEL PLATA"
type input "202 ENTRE 3 Y 5"
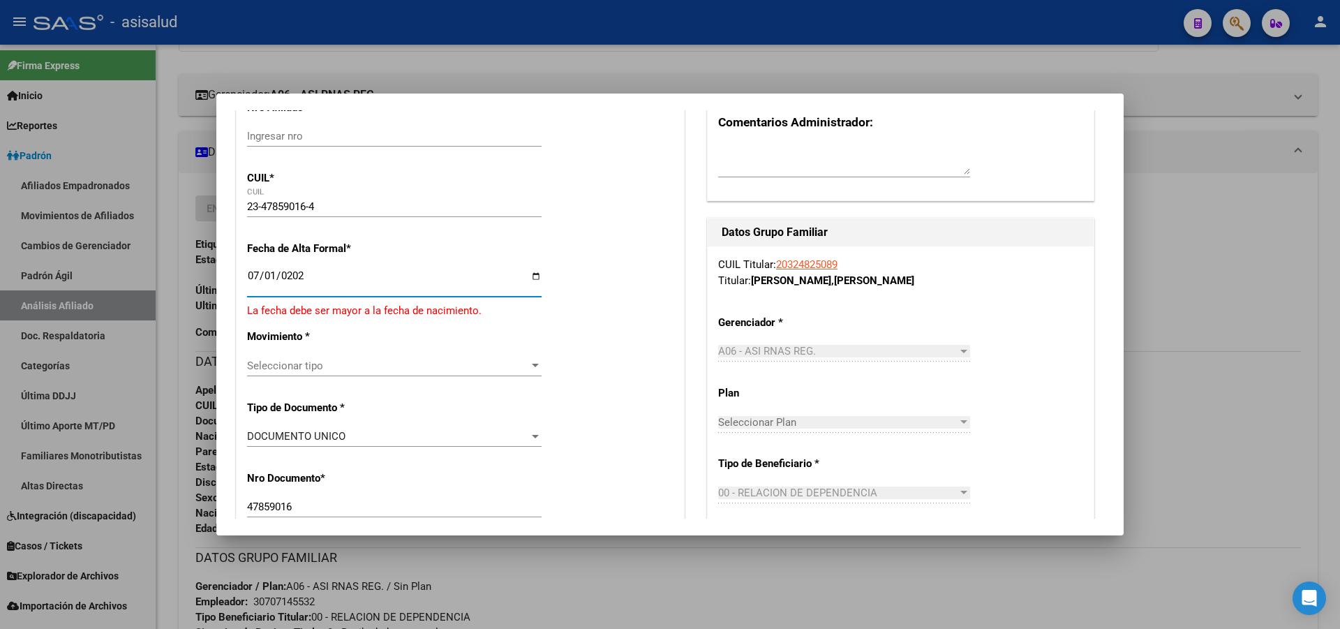
type input "2025-07-01"
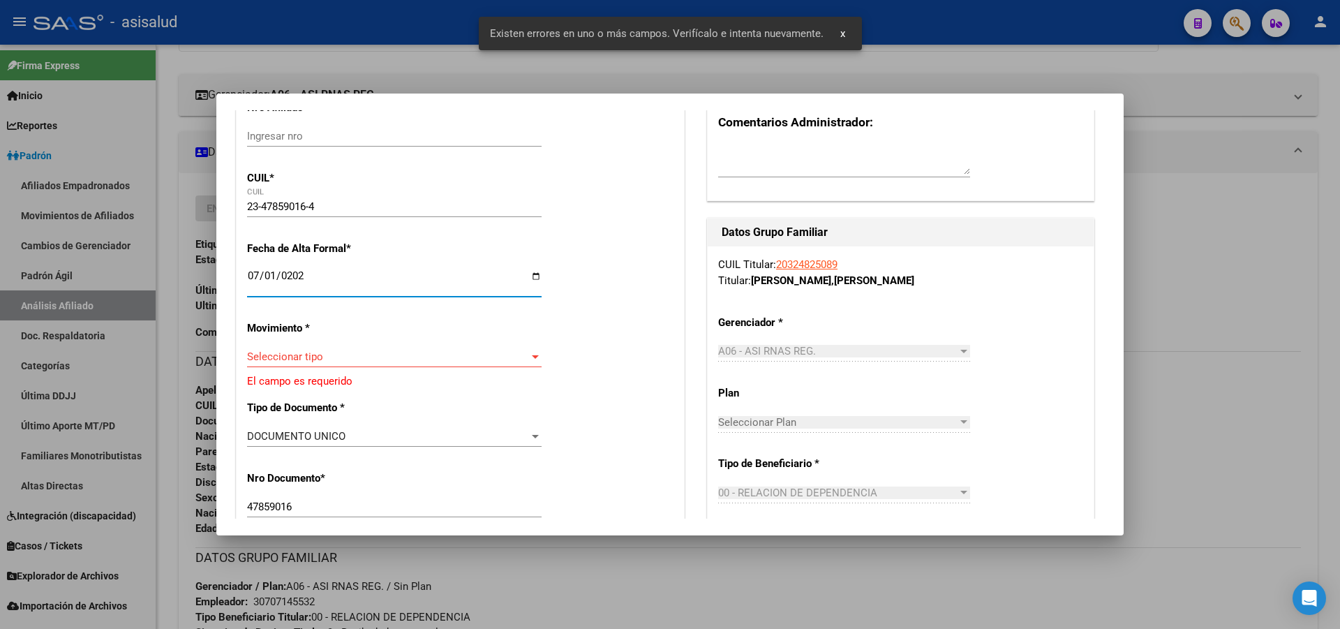
click at [343, 366] on div "Seleccionar tipo Seleccionar tipo" at bounding box center [394, 356] width 295 height 21
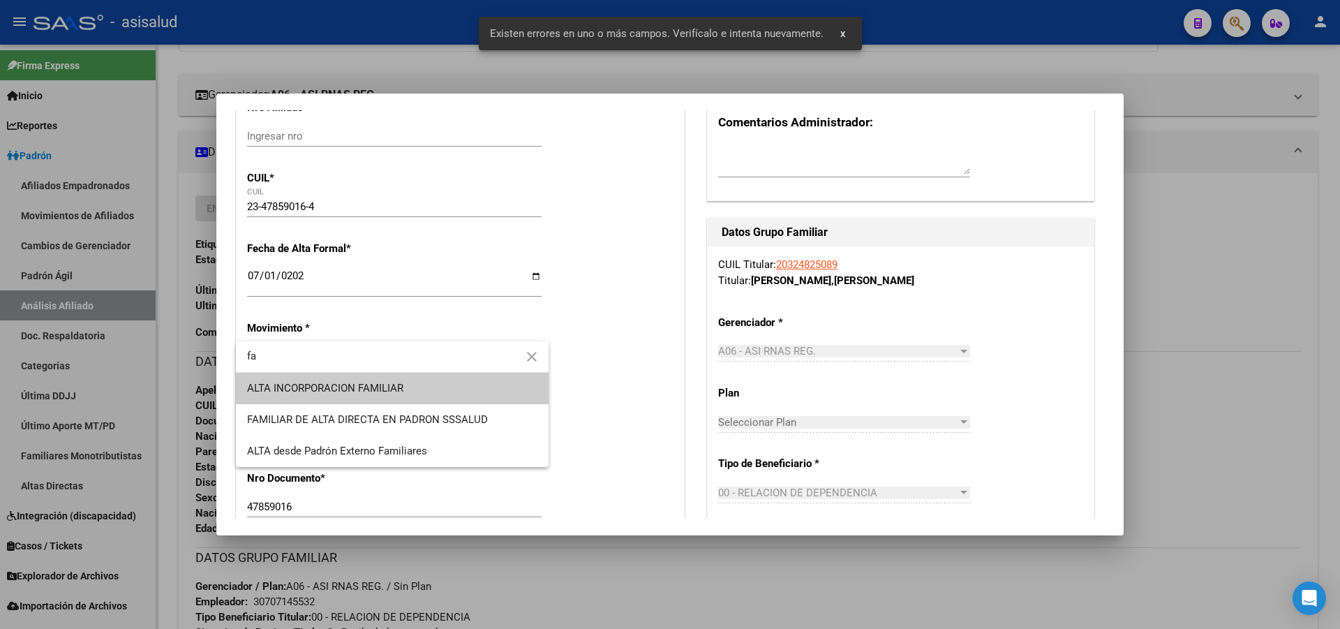
type input "fa"
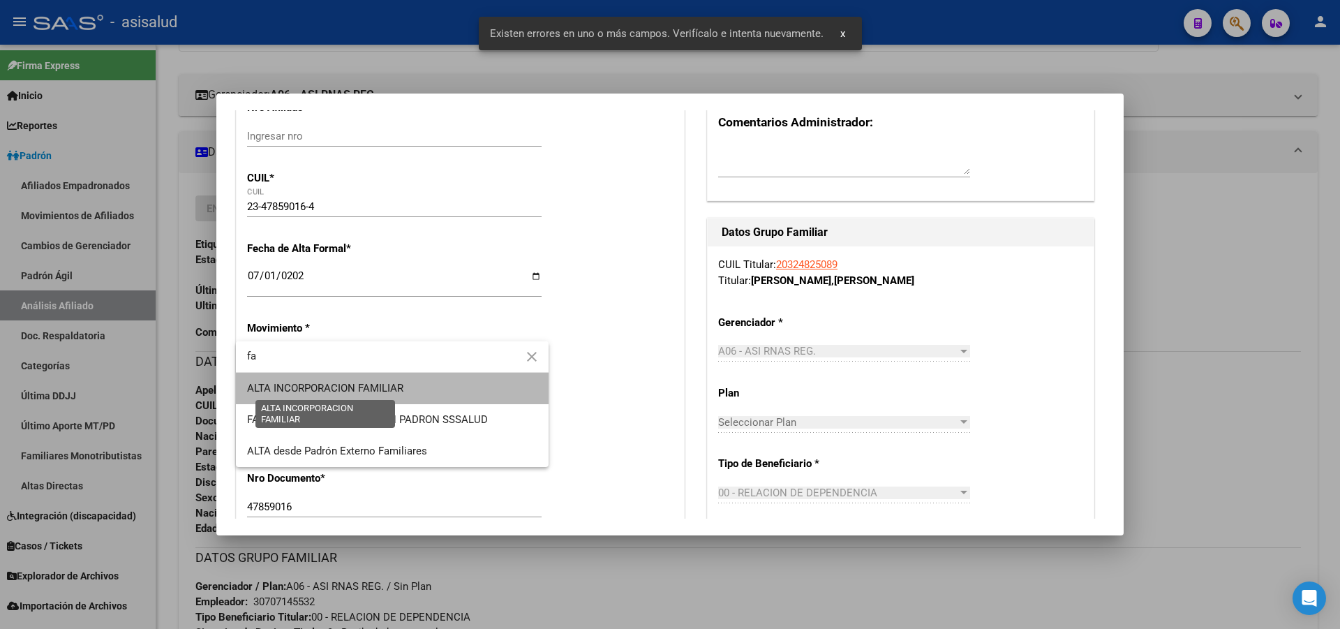
click at [345, 389] on span "ALTA INCORPORACION FAMILIAR" at bounding box center [325, 388] width 156 height 13
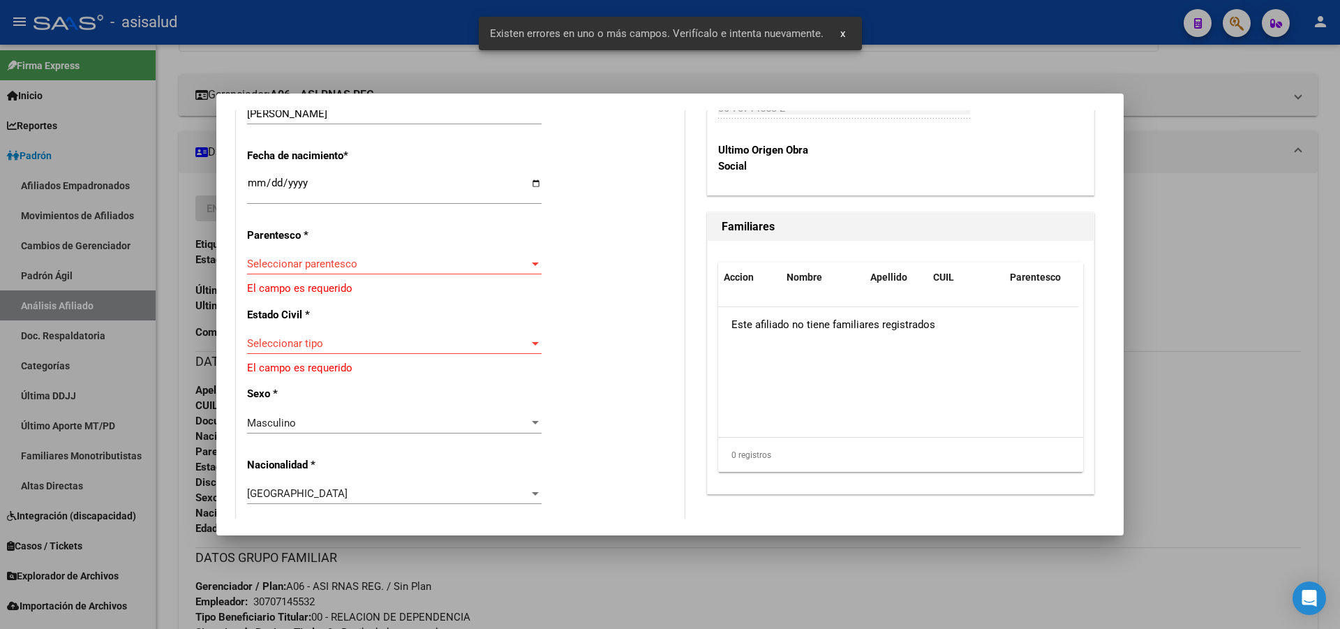
scroll to position [776, 0]
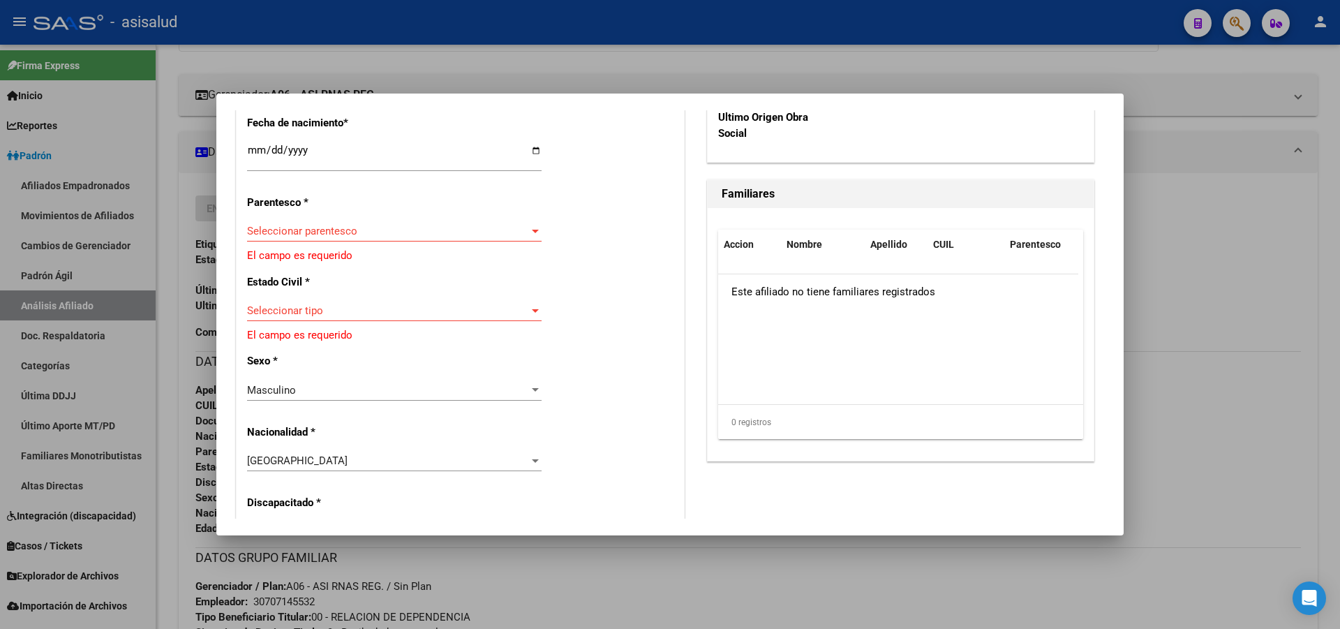
click at [349, 224] on div "Seleccionar parentesco Seleccionar parentesco" at bounding box center [394, 231] width 295 height 21
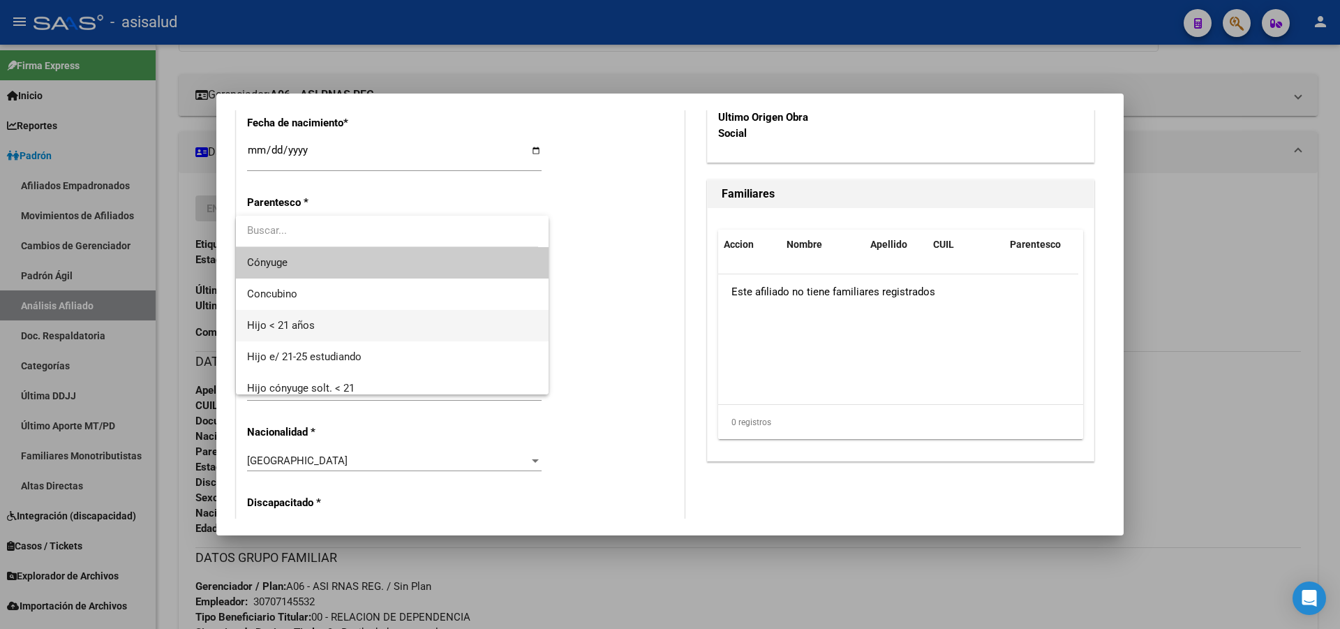
click at [316, 329] on span "Hijo < 21 años" at bounding box center [392, 325] width 290 height 31
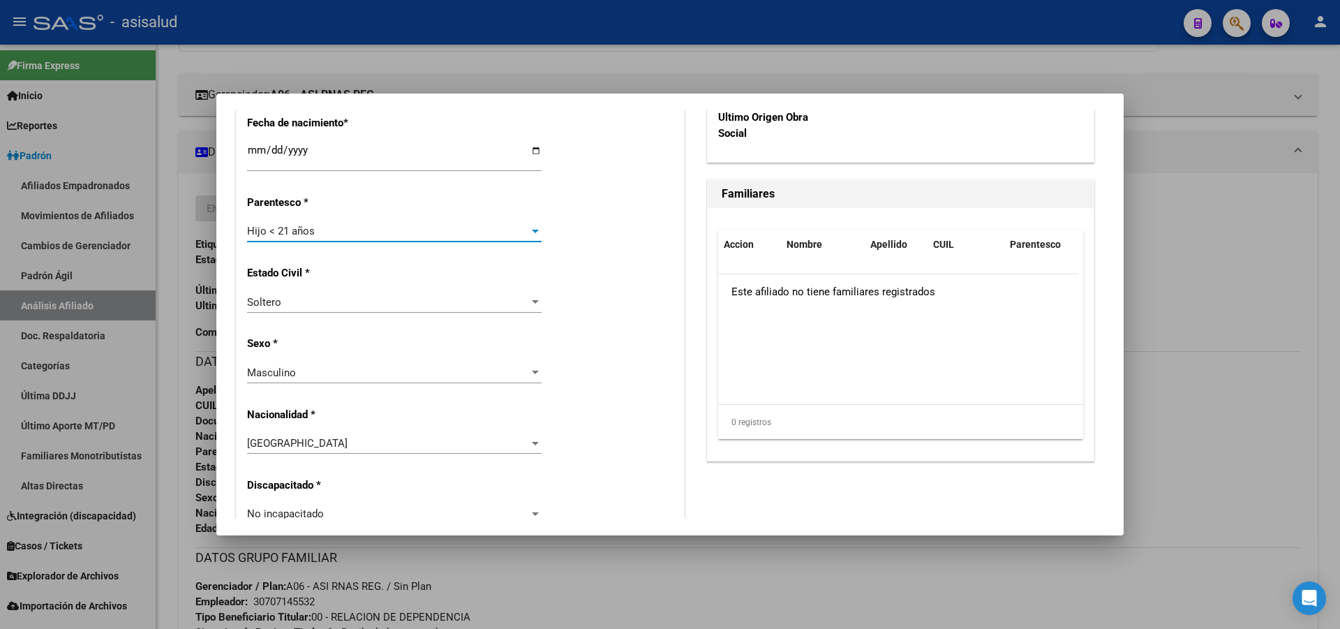
click at [387, 378] on div "Masculino" at bounding box center [388, 372] width 282 height 13
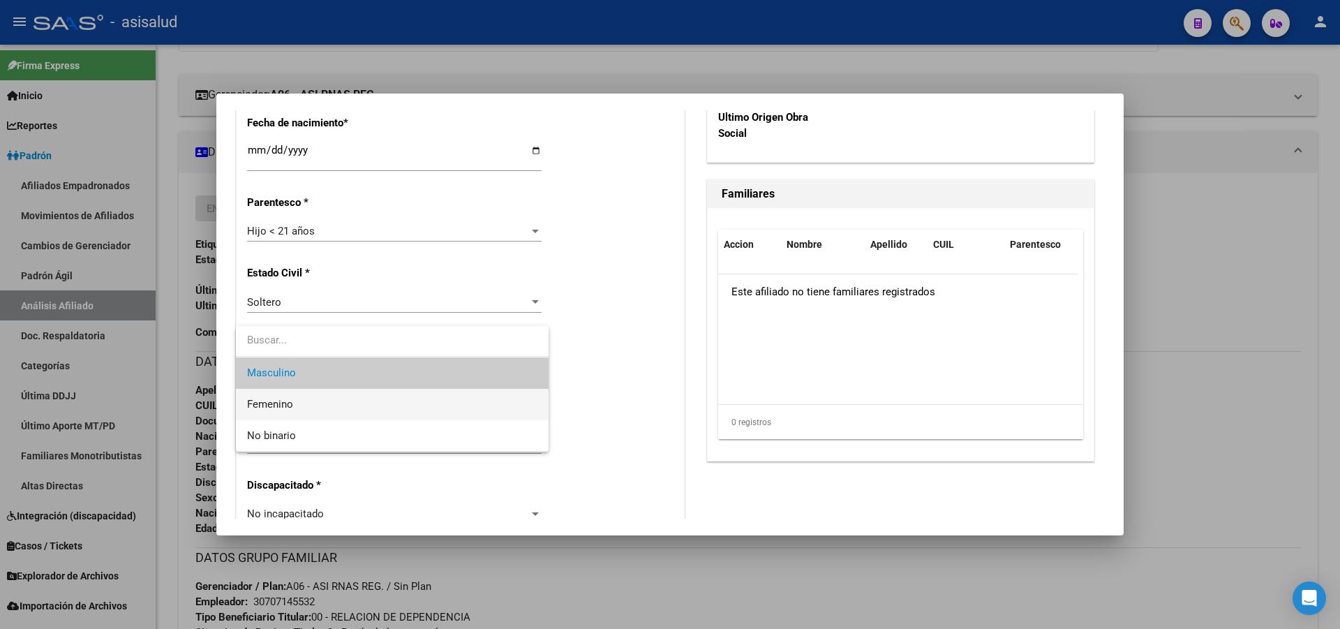
click at [345, 410] on span "Femenino" at bounding box center [392, 404] width 290 height 31
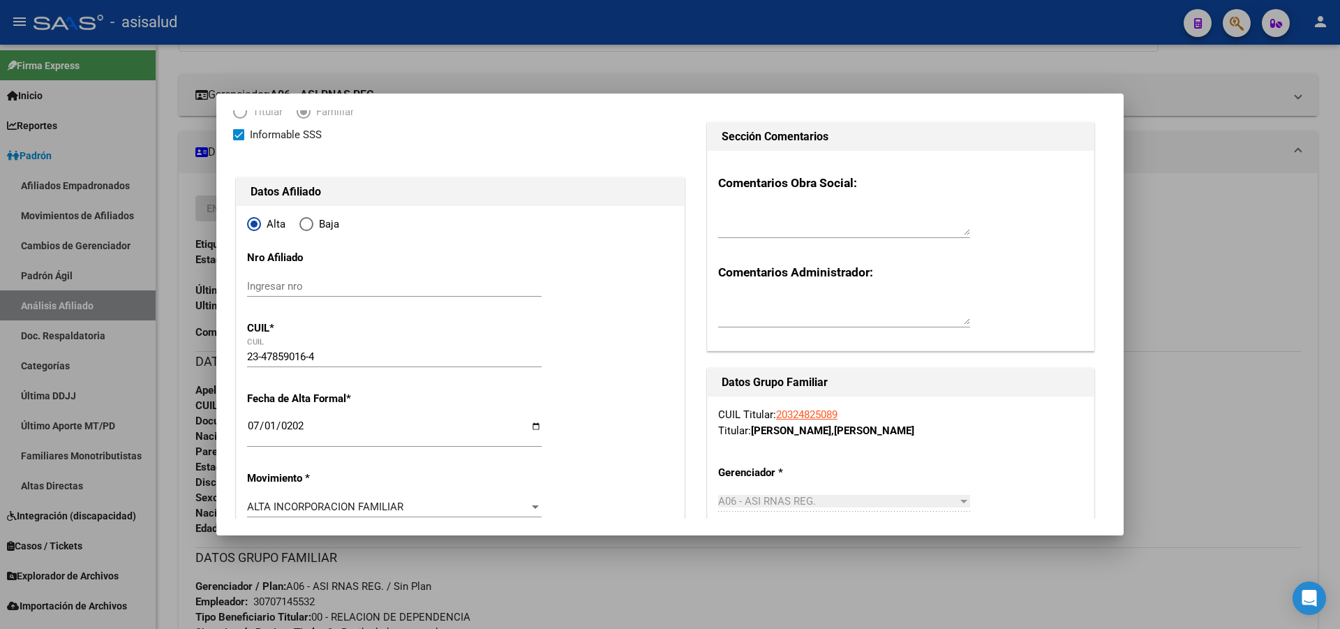
scroll to position [0, 0]
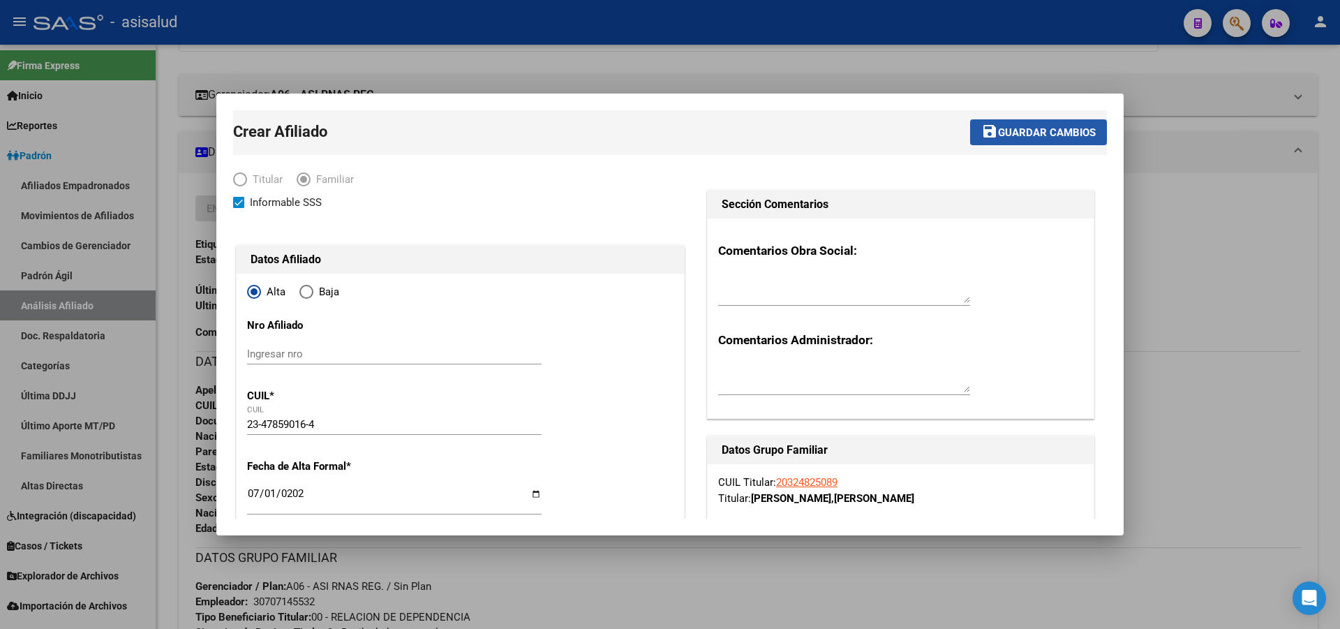
click at [1029, 131] on span "Guardar cambios" at bounding box center [1047, 132] width 98 height 13
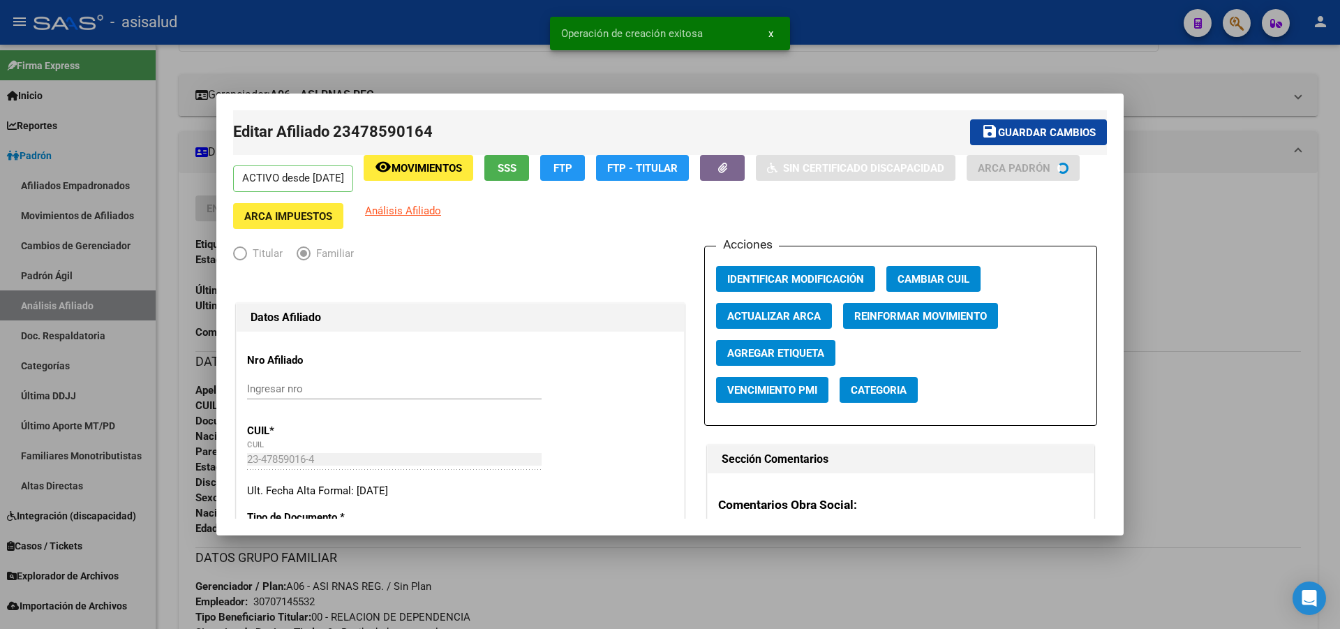
click at [1029, 131] on span "Guardar cambios" at bounding box center [1047, 132] width 98 height 13
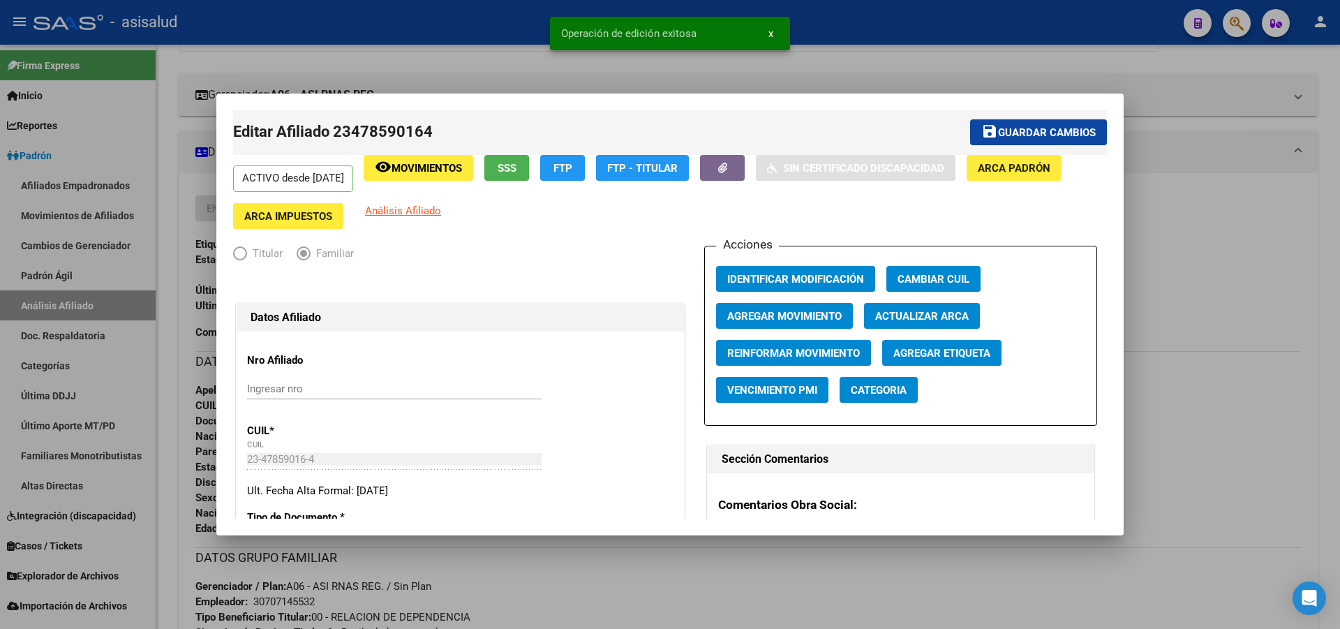
click at [1339, 239] on div at bounding box center [670, 314] width 1340 height 629
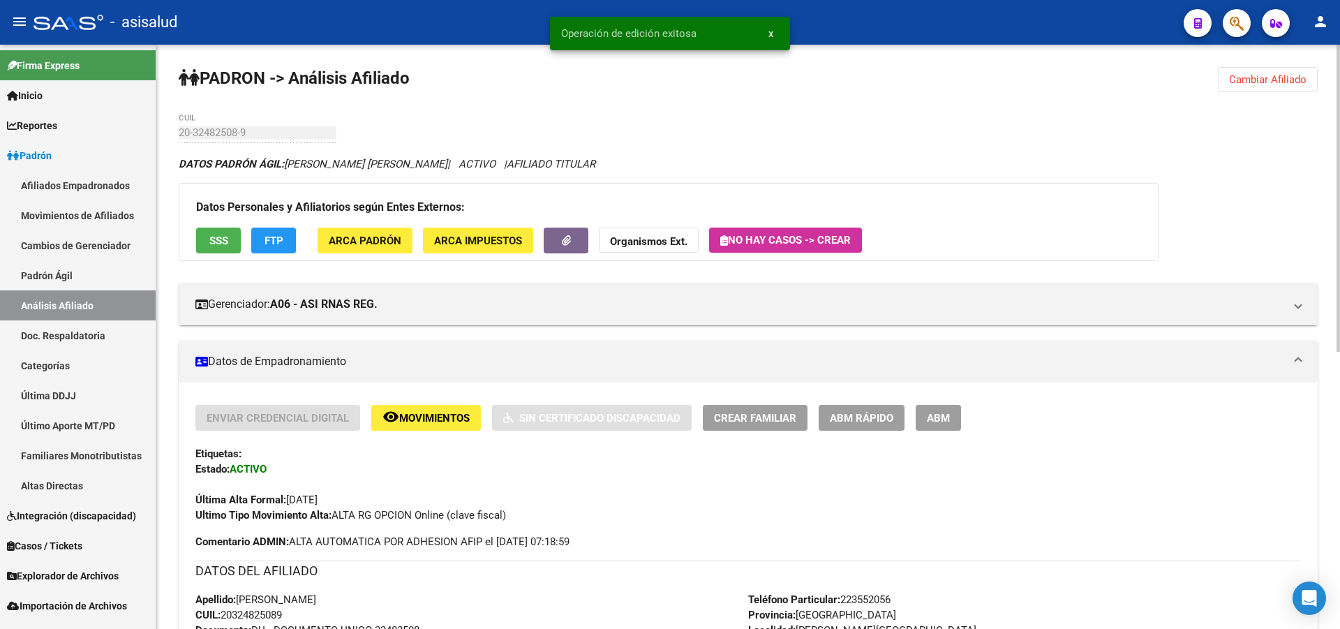
click at [1261, 62] on div "PADRON -> Análisis Afiliado Cambiar Afiliado 20-32482508-9 CUIL DATOS PADRÓN ÁG…" at bounding box center [748, 600] width 1184 height 1111
click at [1244, 81] on span "Cambiar Afiliado" at bounding box center [1267, 79] width 77 height 13
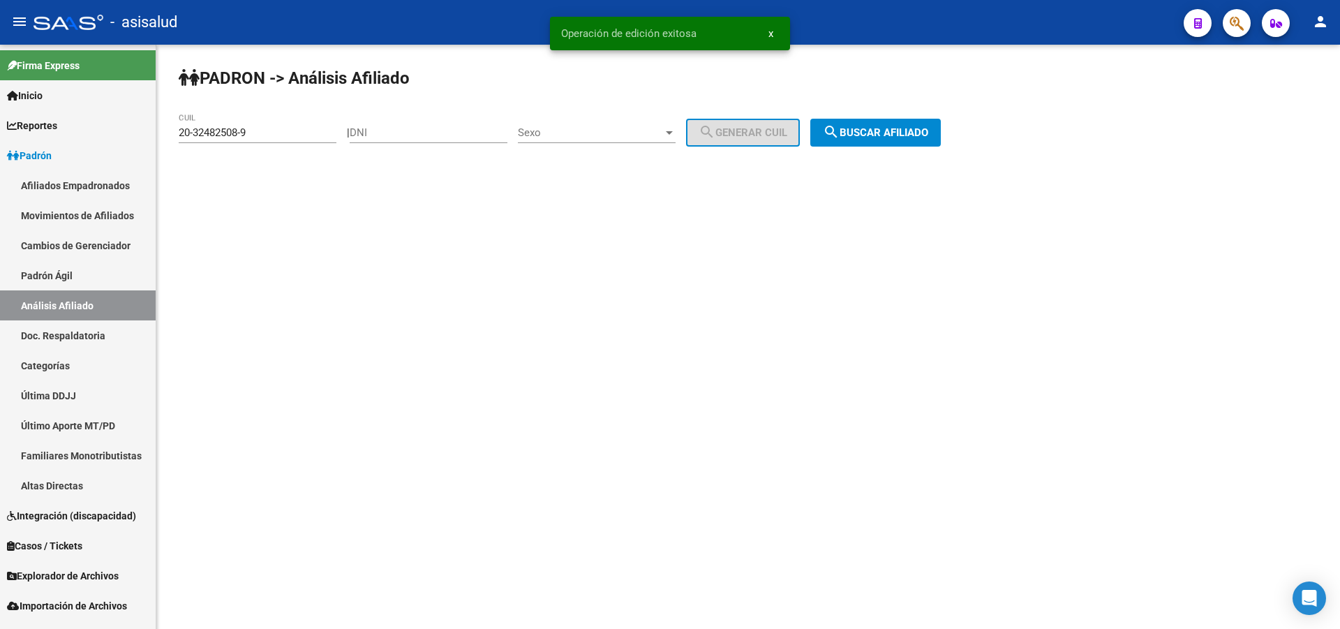
click at [920, 146] on button "search Buscar afiliado" at bounding box center [875, 133] width 131 height 28
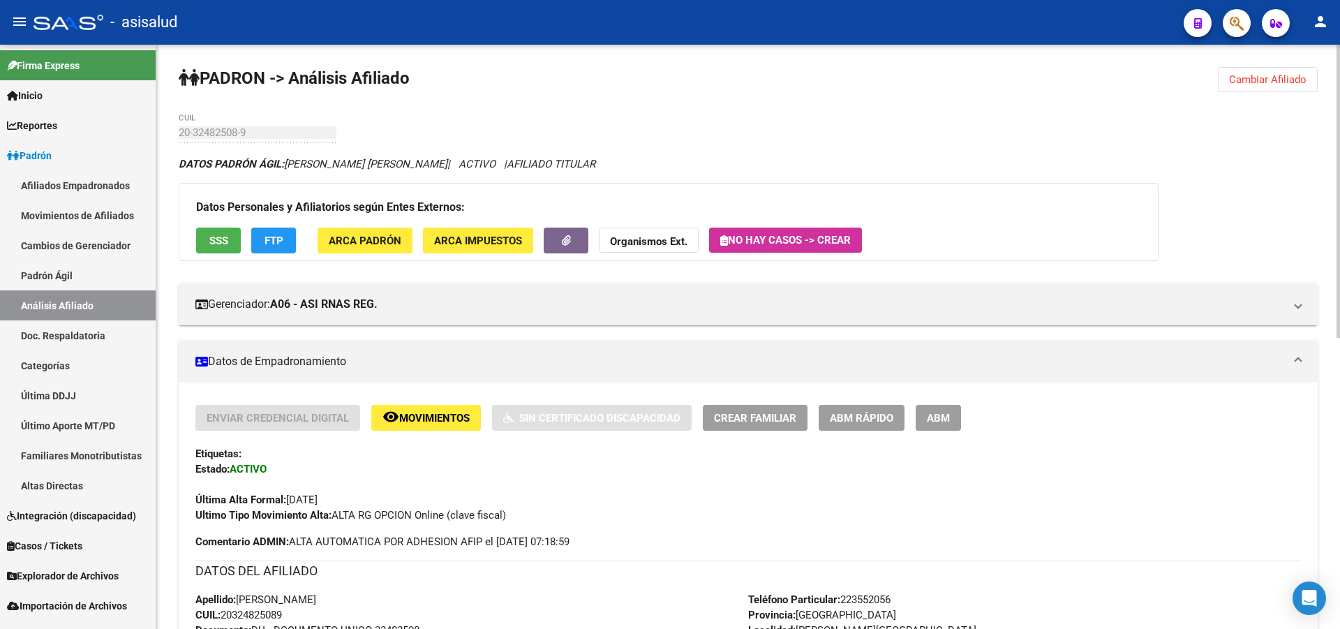
click at [766, 418] on span "Crear Familiar" at bounding box center [755, 418] width 82 height 13
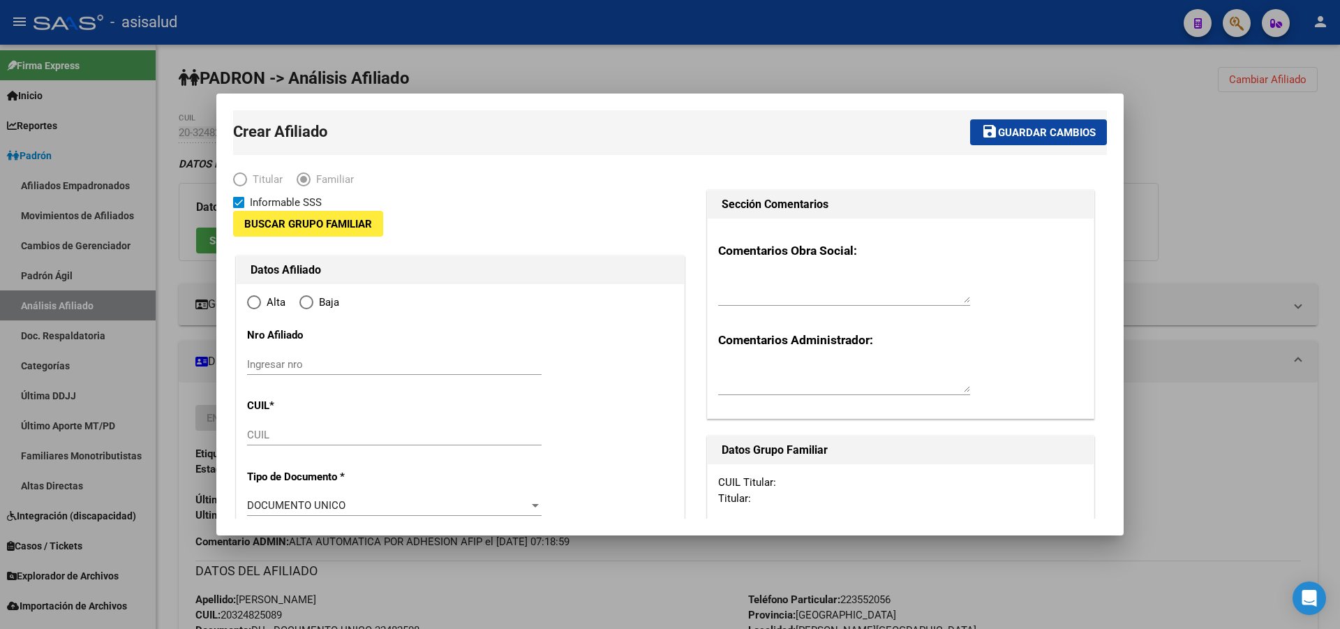
type input "30-70714553-2"
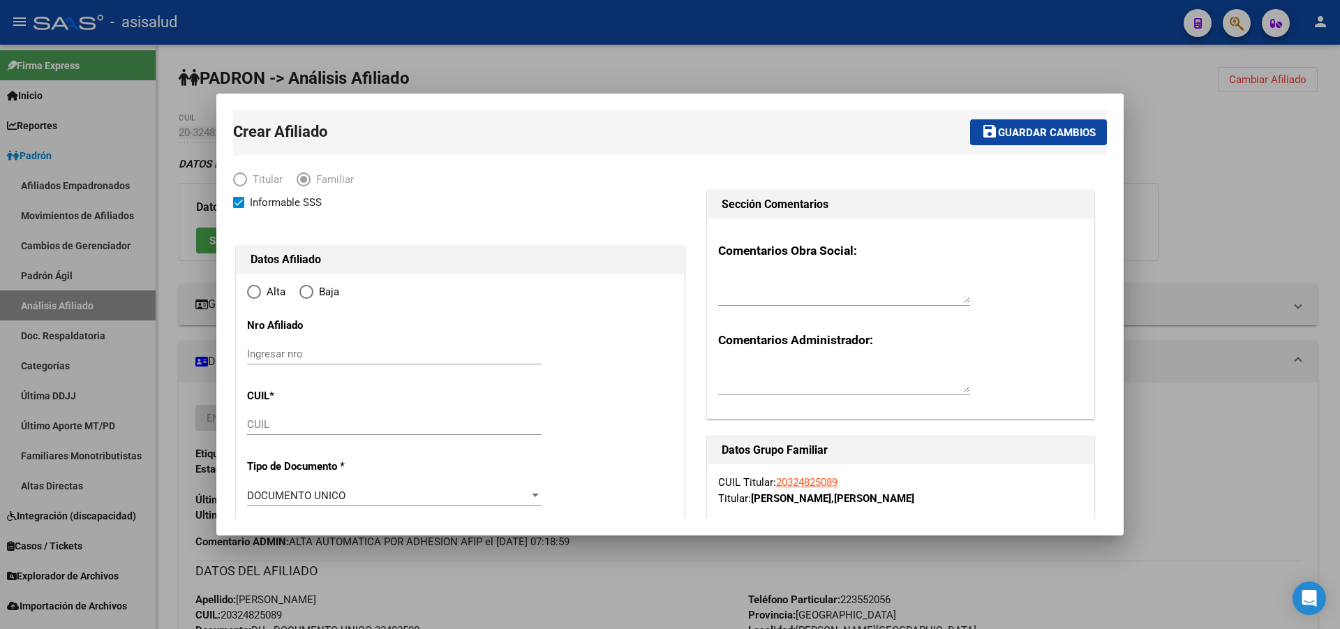
type input "MAR DEL PLATA NORTE"
type input "7600"
type input "202"
type input "164"
radio input "true"
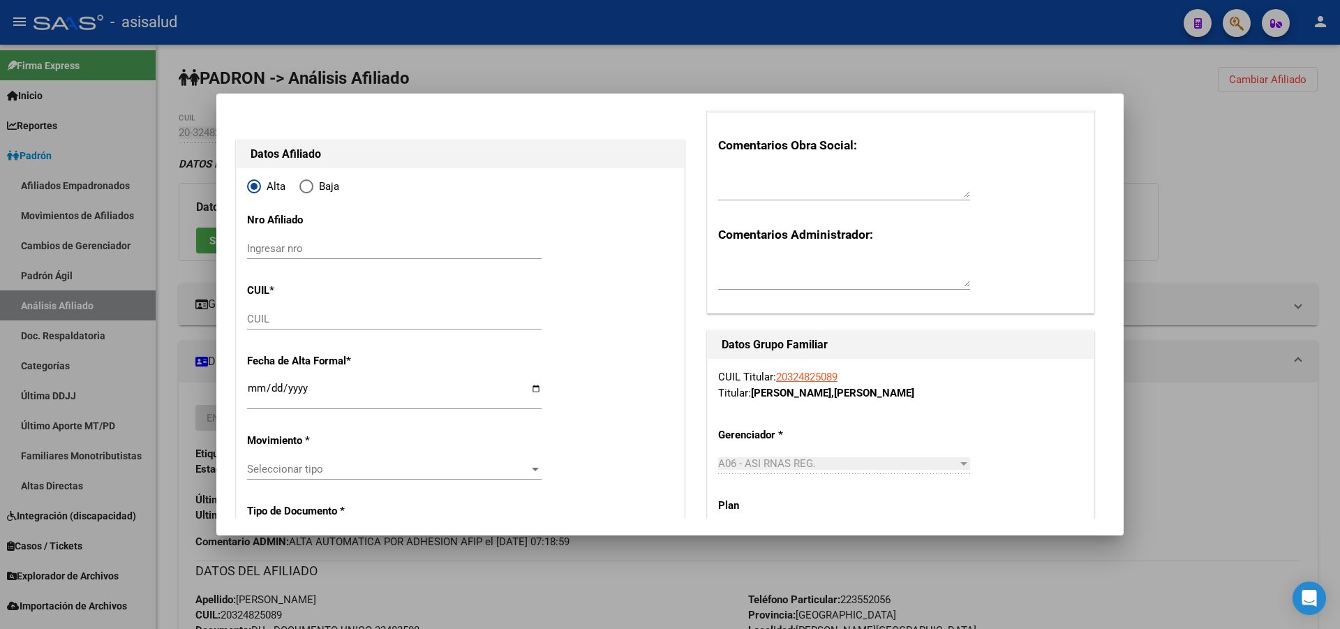
type input "30-70714553-2"
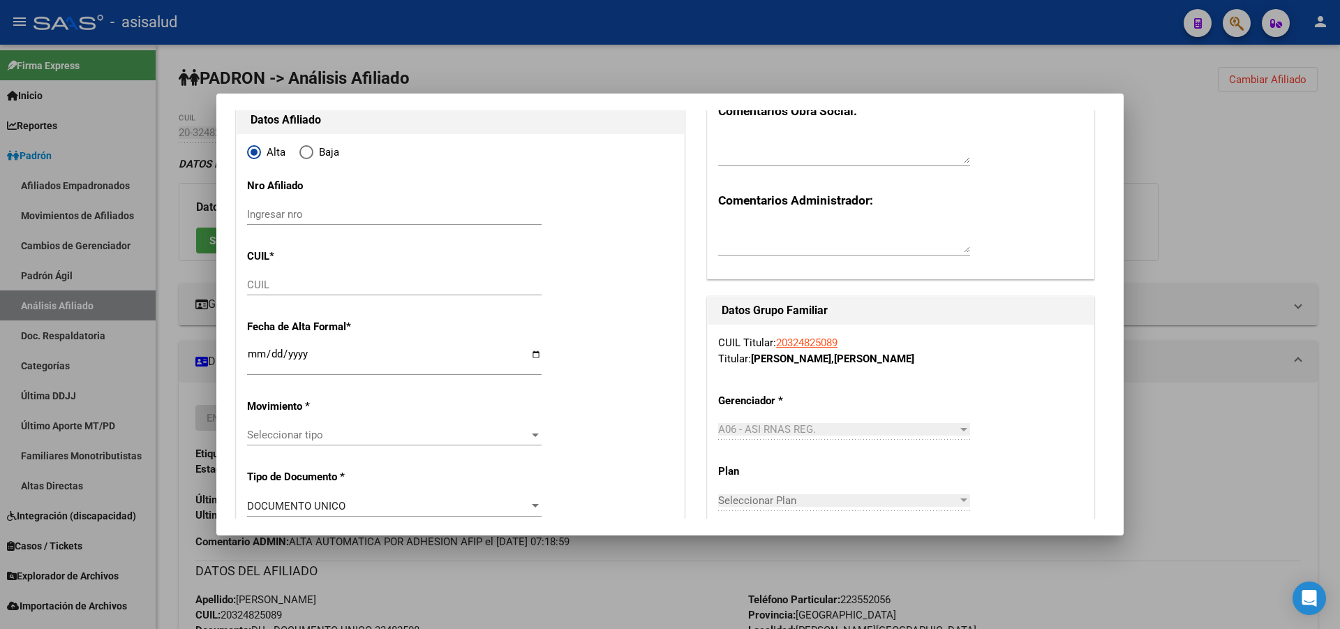
click at [291, 277] on div "CUIL" at bounding box center [394, 284] width 295 height 21
paste input "27-55749178-9"
type input "27-55749178-9"
type input "55749178"
type input "BARRIENTOS LENCINA"
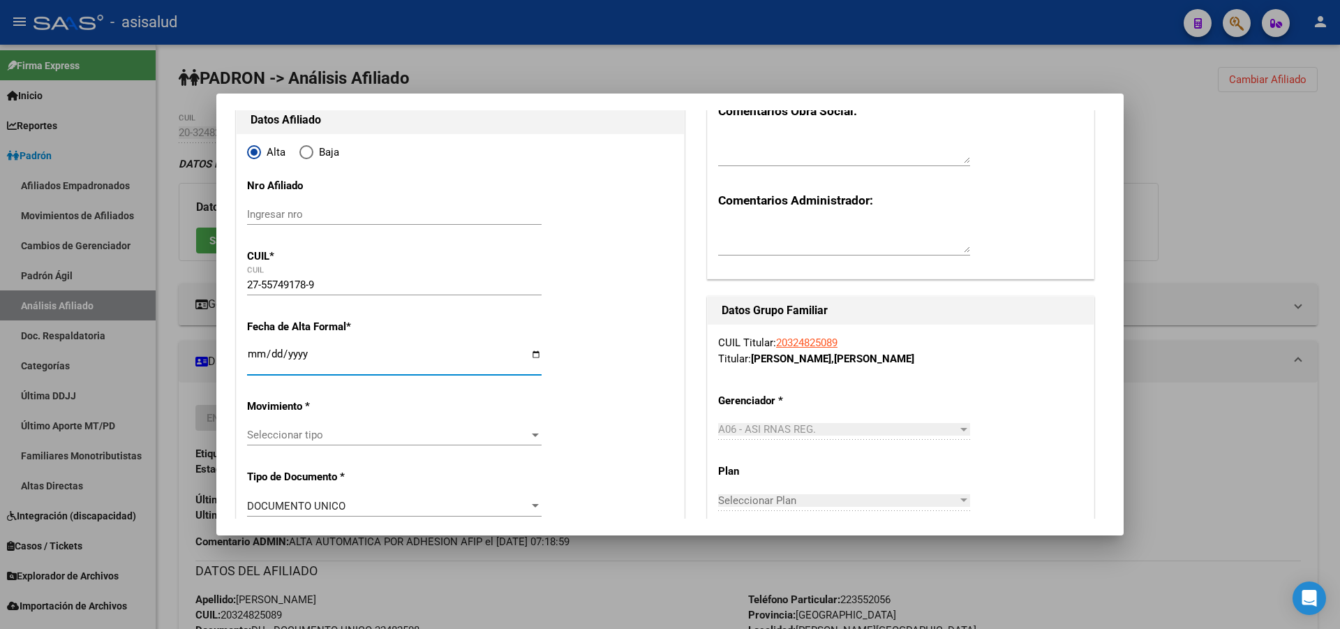
type input "EMILY LUCIANA"
type input "2016-08-20"
type input "MAR DEL PLATA"
type input "202 E/ 3 Y 5"
type input "2025-07-01"
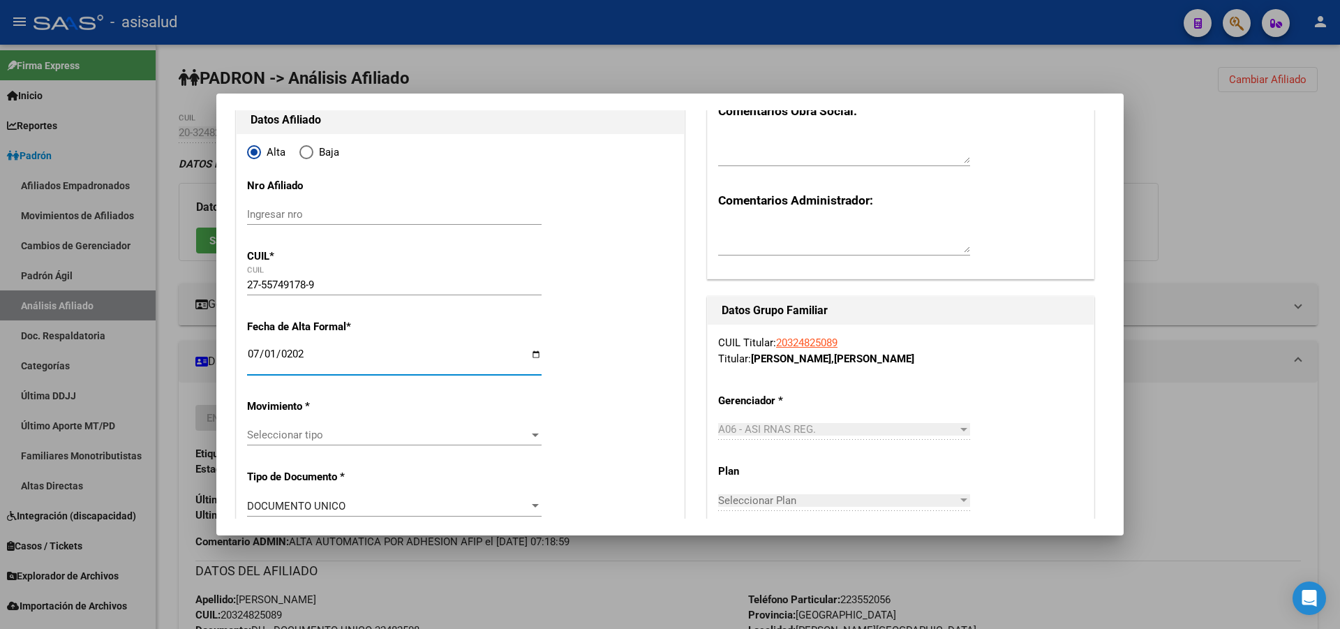
click at [376, 436] on span "Seleccionar tipo" at bounding box center [388, 435] width 282 height 13
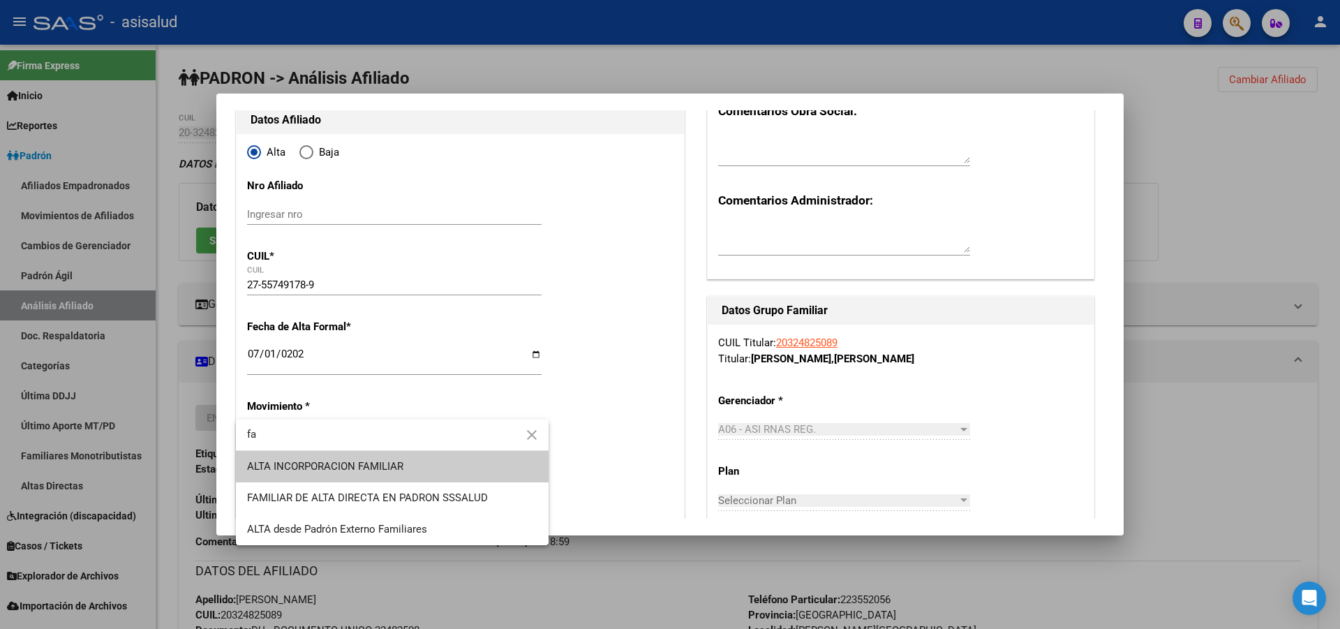
type input "fa"
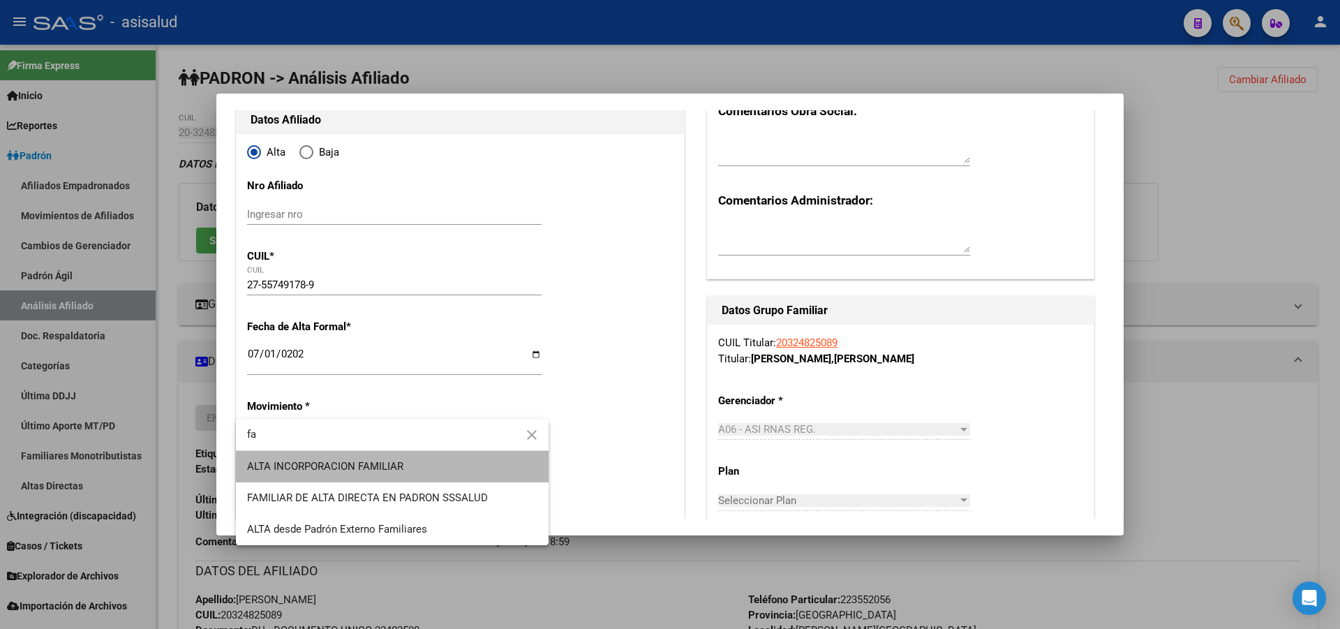
click at [376, 459] on span "ALTA INCORPORACION FAMILIAR" at bounding box center [392, 466] width 290 height 31
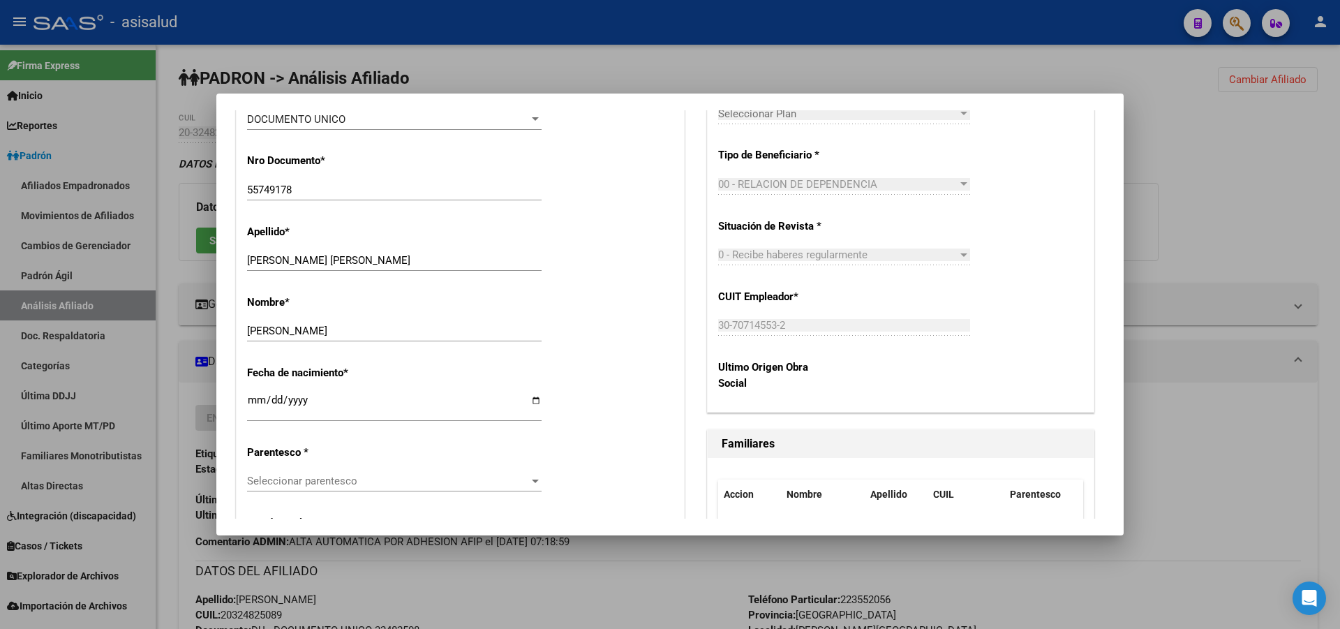
scroll to position [558, 0]
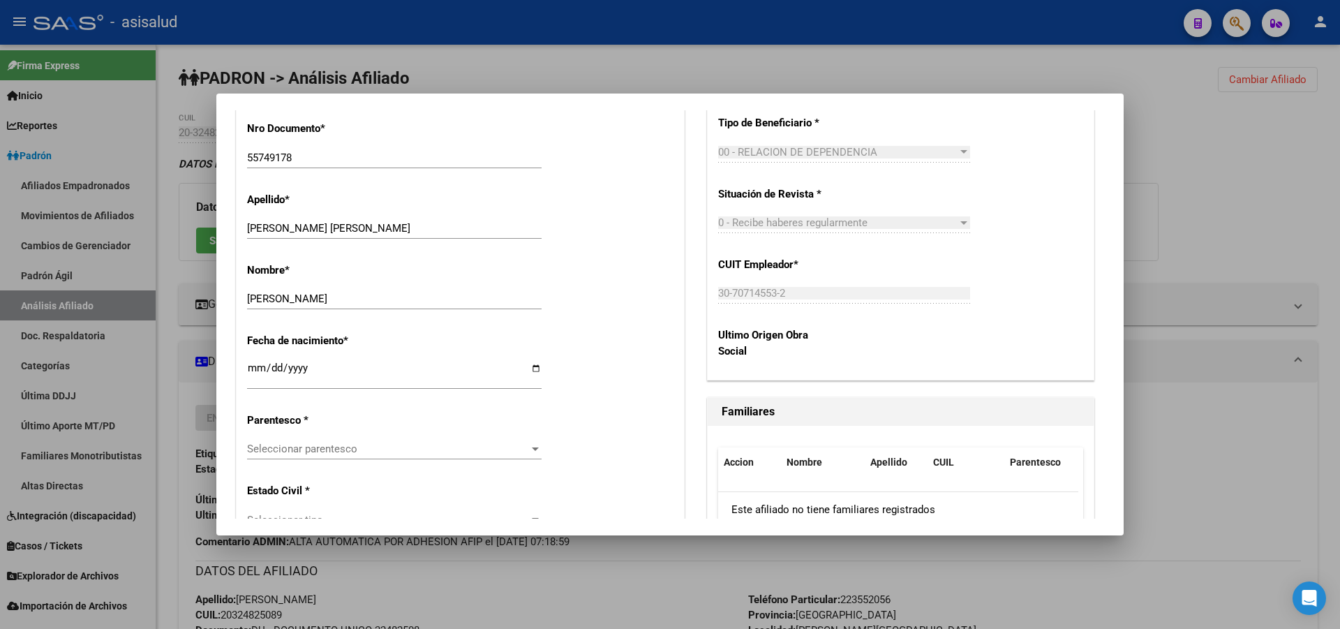
click at [371, 443] on span "Seleccionar parentesco" at bounding box center [388, 449] width 282 height 13
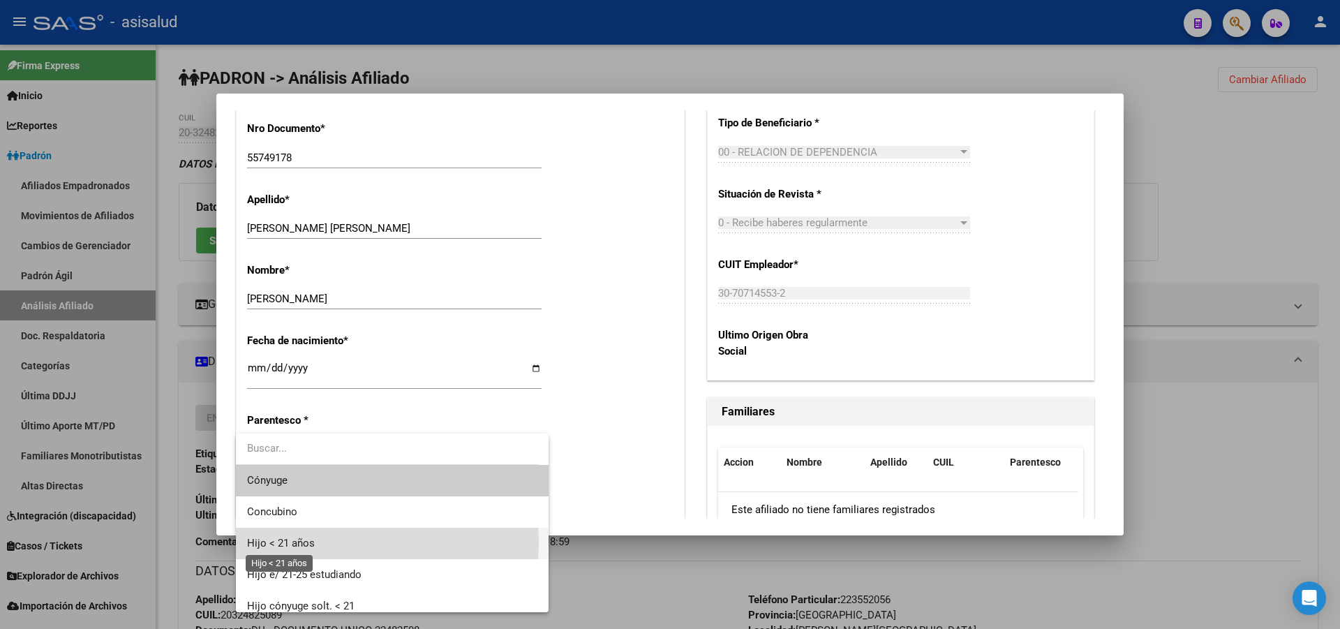
drag, startPoint x: 312, startPoint y: 543, endPoint x: 321, endPoint y: 534, distance: 12.8
click at [315, 542] on span "Hijo < 21 años" at bounding box center [392, 543] width 290 height 31
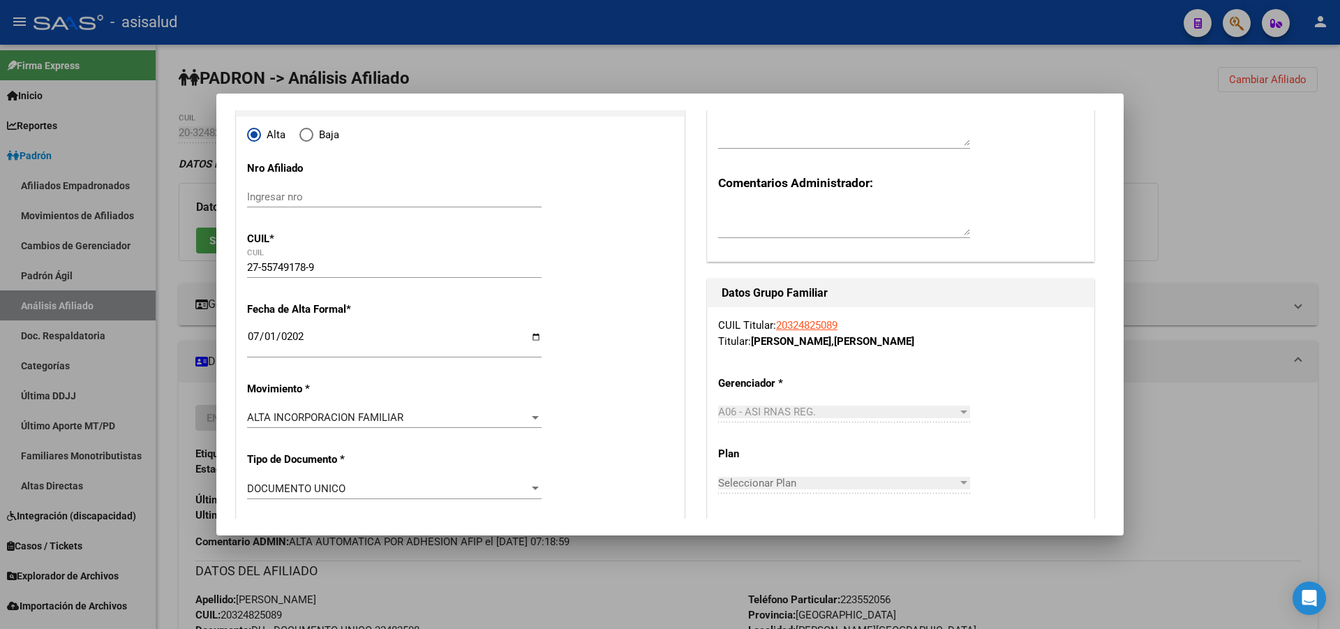
scroll to position [0, 0]
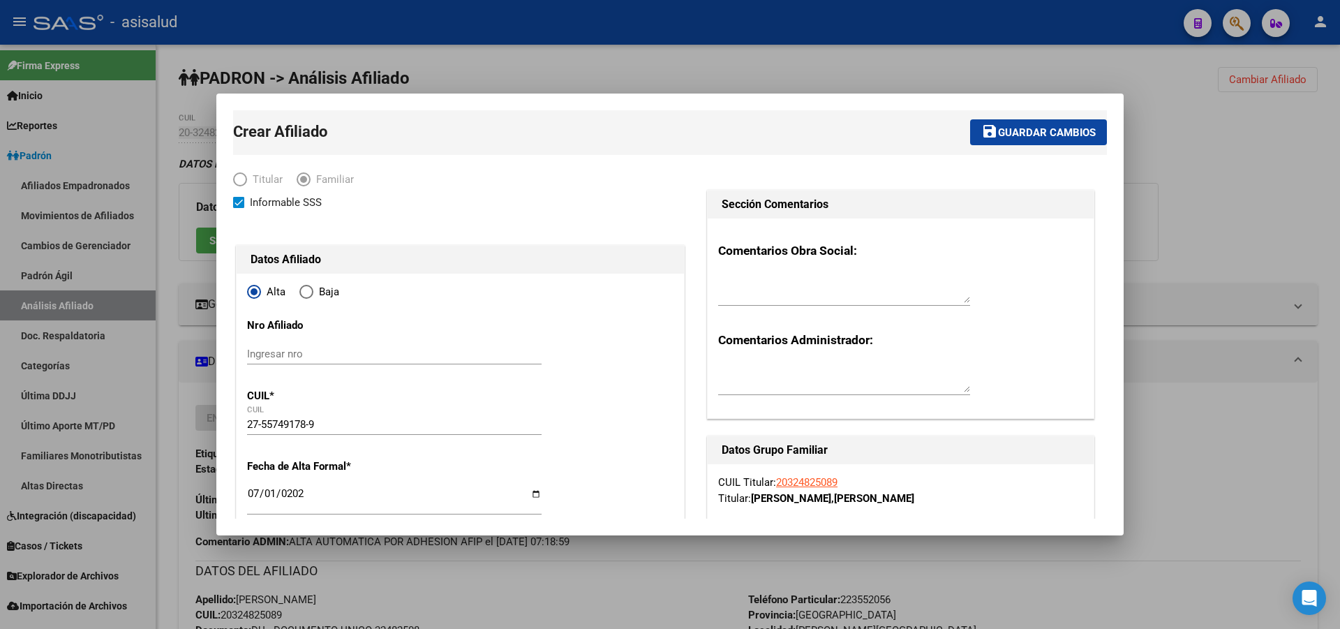
click at [1004, 133] on span "Guardar cambios" at bounding box center [1047, 132] width 98 height 13
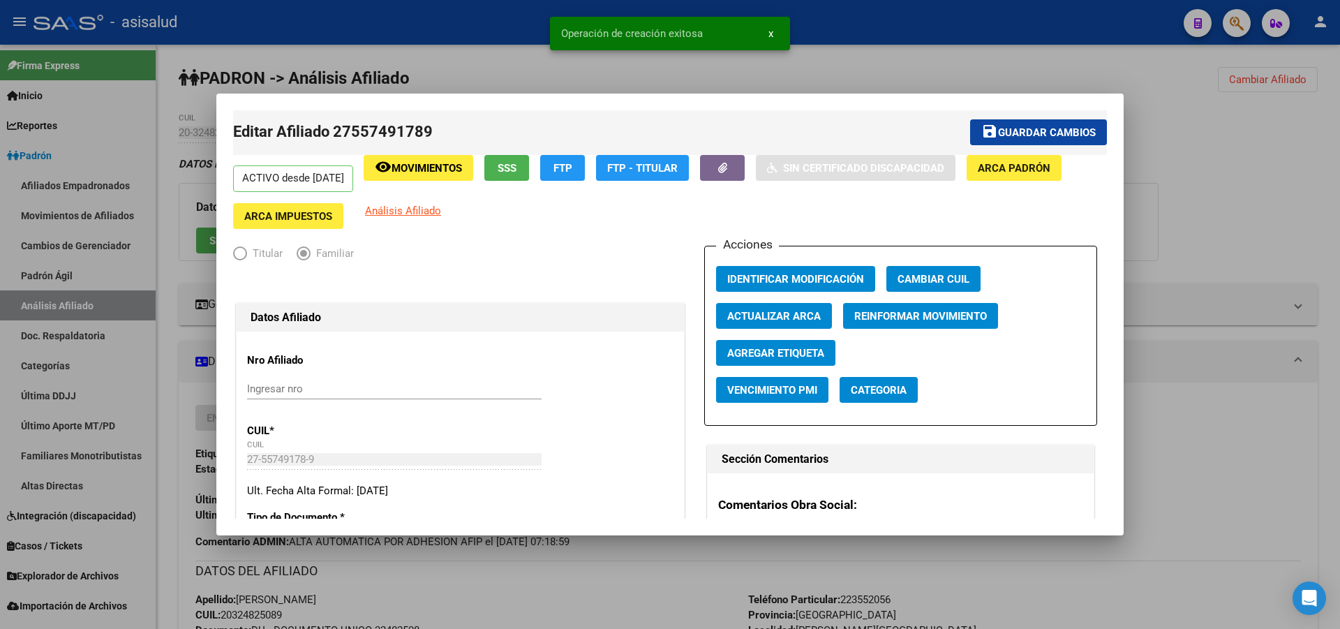
click at [1004, 133] on span "Guardar cambios" at bounding box center [1047, 132] width 98 height 13
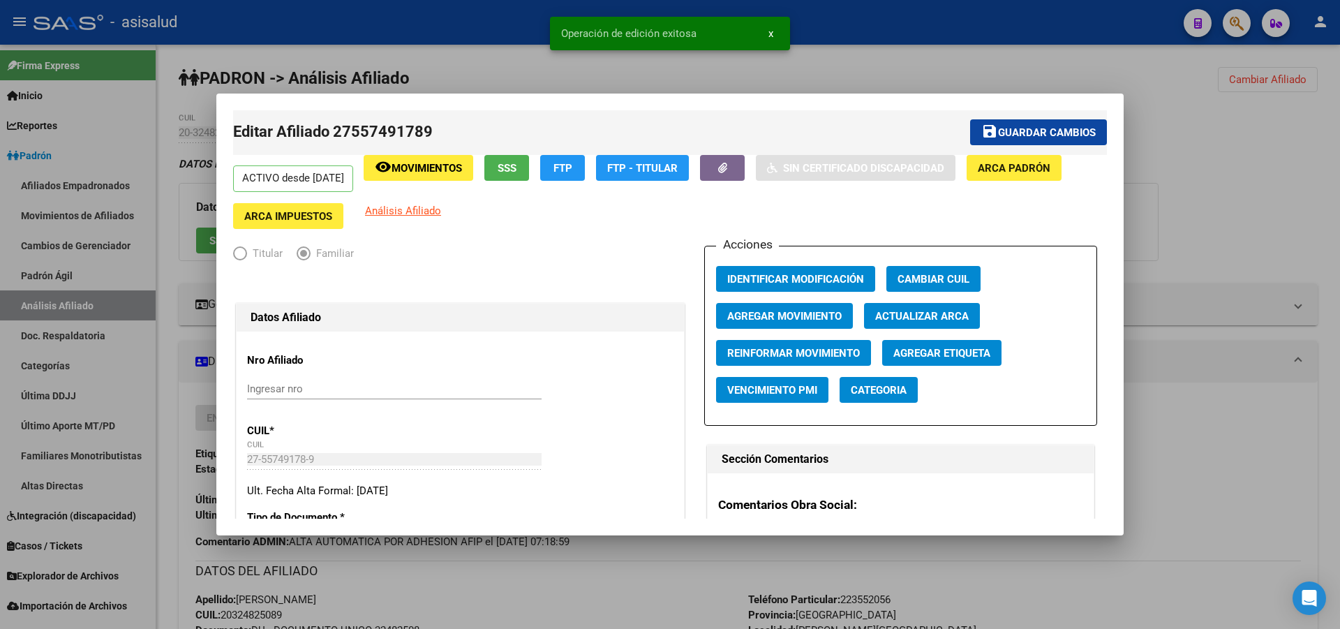
click at [1339, 156] on div at bounding box center [670, 314] width 1340 height 629
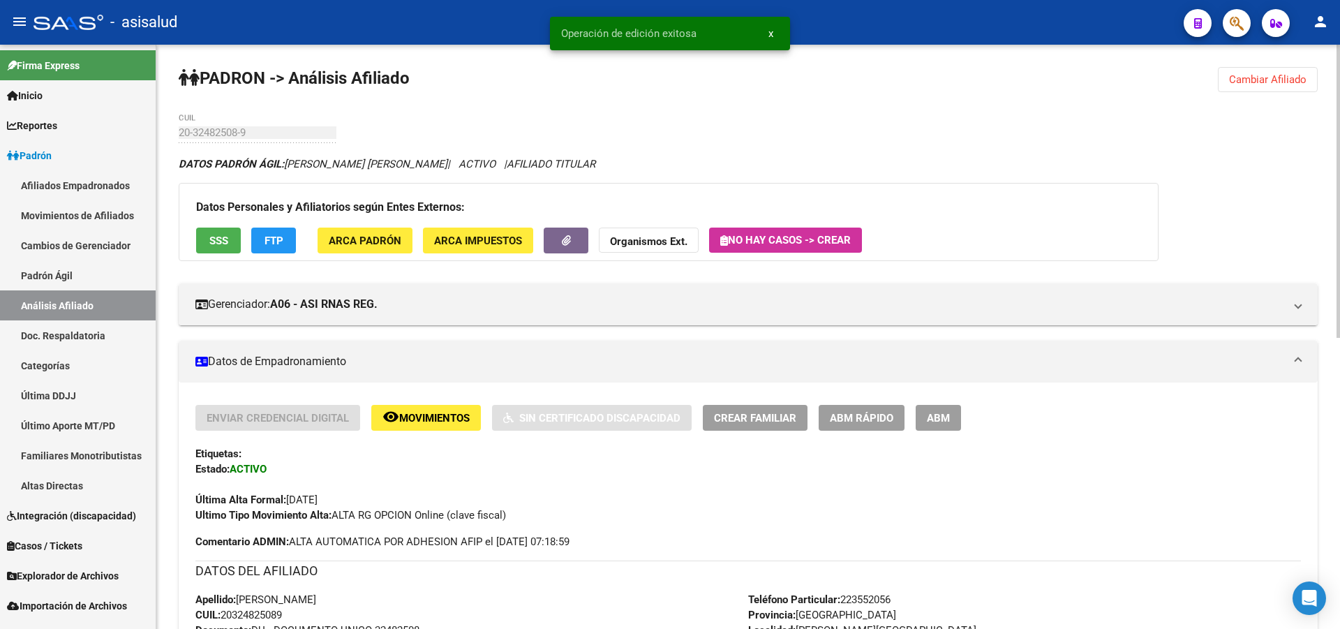
click at [1286, 77] on span "Cambiar Afiliado" at bounding box center [1267, 79] width 77 height 13
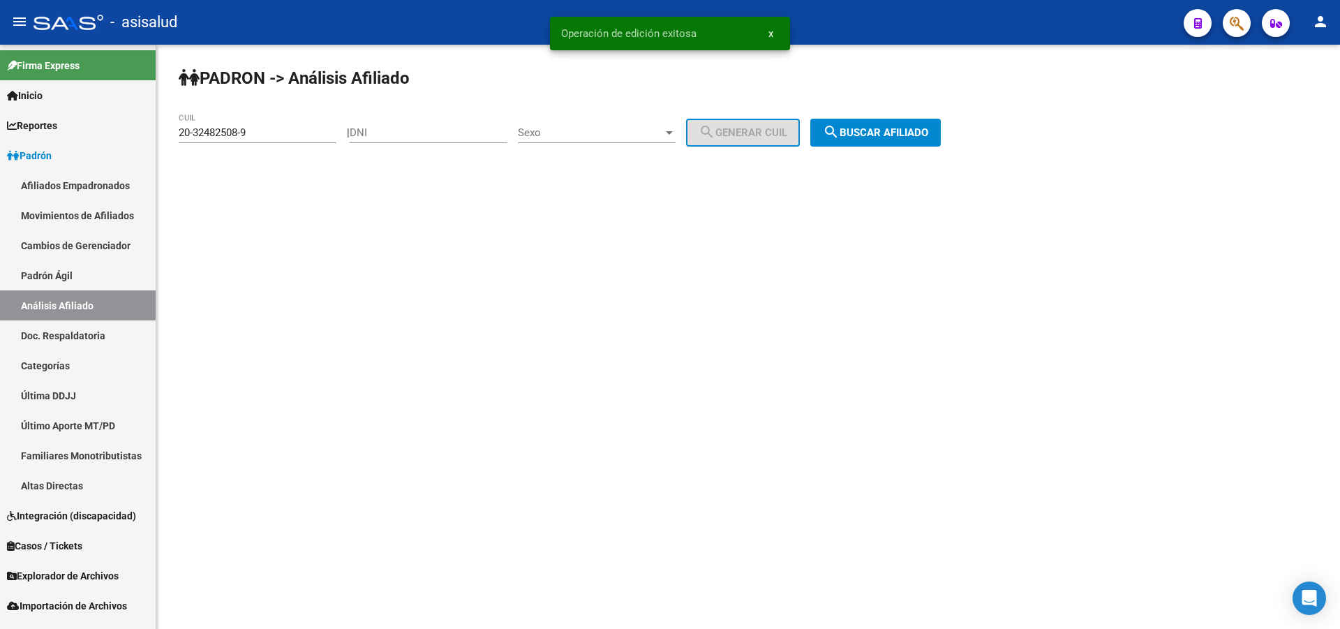
click at [881, 114] on div "PADRON -> Análisis Afiliado 20-32482508-9 CUIL | DNI Sexo Sexo search Generar C…" at bounding box center [748, 118] width 1184 height 147
click at [878, 136] on span "search Buscar afiliado" at bounding box center [875, 132] width 105 height 13
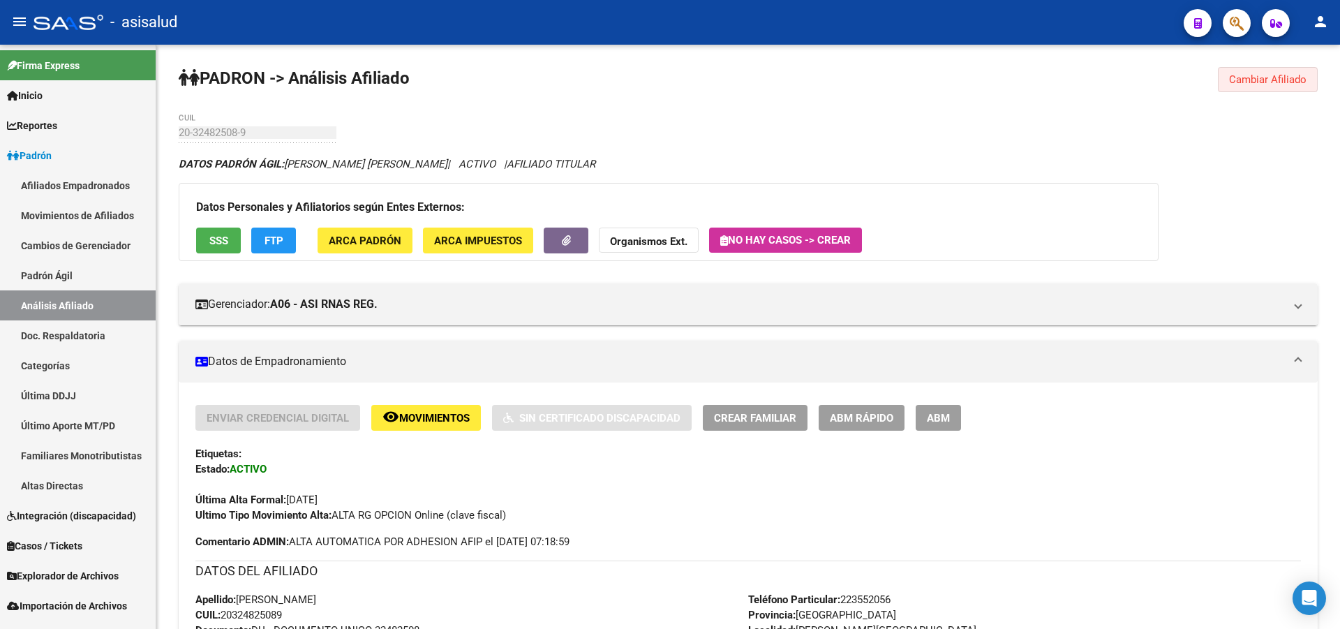
click at [1269, 74] on span "Cambiar Afiliado" at bounding box center [1267, 79] width 77 height 13
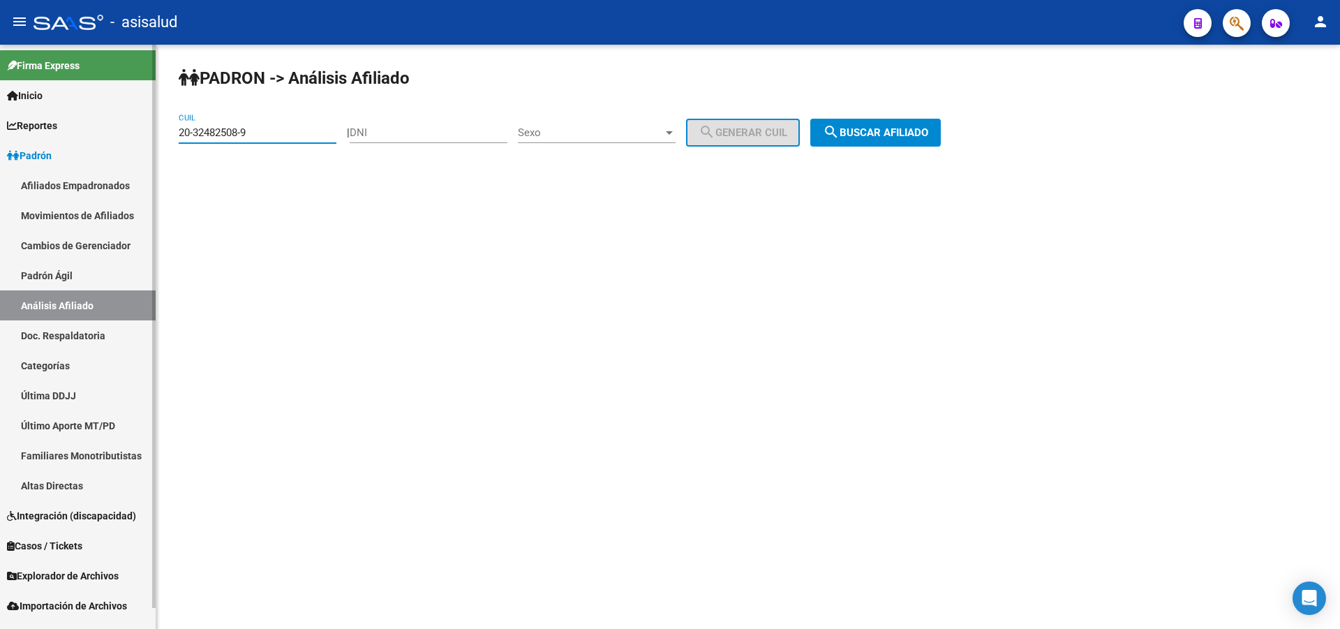
drag, startPoint x: 288, startPoint y: 137, endPoint x: 0, endPoint y: 193, distance: 292.9
click at [0, 193] on mat-sidenav-container "Firma Express Inicio Calendario SSS Instructivos Contacto OS Reportes Padrón Tr…" at bounding box center [670, 337] width 1340 height 584
paste input "3-38429205-4"
click at [882, 134] on span "search Buscar afiliado" at bounding box center [875, 132] width 105 height 13
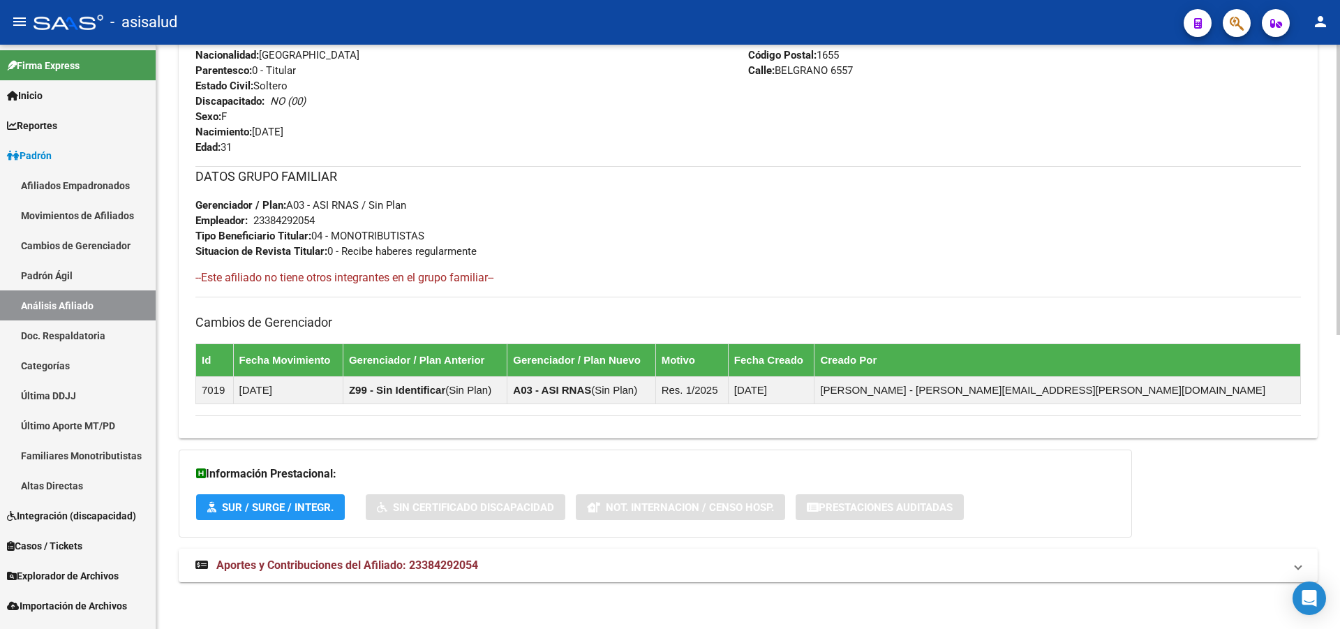
scroll to position [593, 0]
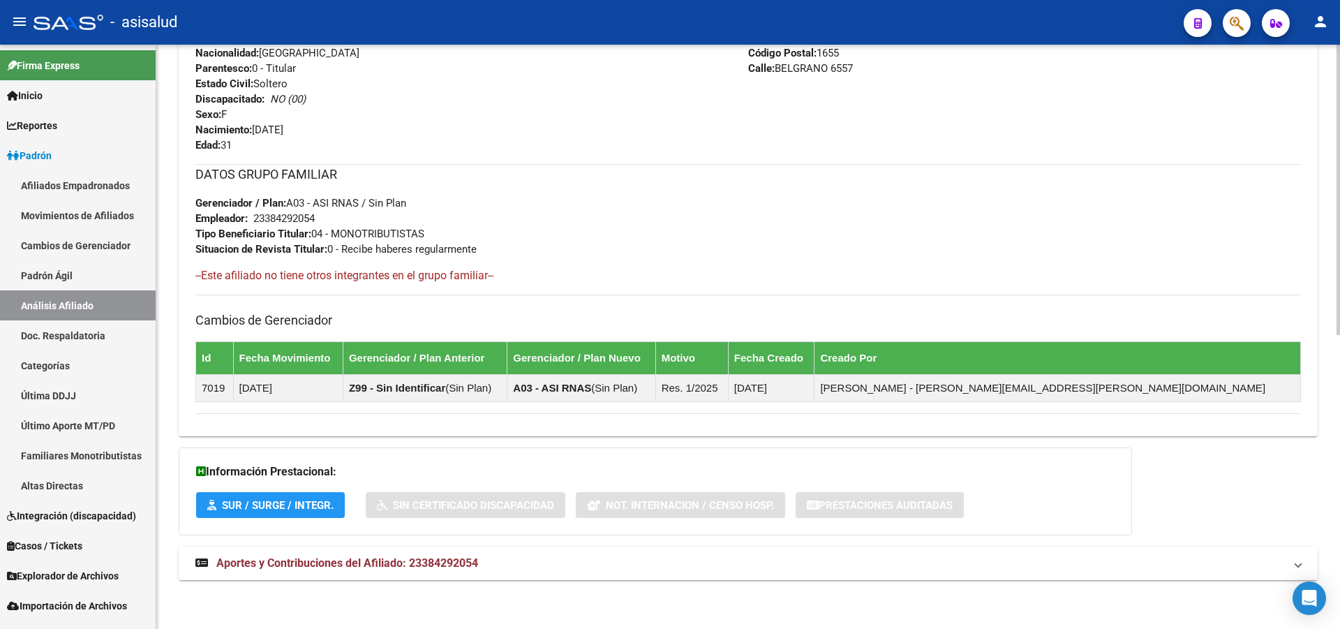
click at [678, 566] on mat-panel-title "Aportes y Contribuciones del Afiliado: 23384292054" at bounding box center [739, 563] width 1089 height 15
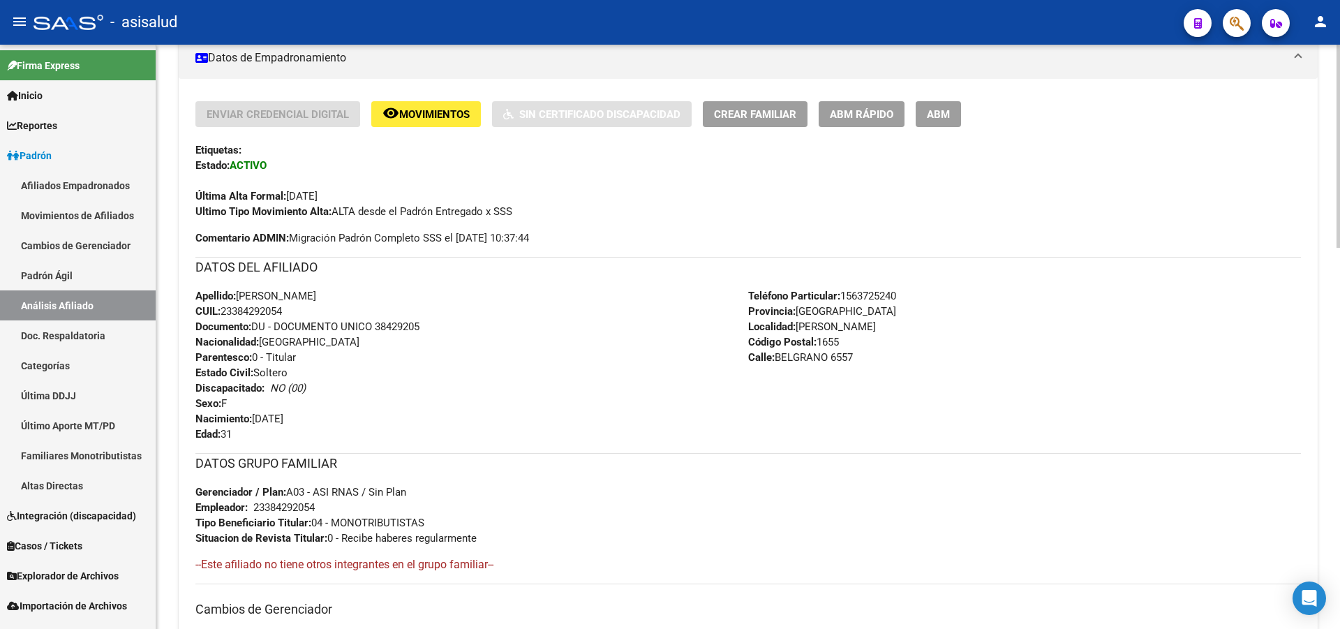
scroll to position [34, 0]
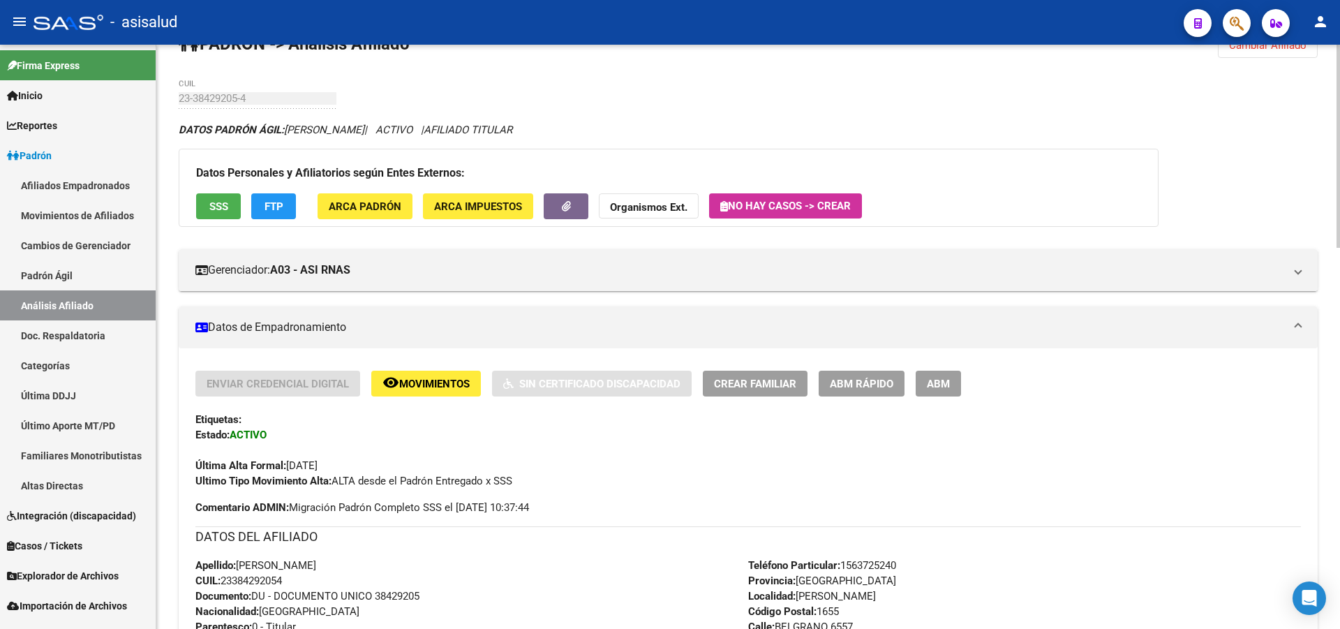
drag, startPoint x: 225, startPoint y: 186, endPoint x: 218, endPoint y: 205, distance: 20.1
click at [223, 195] on div "Datos Personales y Afiliatorios según Entes Externos: SSS FTP ARCA Padrón ARCA …" at bounding box center [669, 188] width 980 height 78
click at [218, 205] on span "SSS" at bounding box center [218, 206] width 19 height 13
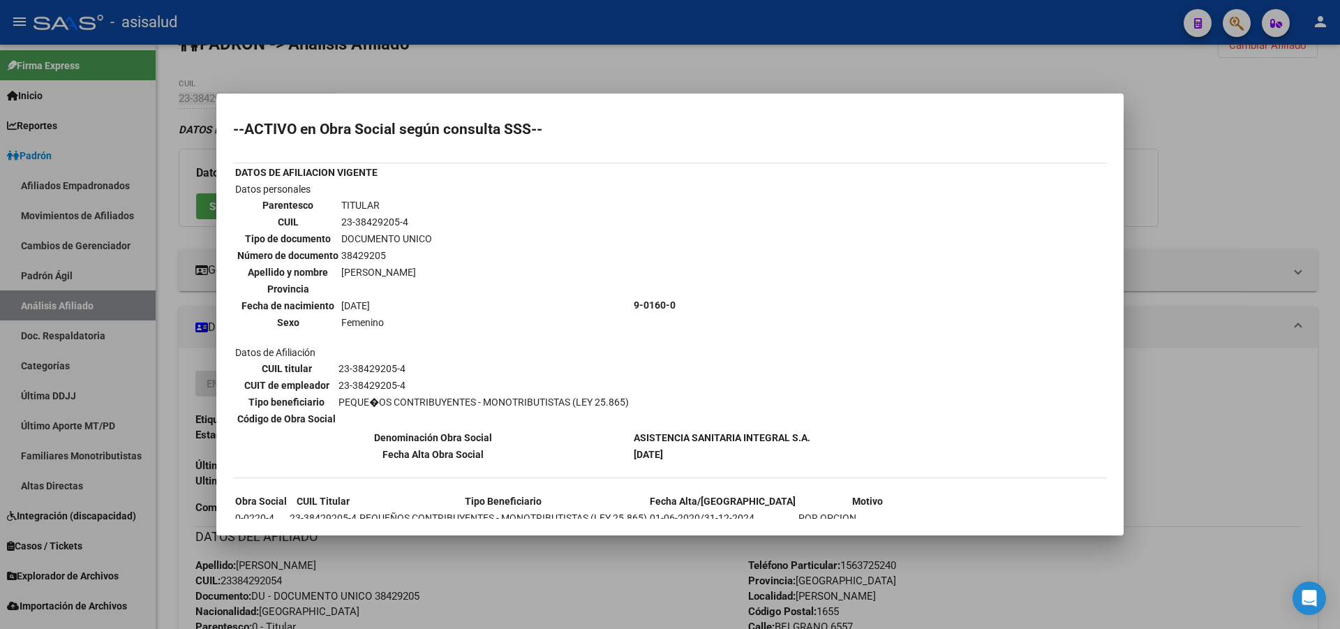
scroll to position [70, 0]
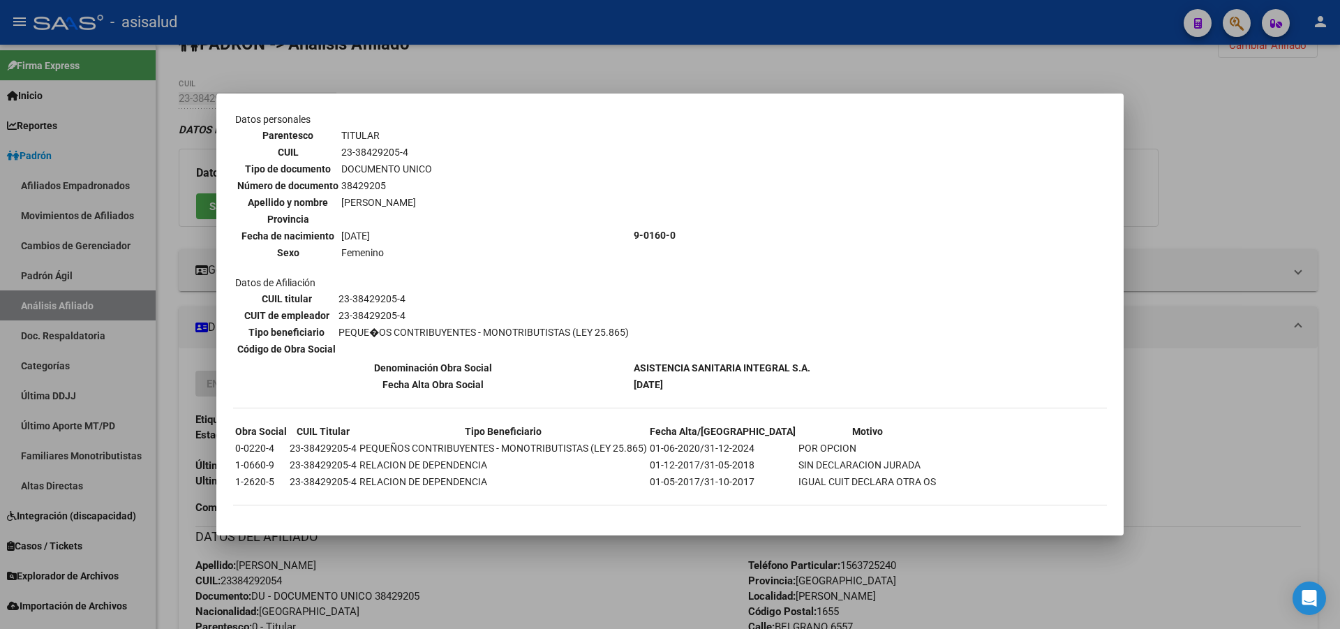
click at [1339, 163] on div at bounding box center [670, 314] width 1340 height 629
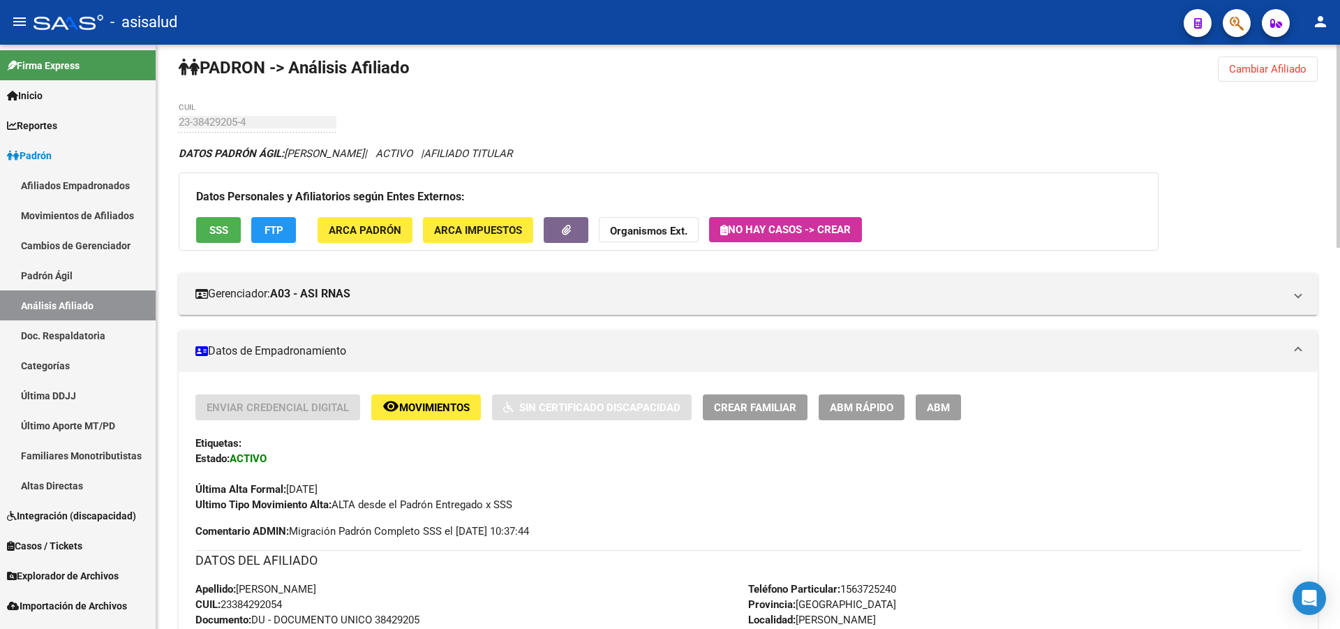
scroll to position [0, 0]
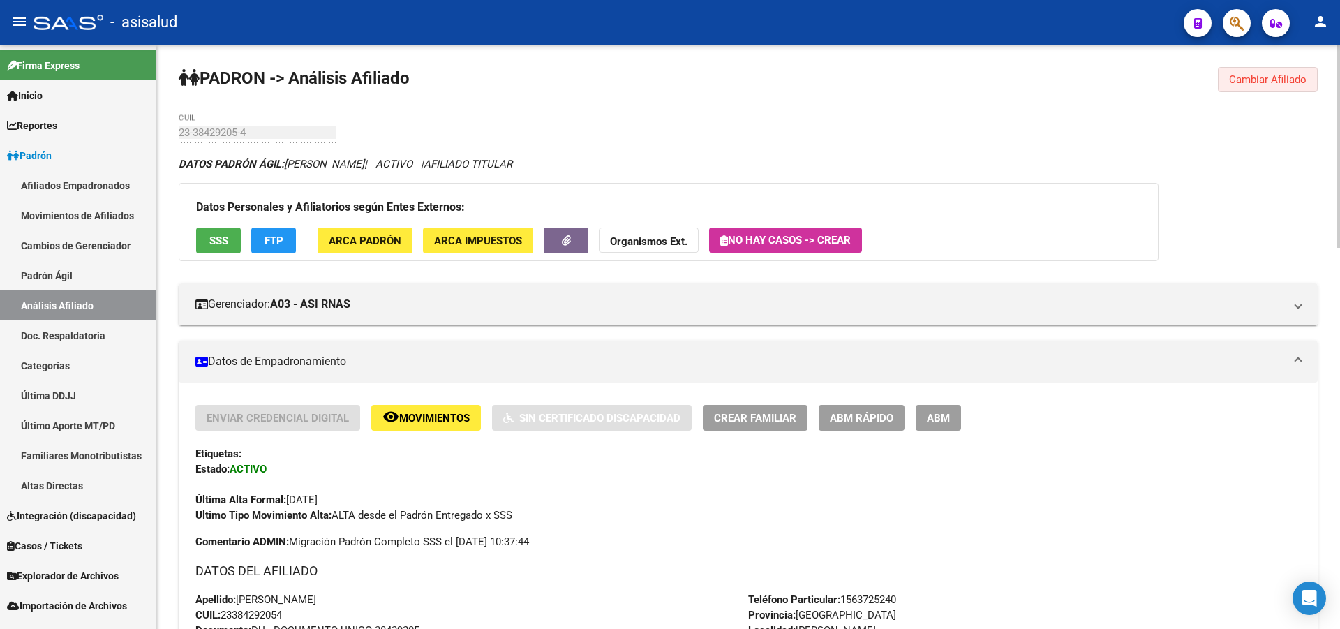
click at [1263, 83] on span "Cambiar Afiliado" at bounding box center [1267, 79] width 77 height 13
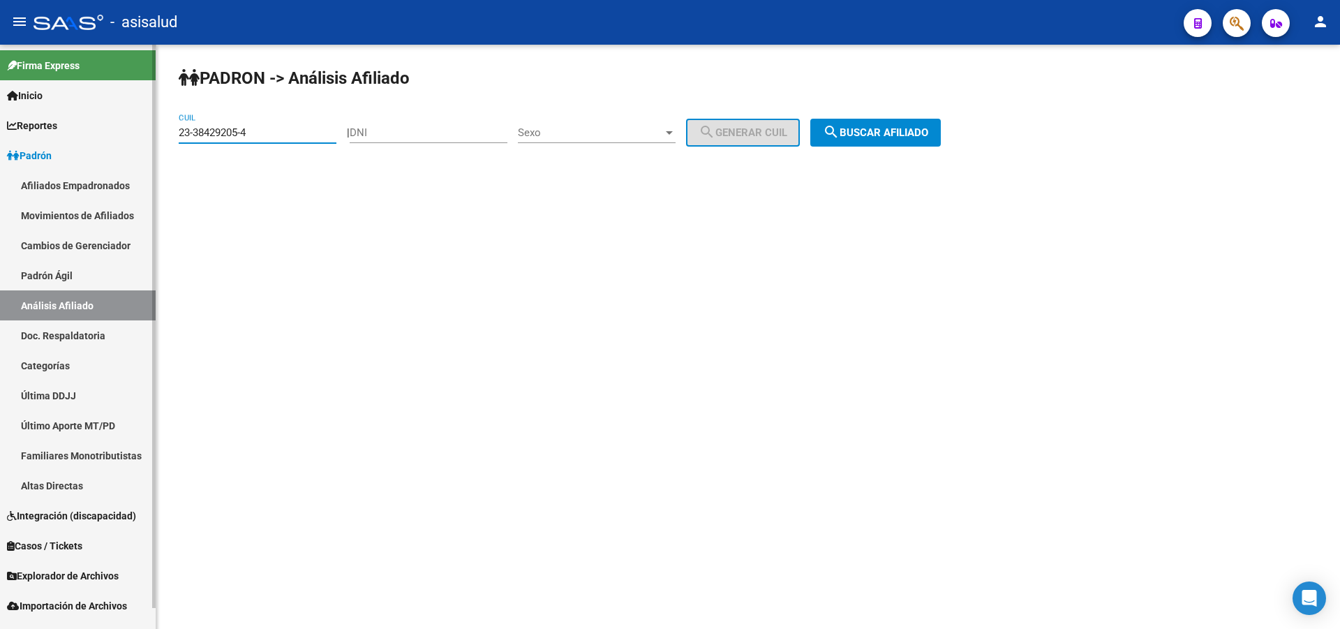
drag, startPoint x: 279, startPoint y: 137, endPoint x: 6, endPoint y: 246, distance: 294.7
click at [0, 248] on mat-sidenav-container "Firma Express Inicio Calendario SSS Instructivos Contacto OS Reportes Padrón Tr…" at bounding box center [670, 337] width 1340 height 584
paste input "0-22076230-1"
type input "20-22076230-1"
click at [912, 135] on span "search Buscar afiliado" at bounding box center [875, 132] width 105 height 13
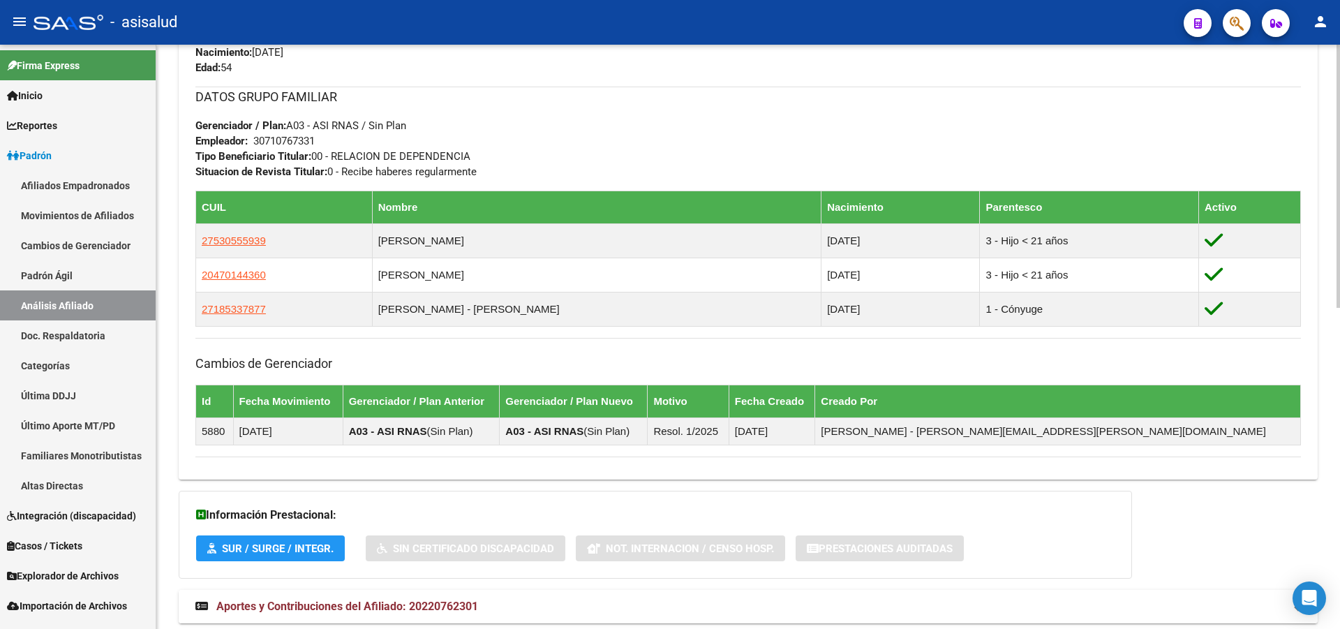
scroll to position [713, 0]
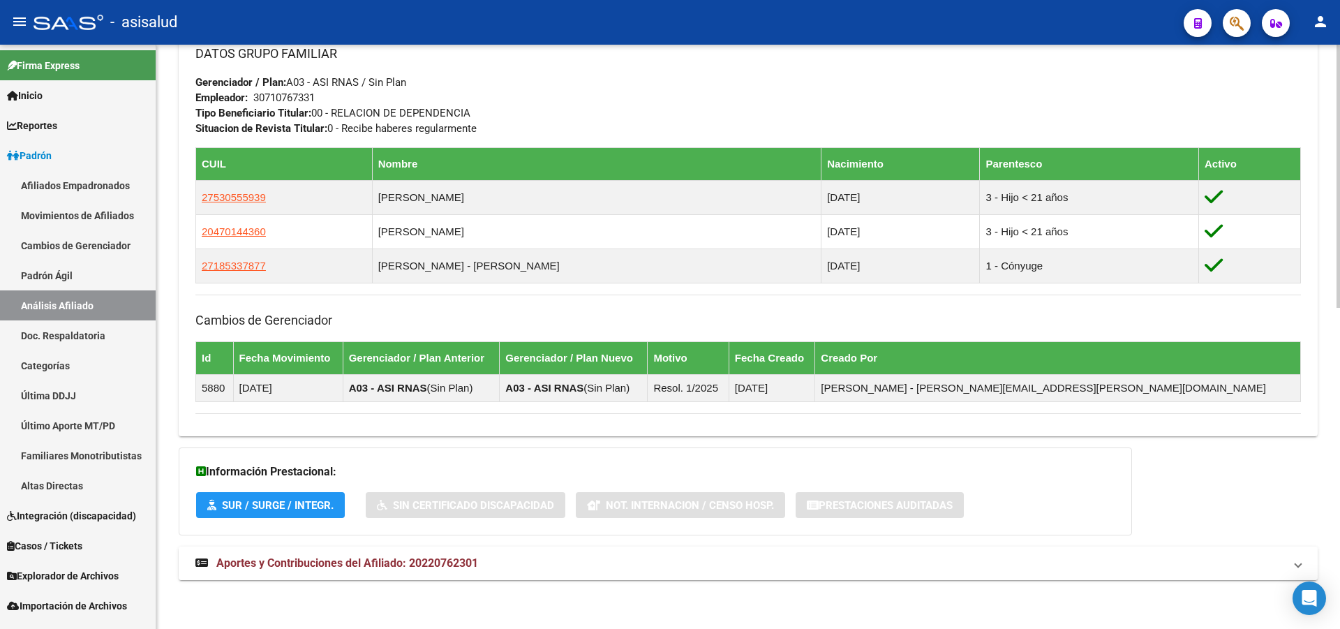
click at [856, 570] on mat-panel-title "Aportes y Contribuciones del Afiliado: 20220762301" at bounding box center [739, 563] width 1089 height 15
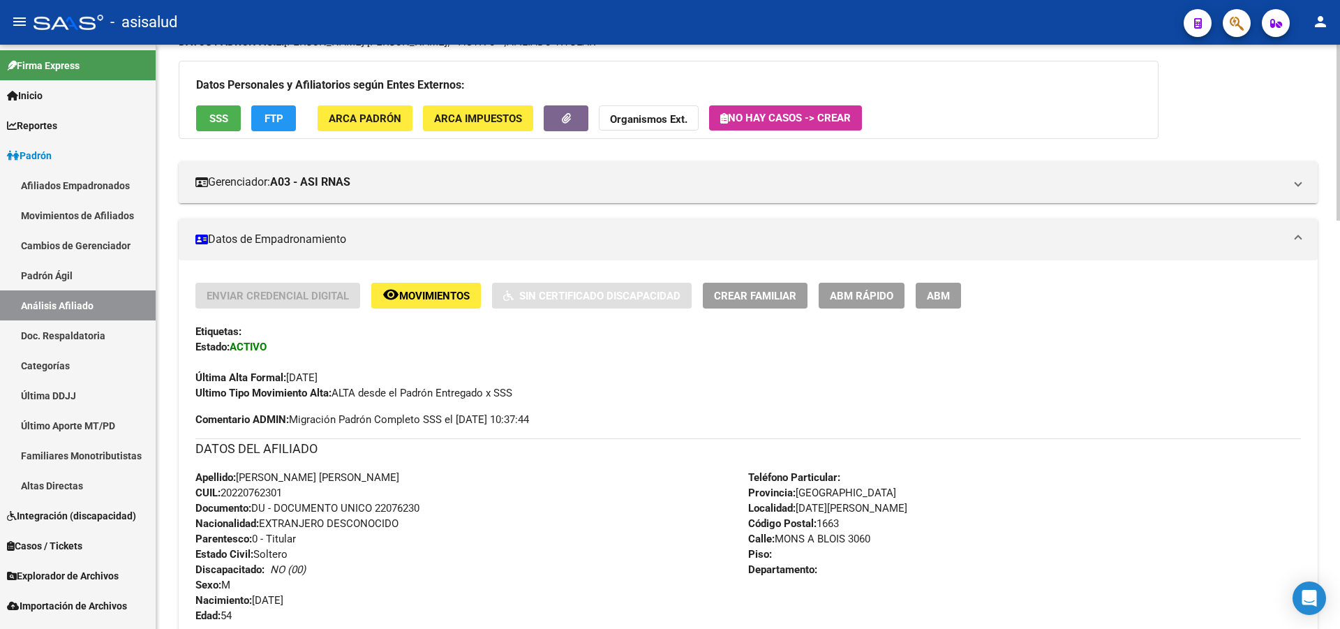
scroll to position [96, 0]
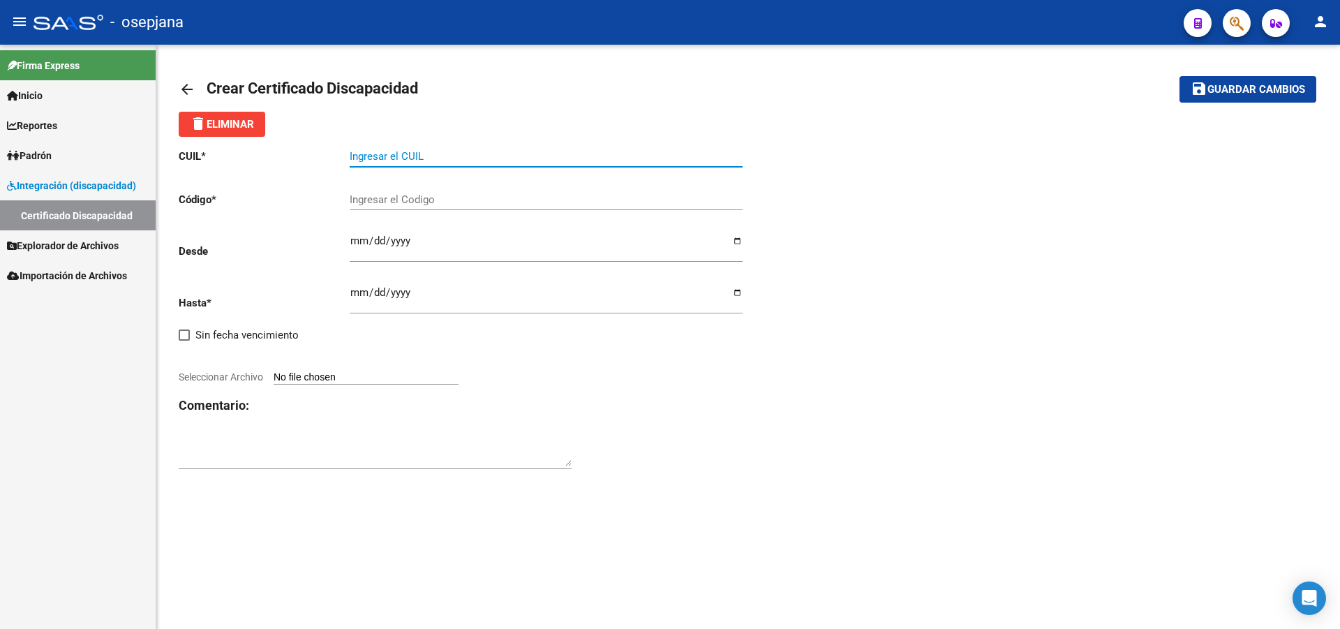
click at [412, 162] on input "Ingresar el CUIL" at bounding box center [546, 156] width 393 height 13
paste input "23-52791345-4"
type input "23-52791345-4"
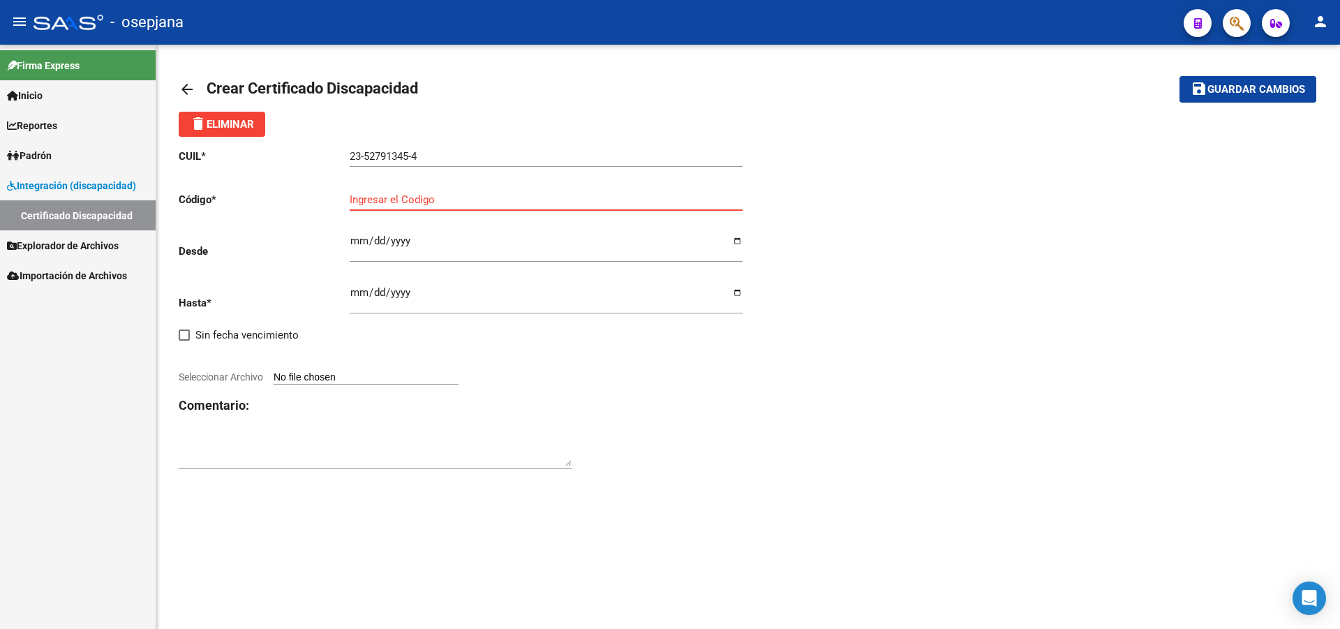
paste input "ARG-01-00052791345-20250826-20300826-BS AS-415"
click at [588, 196] on input "ARG-01-00052791345-20250826-20300826-BS AS-415" at bounding box center [546, 199] width 393 height 13
click at [571, 199] on input "ARG-01-00052791345-20250826-20300826-BS AS415" at bounding box center [546, 199] width 393 height 13
click at [554, 198] on input "ARG-01-00052791345-20250826-20300826-BSAS415" at bounding box center [546, 199] width 393 height 13
click at [505, 198] on input "ARG-01-00052791345-20250826-20300826BSAS415" at bounding box center [546, 199] width 393 height 13
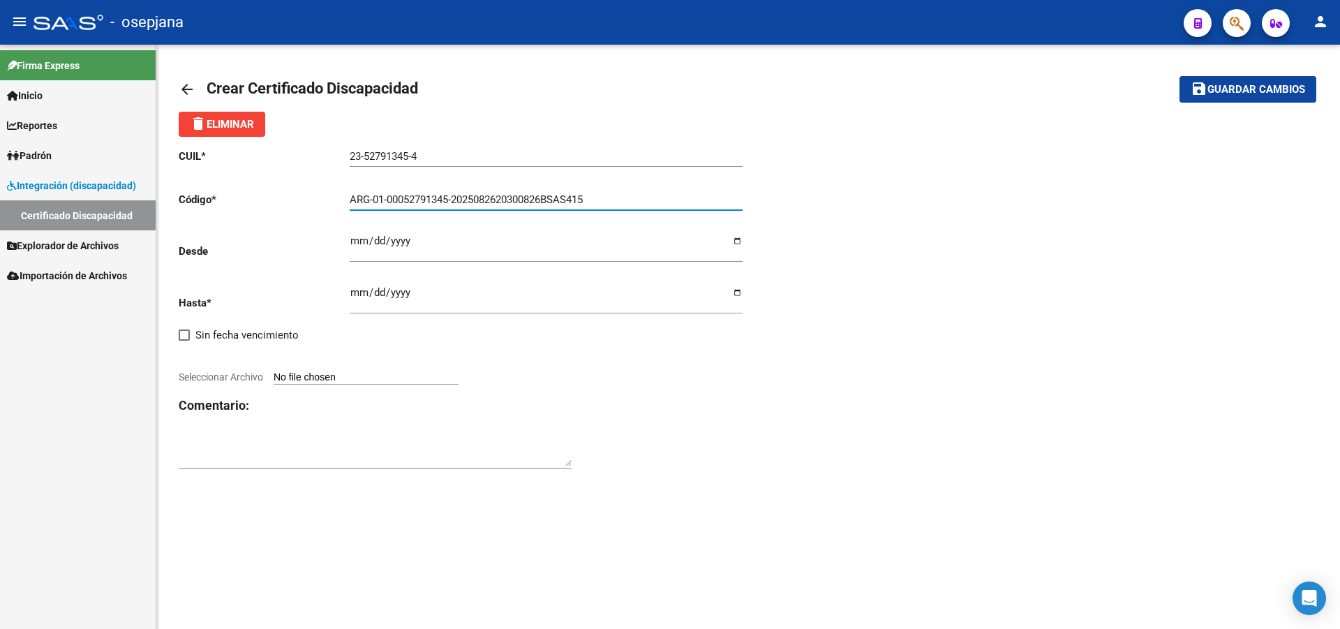
drag, startPoint x: 456, startPoint y: 198, endPoint x: 461, endPoint y: 217, distance: 20.3
click at [455, 198] on input "ARG-01-00052791345-2025082620300826BSAS415" at bounding box center [546, 199] width 393 height 13
click at [389, 200] on input "ARG-01-000527913452025082620300826BSAS415" at bounding box center [546, 199] width 393 height 13
click at [374, 198] on input "ARG-01000527913452025082620300826BSAS415" at bounding box center [546, 199] width 393 height 13
type input "ARG01000527913452025082620300826BSAS415"
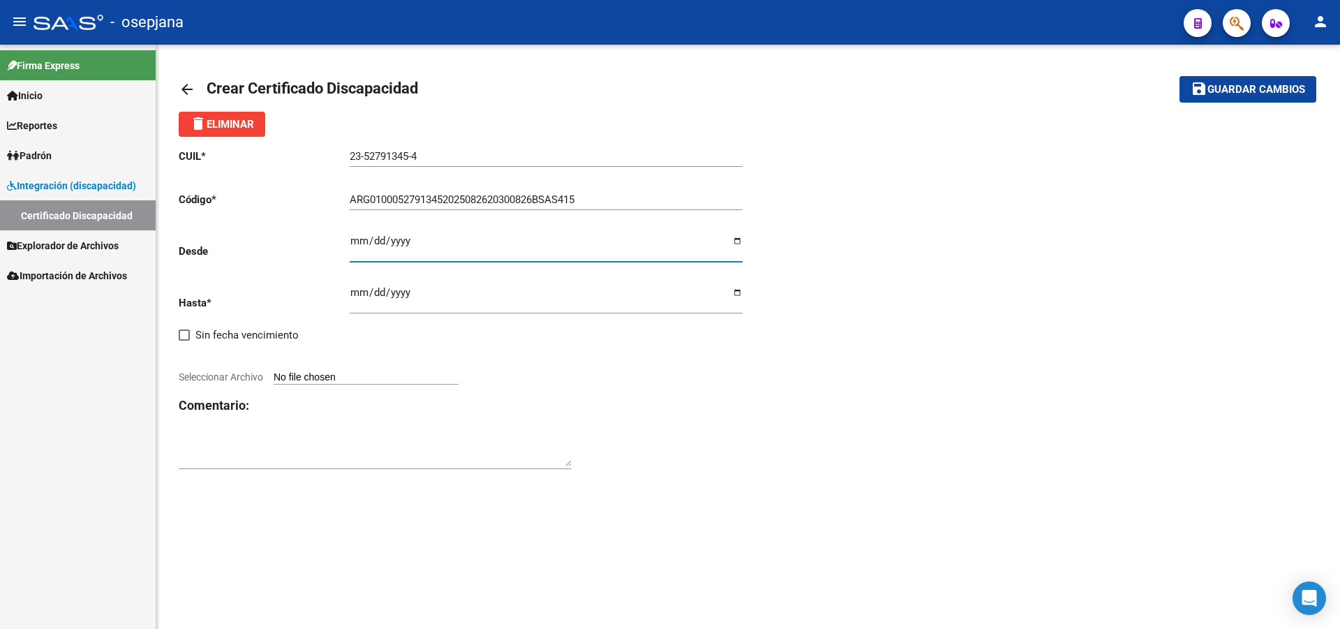
click at [360, 245] on input "Ingresar fec. Desde" at bounding box center [546, 246] width 393 height 22
type input "[DATE]"
click at [356, 290] on input "Ingresar fec. Hasta" at bounding box center [546, 298] width 393 height 22
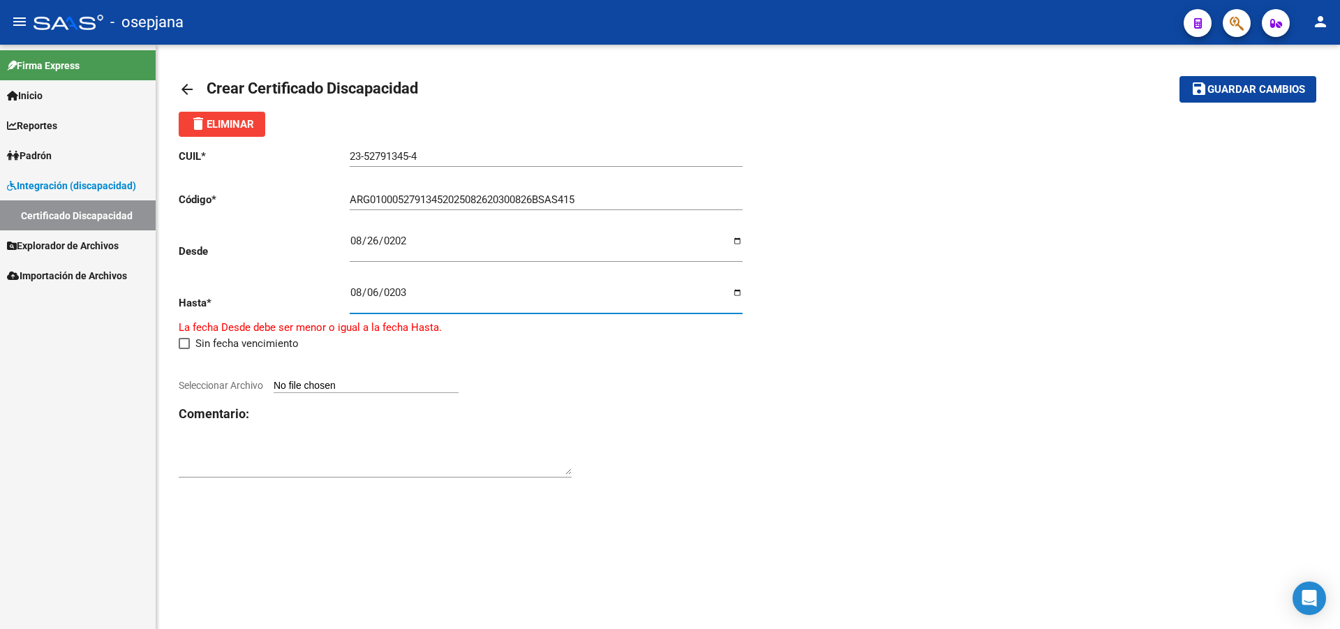
type input "[DATE]"
click at [361, 378] on input "Seleccionar Archivo" at bounding box center [366, 377] width 185 height 13
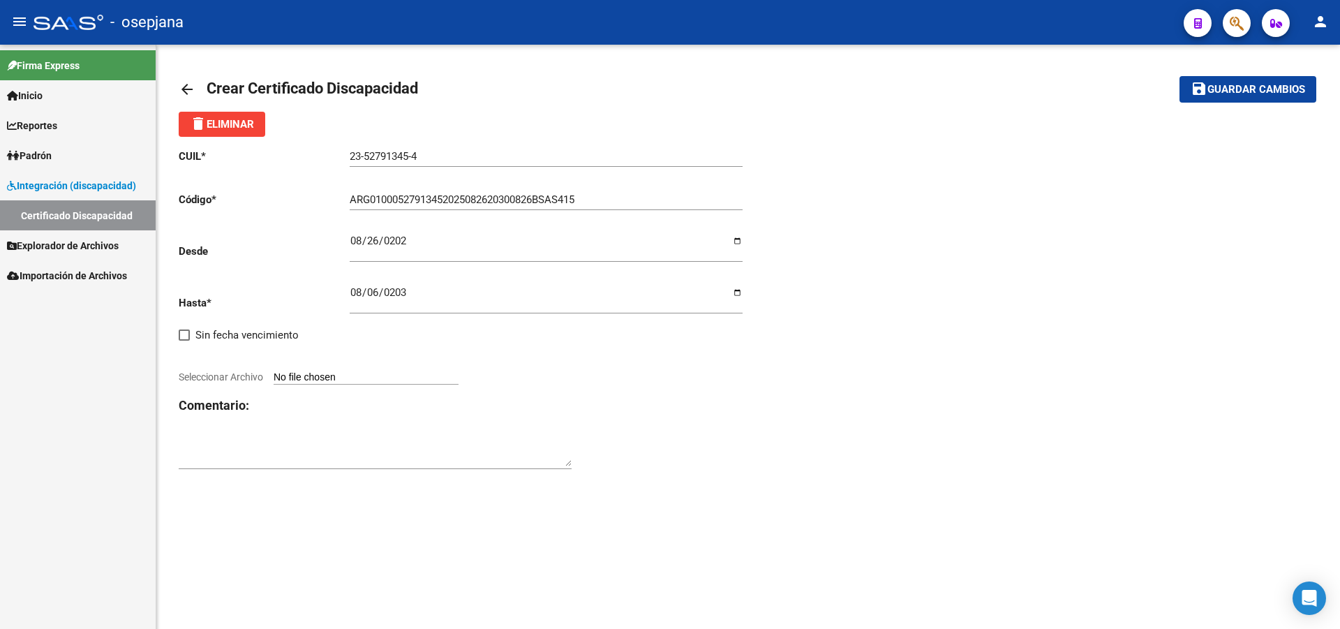
type input "C:\fakepath\[PERSON_NAME].jpg"
click at [220, 369] on strong "VER CERTIFICADO" at bounding box center [222, 366] width 87 height 13
click at [1258, 84] on span "Guardar cambios" at bounding box center [1256, 90] width 98 height 13
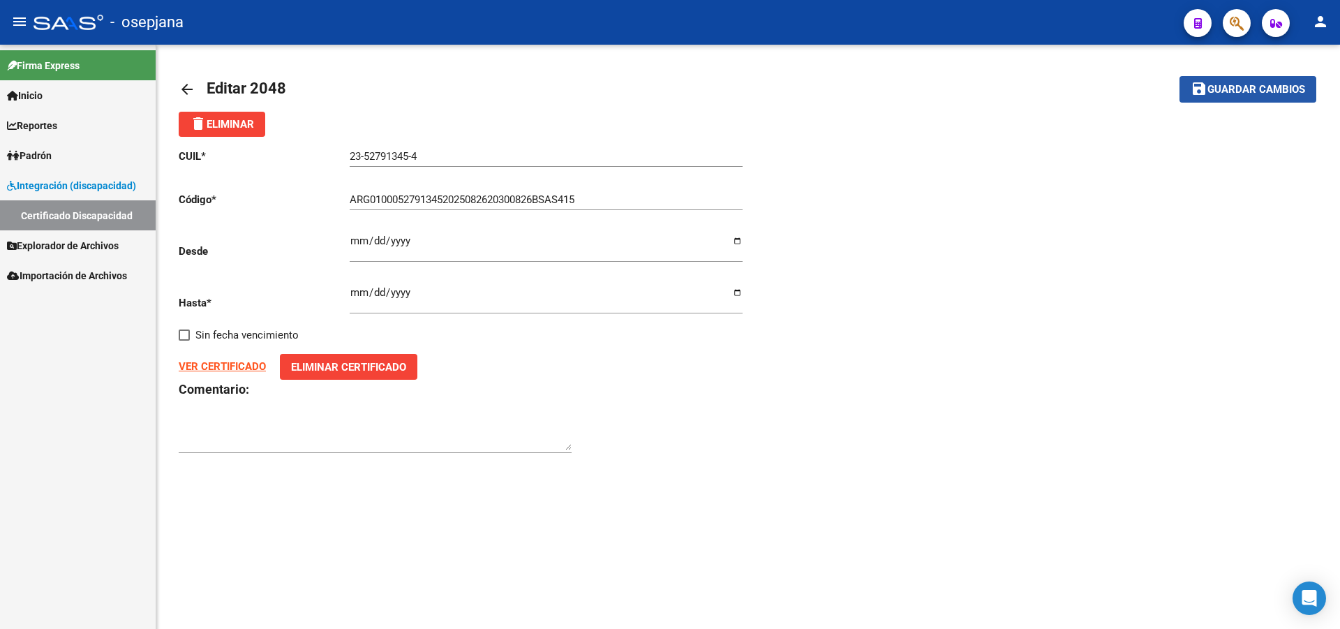
click at [1262, 88] on span "Guardar cambios" at bounding box center [1256, 90] width 98 height 13
